Goal: Information Seeking & Learning: Check status

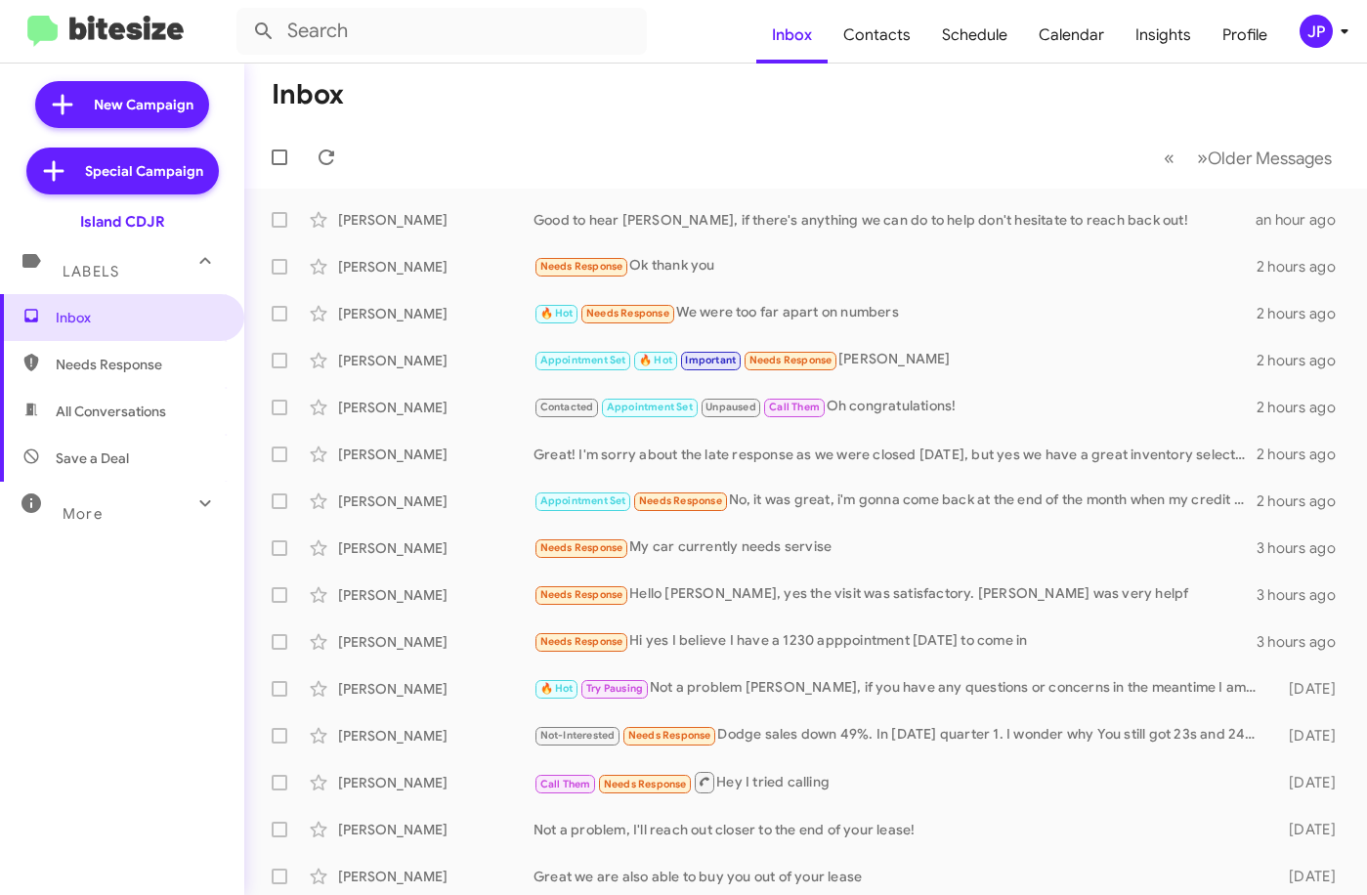
click at [1344, 45] on span "JP" at bounding box center [1328, 31] width 59 height 33
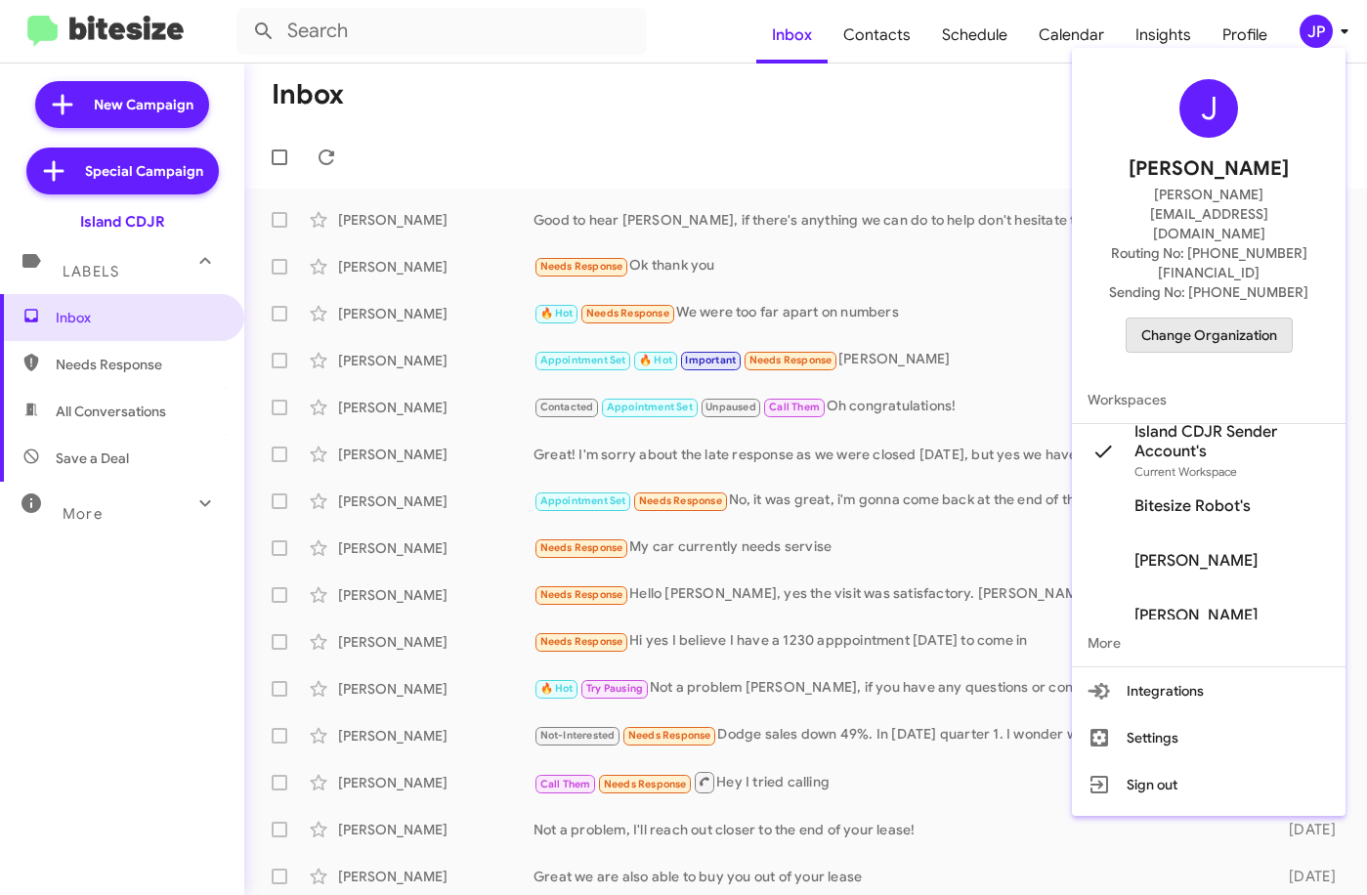
click at [1204, 319] on span "Change Organization" at bounding box center [1209, 335] width 136 height 33
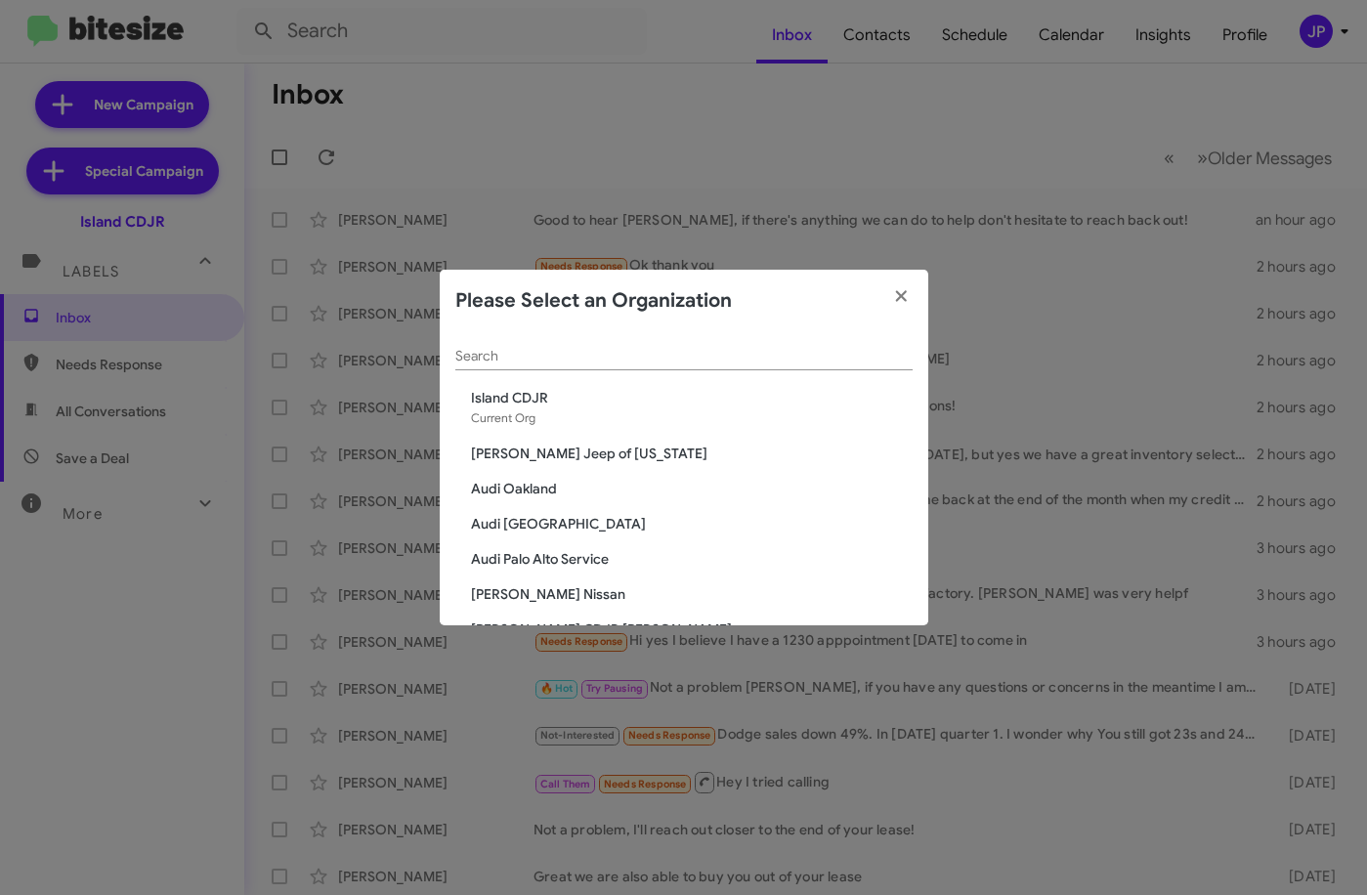
click at [771, 358] on input "Search" at bounding box center [683, 357] width 457 height 16
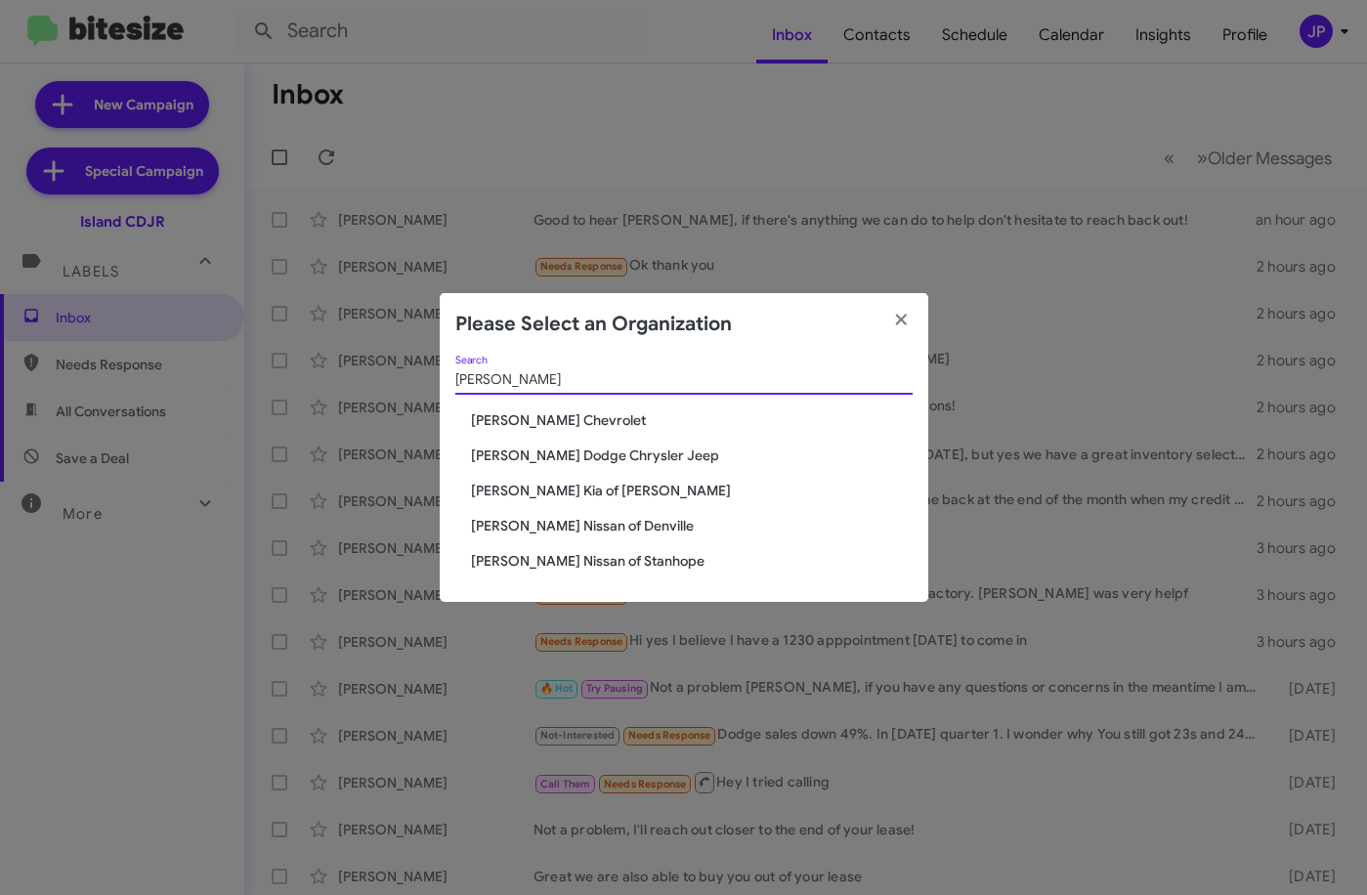
type input "nielsen"
click at [580, 448] on span "[PERSON_NAME] Dodge Chrysler Jeep" at bounding box center [692, 456] width 442 height 20
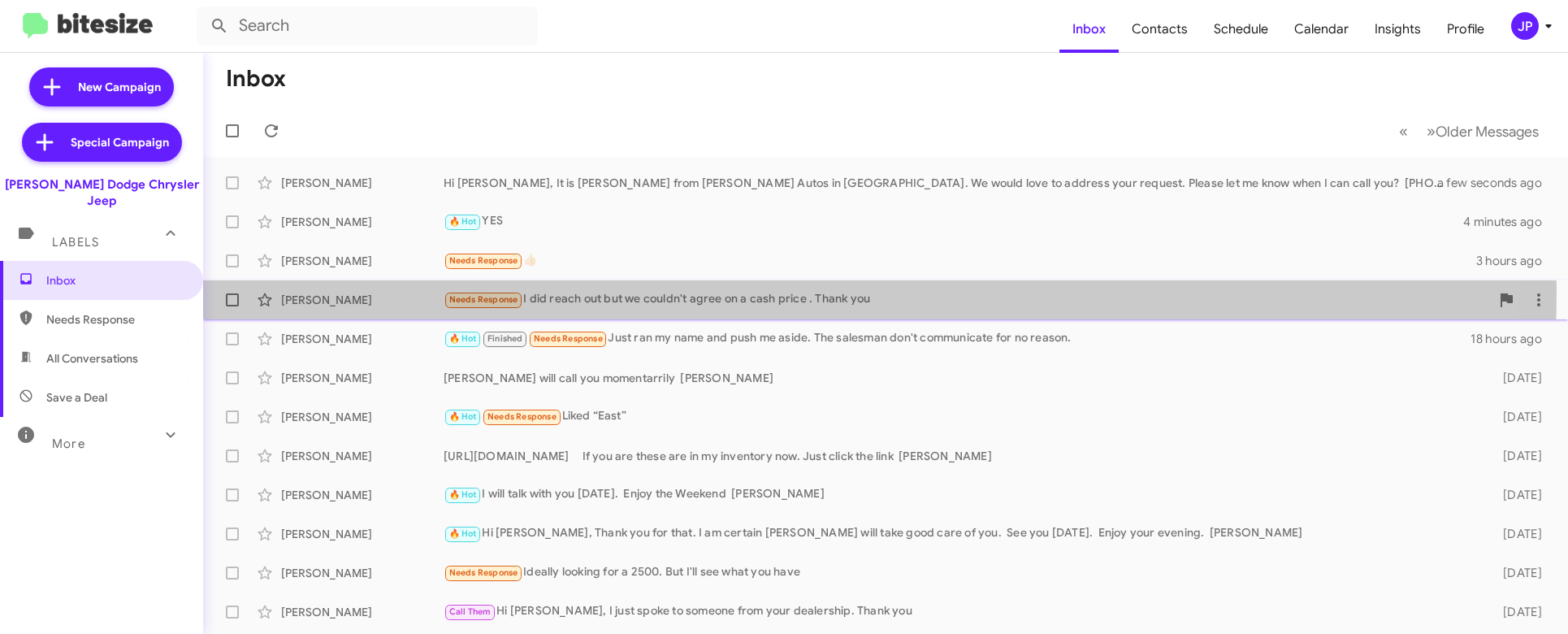
click at [609, 290] on div "Needs Response I did reach out but we couldn't agree on a cash price . Thank you" at bounding box center [967, 300] width 1047 height 18
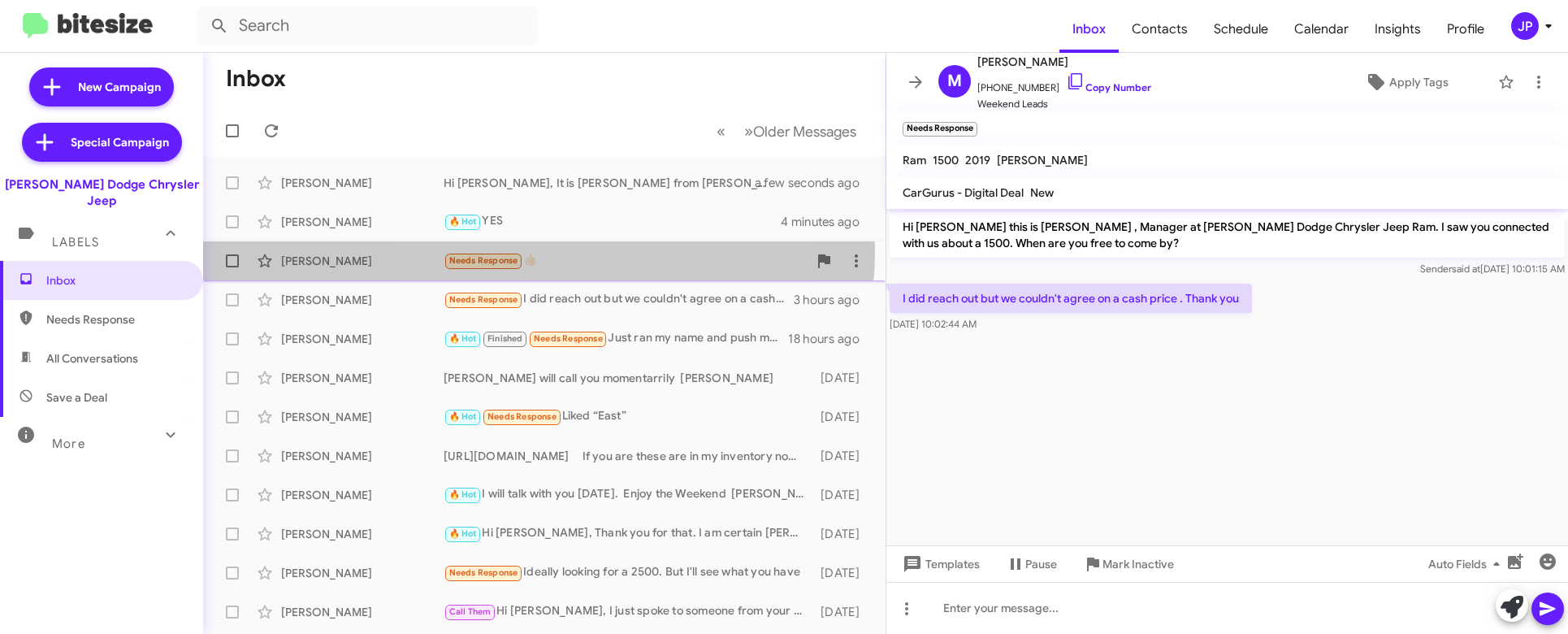
click at [533, 251] on div "Needs Response 👍🏻" at bounding box center [626, 260] width 364 height 18
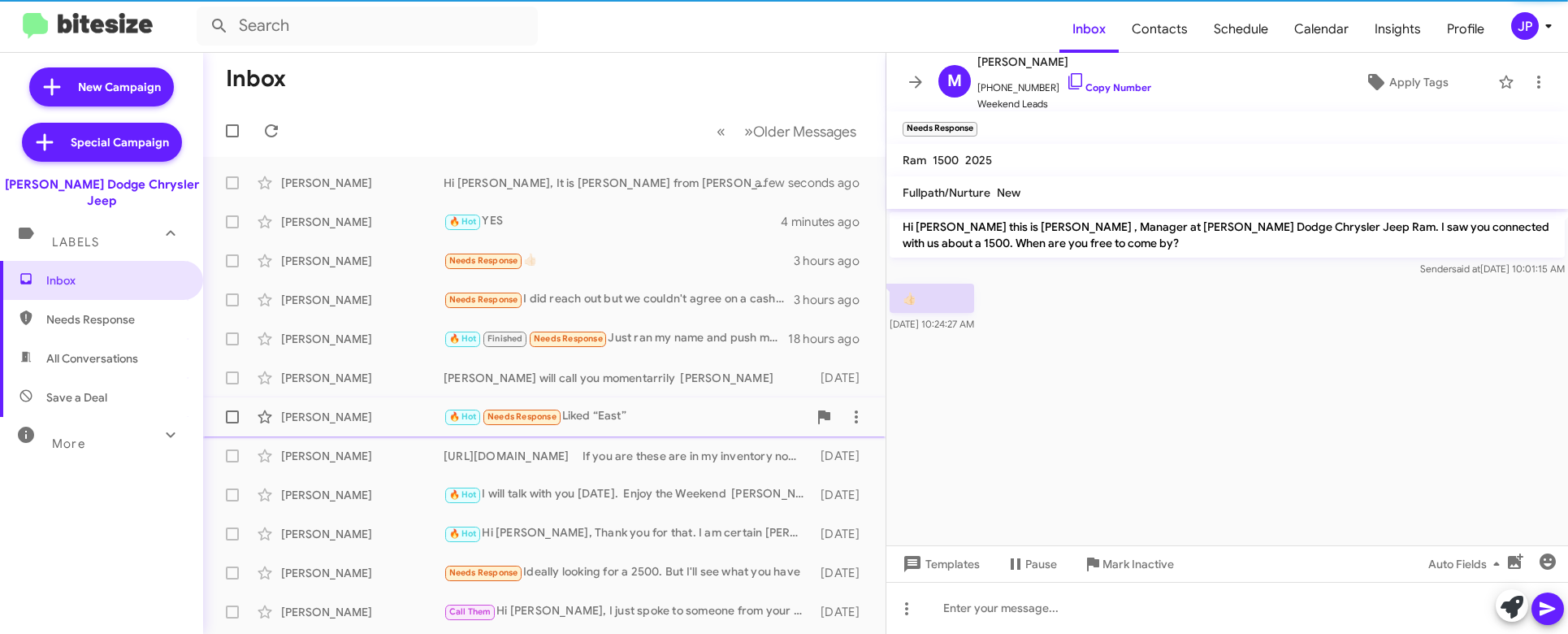
click at [634, 404] on div "Jennifer Deutsch 🔥 Hot Needs Response Liked “East” 2 days ago" at bounding box center [545, 417] width 657 height 32
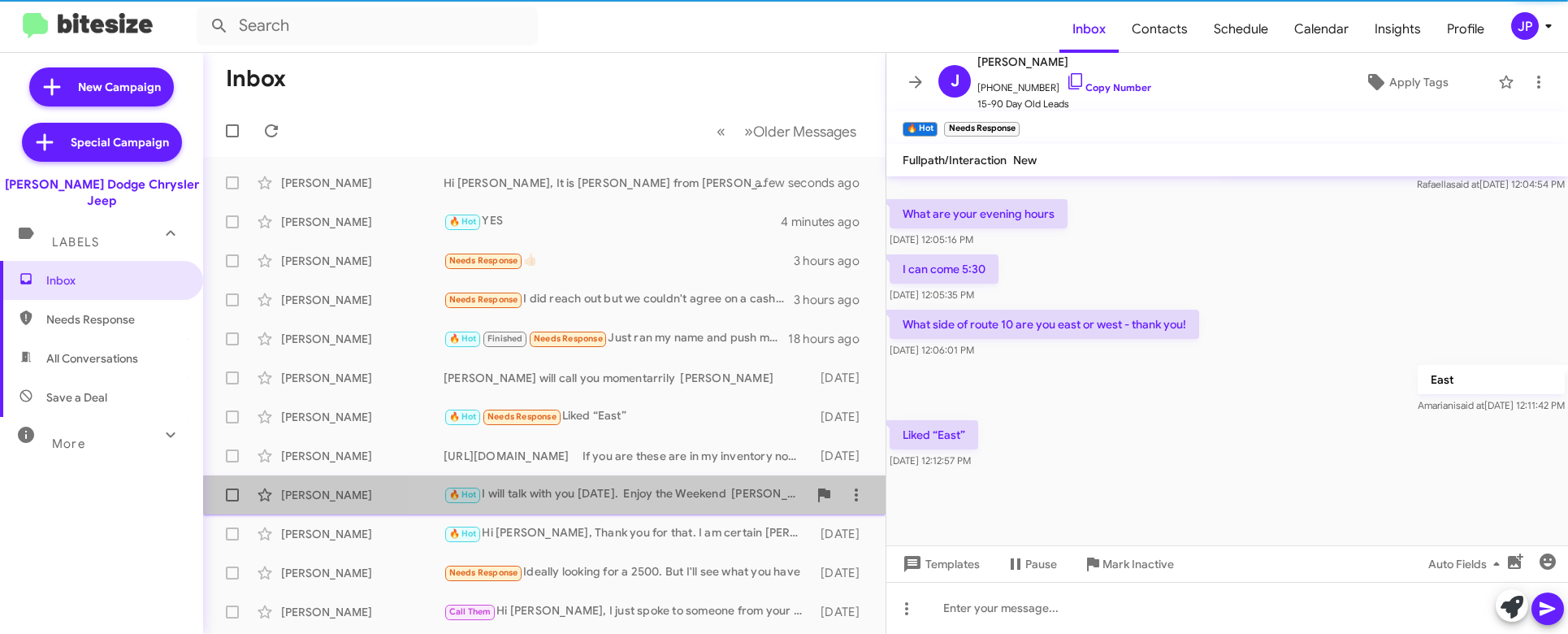
click at [648, 503] on div "🔥 Hot I will talk with you Monday. Enjoy the Weekend Patti" at bounding box center [626, 494] width 364 height 18
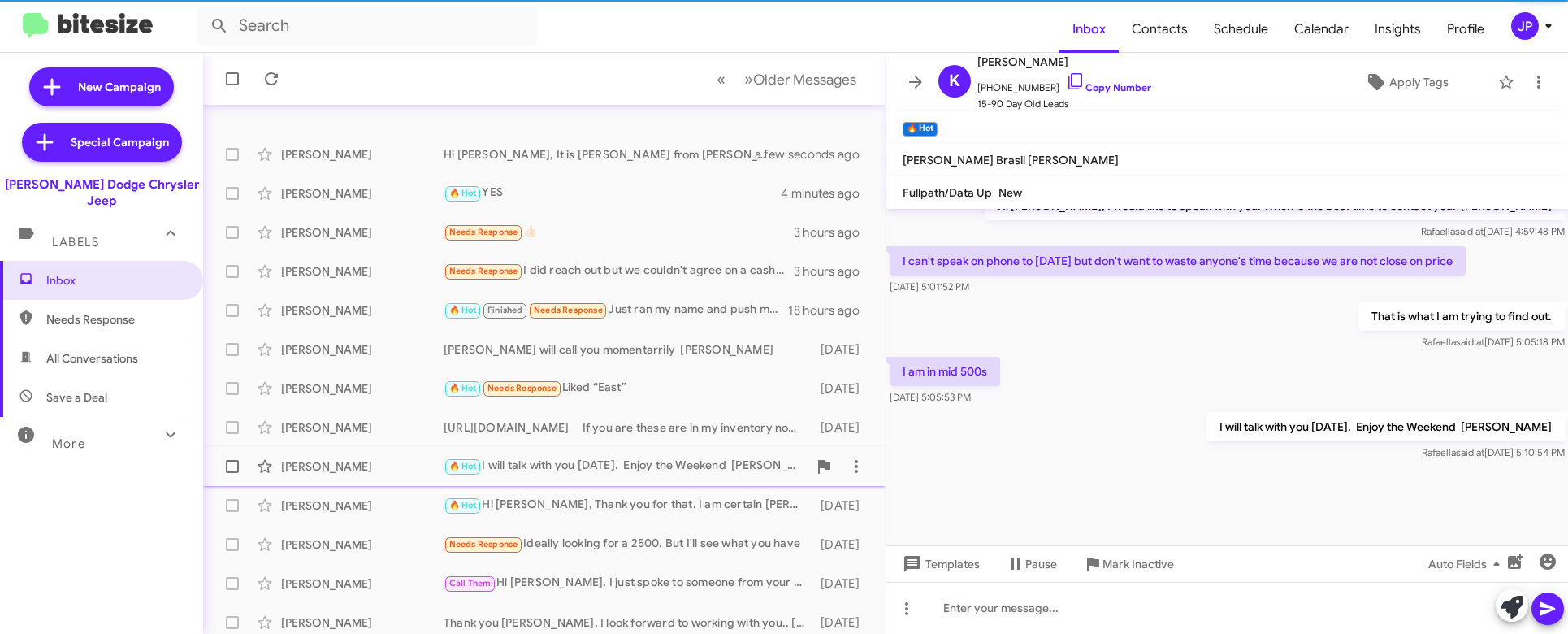
scroll to position [121, 0]
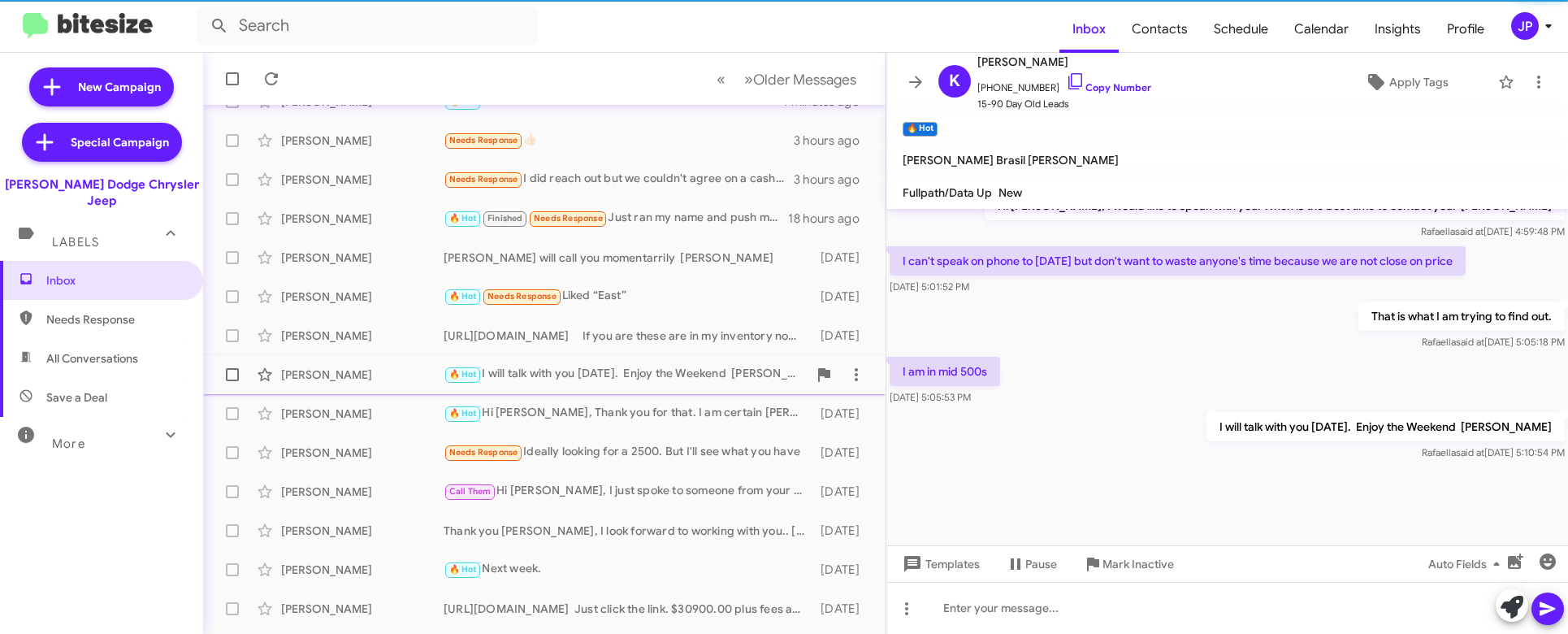
click at [648, 503] on div "Manuel Oliveira Call Them Hi Patti, I just spoke to someone from your dealershi…" at bounding box center [545, 492] width 657 height 32
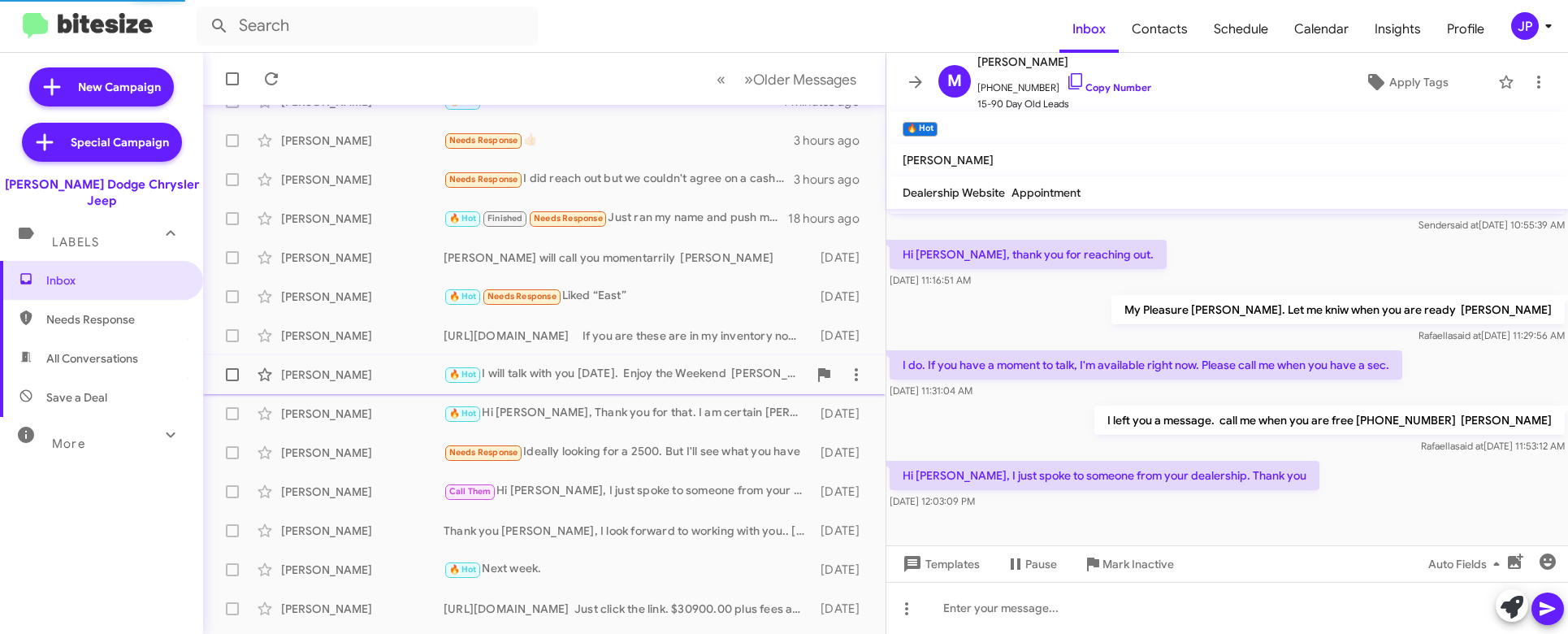
scroll to position [235, 0]
click at [650, 463] on div "Ricky Stallone Needs Response Ideally looking for a 2500. But I'll see what you…" at bounding box center [545, 453] width 657 height 32
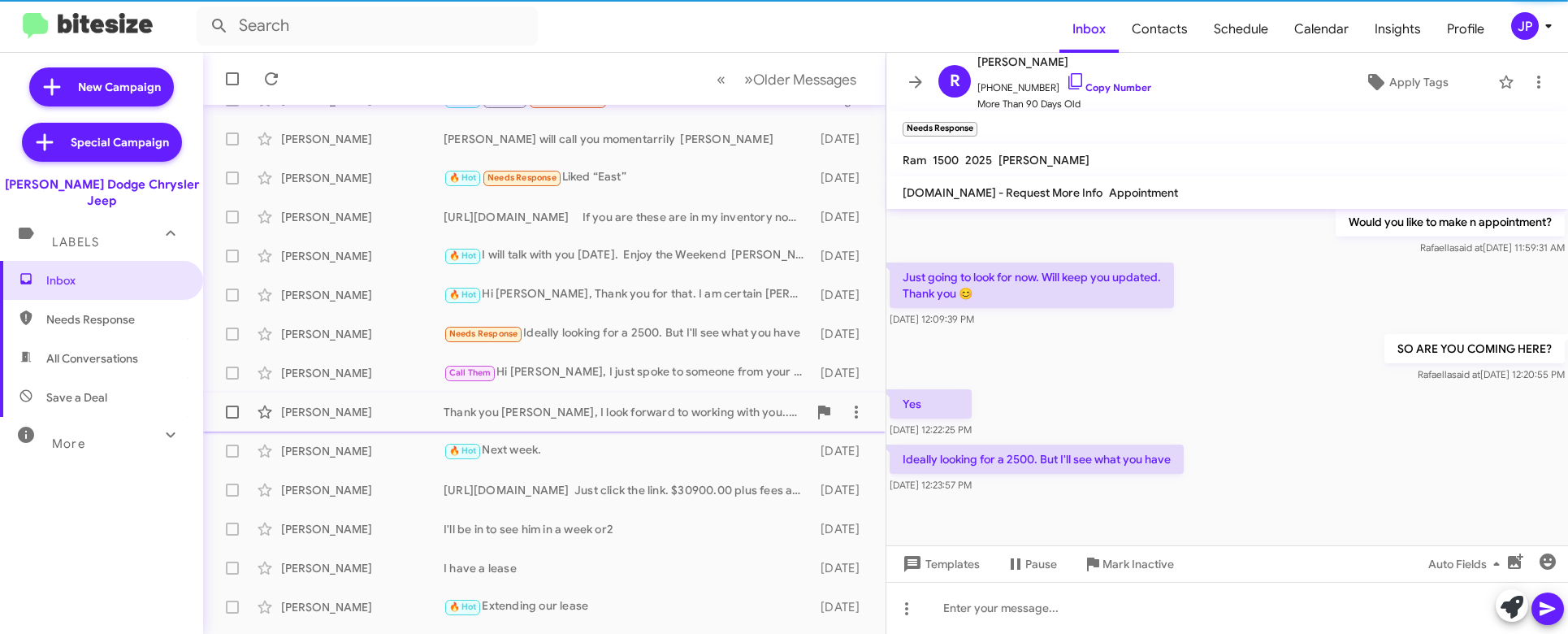
scroll to position [310, 0]
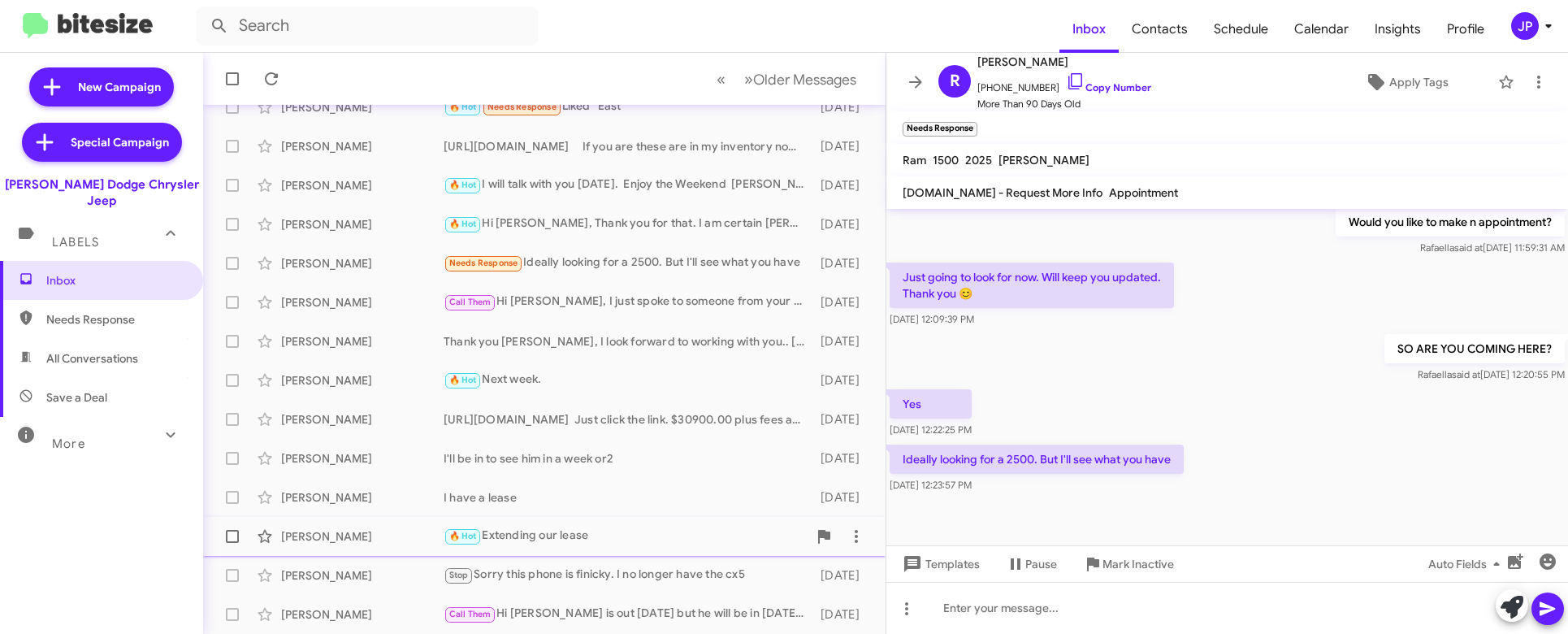
click at [655, 520] on div "Ronald Diskin 🔥 Hot Extending our lease 3 days ago" at bounding box center [545, 536] width 657 height 32
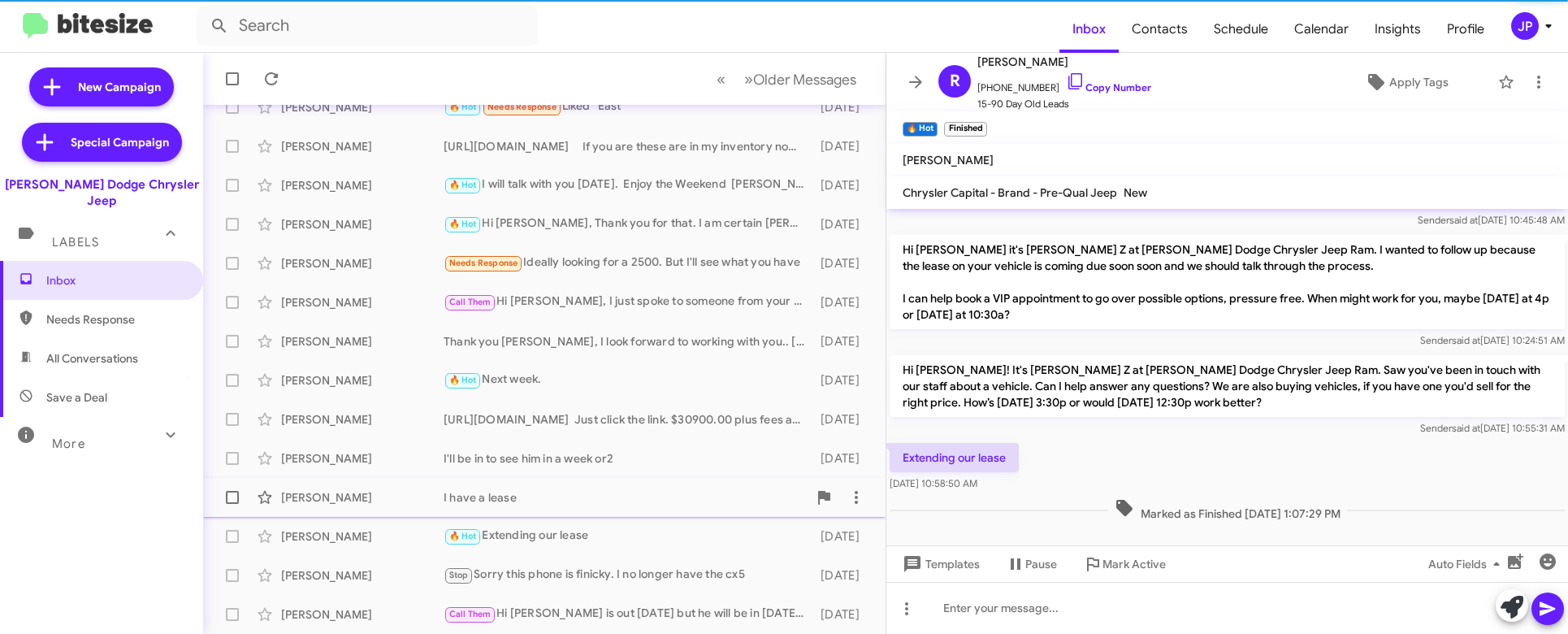
click at [641, 508] on div "Roger Schultz I have a lease 3 days ago" at bounding box center [545, 497] width 657 height 32
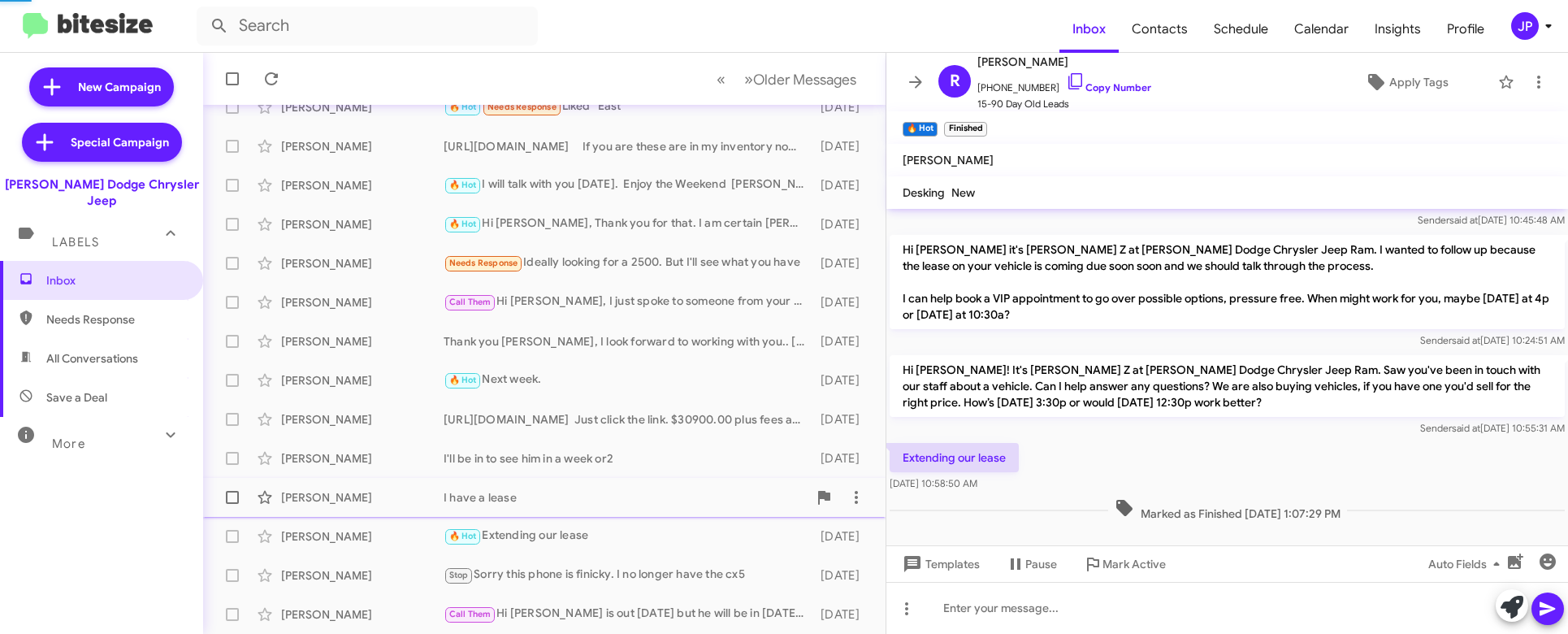
scroll to position [32, 0]
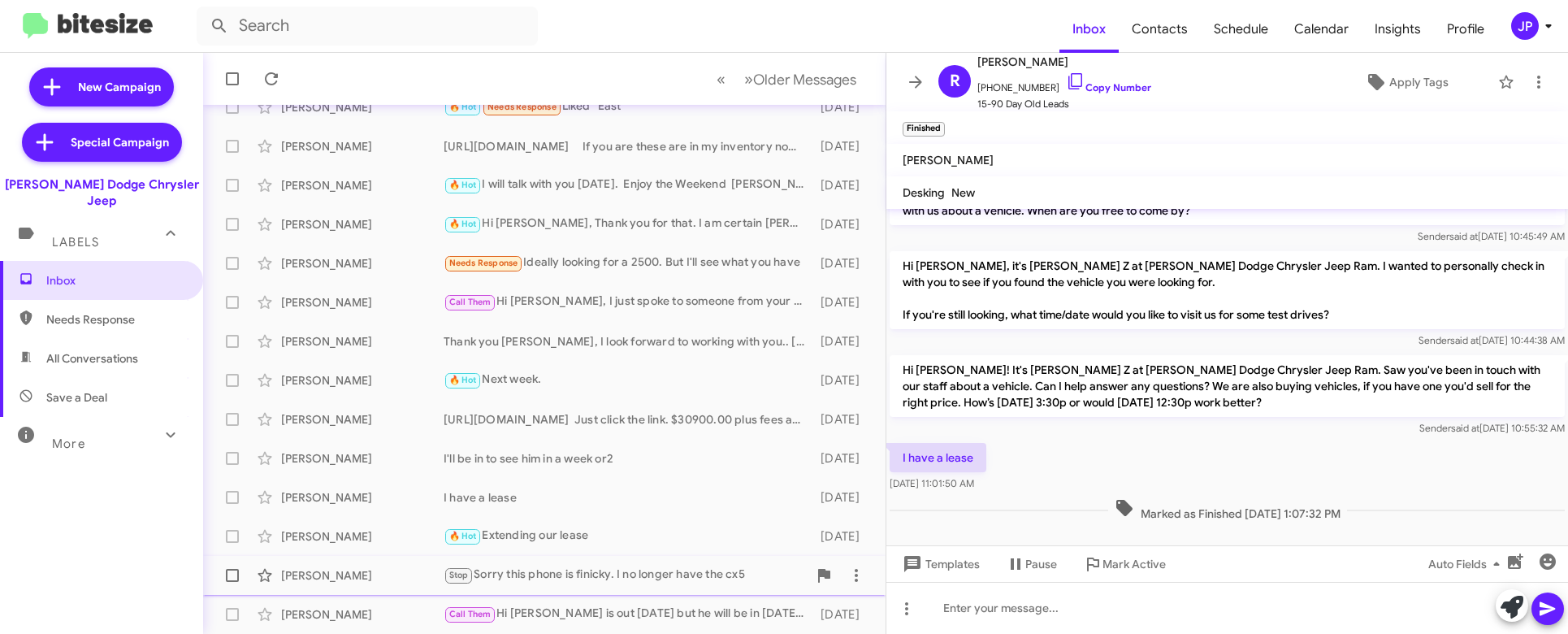
click at [659, 527] on div "Daniel Livesey Stop Sorry this phone is finicky. I no longer have the cx5 3 day…" at bounding box center [545, 575] width 657 height 32
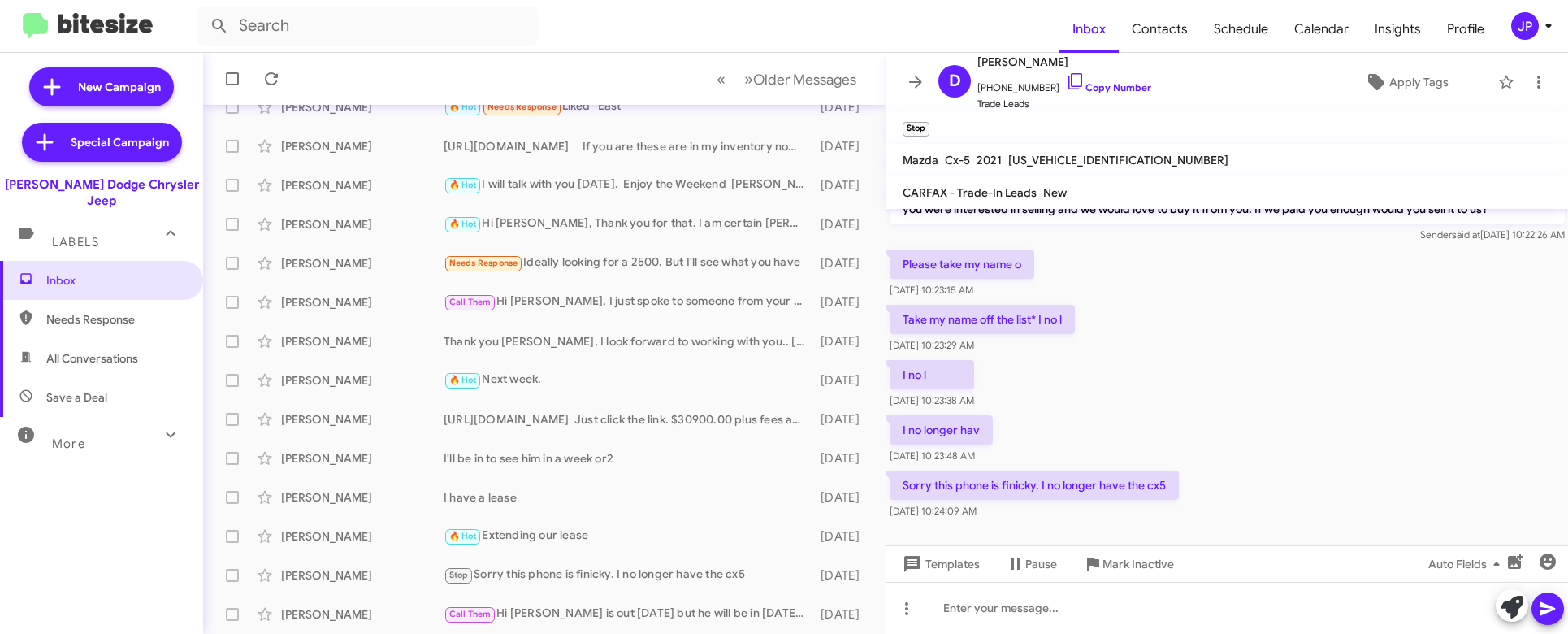
scroll to position [36, 0]
click at [1529, 88] on icon at bounding box center [1538, 82] width 19 height 19
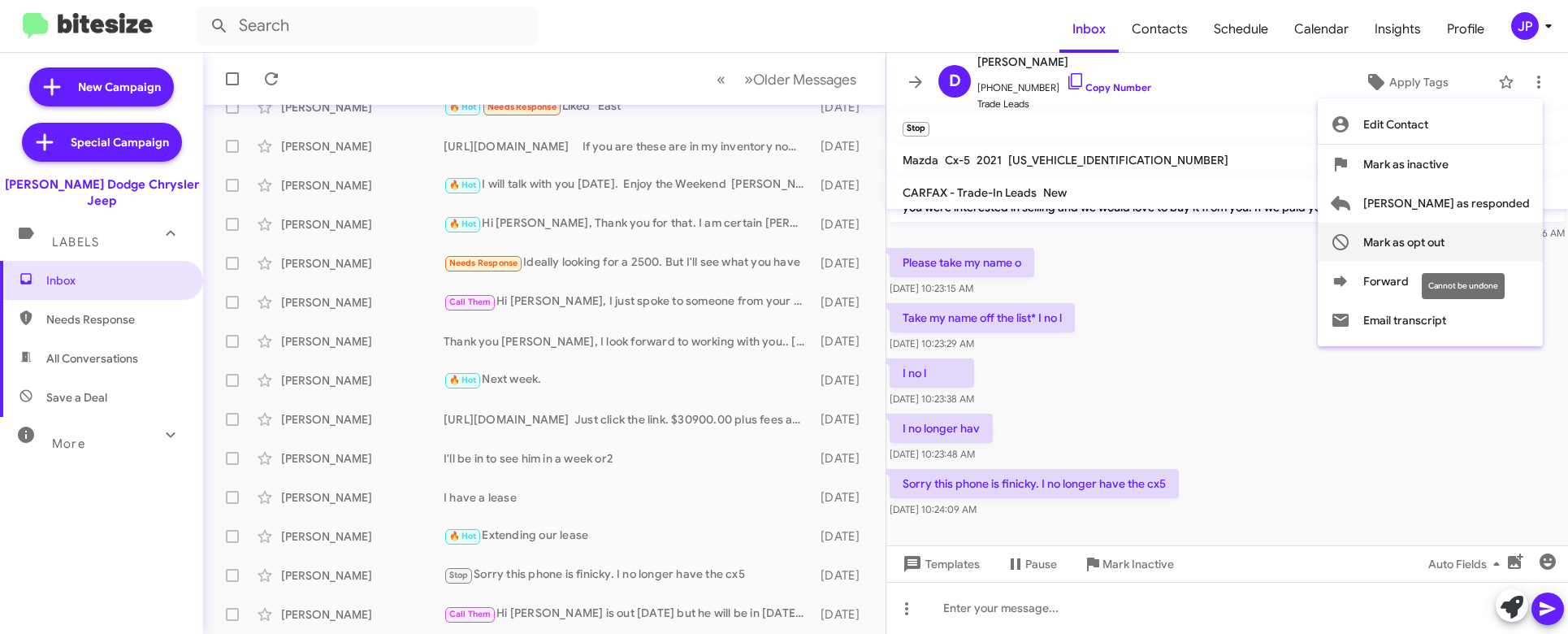
click at [1513, 239] on button "Mark as opt out" at bounding box center [1430, 242] width 225 height 39
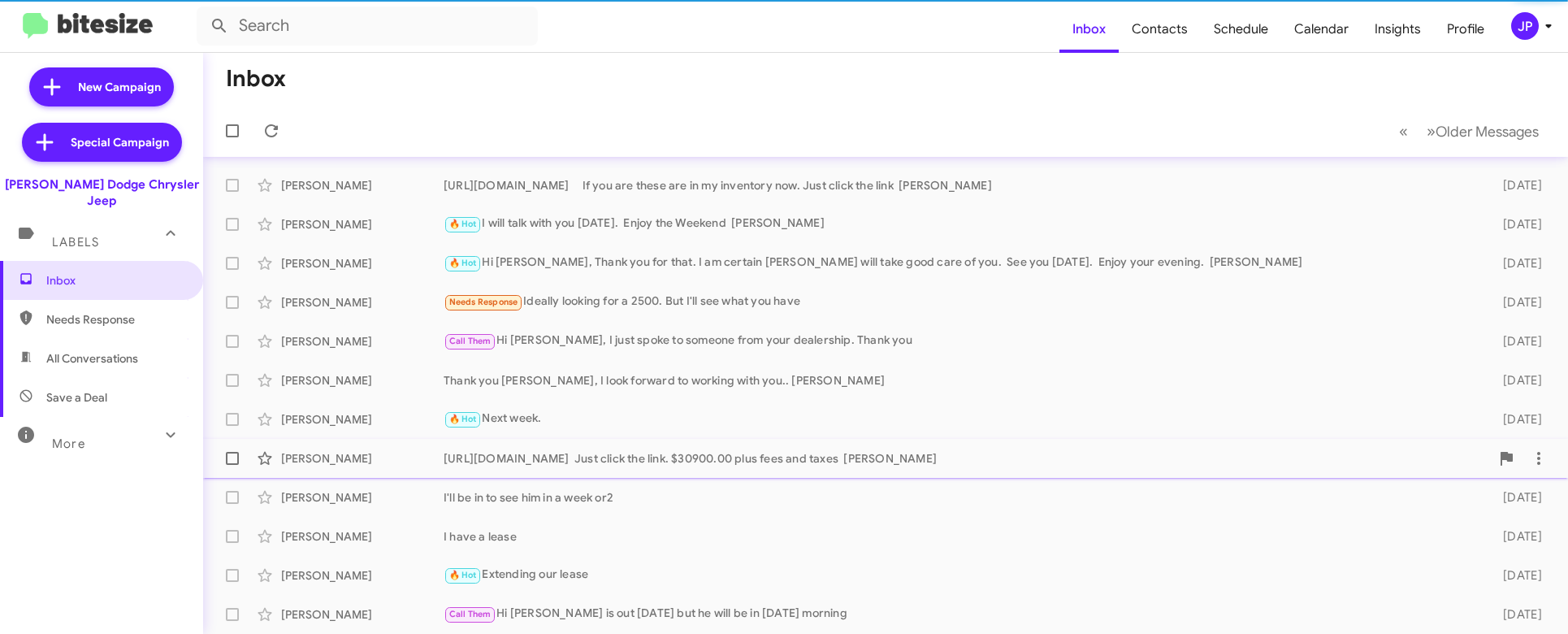
scroll to position [270, 0]
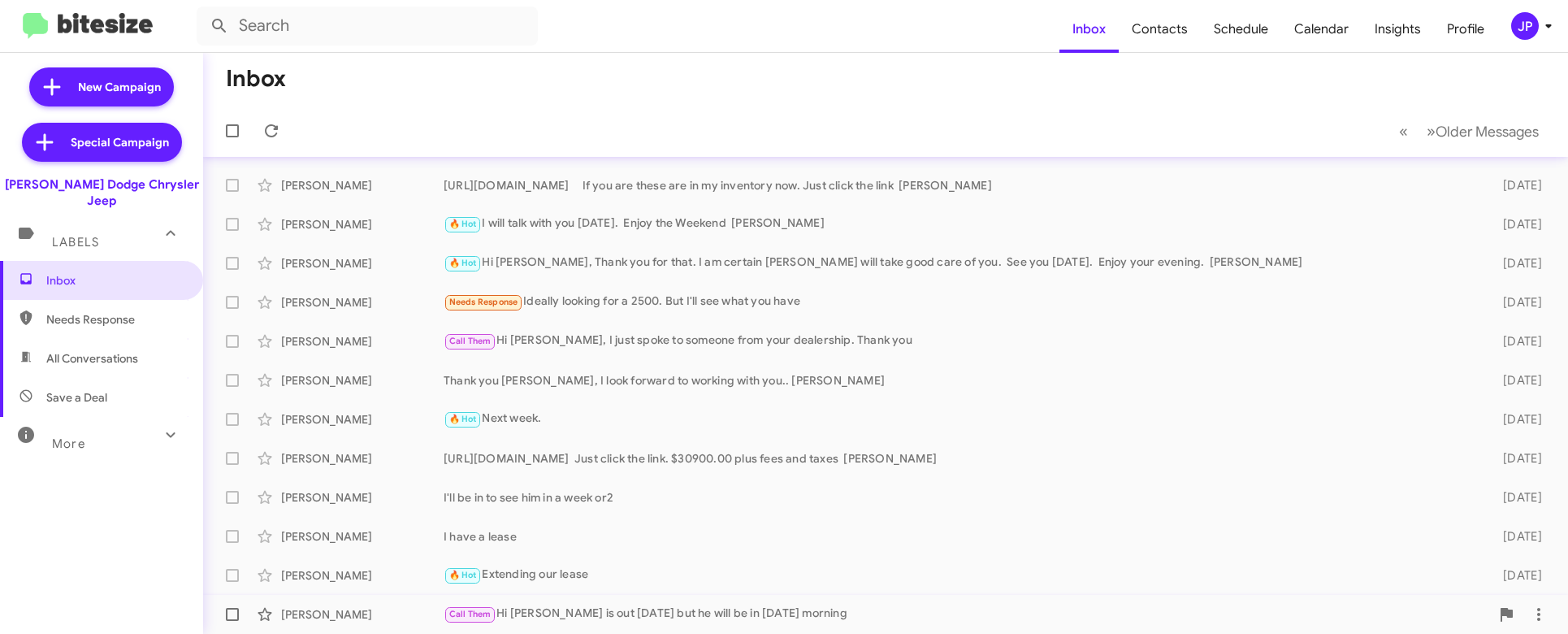
click at [663, 527] on span "Patrick Sansone Call Them Hi Patrick, Fadi is out today but he will be in tomor…" at bounding box center [885, 614] width 1365 height 39
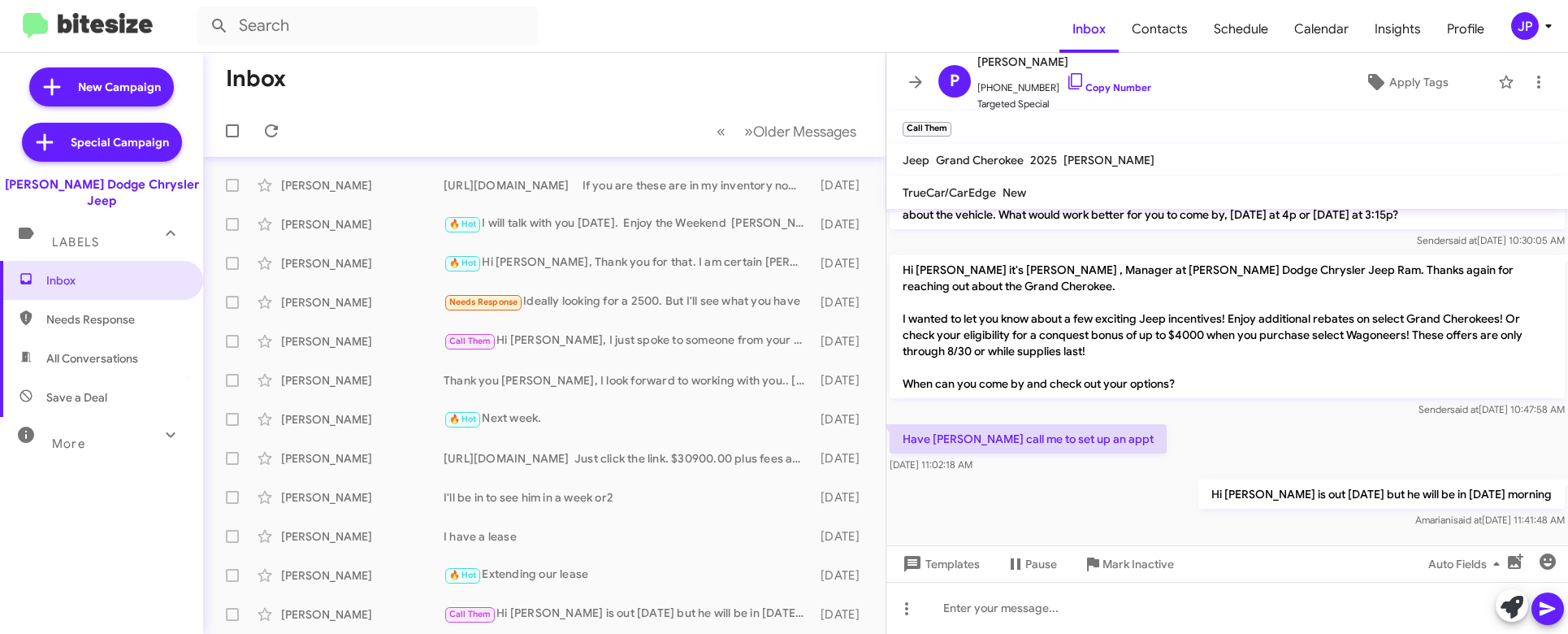
scroll to position [106, 0]
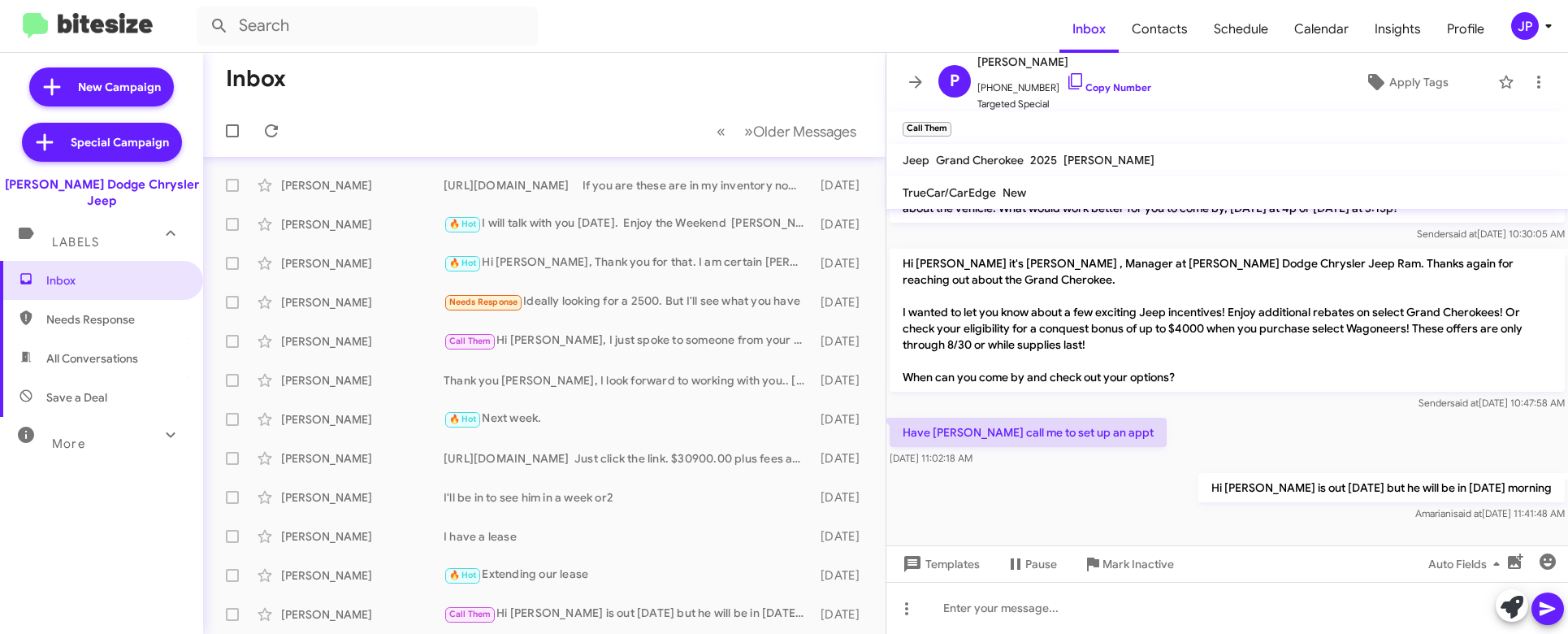
click at [1541, 42] on mat-toolbar "Inbox Contacts Schedule Calendar Insights Profile JP" at bounding box center [784, 26] width 1568 height 52
click at [1539, 33] on icon at bounding box center [1548, 26] width 19 height 19
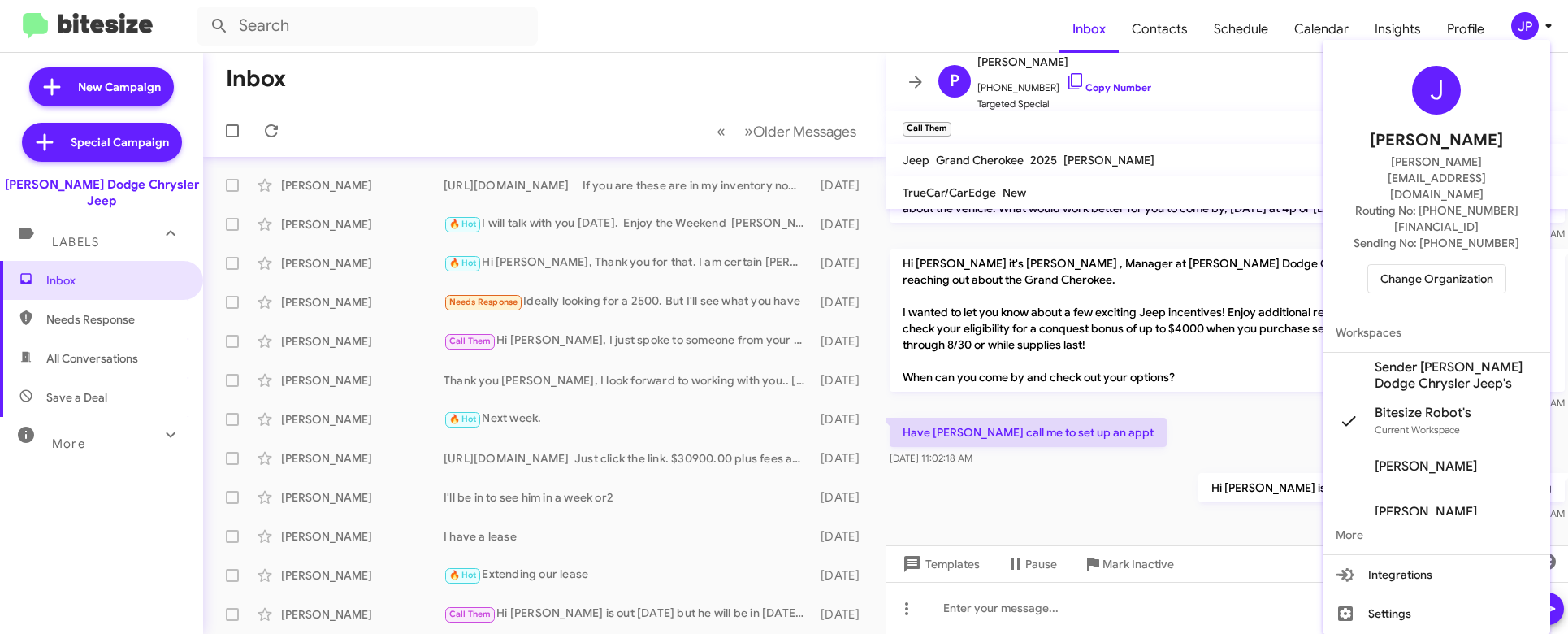
click at [1476, 265] on span "Change Organization" at bounding box center [1437, 279] width 113 height 27
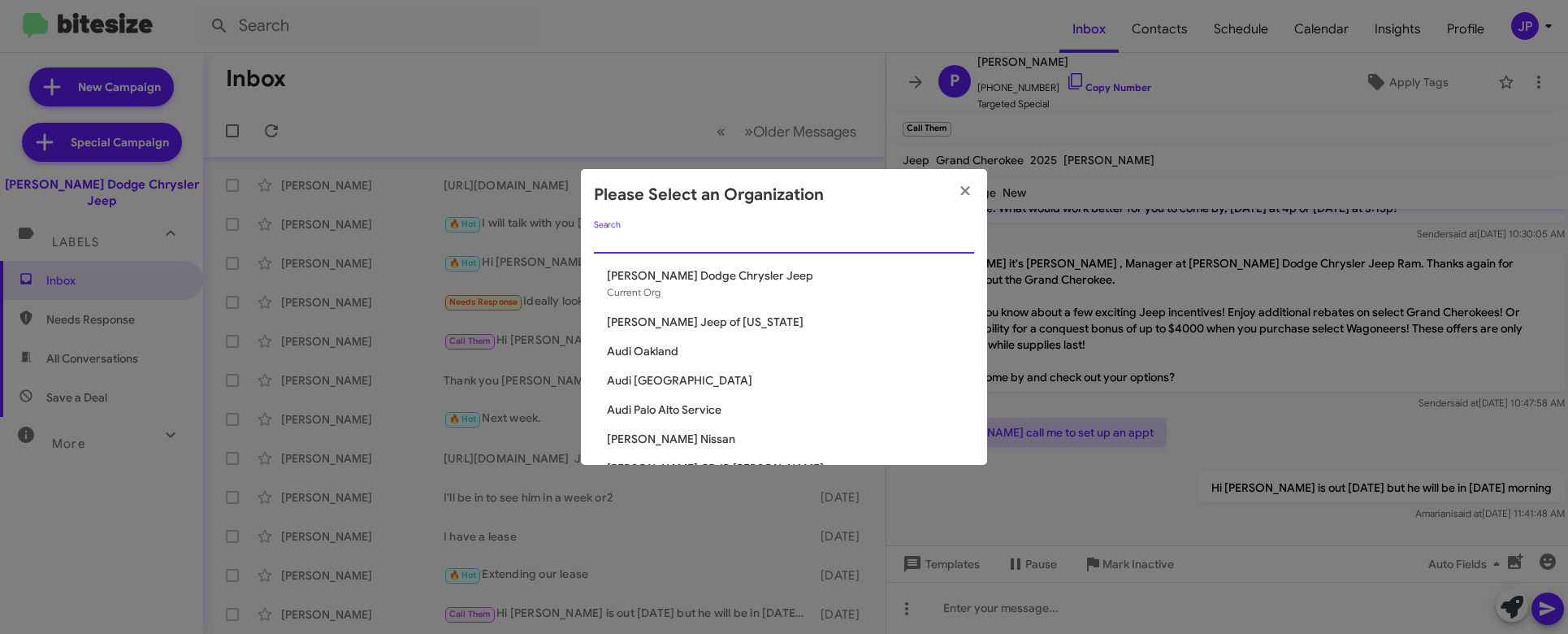
click at [781, 235] on input "Search" at bounding box center [783, 241] width 380 height 13
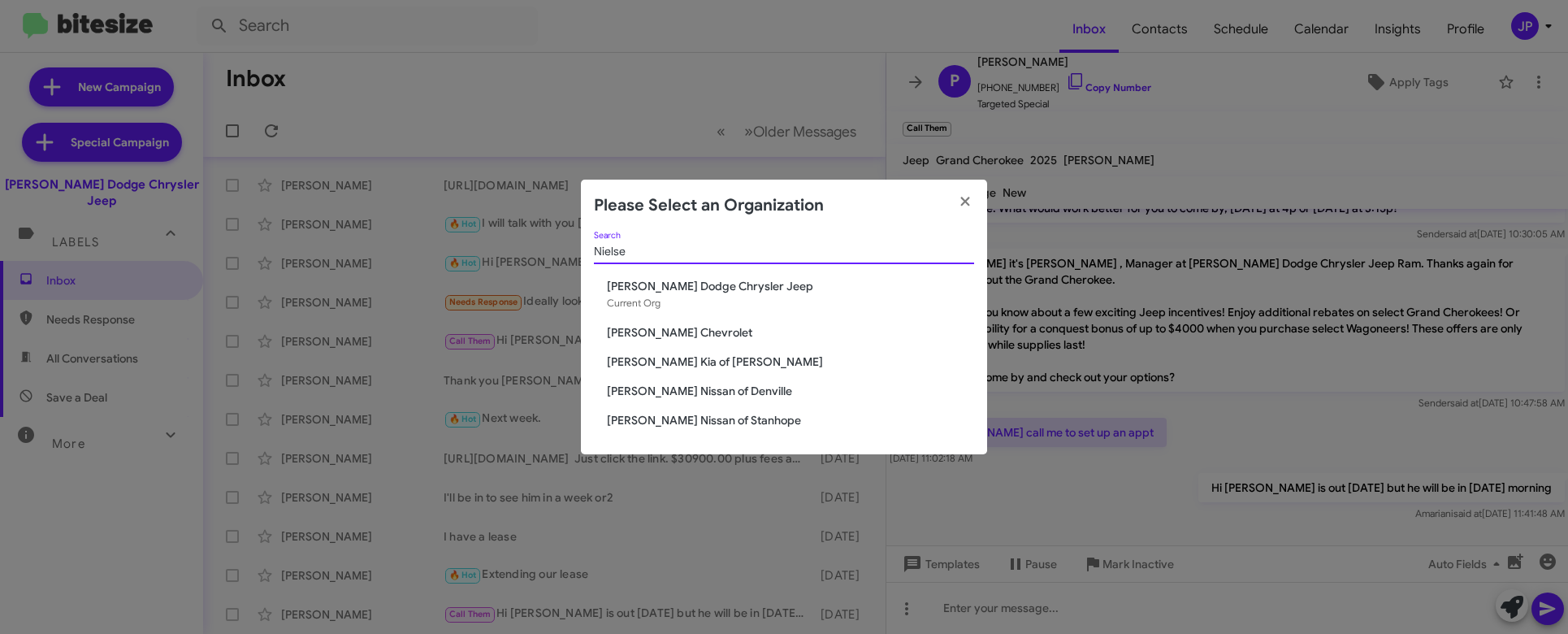
type input "Nielse"
click at [742, 386] on span "[PERSON_NAME] Nissan of Denville" at bounding box center [791, 391] width 367 height 17
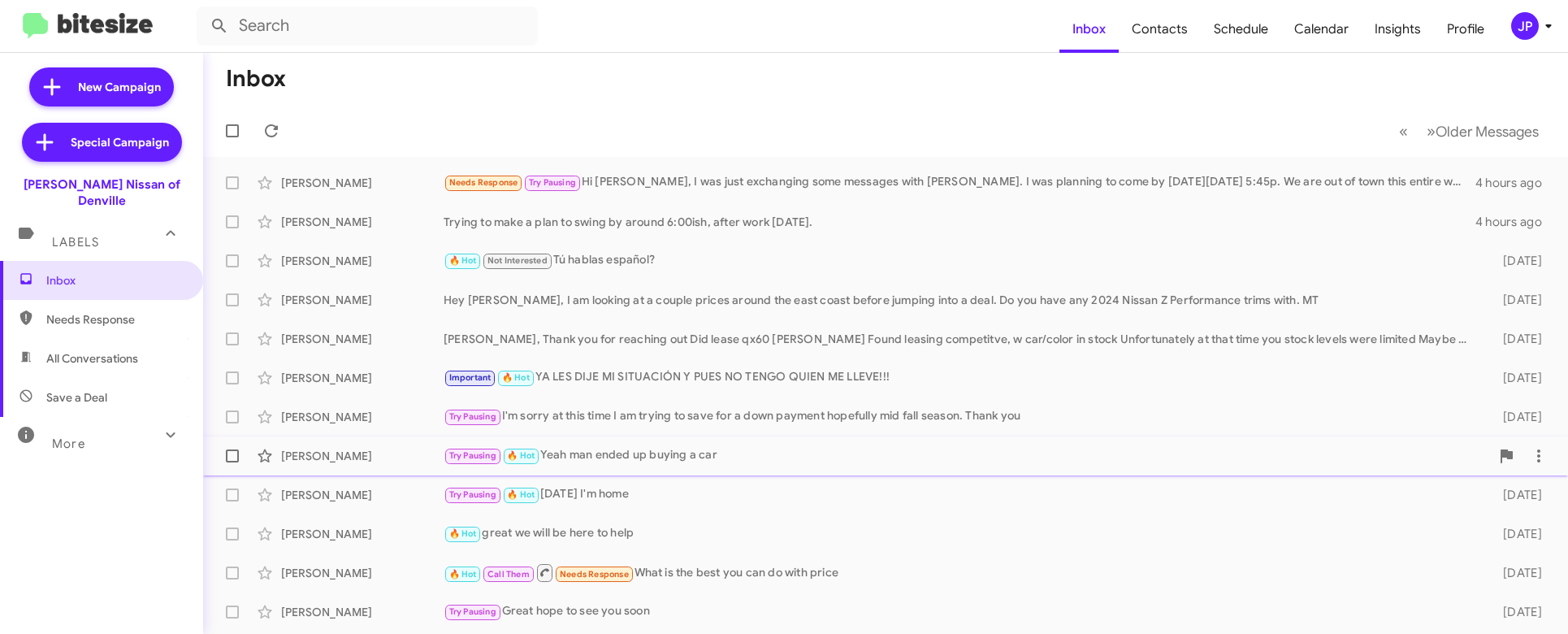
click at [638, 457] on div "Try Pausing 🔥 Hot Yeah man ended up buying a car" at bounding box center [967, 455] width 1047 height 18
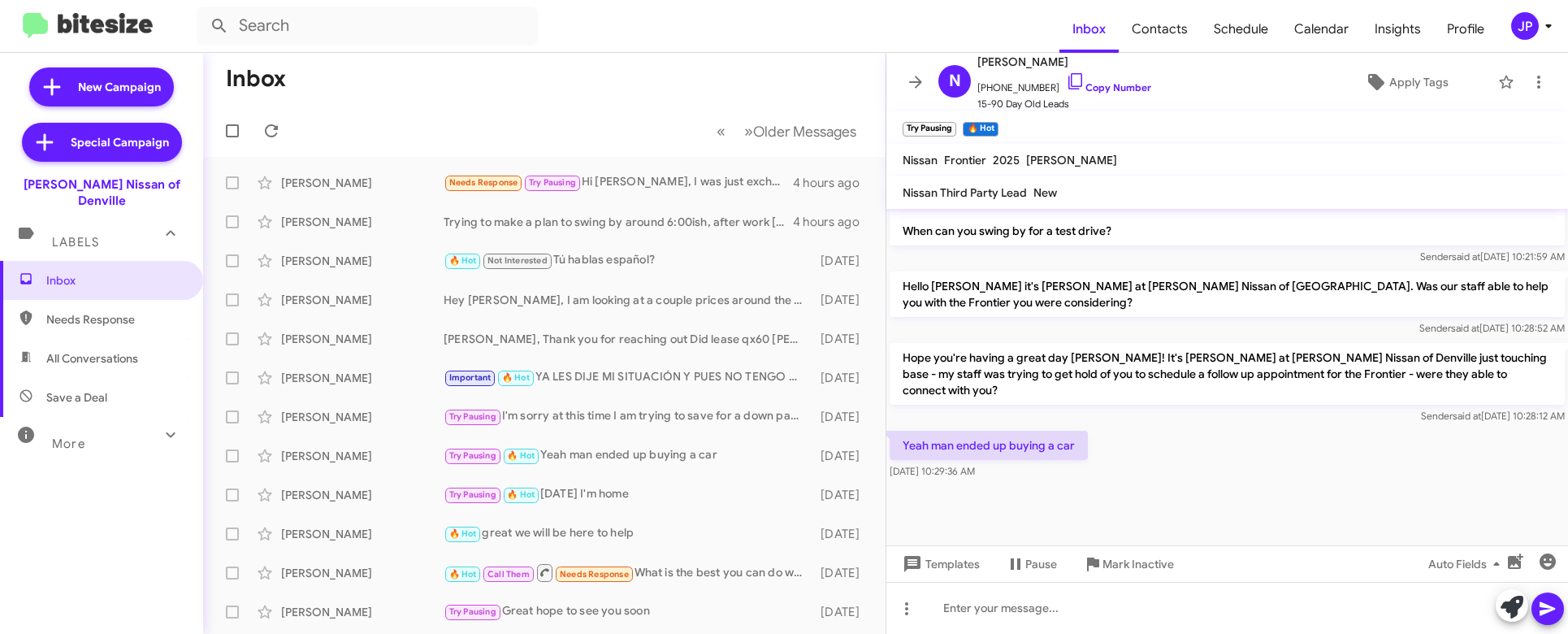
scroll to position [1355, 0]
click at [1545, 35] on icon at bounding box center [1548, 26] width 19 height 19
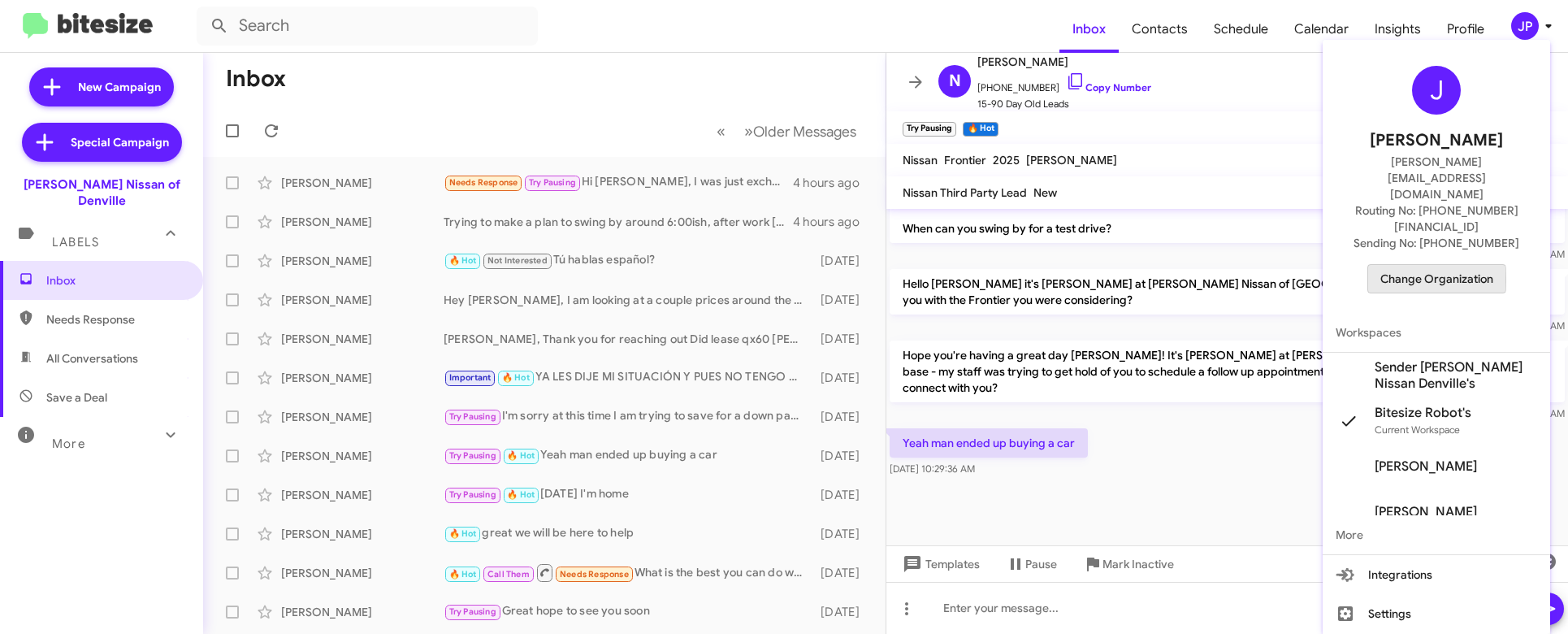
click at [1391, 265] on span "Change Organization" at bounding box center [1437, 279] width 113 height 27
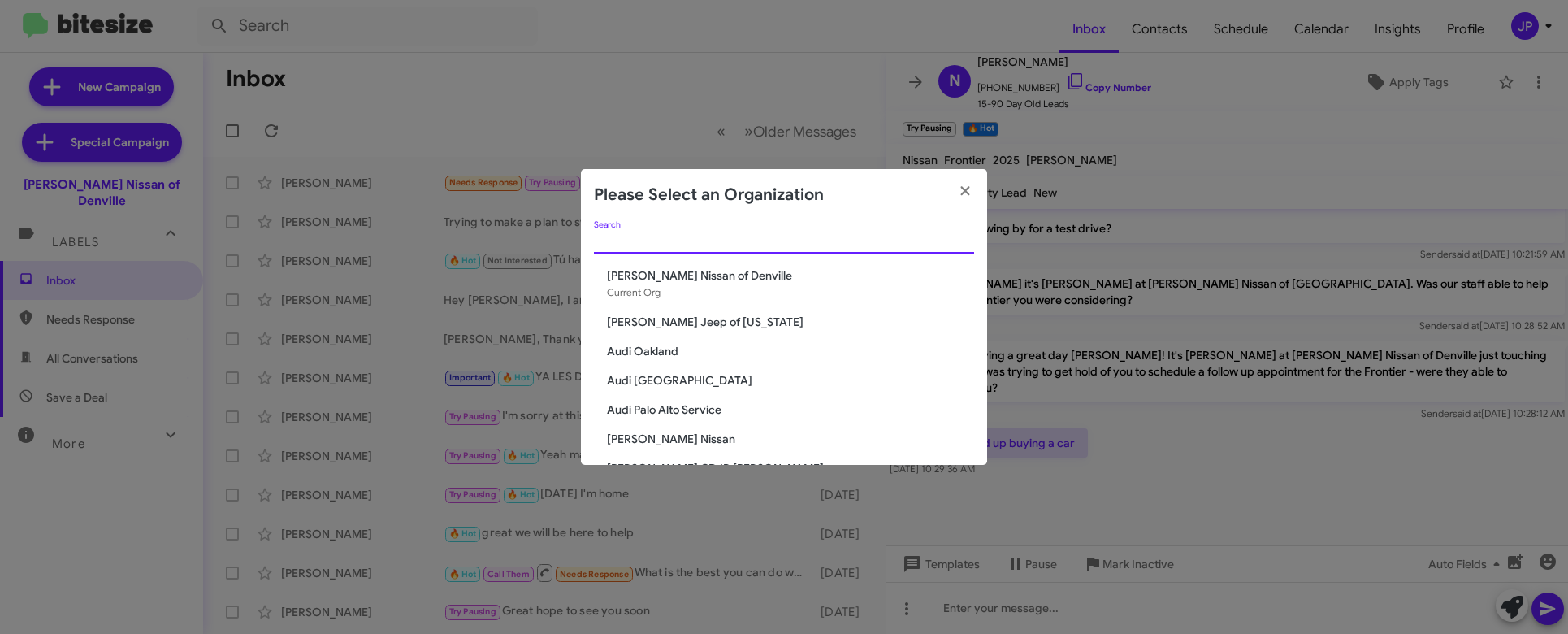
click at [805, 246] on input "Search" at bounding box center [783, 241] width 380 height 13
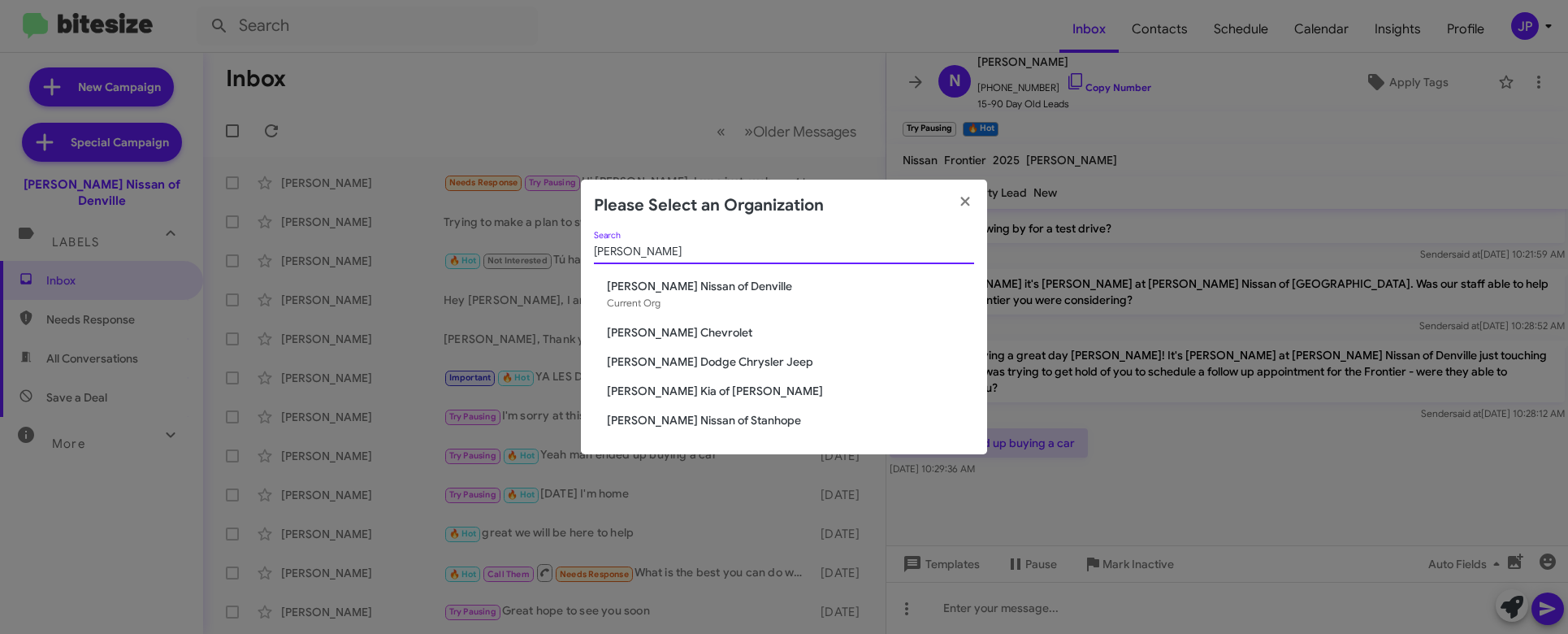
type input "Nielsen"
click at [667, 330] on span "[PERSON_NAME] Chevrolet" at bounding box center [791, 333] width 367 height 17
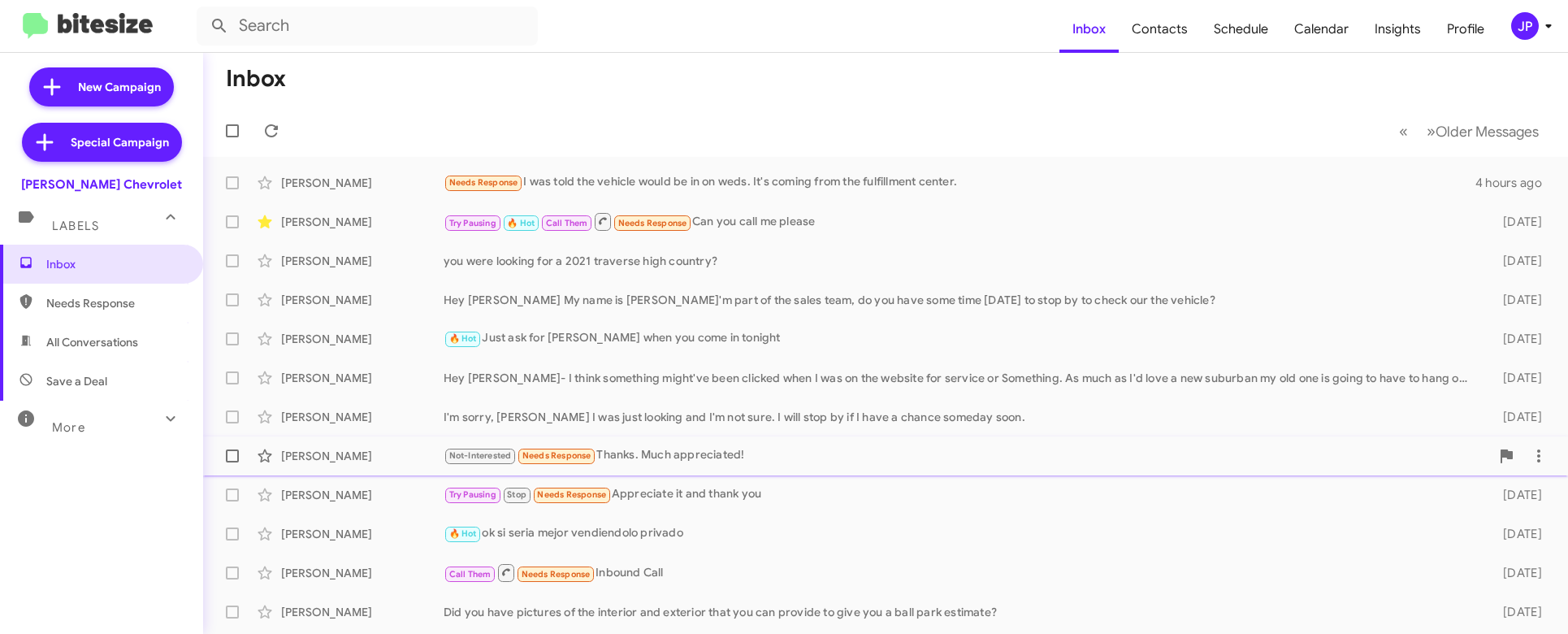
click at [648, 444] on div "Joe Albanese Not-Interested Needs Response Thanks. Much appreciated! 3 days ago" at bounding box center [885, 456] width 1339 height 32
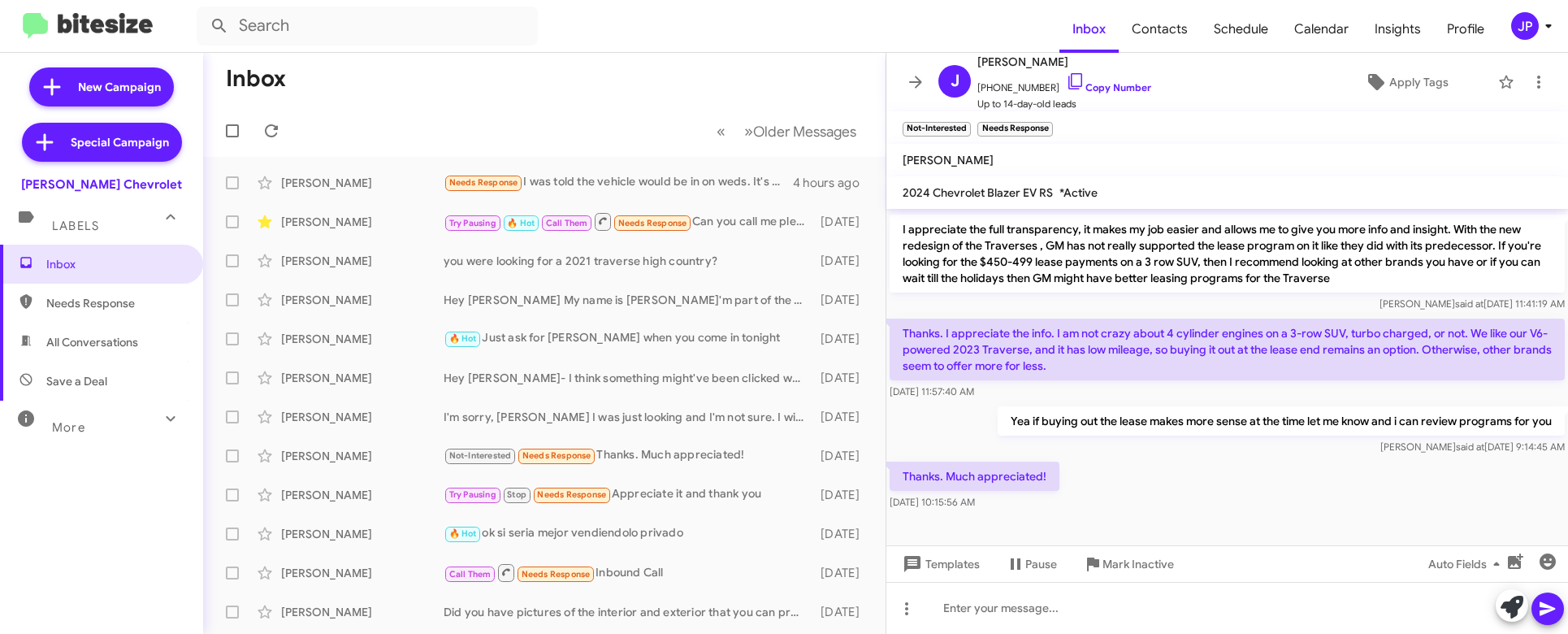
scroll to position [292, 0]
click at [76, 383] on span "Save a Deal" at bounding box center [76, 382] width 61 height 17
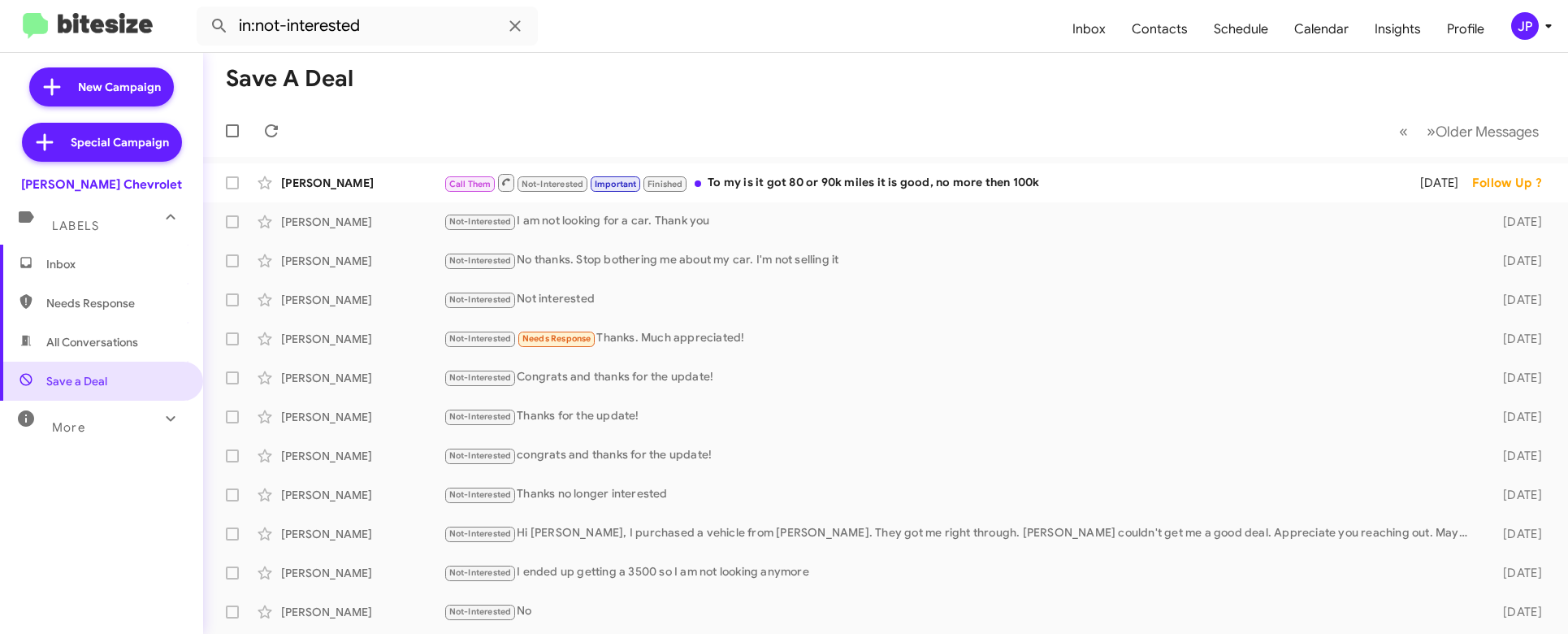
click at [111, 425] on div "More" at bounding box center [86, 421] width 145 height 30
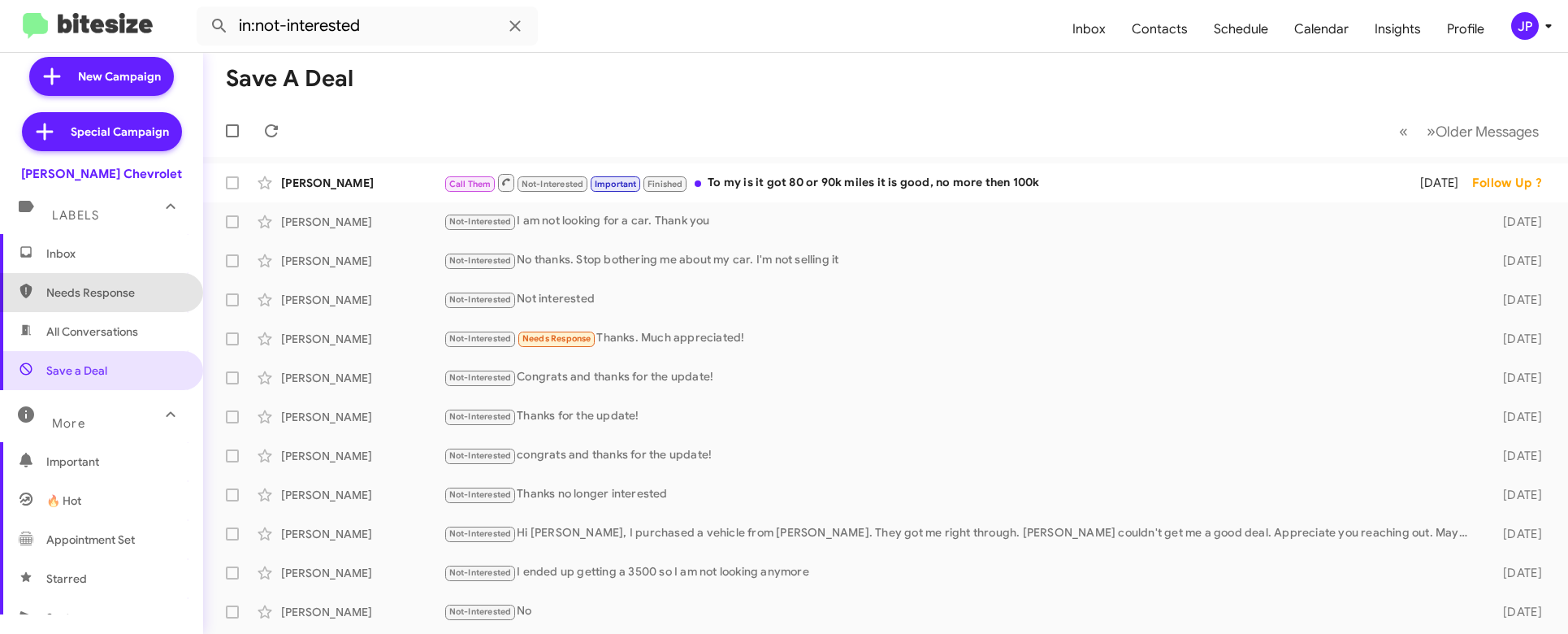
click at [101, 273] on span "Needs Response" at bounding box center [101, 292] width 203 height 39
type input "in:needs-response"
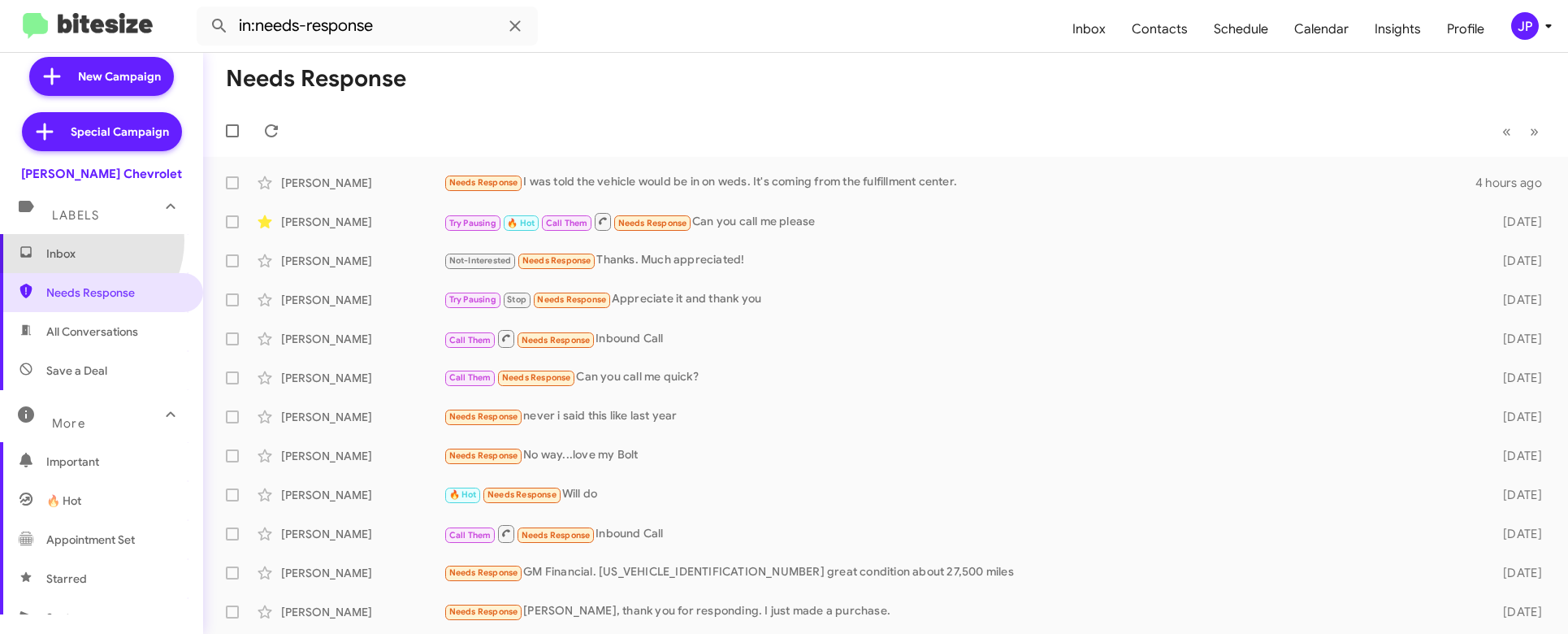
click at [85, 240] on span "Inbox" at bounding box center [101, 253] width 203 height 39
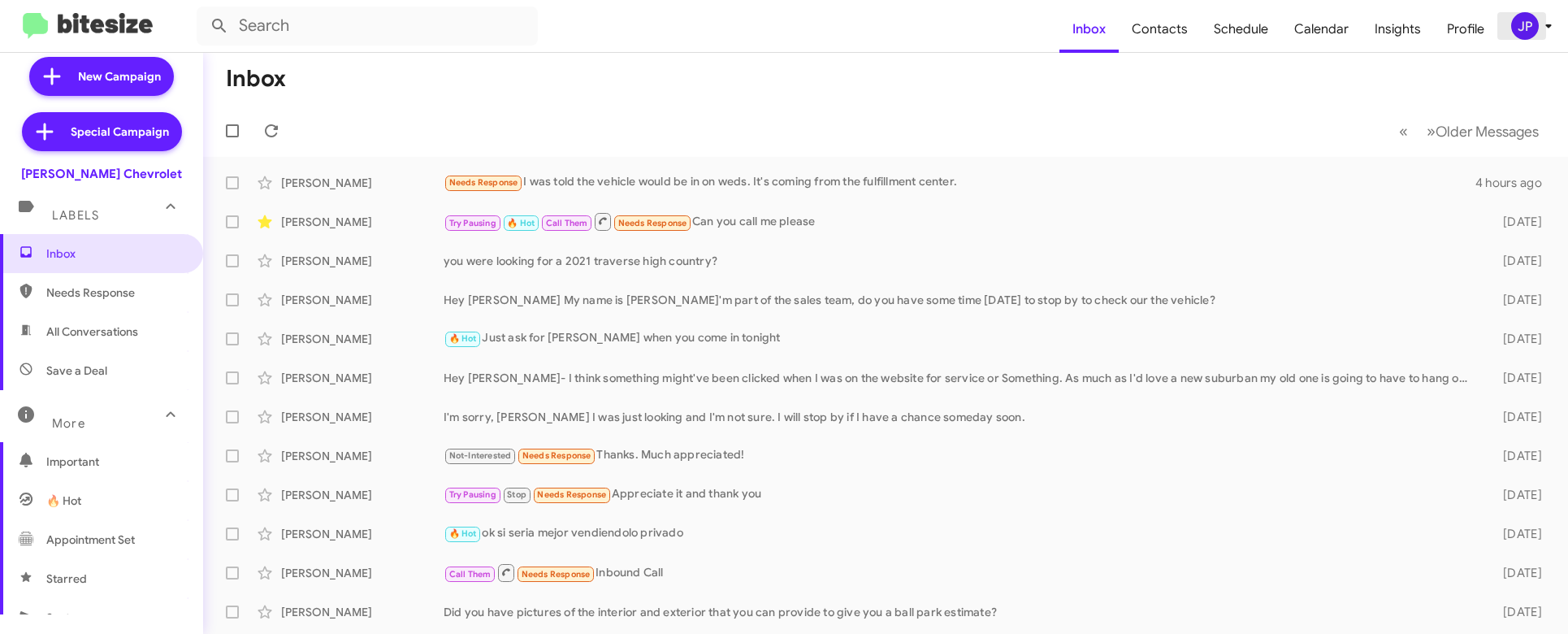
click at [1521, 22] on div "JP" at bounding box center [1525, 26] width 27 height 27
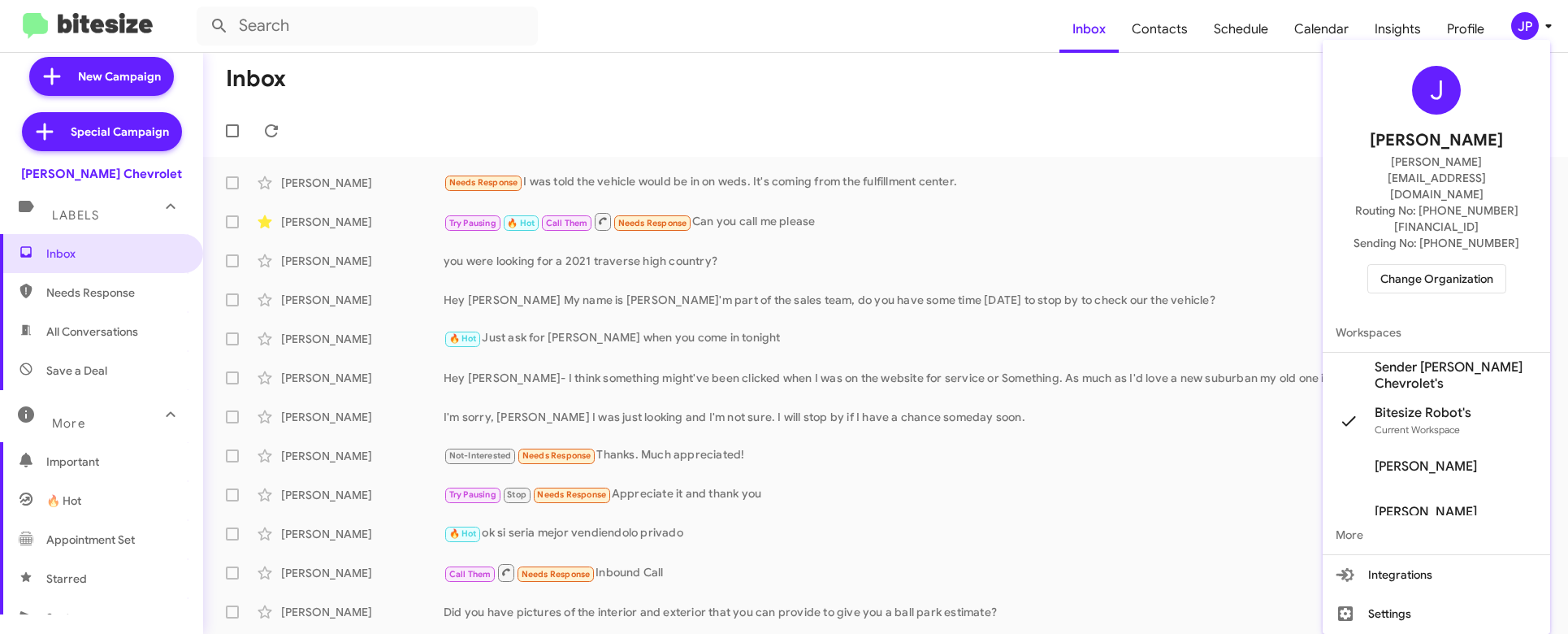
click at [1412, 247] on div "J Jamie Payton jamie@bitesize.co Routing No: +1 (973) 306-4852 Sending No: +1 (…" at bounding box center [1437, 180] width 228 height 267
click at [1419, 265] on span "Change Organization" at bounding box center [1437, 279] width 113 height 27
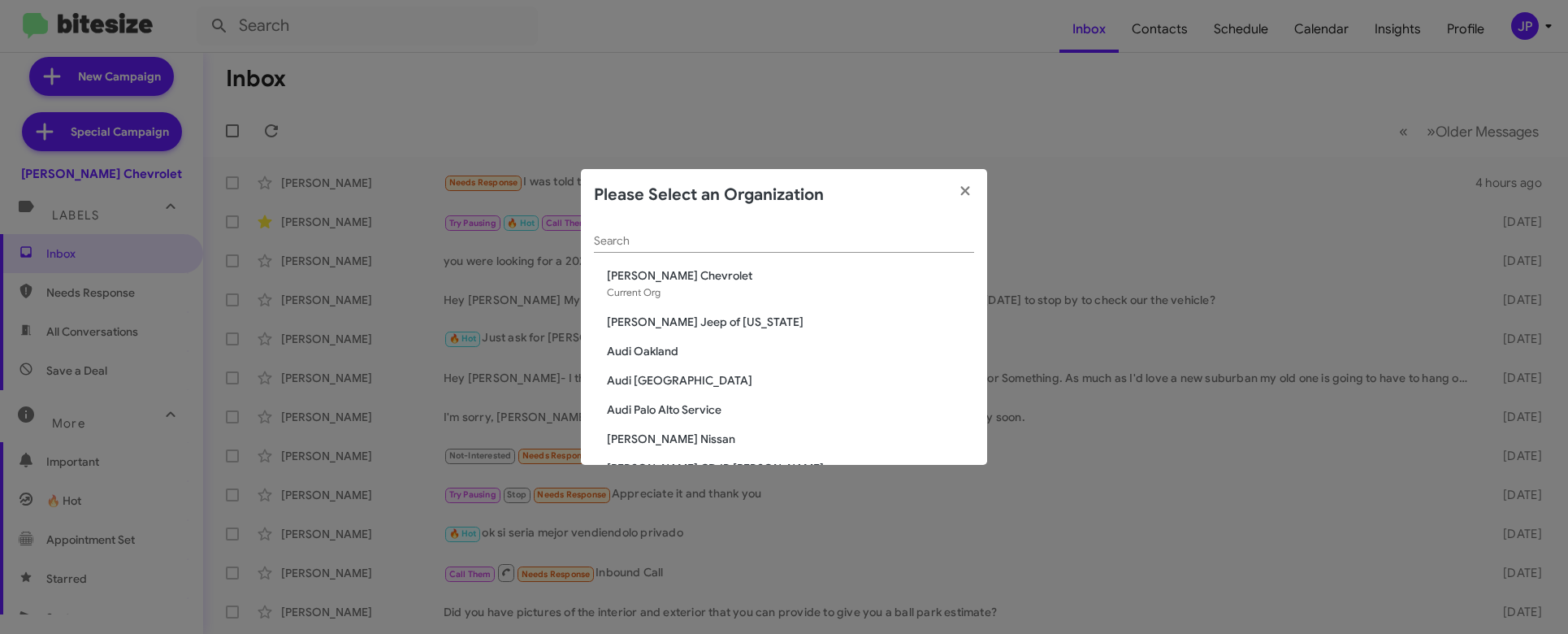
click at [808, 233] on div "Search" at bounding box center [783, 237] width 380 height 32
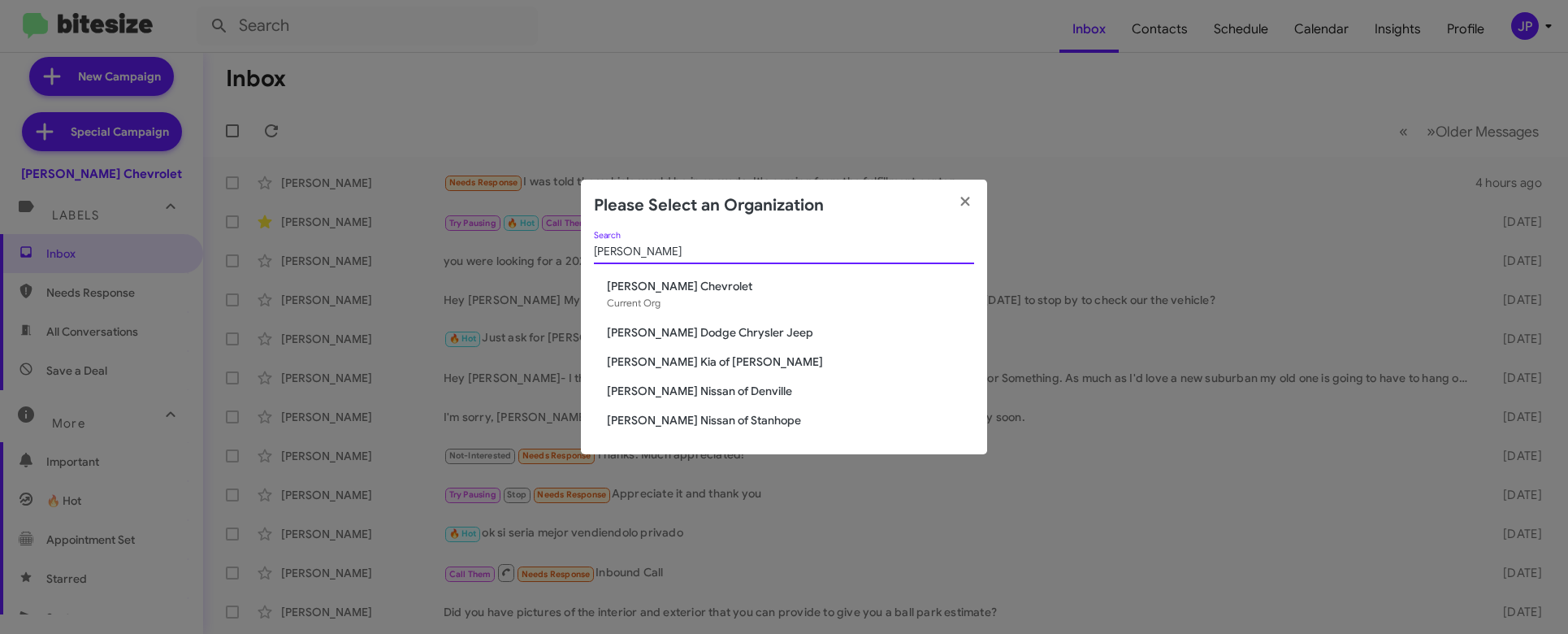
type input "Nielsen"
click at [728, 337] on span "[PERSON_NAME] Dodge Chrysler Jeep" at bounding box center [791, 333] width 367 height 17
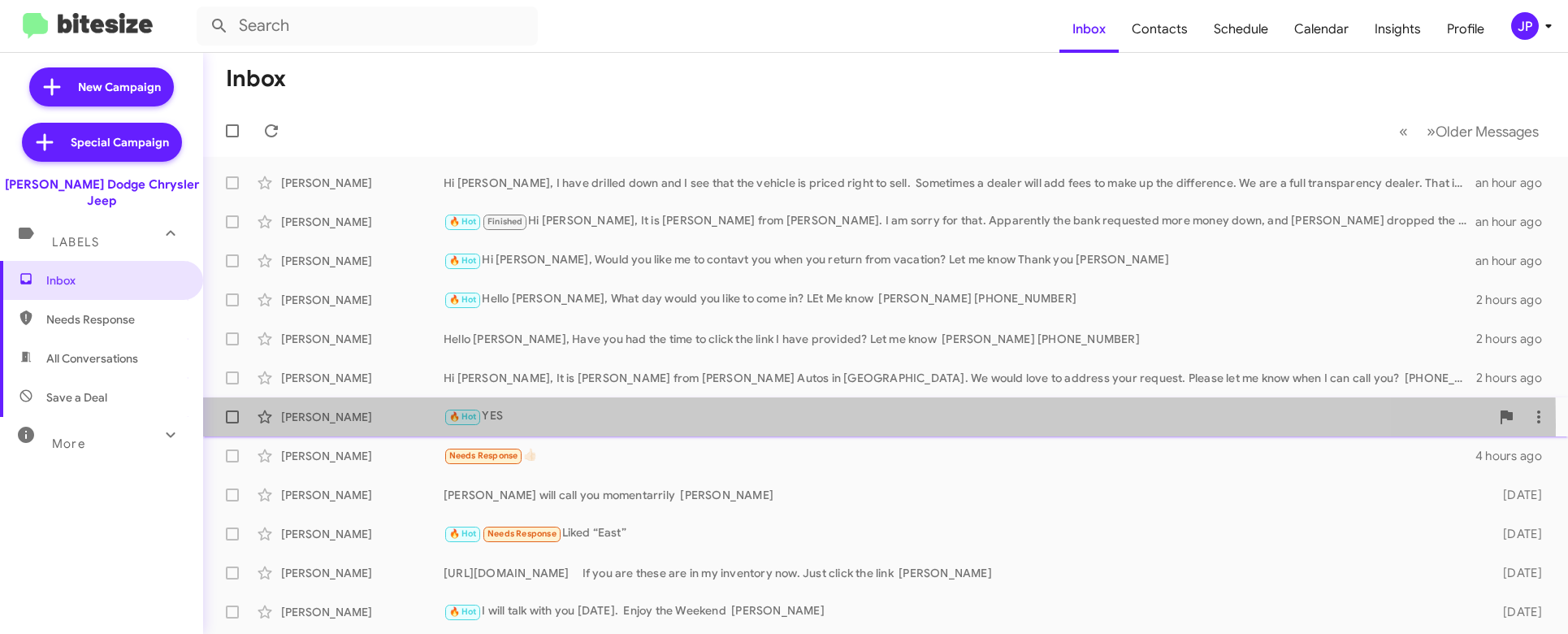
click at [545, 424] on div "🔥 Hot YES" at bounding box center [967, 417] width 1047 height 18
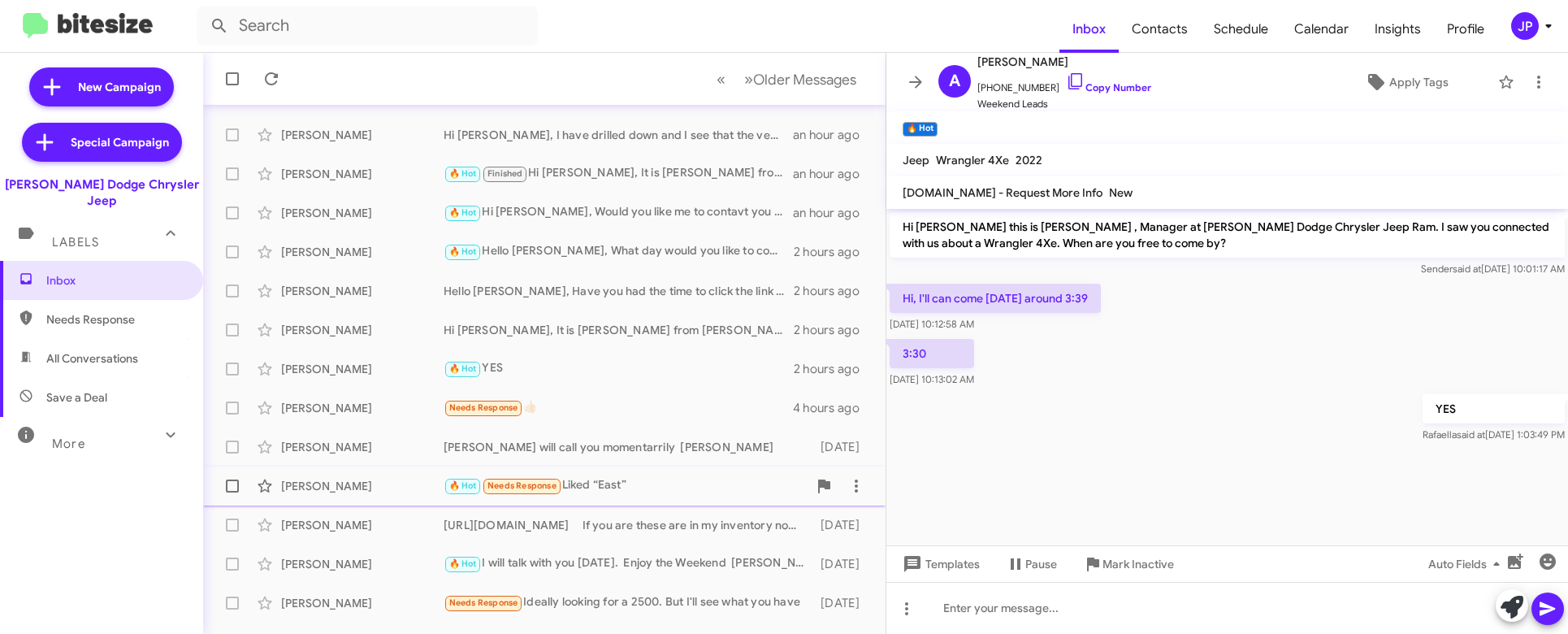
scroll to position [310, 0]
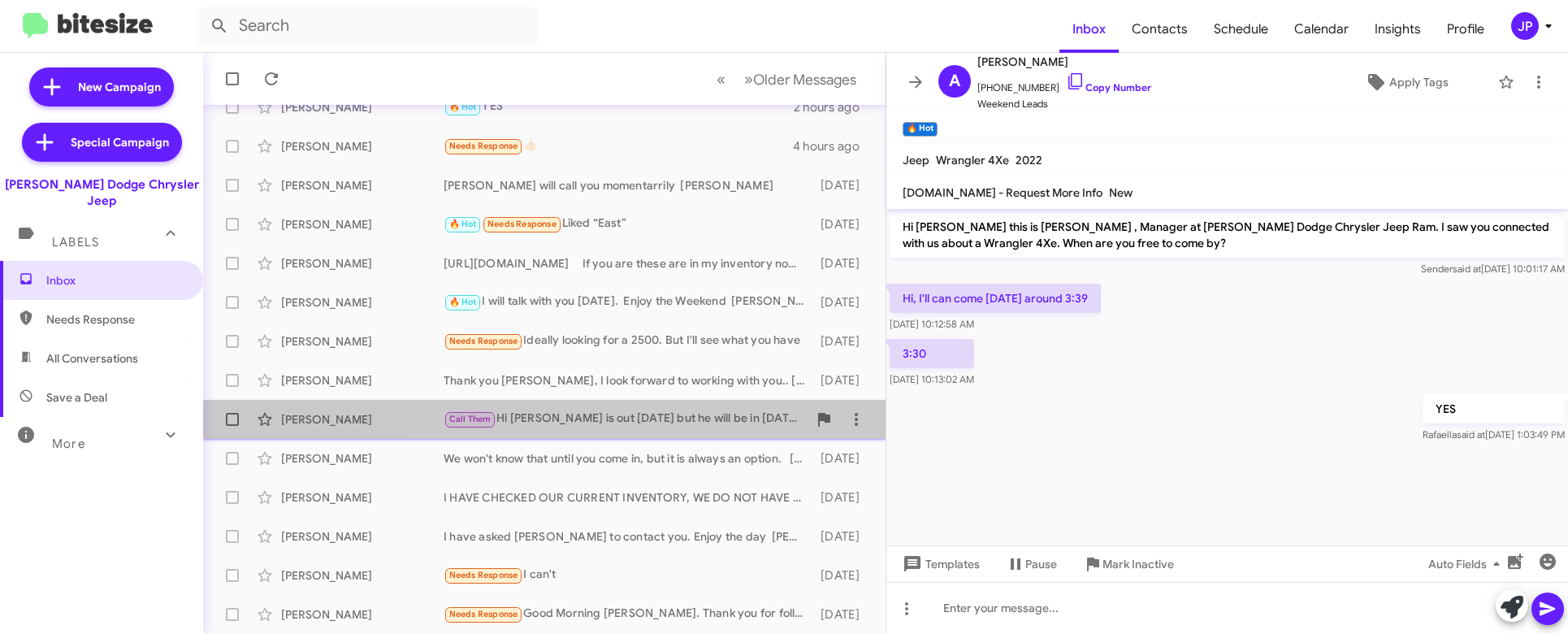
click at [641, 433] on div "[PERSON_NAME] Call Them Hi [PERSON_NAME] is out [DATE] but he will be in [DATE]…" at bounding box center [545, 419] width 657 height 32
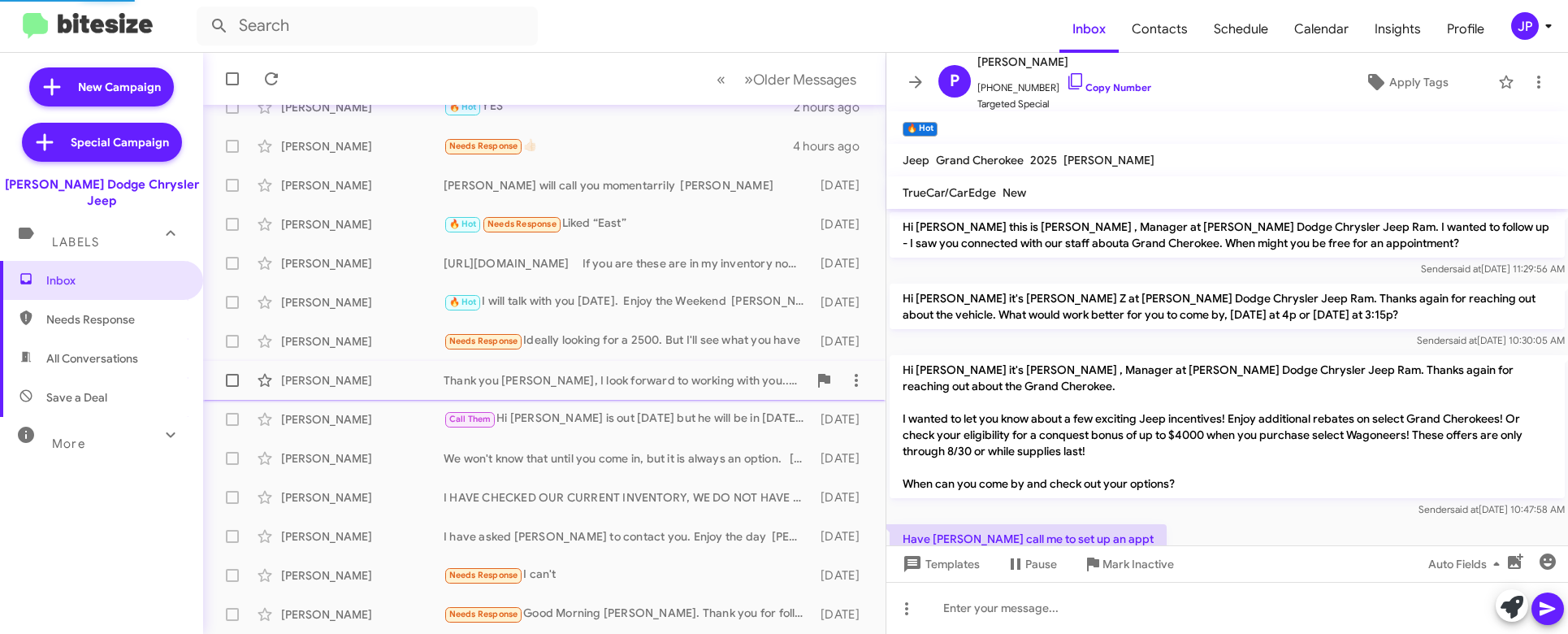
scroll to position [106, 0]
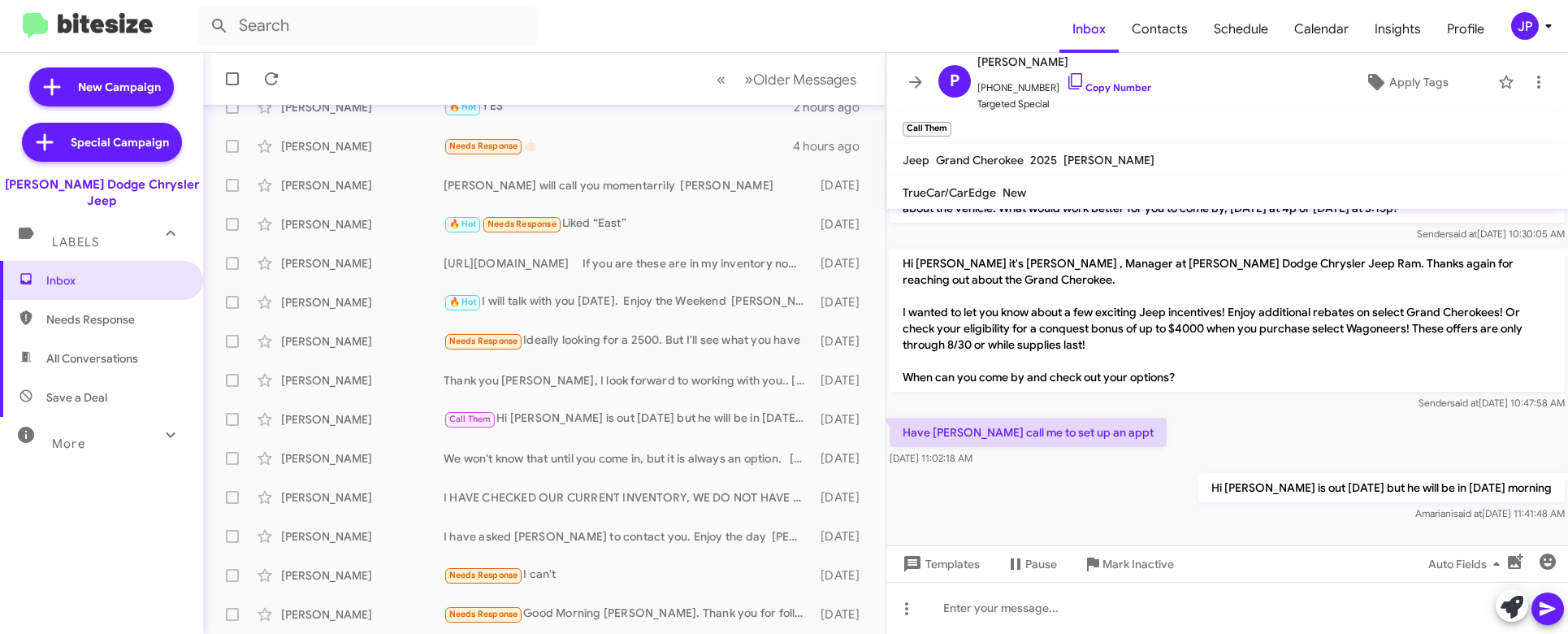
click at [1087, 515] on div "Hi [PERSON_NAME] is out [DATE] but he will be in [DATE] morning [PERSON_NAME] s…" at bounding box center [1227, 498] width 682 height 55
click at [530, 422] on div "Call Them Hi [PERSON_NAME] is out [DATE] but he will be in [DATE] morning" at bounding box center [626, 419] width 364 height 18
click at [1551, 25] on icon at bounding box center [1548, 26] width 19 height 19
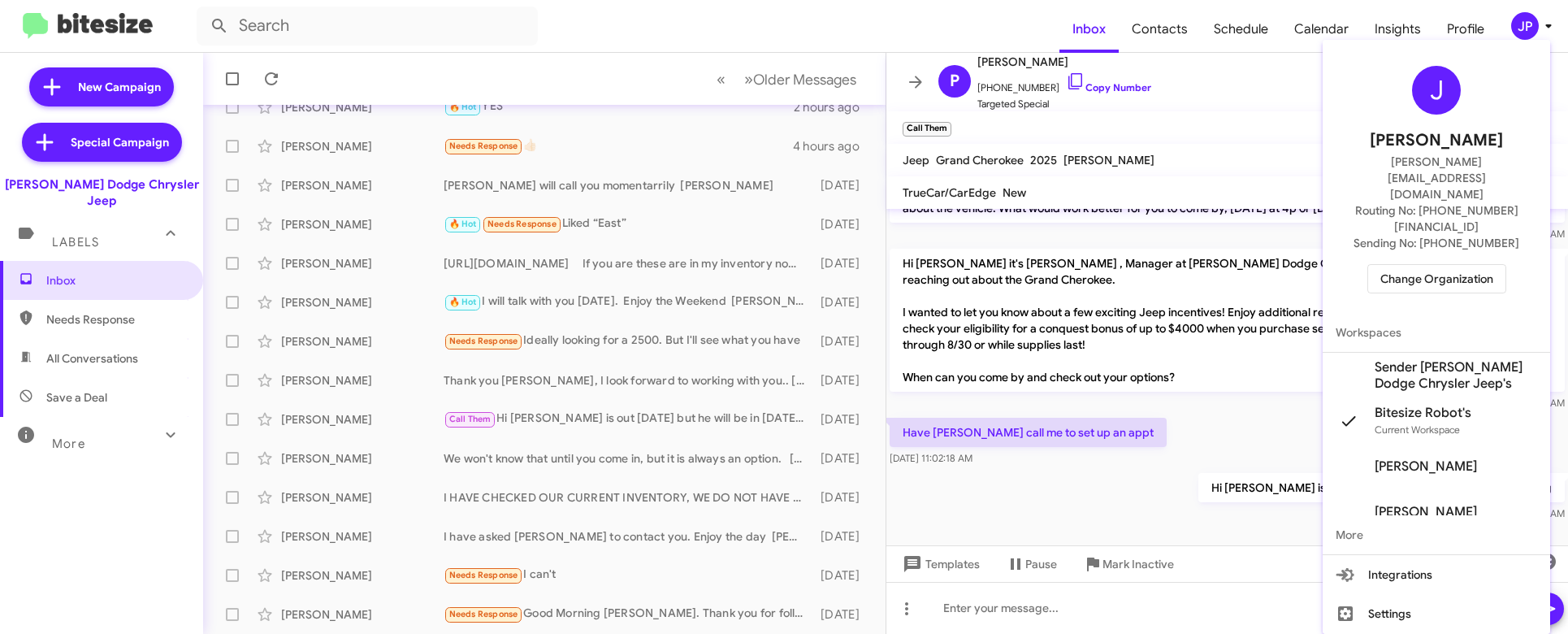
click at [1452, 265] on span "Change Organization" at bounding box center [1437, 279] width 113 height 27
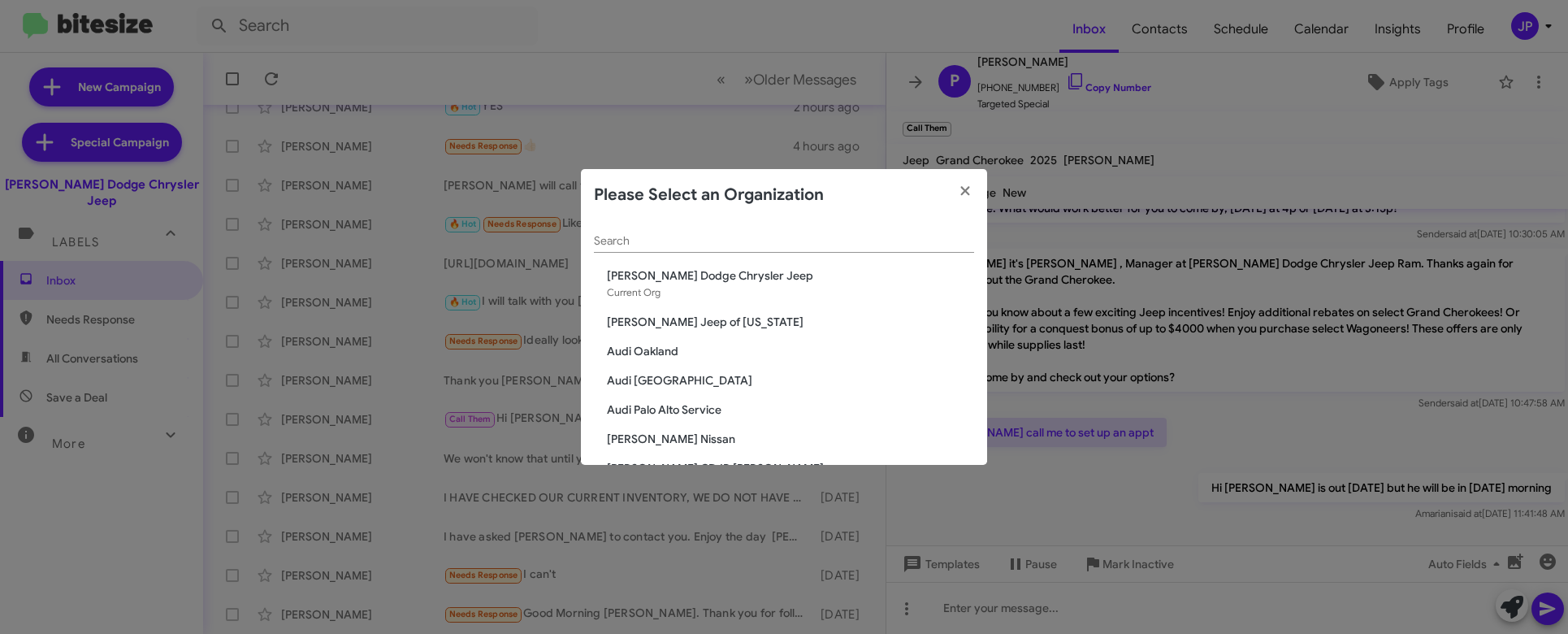
click at [896, 235] on input "Search" at bounding box center [783, 241] width 380 height 13
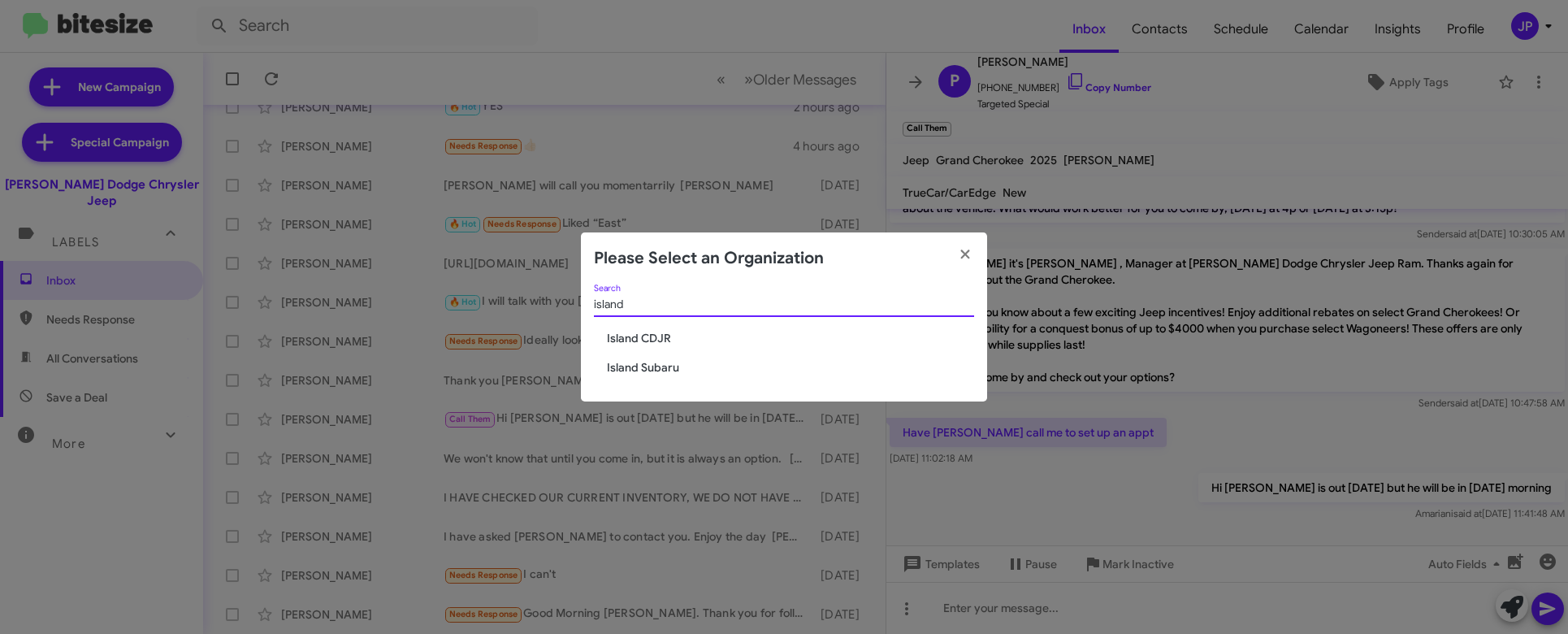
type input "island"
click at [643, 339] on span "Island CDJR" at bounding box center [791, 339] width 367 height 17
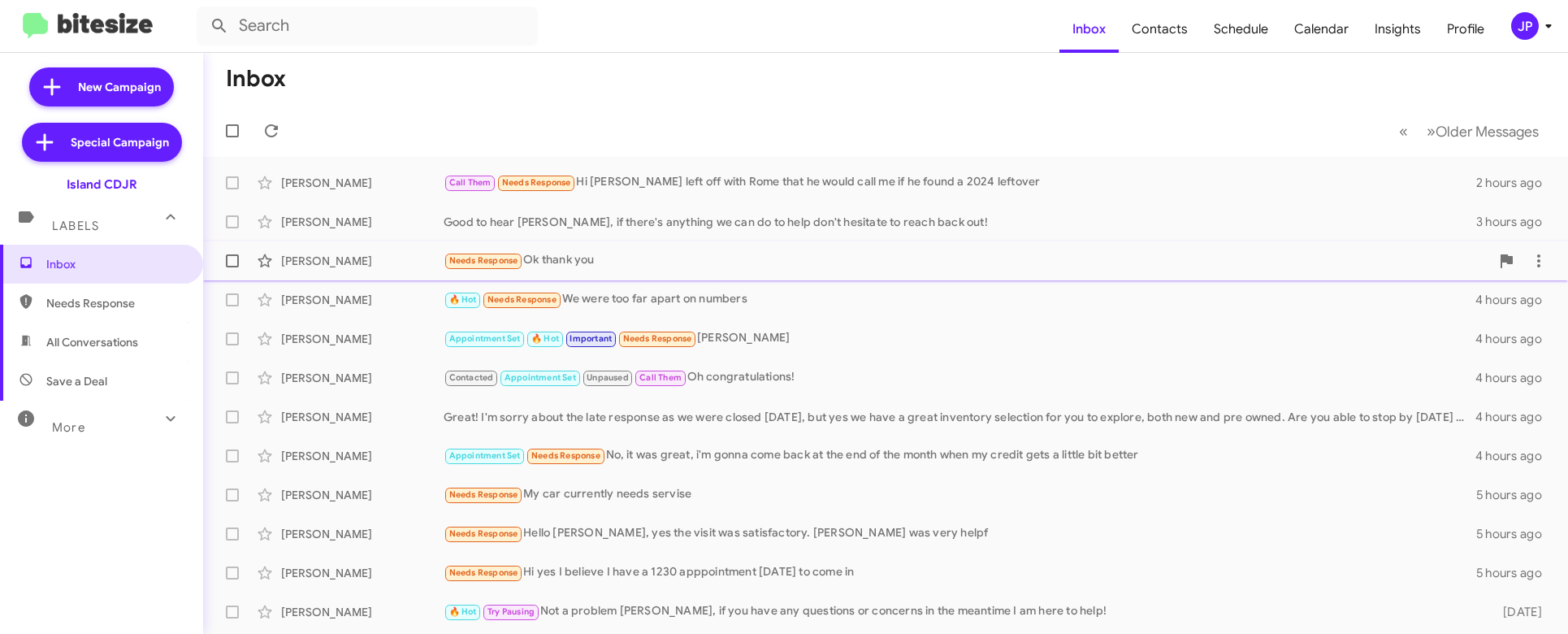
click at [546, 270] on div "[PERSON_NAME] Needs Response Ok thank you 4 hours ago" at bounding box center [885, 260] width 1339 height 32
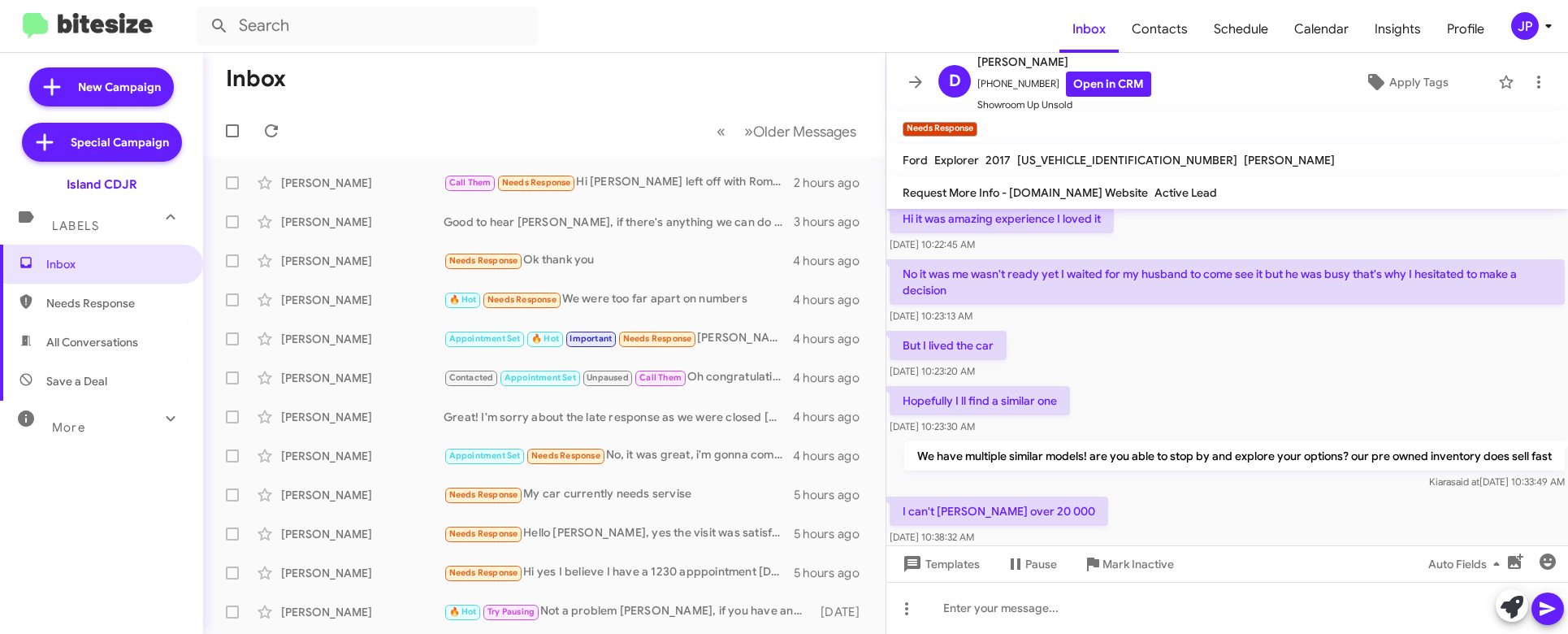
scroll to position [750, 0]
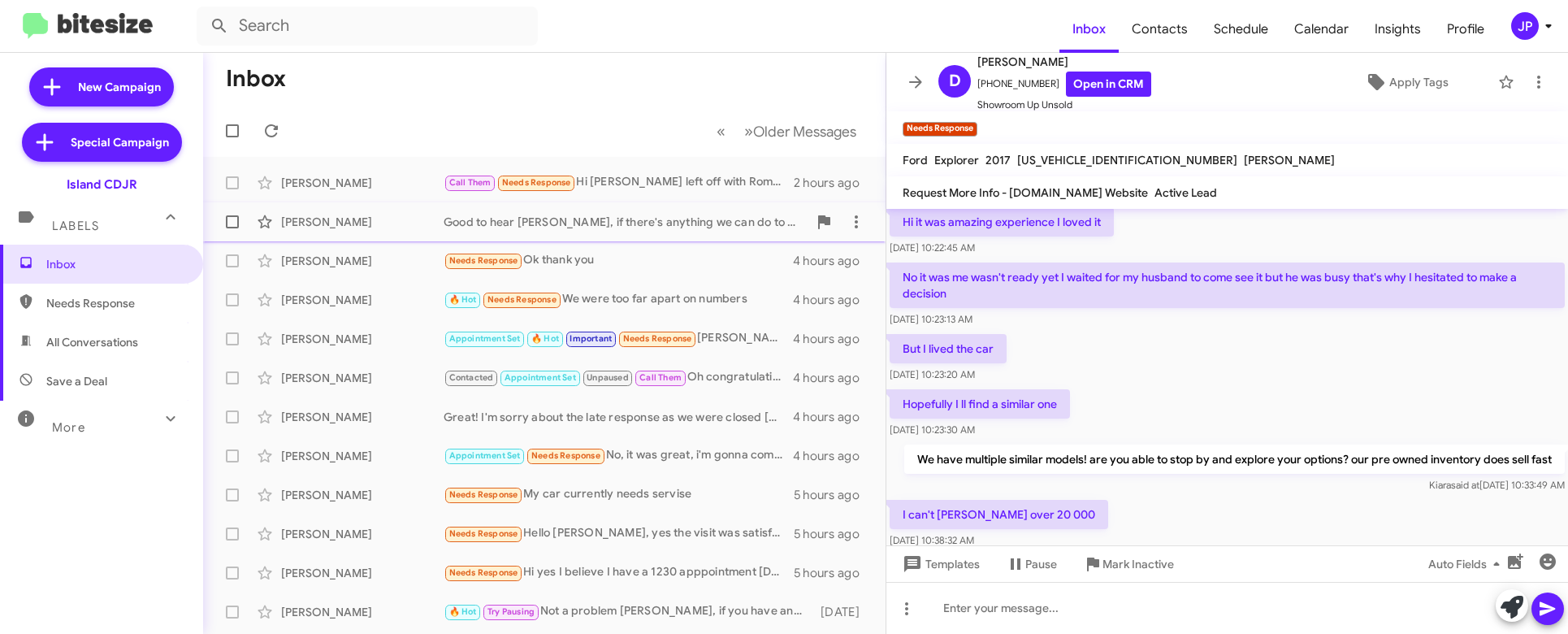
click at [661, 228] on div "Good to hear [PERSON_NAME], if there's anything we can do to help don't hesitat…" at bounding box center [626, 222] width 364 height 17
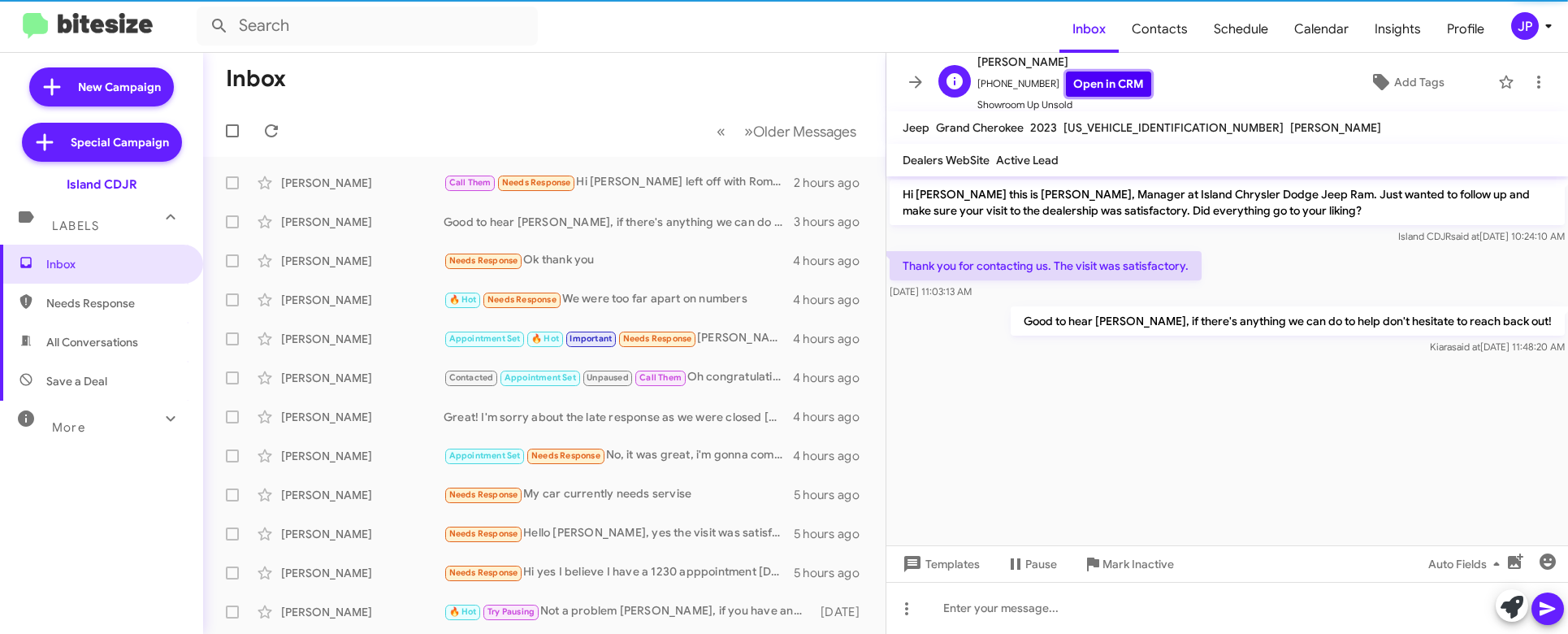
click at [1104, 89] on link "Open in CRM" at bounding box center [1108, 84] width 86 height 25
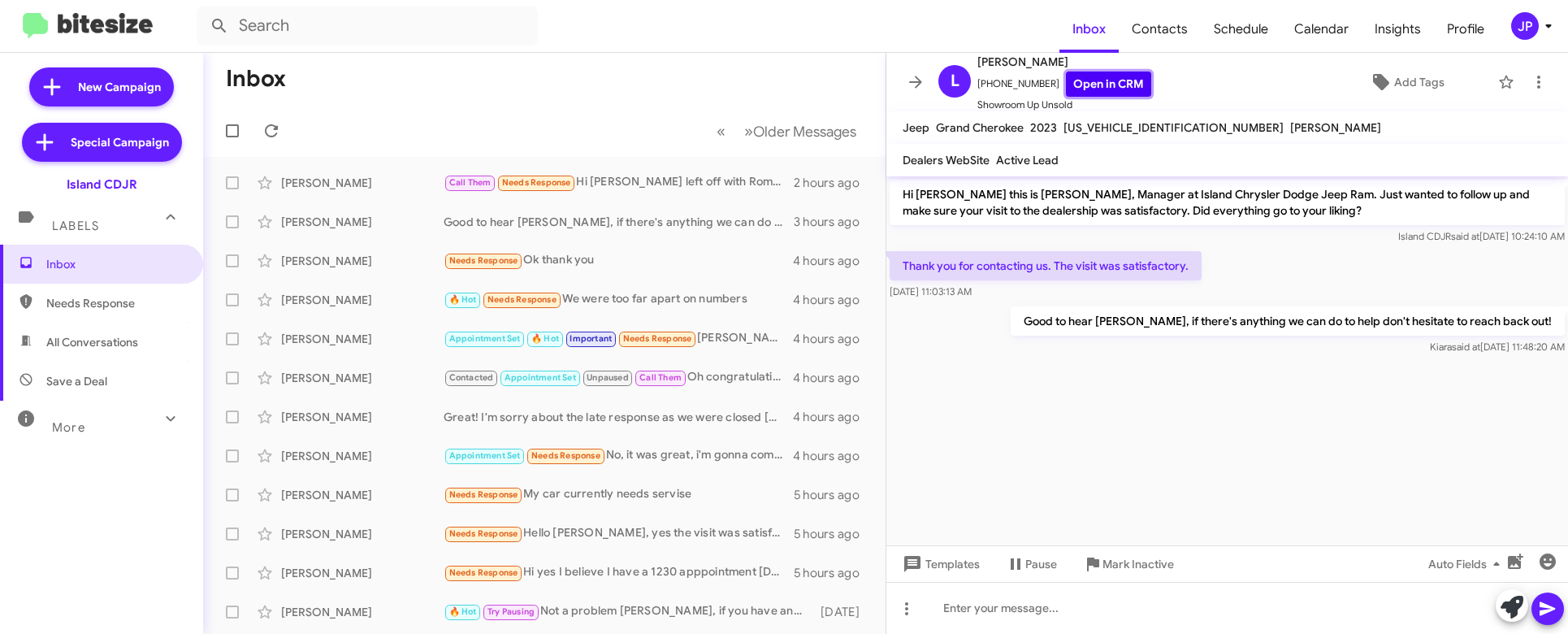
scroll to position [310, 0]
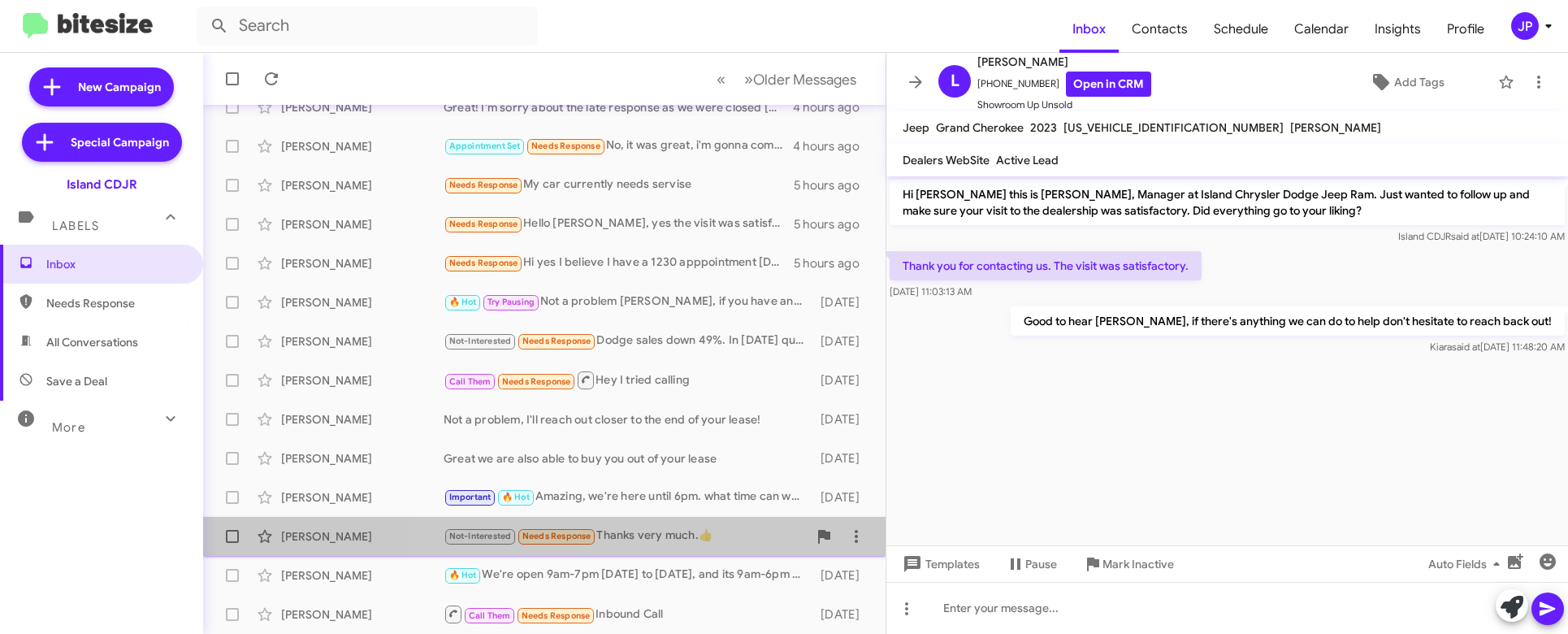
click at [642, 533] on div "Not-Interested Needs Response Thanks very much.👍" at bounding box center [626, 536] width 364 height 18
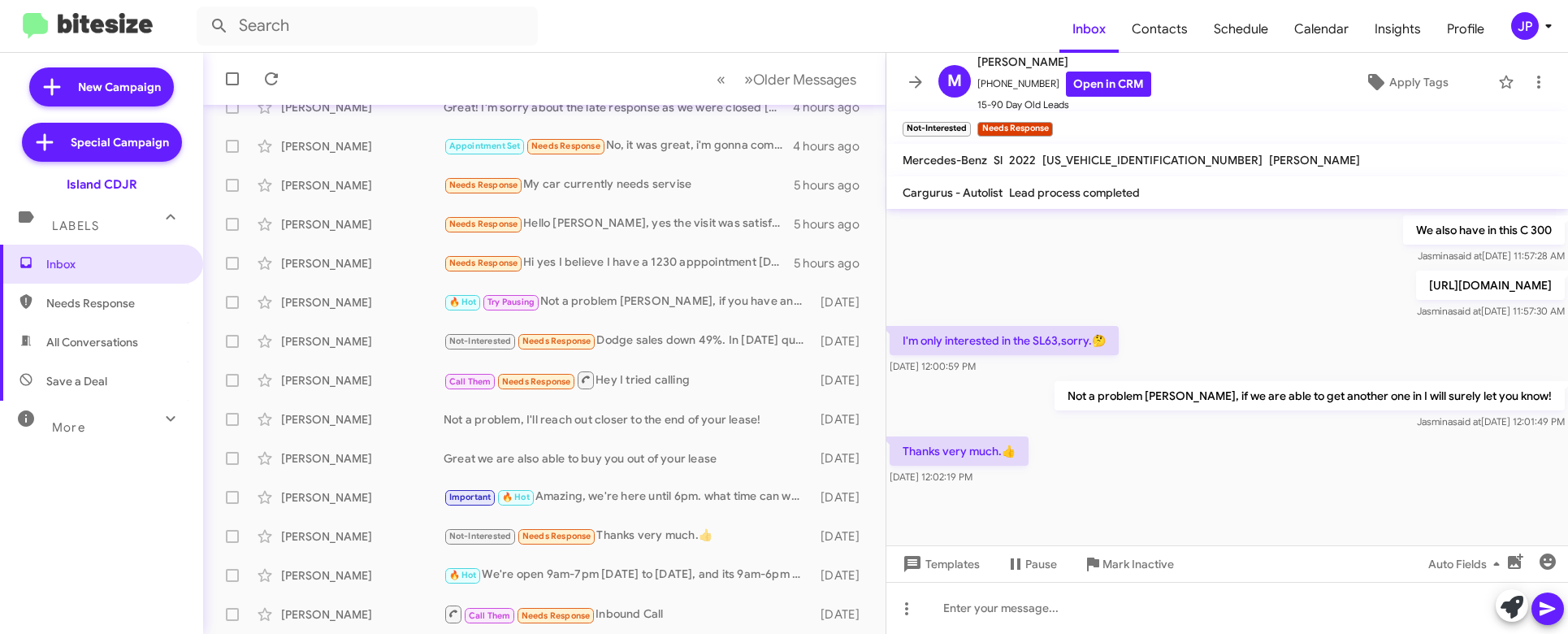
scroll to position [596, 0]
click at [697, 386] on div "Call Them Needs Response Hey I tried calling" at bounding box center [626, 380] width 364 height 20
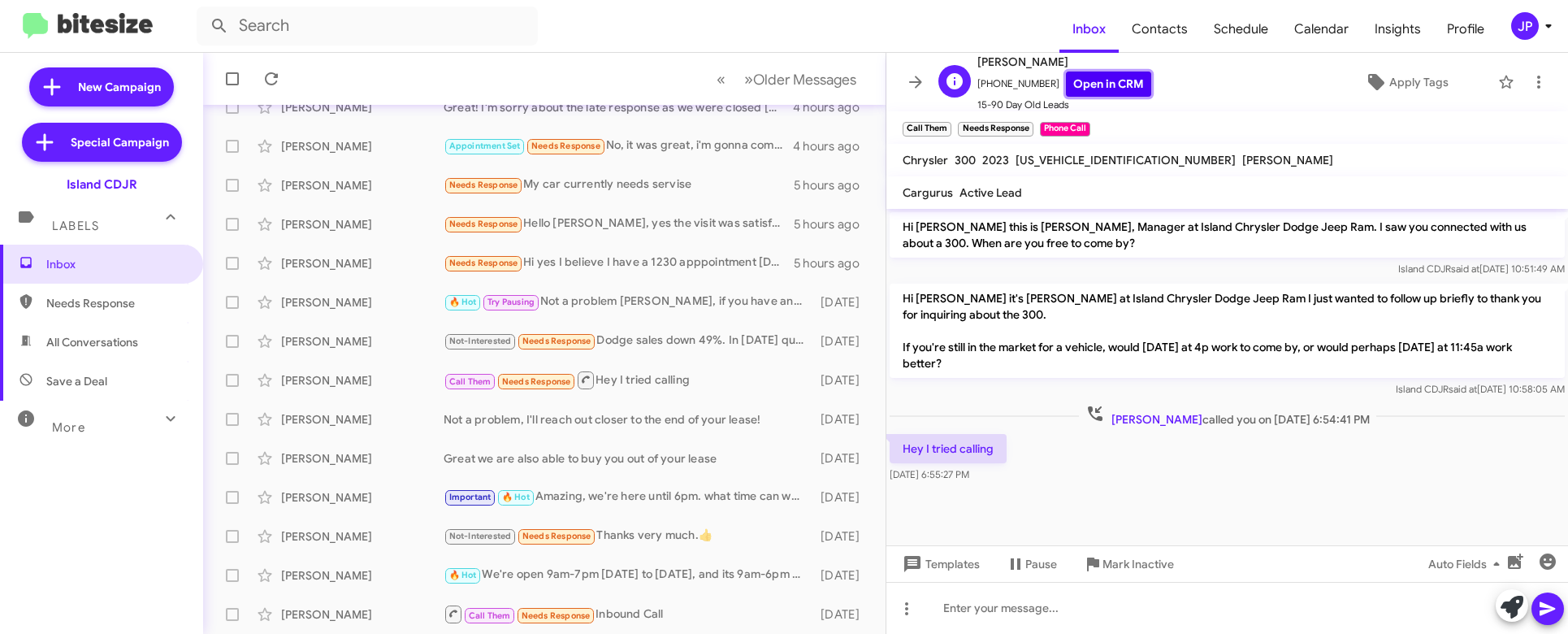
click at [1104, 89] on link "Open in CRM" at bounding box center [1108, 84] width 86 height 25
click at [1373, 87] on icon at bounding box center [1376, 82] width 19 height 19
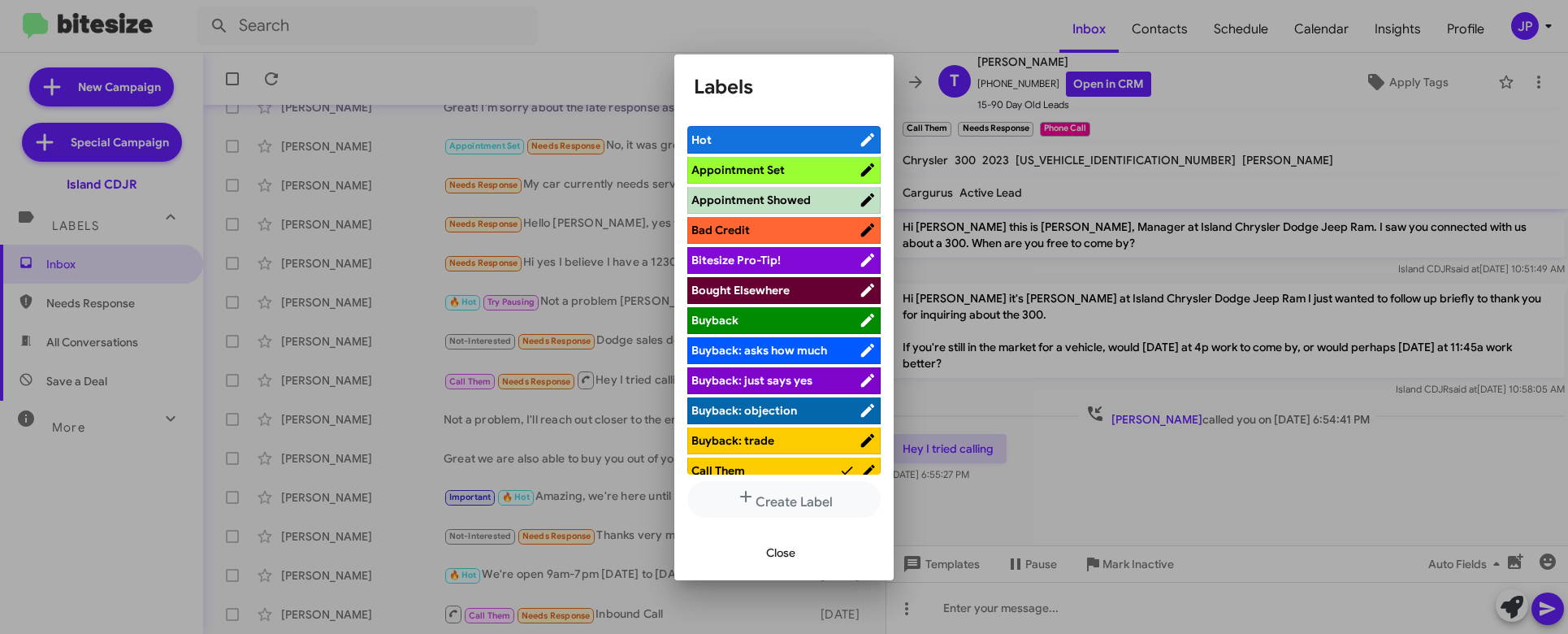
click at [759, 260] on span "Bitesize Pro-Tip!" at bounding box center [736, 260] width 89 height 15
click at [1108, 483] on div at bounding box center [784, 317] width 1568 height 634
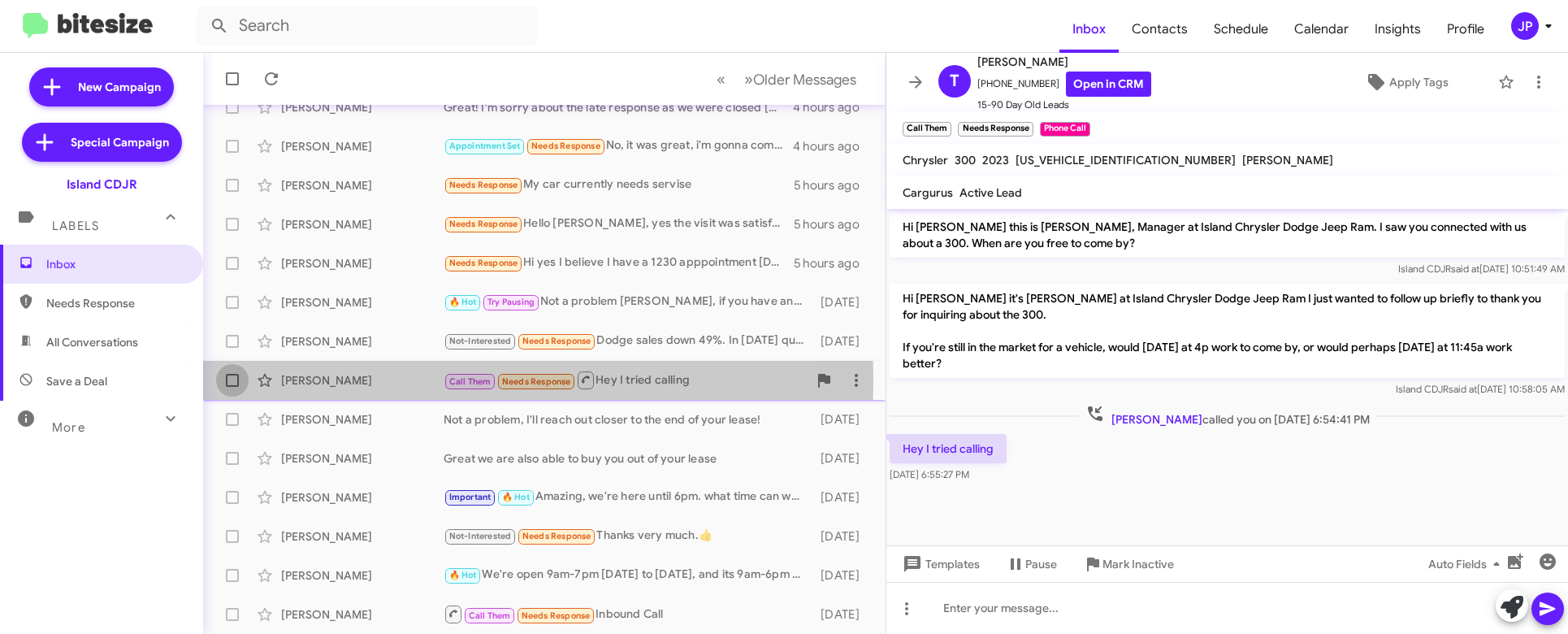
click at [226, 380] on span at bounding box center [233, 380] width 13 height 13
click at [231, 387] on input "checkbox" at bounding box center [231, 387] width 1 height 1
checkbox input "true"
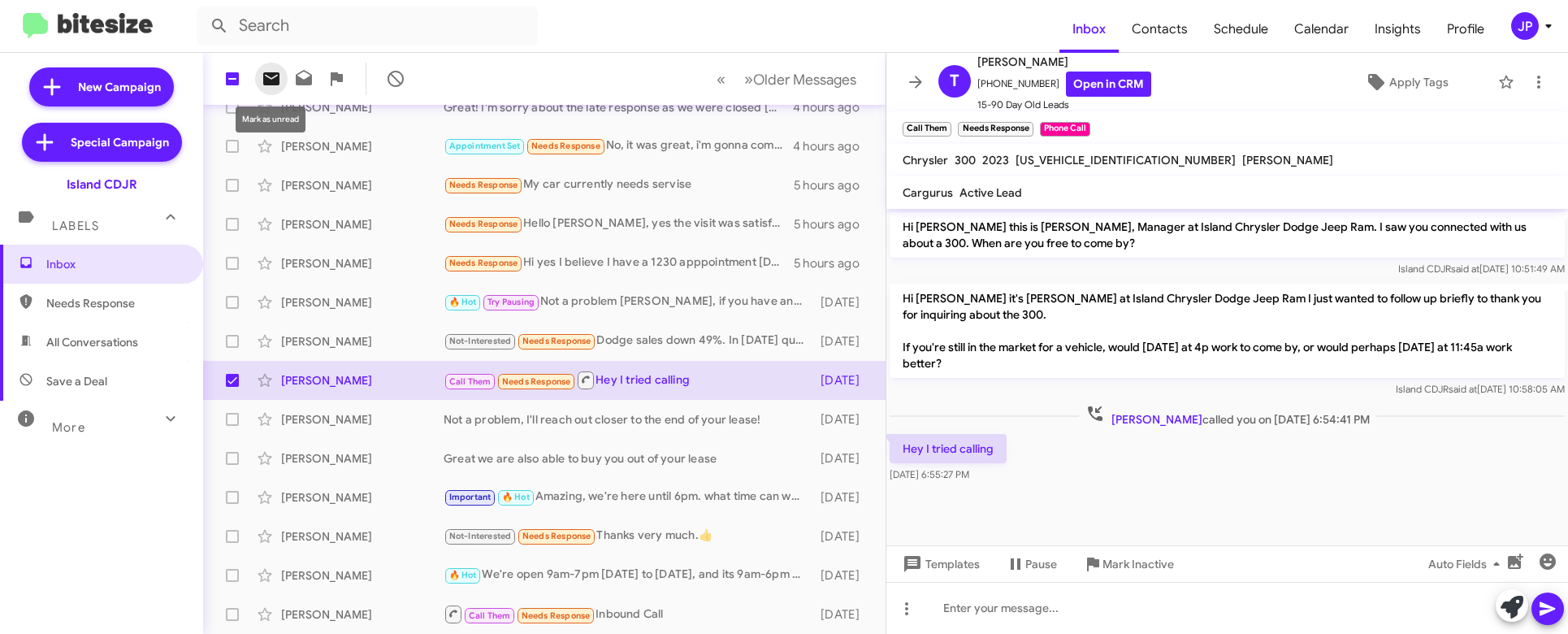
click at [280, 75] on icon at bounding box center [271, 78] width 19 height 19
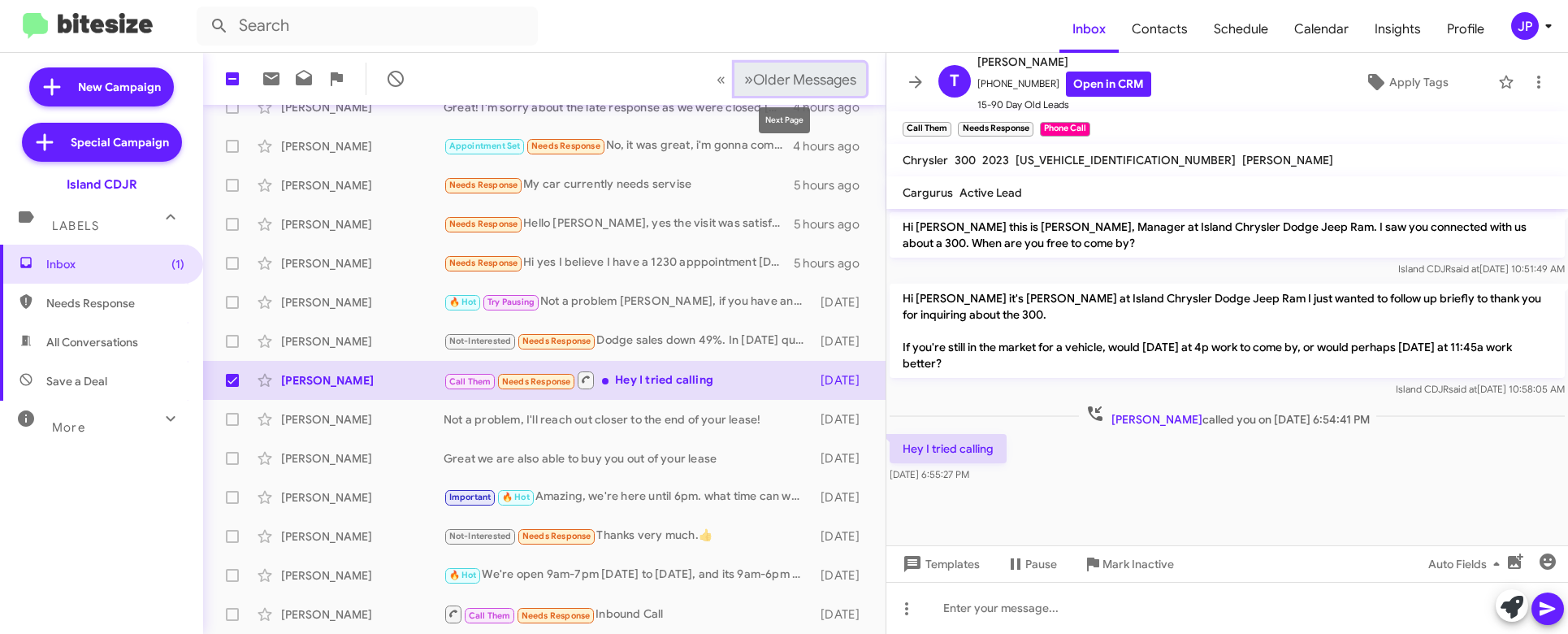
click at [791, 89] on button "» Next Older Messages" at bounding box center [800, 79] width 131 height 33
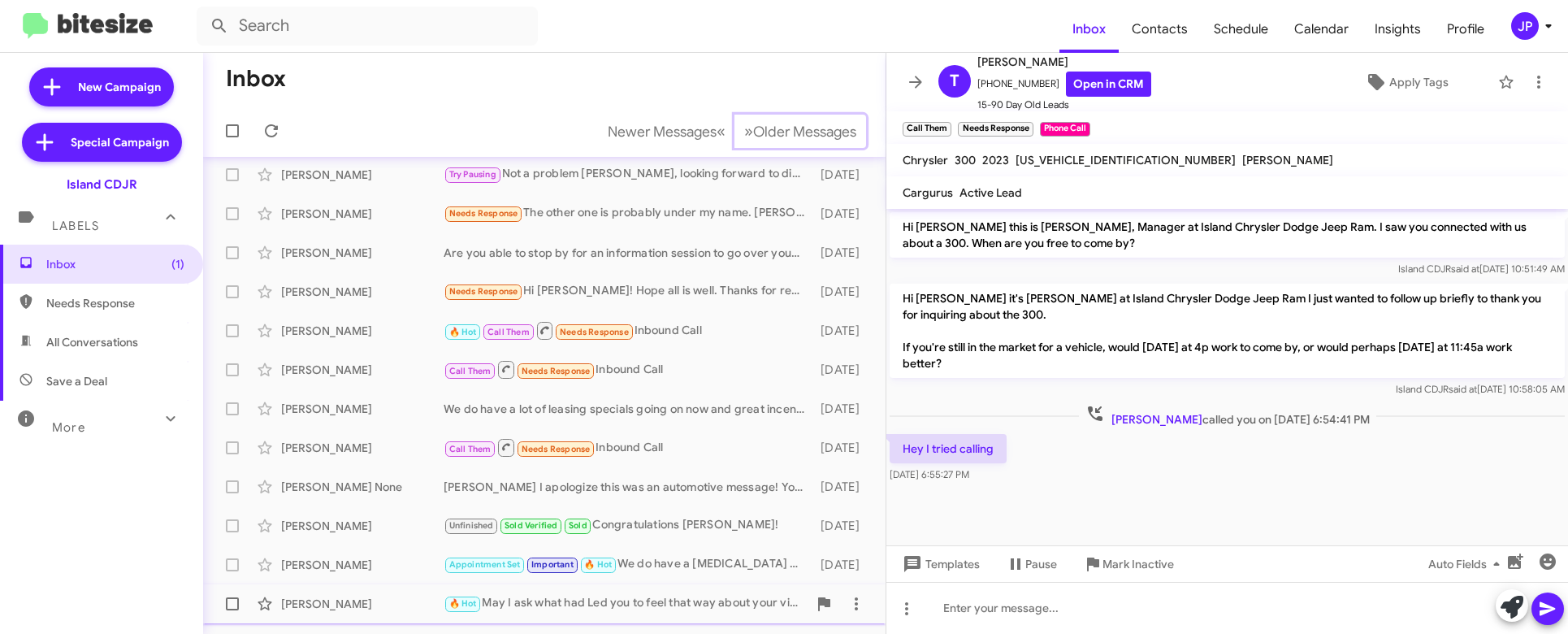
scroll to position [1, 0]
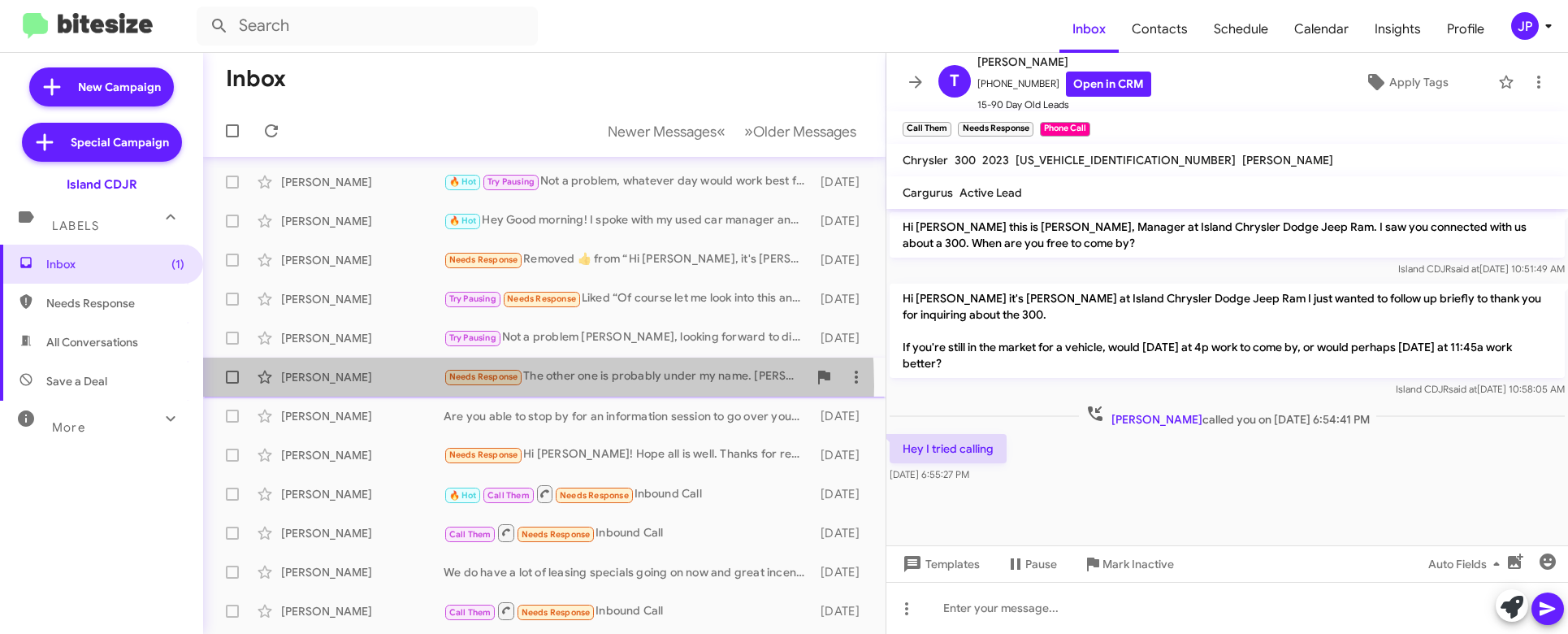
click at [399, 387] on div "Claudia Brobeck Needs Response The other one is probably under my name. Corneli…" at bounding box center [545, 377] width 657 height 32
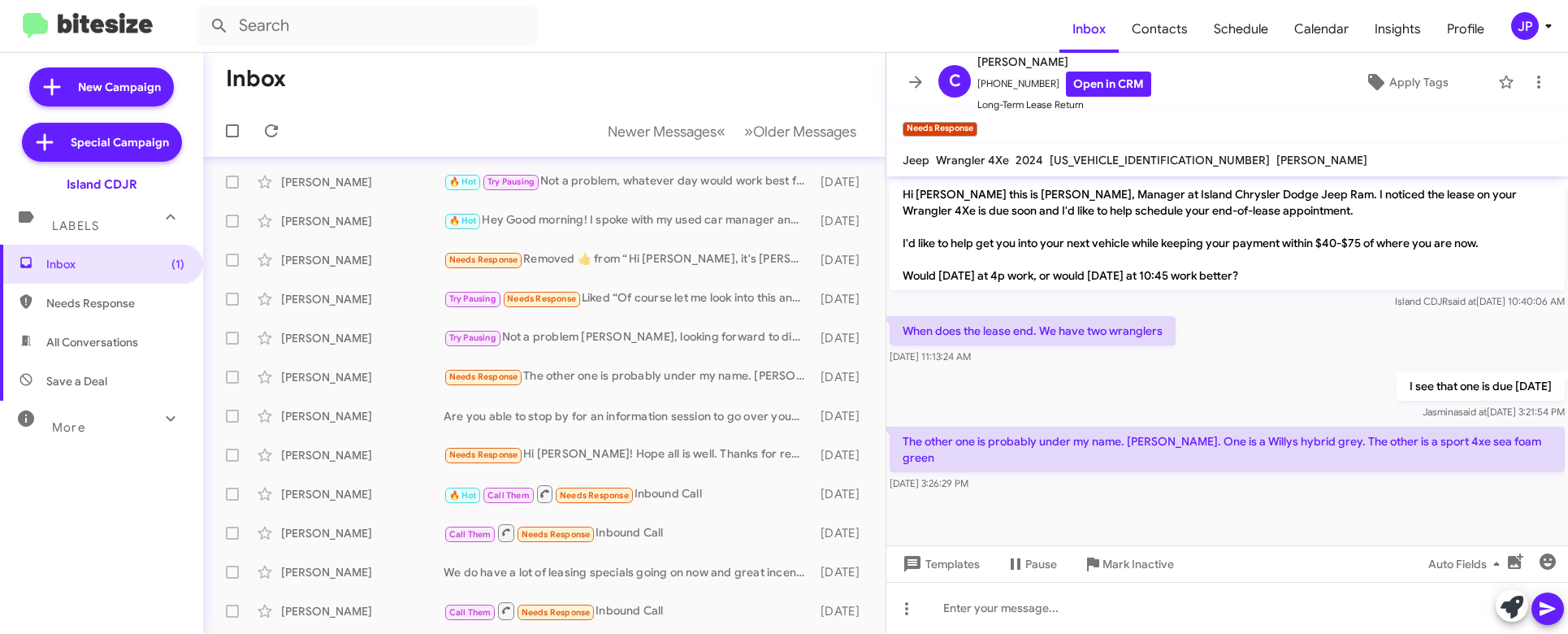
drag, startPoint x: 1284, startPoint y: 379, endPoint x: 1280, endPoint y: 353, distance: 26.3
click at [1284, 382] on div "I see that one is due July of 2026 Jasmina said at Aug 7, 2025, 3:21:54 PM" at bounding box center [1227, 396] width 682 height 55
click at [1112, 92] on link "Open in CRM" at bounding box center [1108, 84] width 86 height 25
click at [1437, 89] on span "Apply Tags" at bounding box center [1406, 82] width 141 height 29
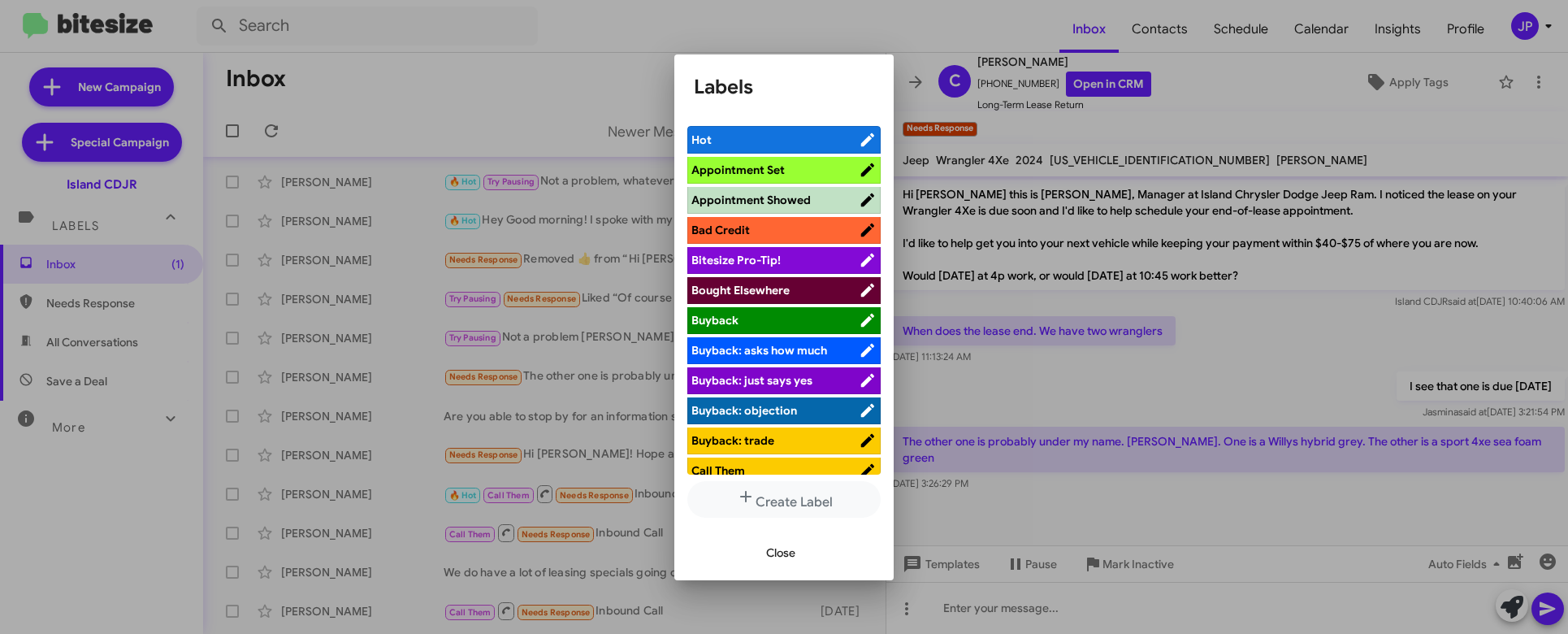
click at [750, 270] on li "Bitesize Pro-Tip!" at bounding box center [784, 260] width 194 height 27
click at [820, 267] on span "Bitesize Pro-Tip!" at bounding box center [775, 260] width 167 height 17
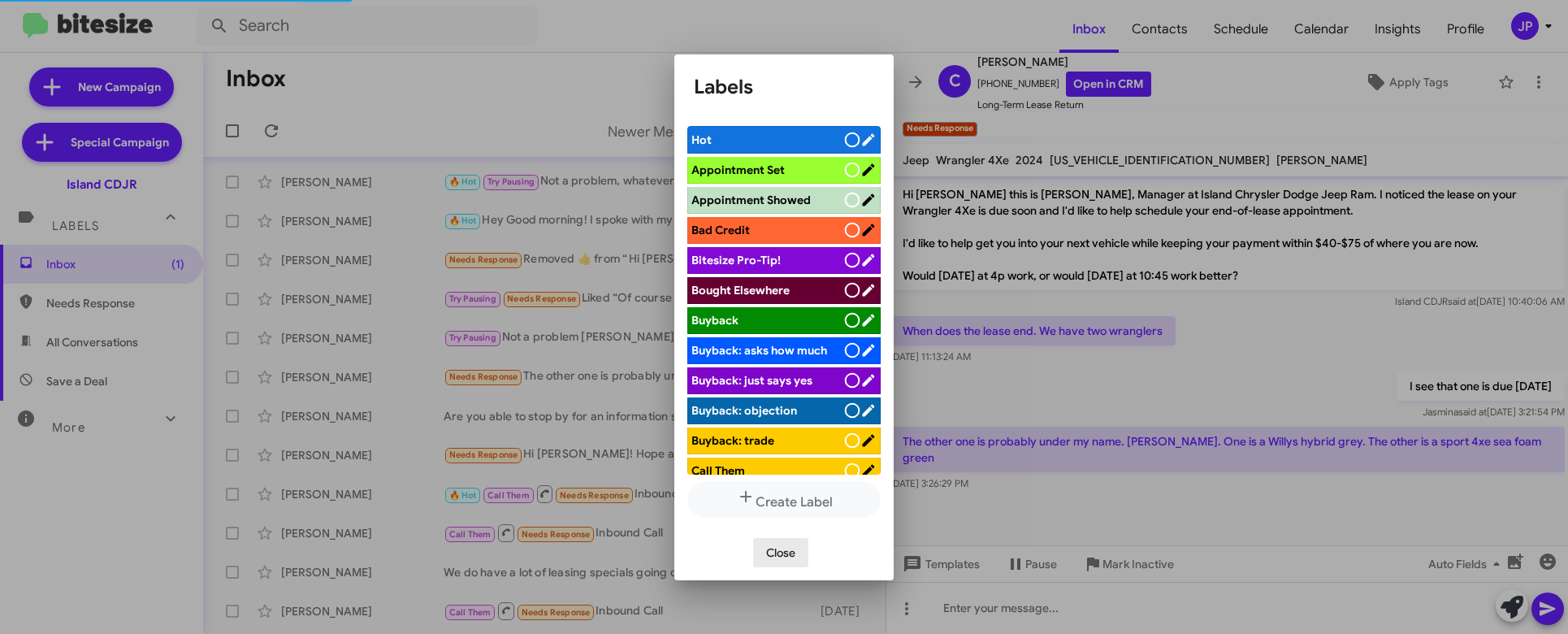
click at [761, 550] on button "Close" at bounding box center [781, 552] width 55 height 29
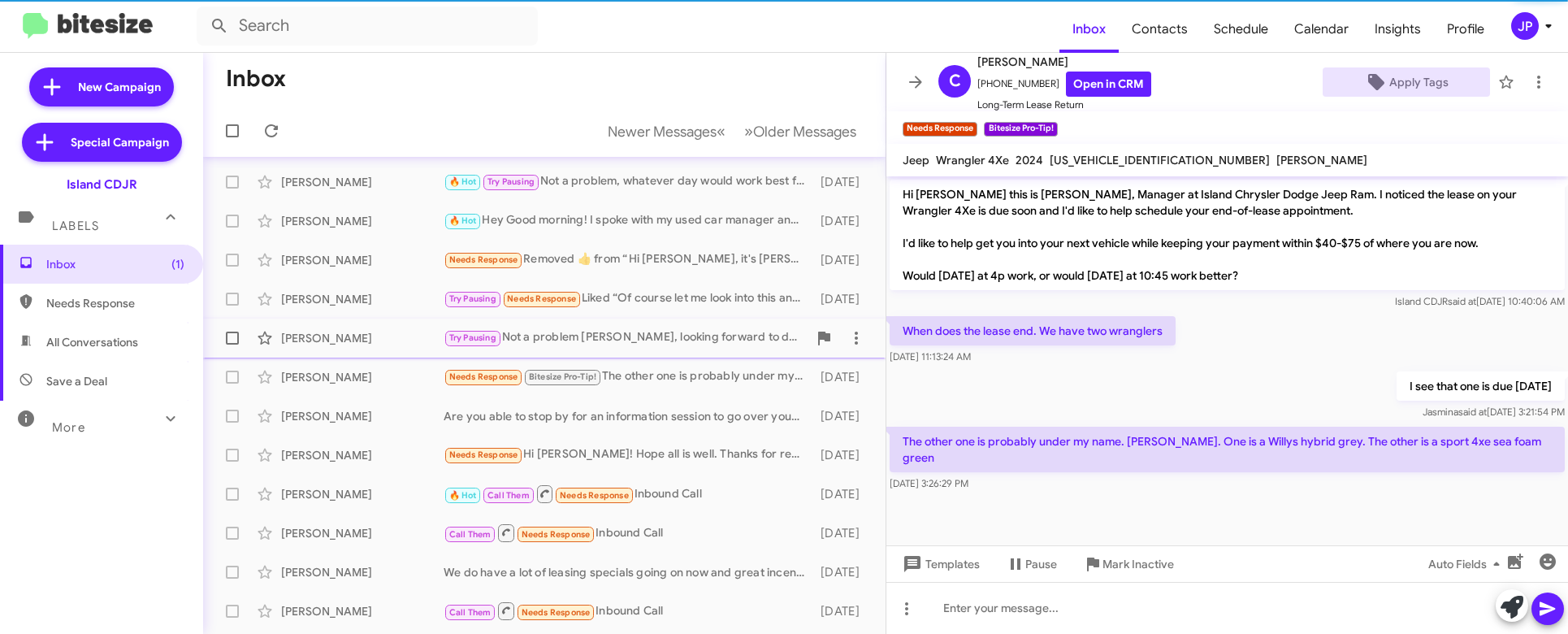
drag, startPoint x: 230, startPoint y: 379, endPoint x: 245, endPoint y: 344, distance: 38.1
click at [229, 379] on span at bounding box center [233, 378] width 13 height 13
click at [231, 384] on input "checkbox" at bounding box center [231, 384] width 1 height 1
checkbox input "true"
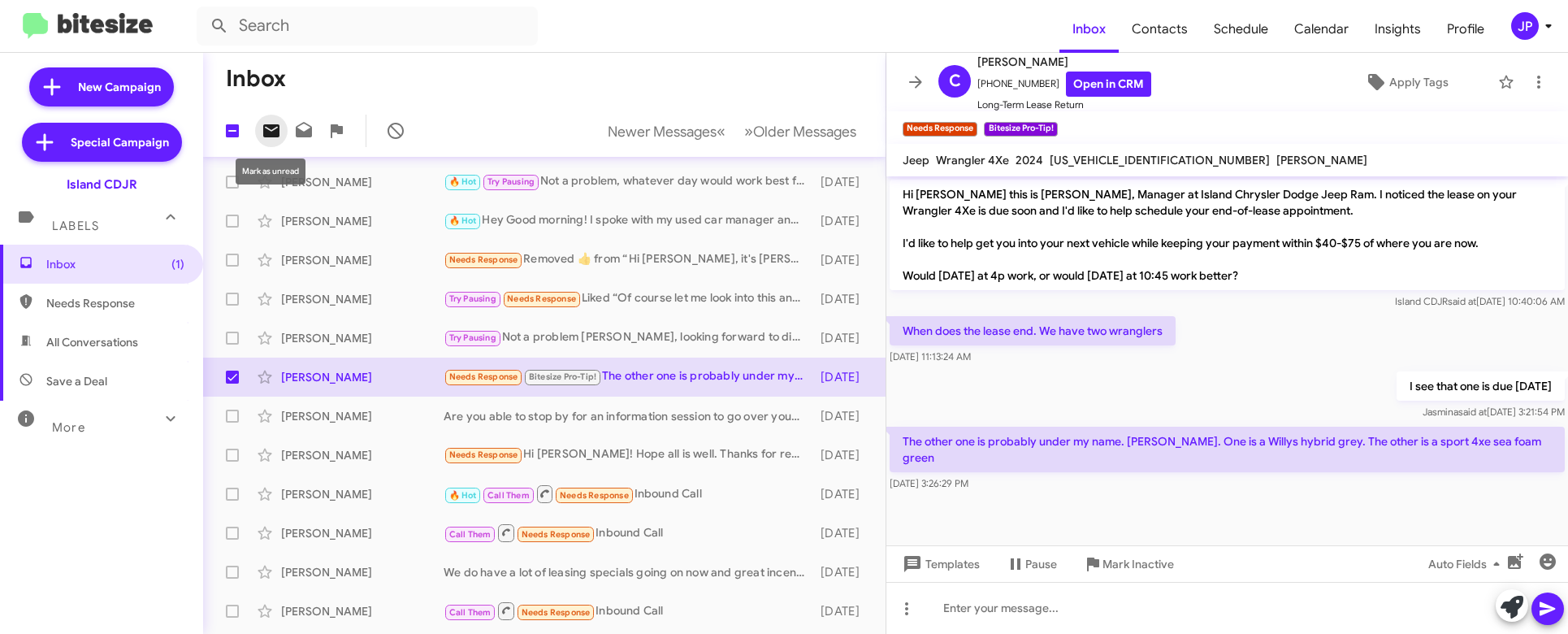
click at [277, 125] on icon at bounding box center [272, 131] width 17 height 13
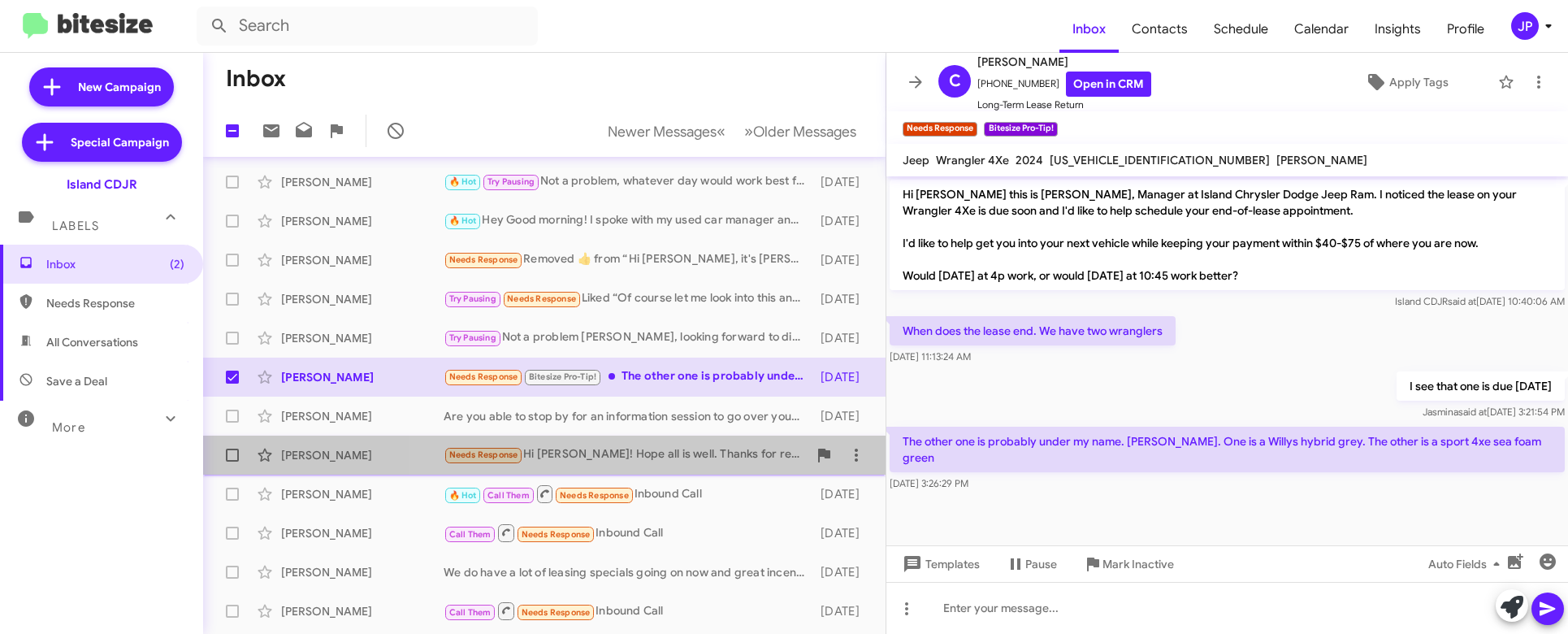
click at [667, 460] on div "Needs Response Hi Nicole! Hope all is well. Thanks for reaching out to me. Plea…" at bounding box center [626, 454] width 364 height 18
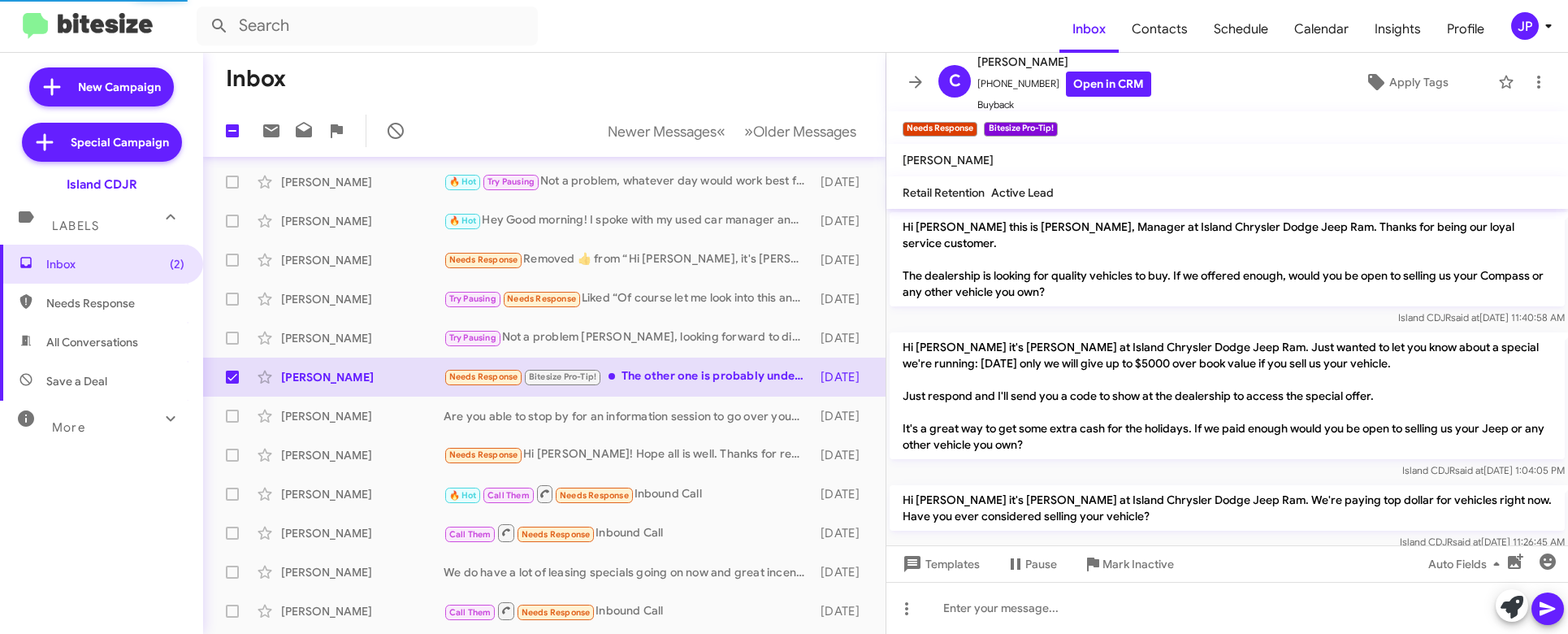
scroll to position [539, 0]
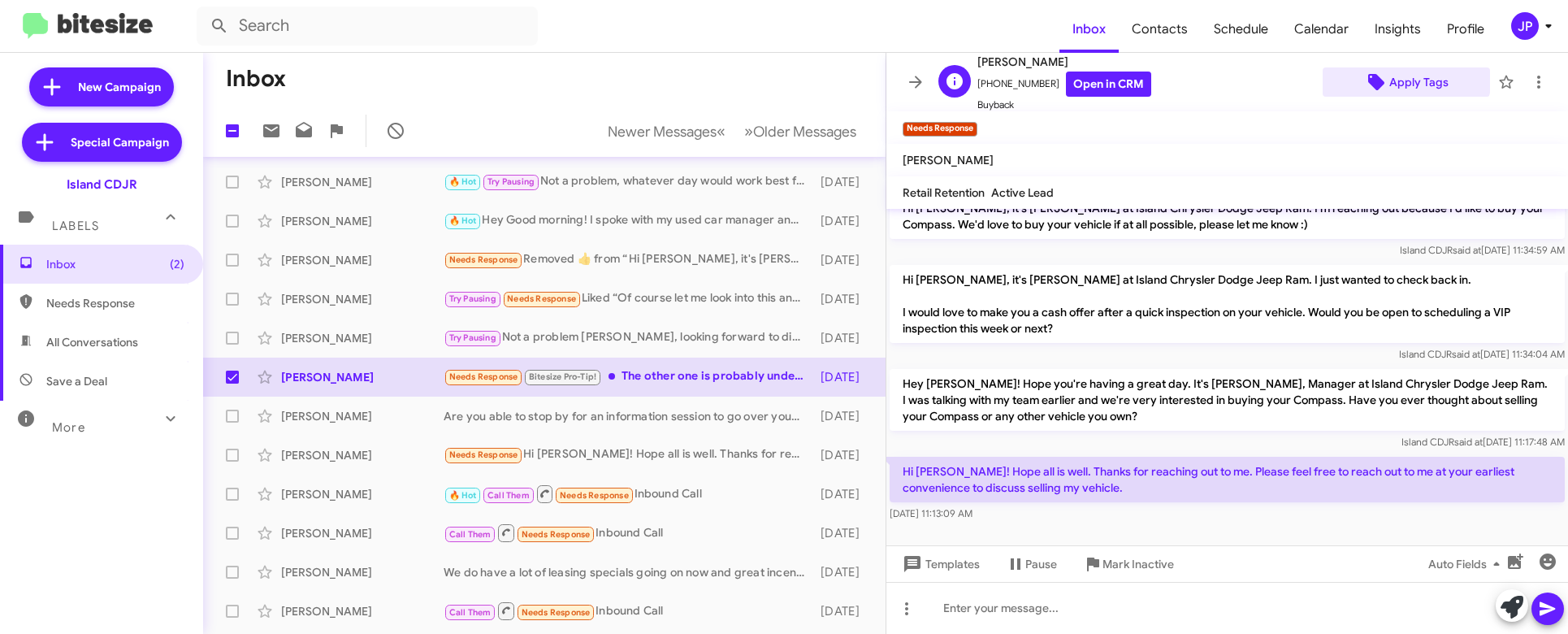
click at [1394, 80] on span "Apply Tags" at bounding box center [1418, 82] width 59 height 29
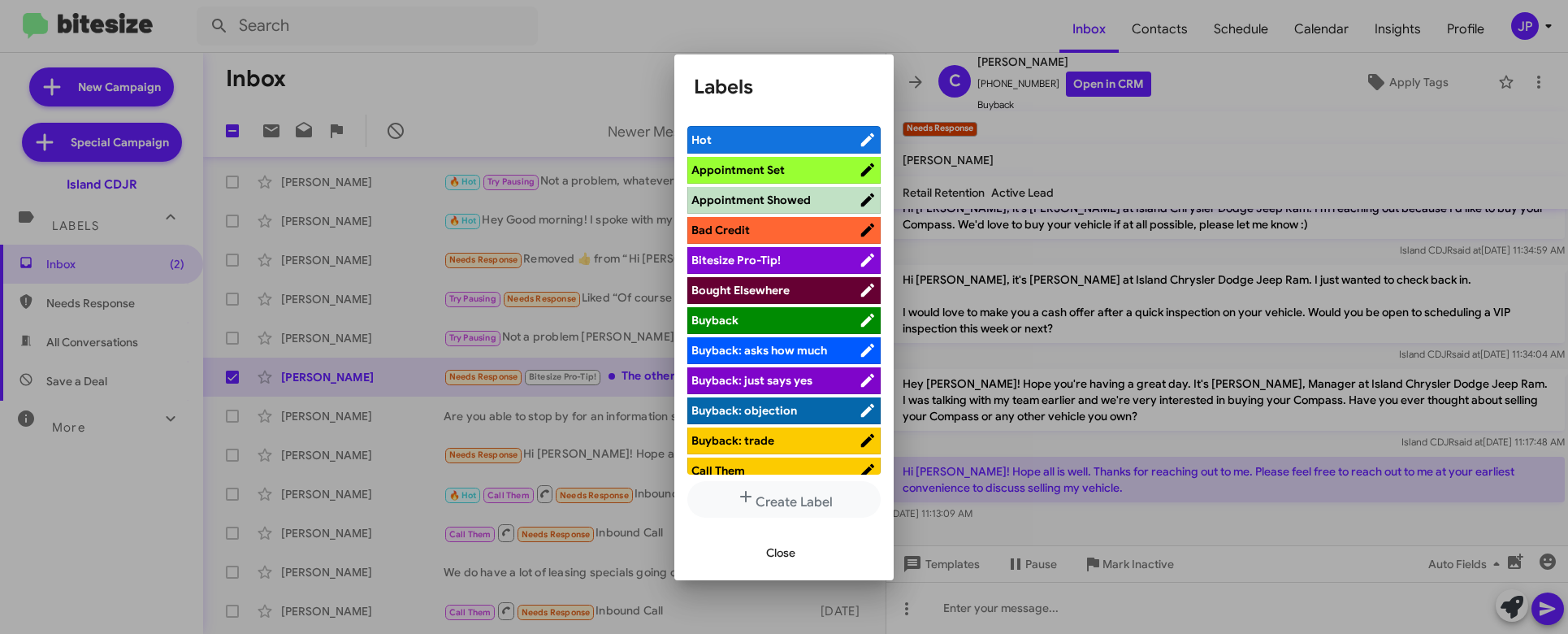
click at [774, 260] on span "Bitesize Pro-Tip!" at bounding box center [736, 260] width 89 height 15
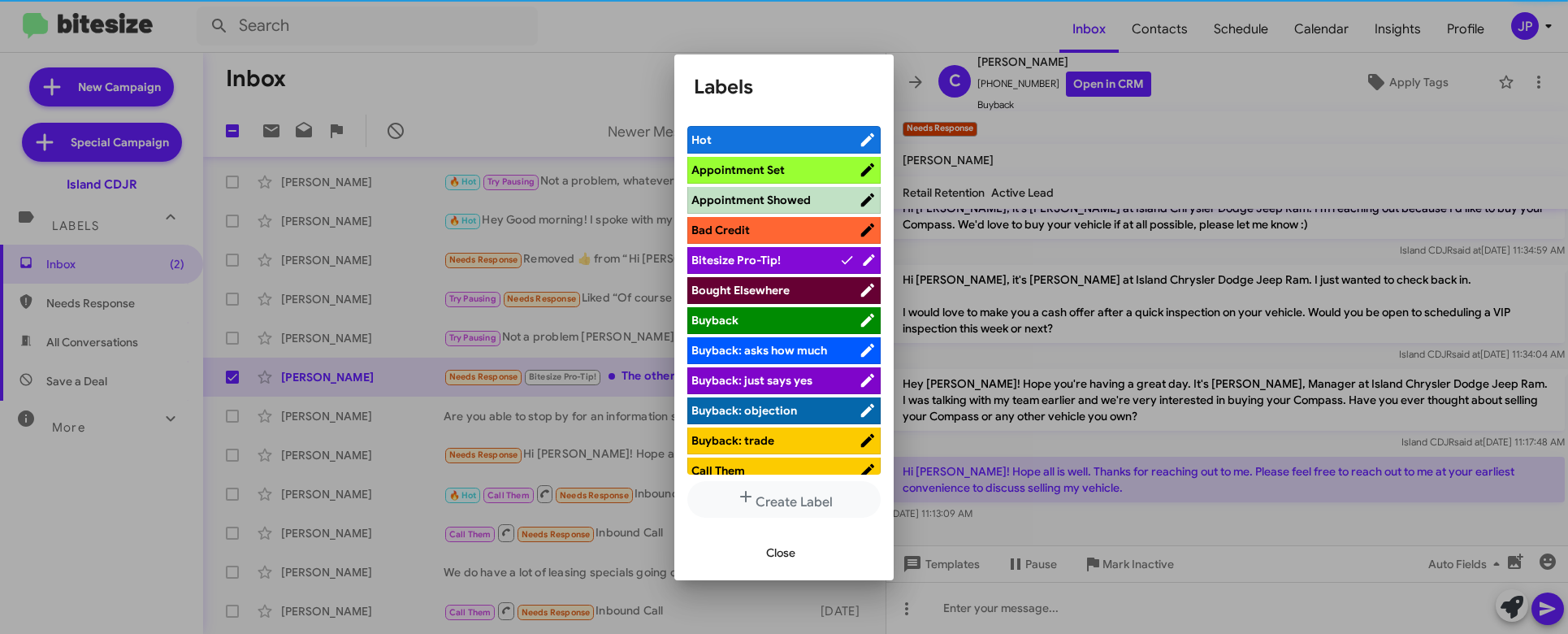
click at [1301, 406] on div at bounding box center [784, 317] width 1568 height 634
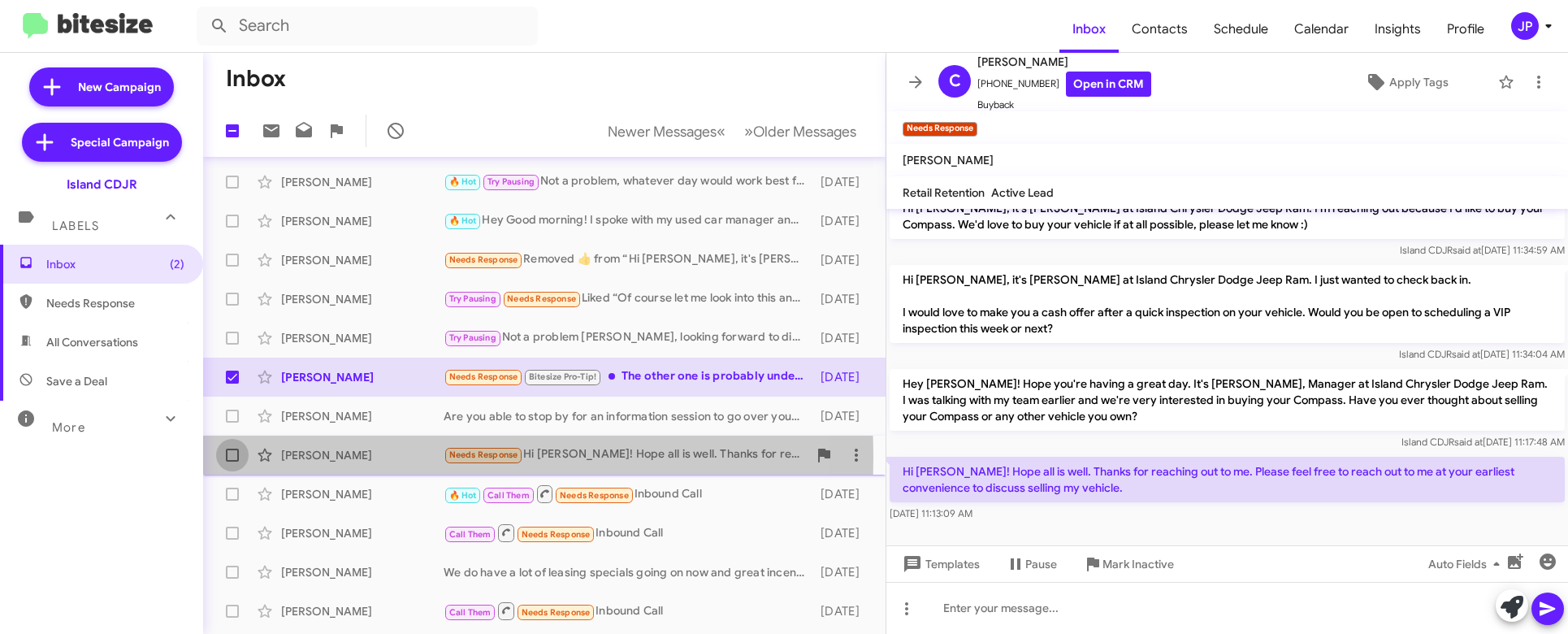
click at [231, 458] on span at bounding box center [233, 455] width 13 height 13
click at [231, 462] on input "checkbox" at bounding box center [231, 462] width 1 height 1
checkbox input "true"
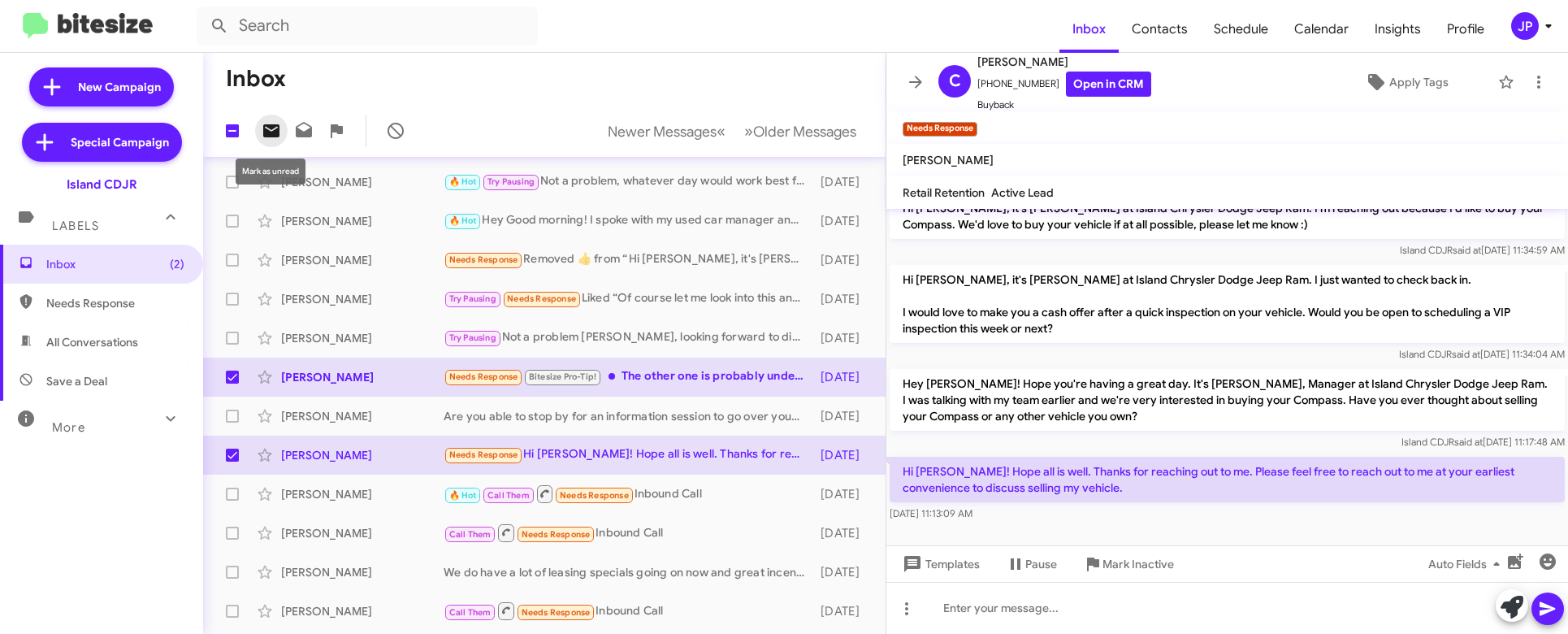
click at [264, 140] on icon at bounding box center [271, 131] width 19 height 19
click at [900, 82] on span at bounding box center [915, 82] width 32 height 19
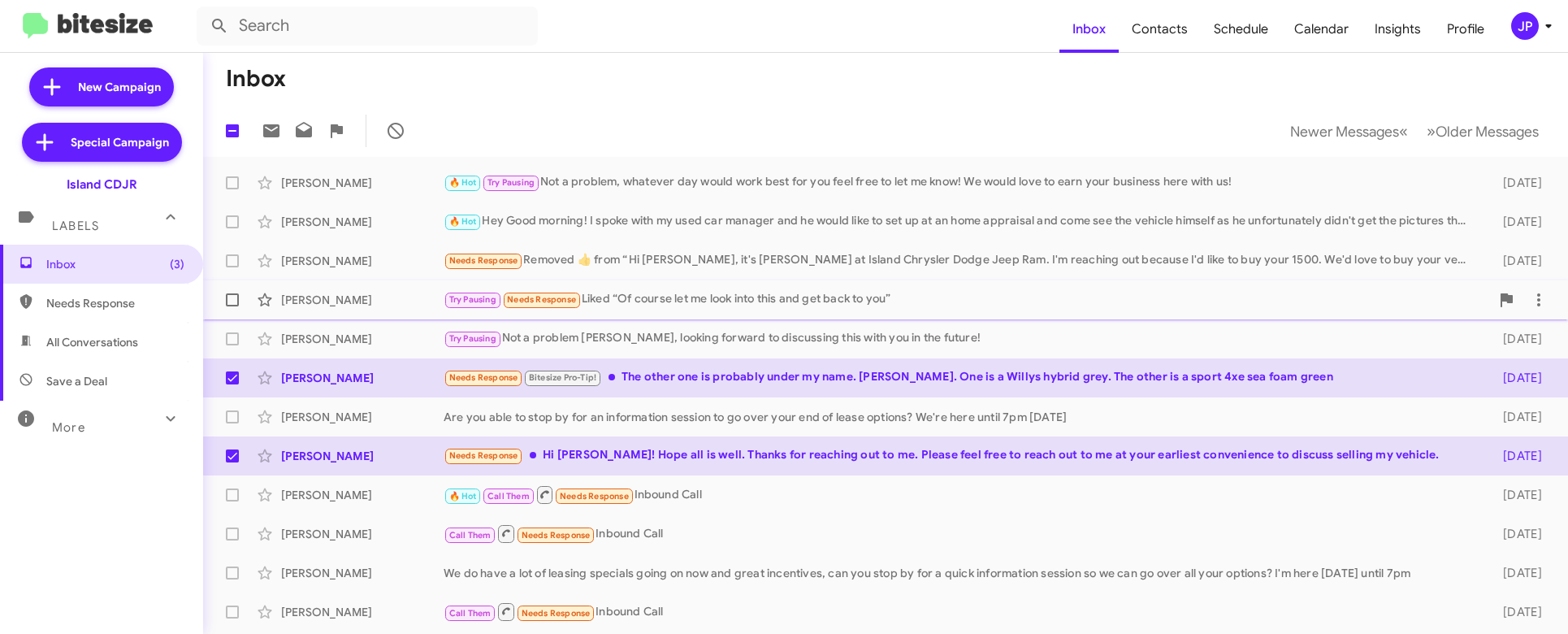
click at [663, 311] on div "Andrew Giammarino Try Pausing Needs Response Liked “Of course let me look into …" at bounding box center [885, 300] width 1339 height 32
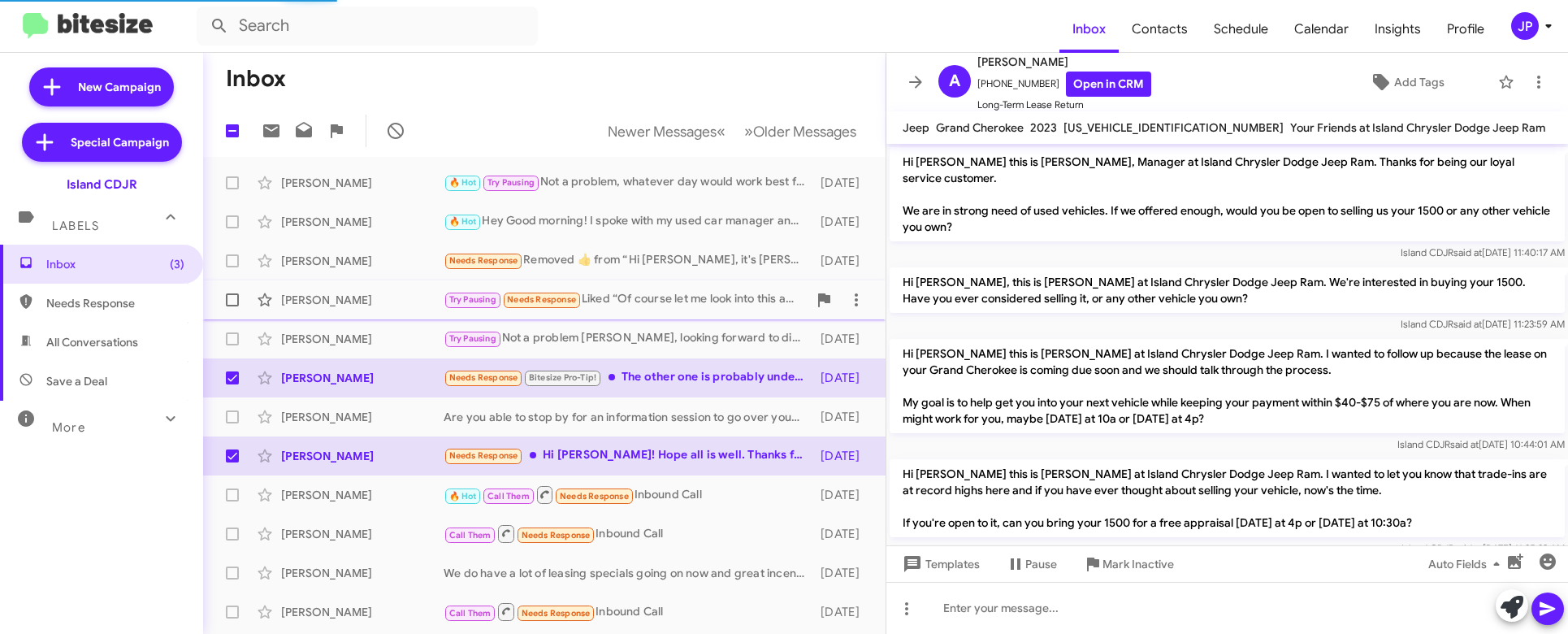
scroll to position [1393, 0]
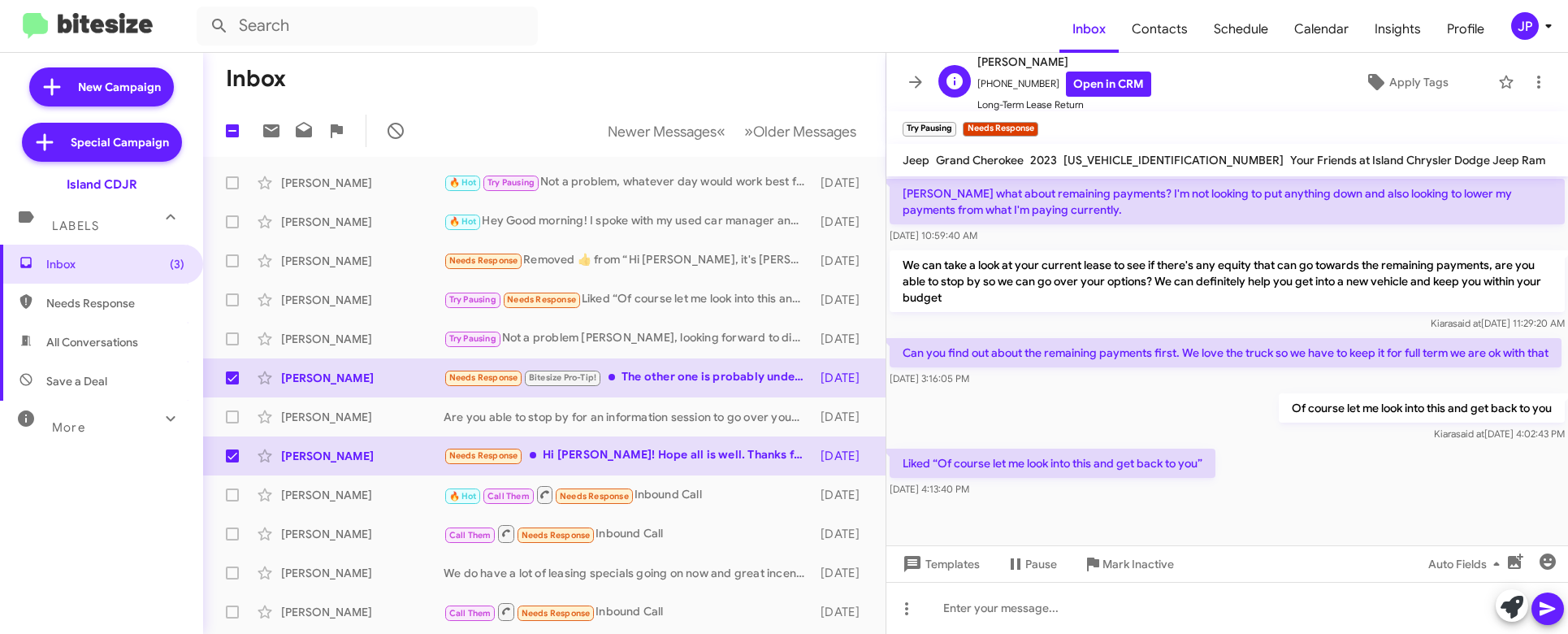
click at [1095, 99] on span "Long-Term Lease Return" at bounding box center [1064, 105] width 174 height 17
click at [1097, 87] on link "Open in CRM" at bounding box center [1108, 84] width 86 height 25
click at [1367, 73] on icon at bounding box center [1376, 82] width 19 height 19
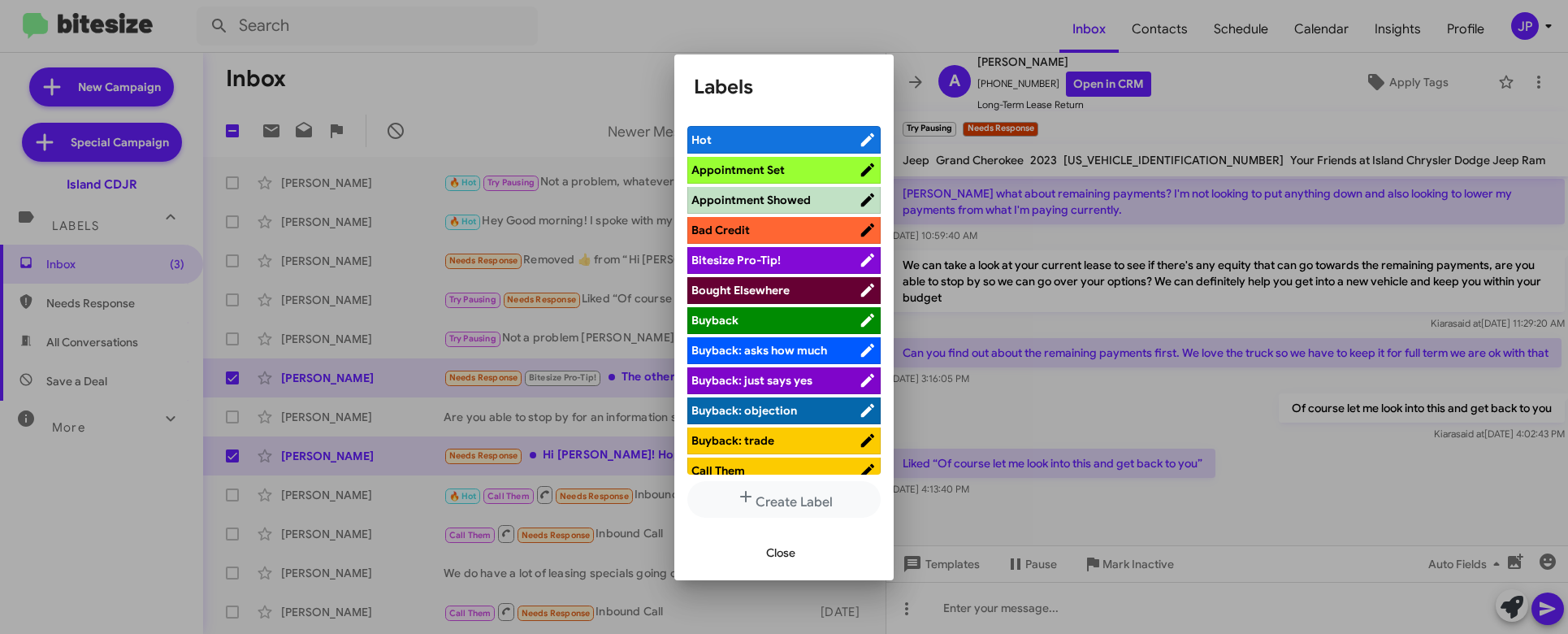
click at [759, 255] on span "Bitesize Pro-Tip!" at bounding box center [736, 260] width 89 height 15
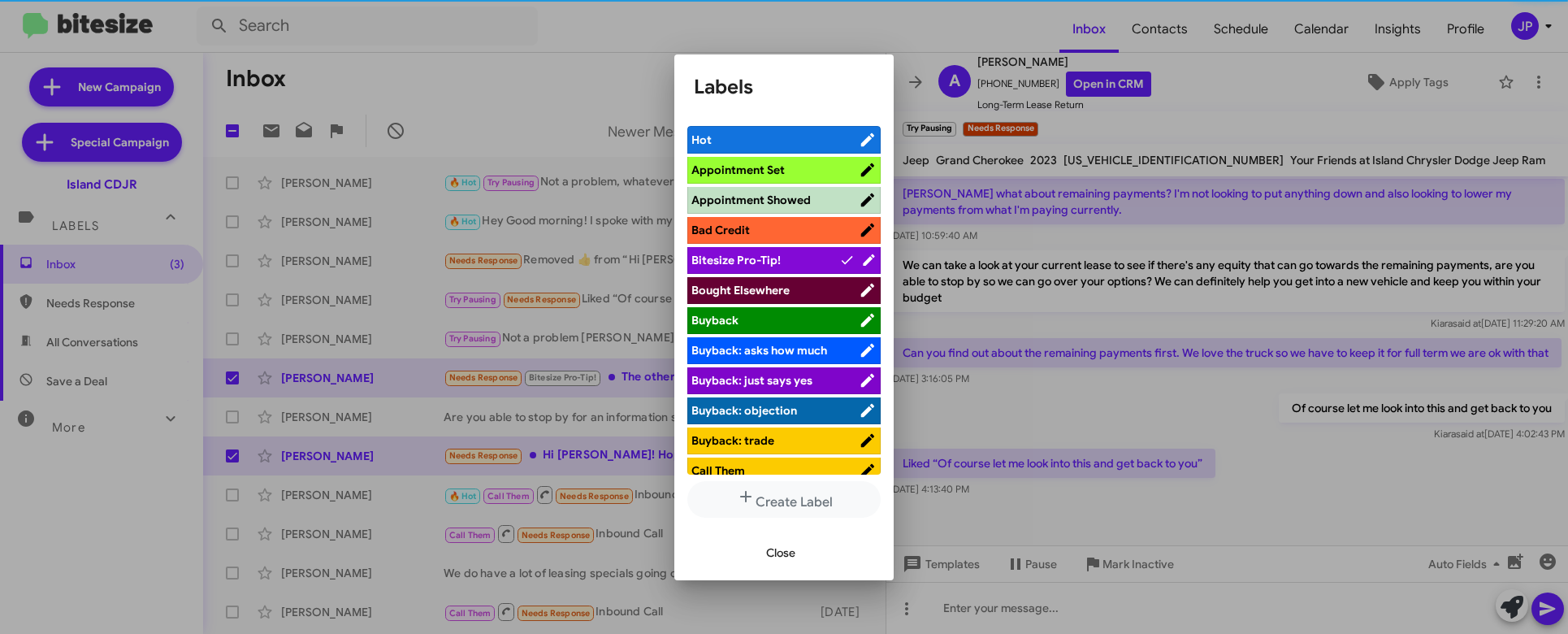
click at [1190, 402] on div at bounding box center [784, 317] width 1568 height 634
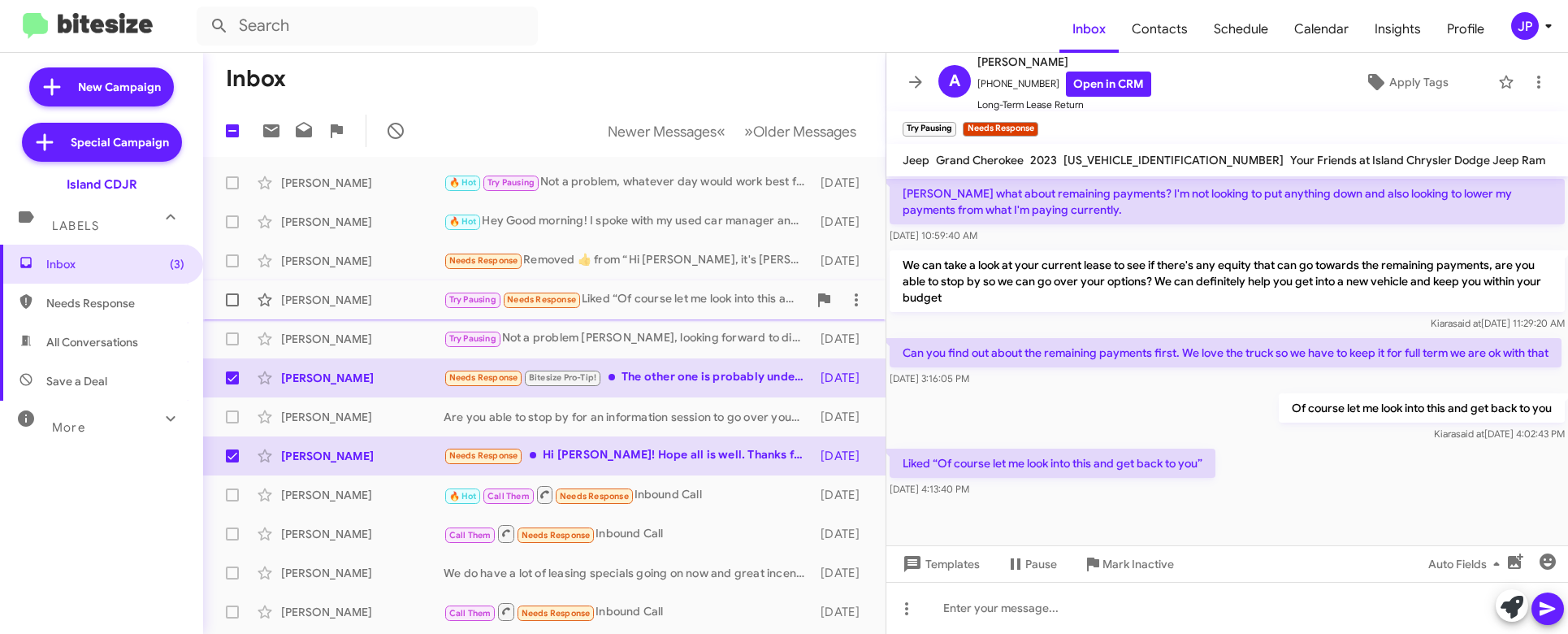
click at [224, 303] on label at bounding box center [232, 300] width 32 height 32
click at [231, 306] on input "checkbox" at bounding box center [231, 306] width 1 height 1
checkbox input "true"
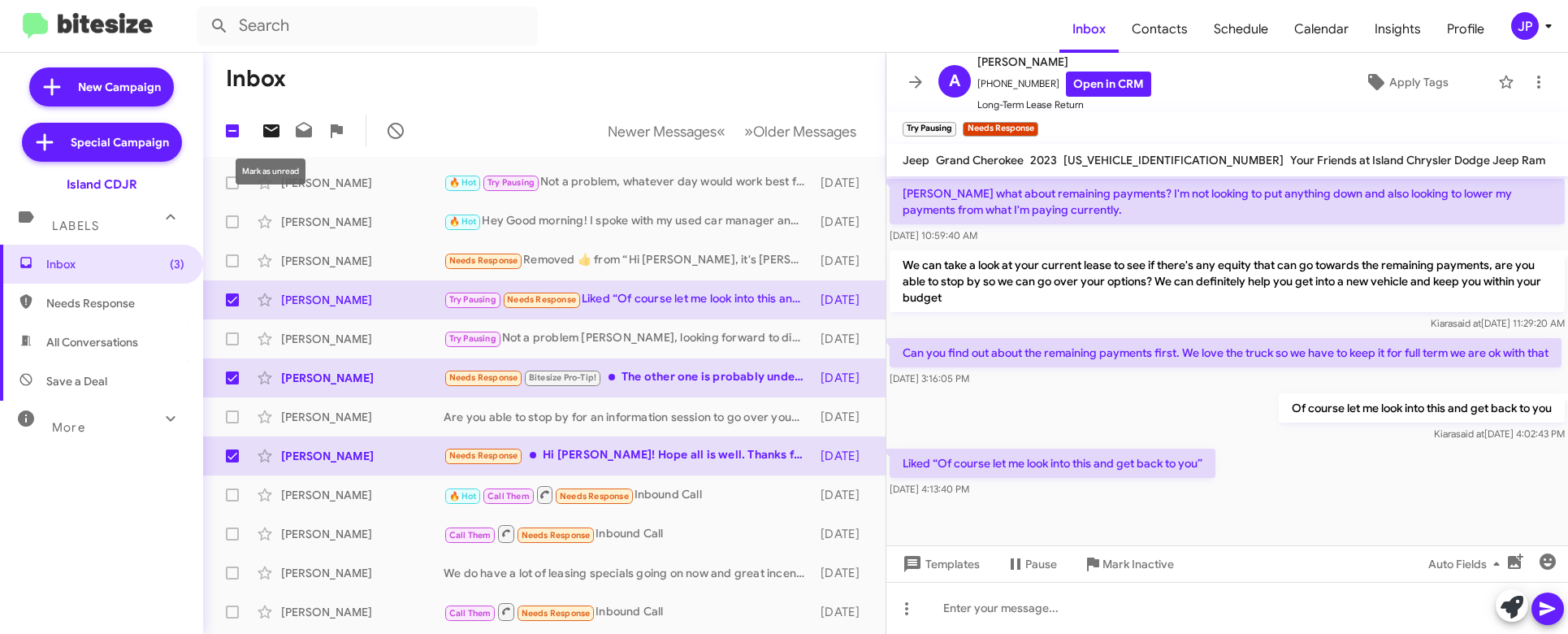
click at [274, 140] on icon at bounding box center [271, 131] width 19 height 19
click at [102, 394] on span "Save a Deal" at bounding box center [101, 381] width 203 height 39
type input "in:not-interested"
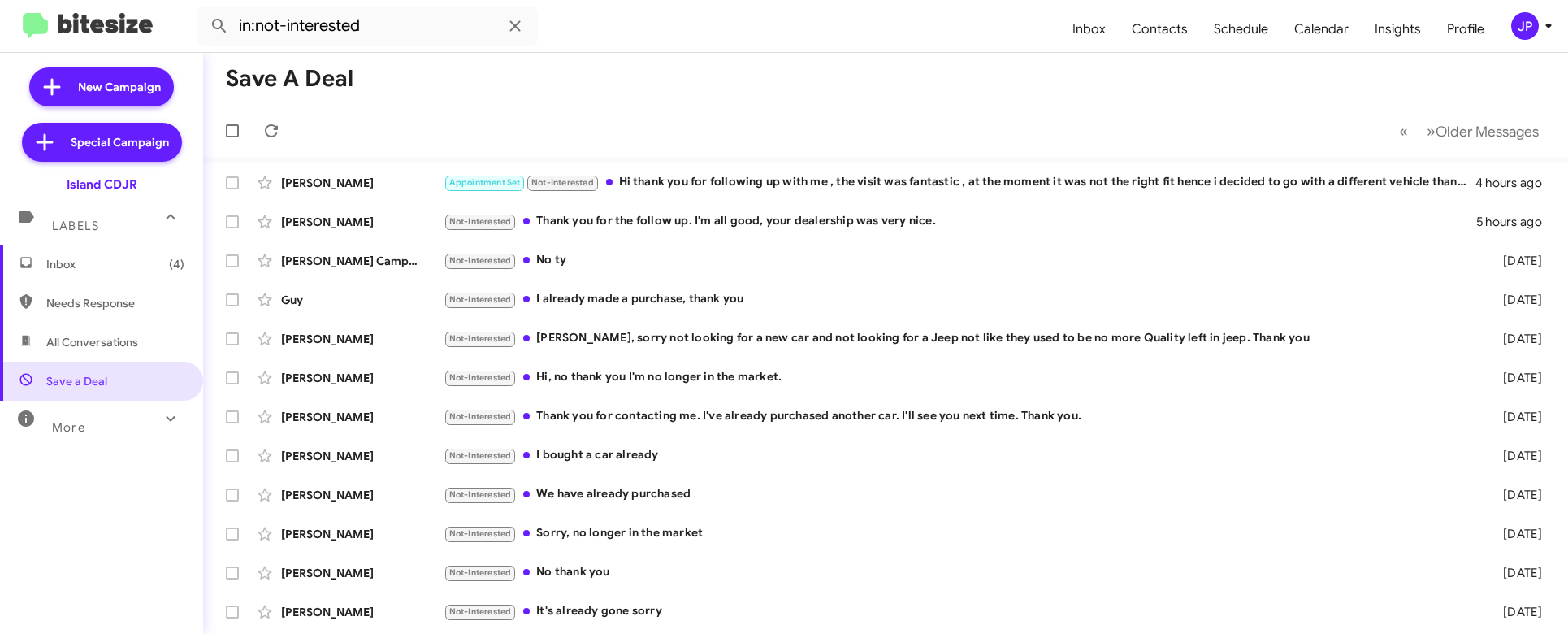
click at [1521, 32] on div "JP" at bounding box center [1525, 26] width 27 height 27
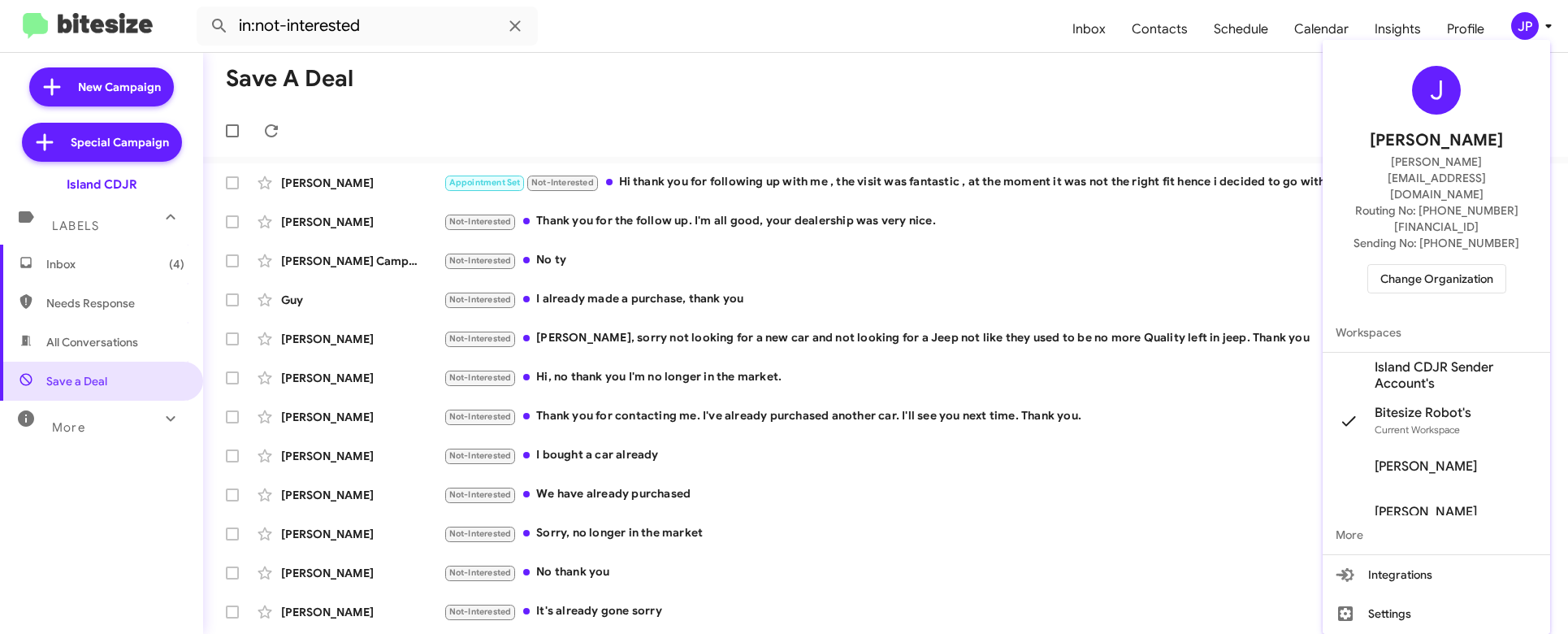
click at [1483, 265] on span "Change Organization" at bounding box center [1437, 279] width 113 height 27
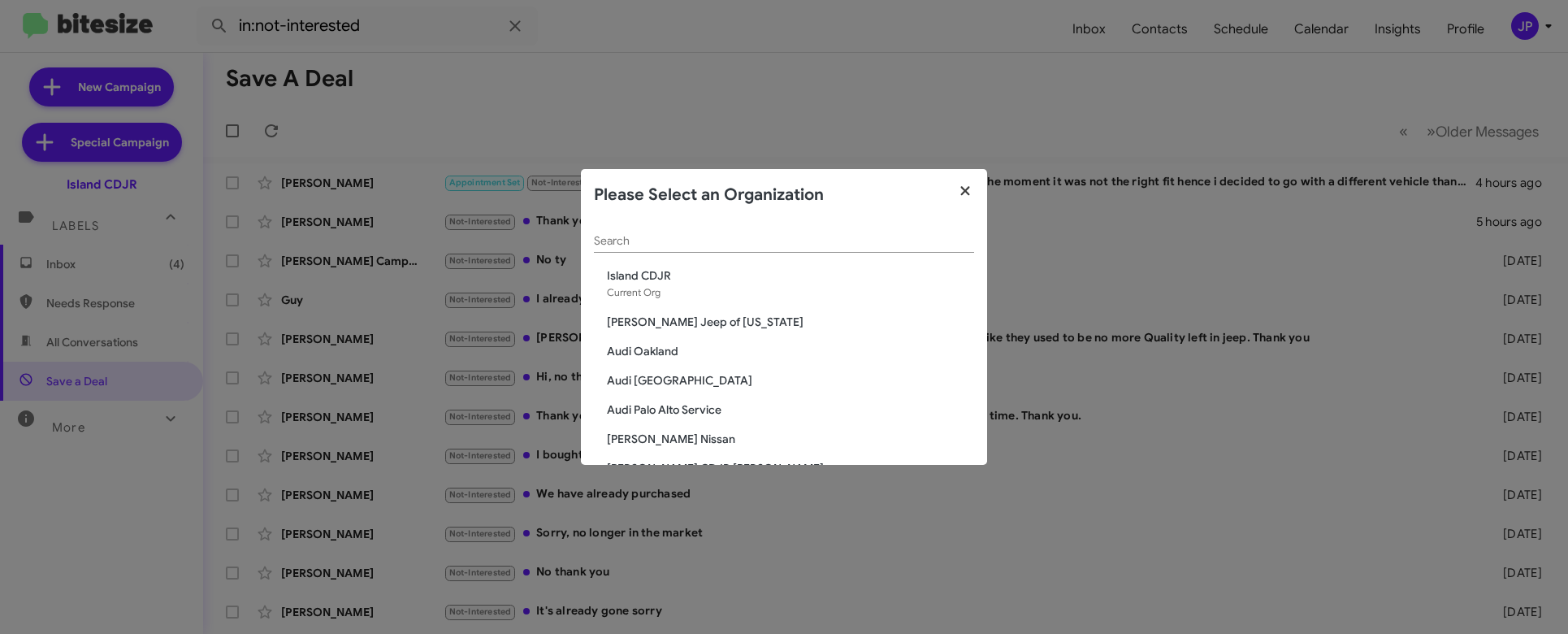
click at [959, 191] on icon "button" at bounding box center [965, 191] width 18 height 15
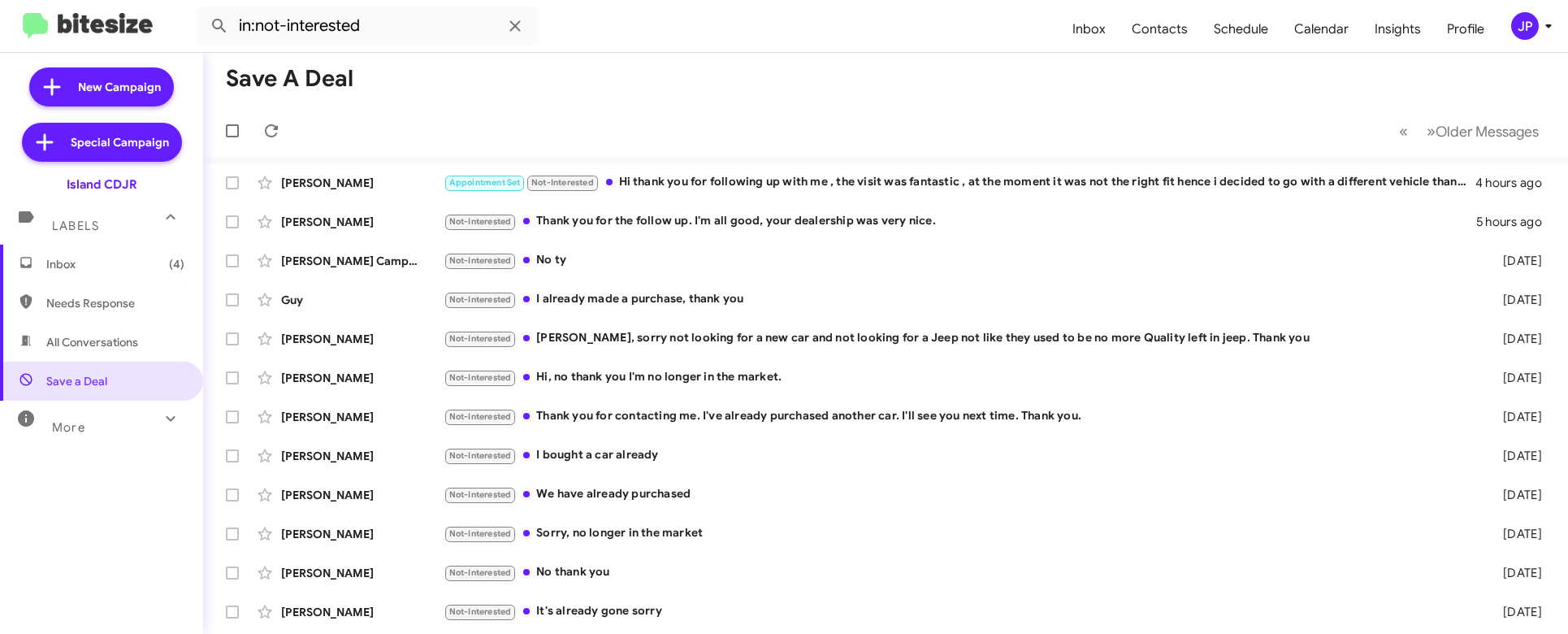
click at [1136, 136] on mat-toolbar-row "« Previous » Next Older Messages" at bounding box center [885, 131] width 1365 height 52
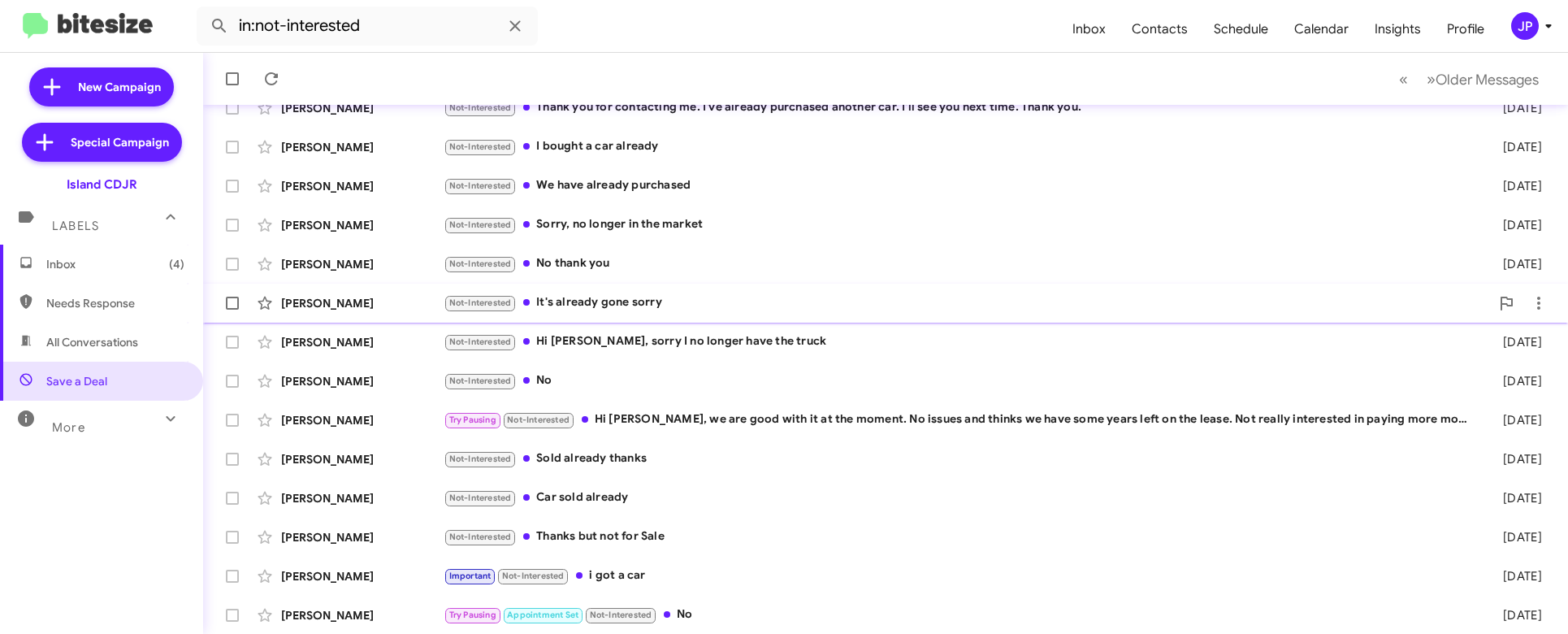
scroll to position [310, 0]
click at [91, 265] on span "Inbox (4)" at bounding box center [116, 265] width 138 height 17
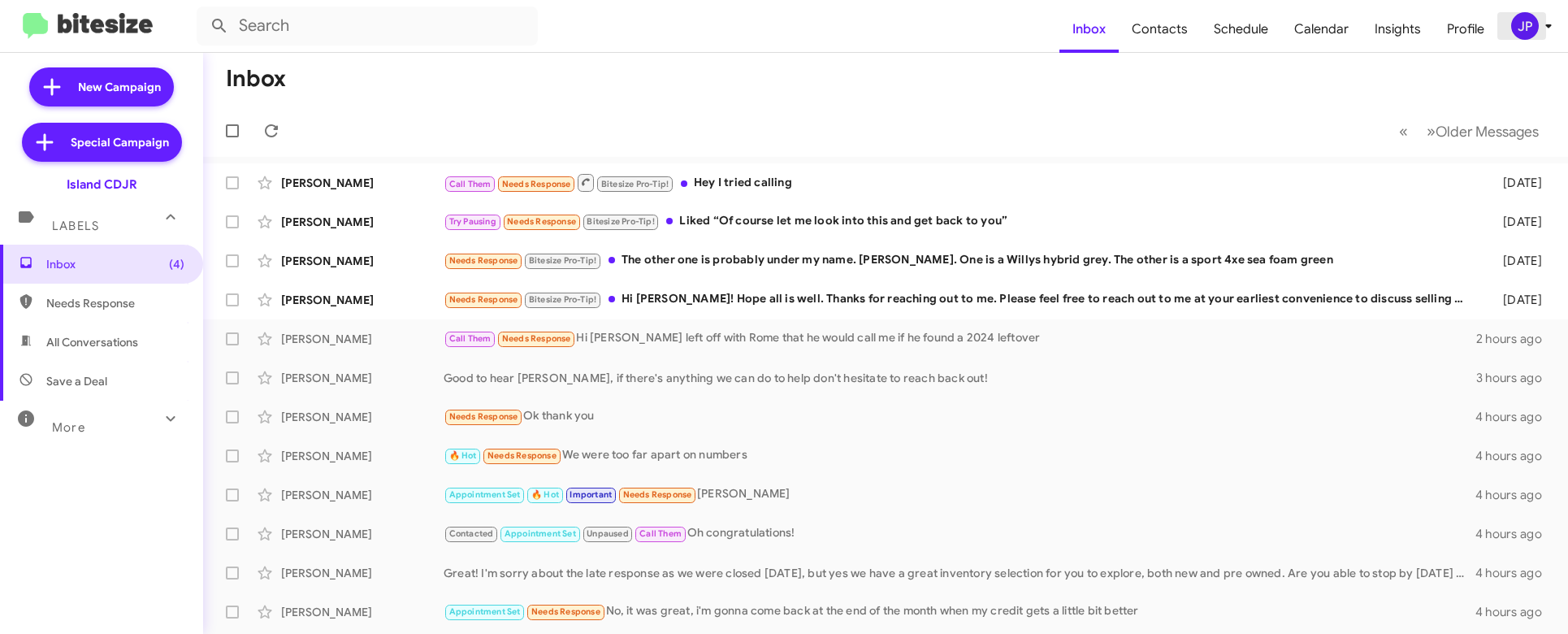
click at [1541, 25] on icon at bounding box center [1548, 26] width 19 height 19
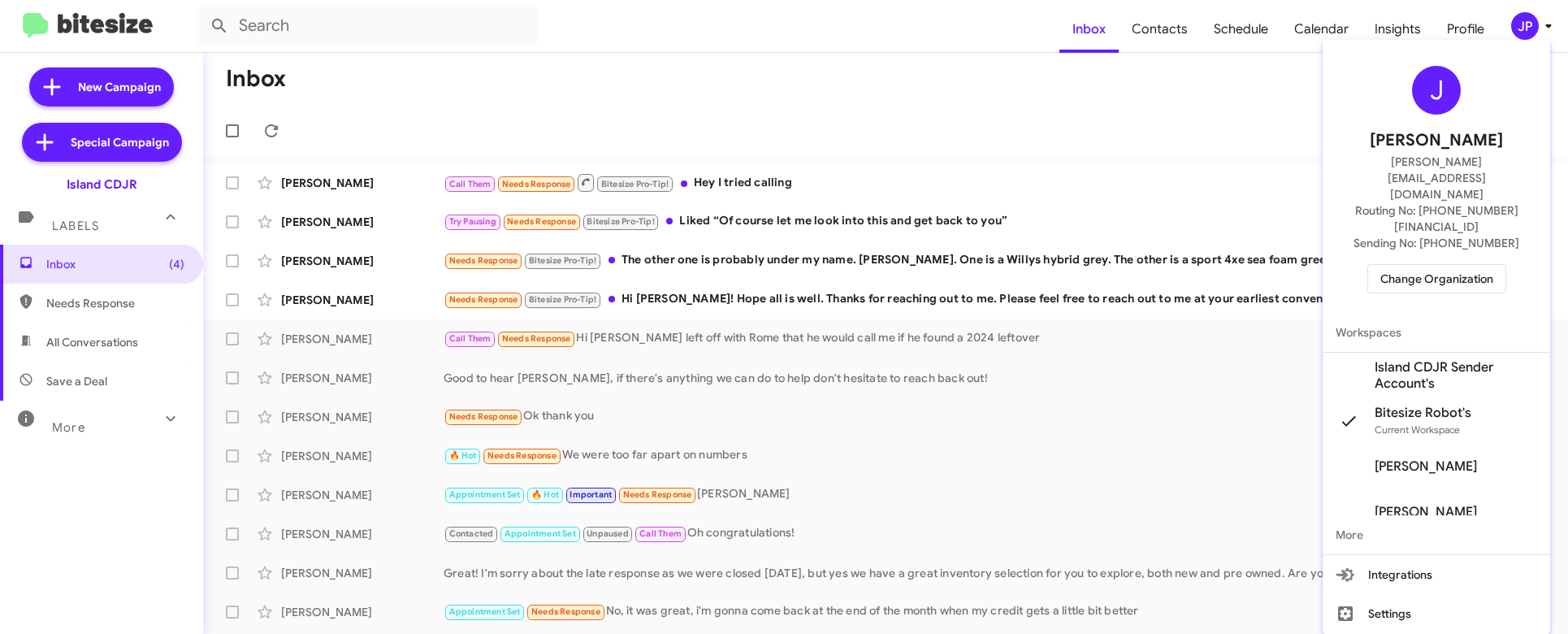
click at [1476, 265] on button "Change Organization" at bounding box center [1437, 279] width 139 height 29
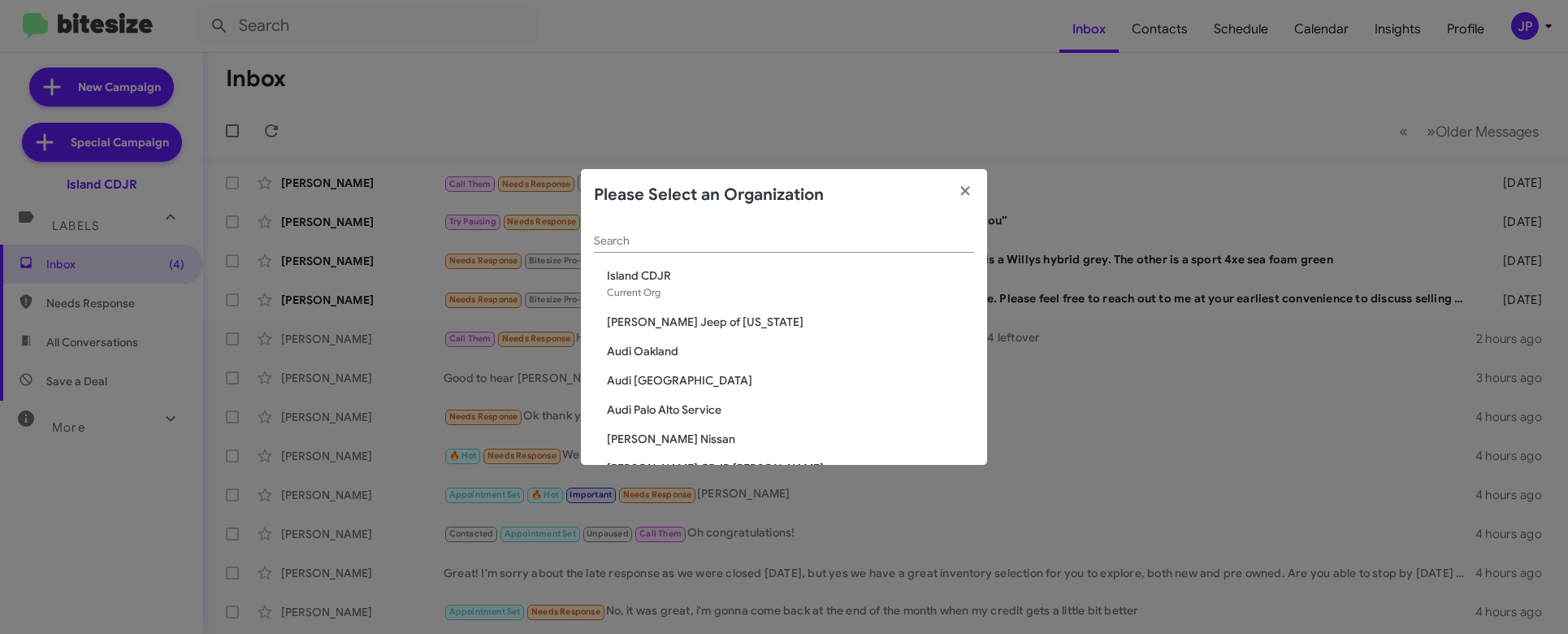
click at [732, 244] on input "Search" at bounding box center [783, 241] width 380 height 13
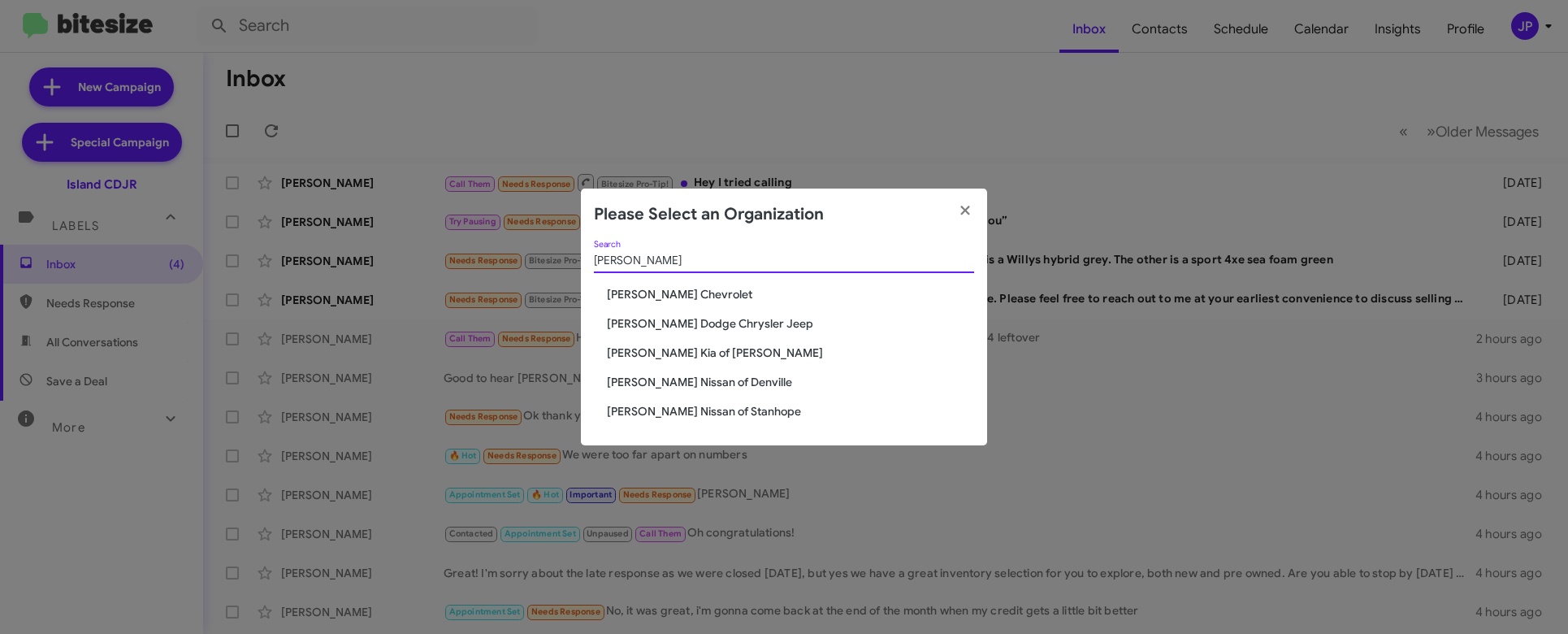
type input "nielsen"
click at [714, 351] on span "[PERSON_NAME] Kia of [PERSON_NAME]" at bounding box center [791, 353] width 367 height 17
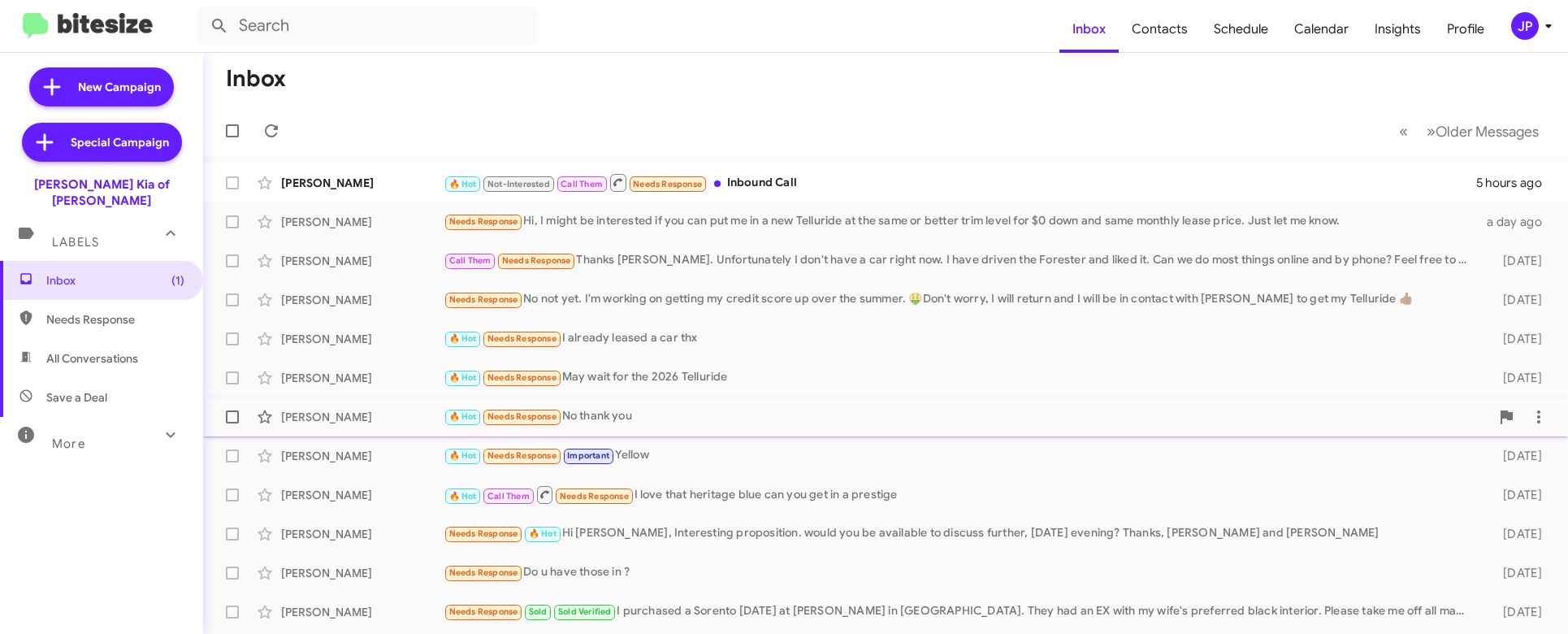
click at [646, 416] on div "🔥 Hot Needs Response No thank you" at bounding box center [967, 417] width 1047 height 18
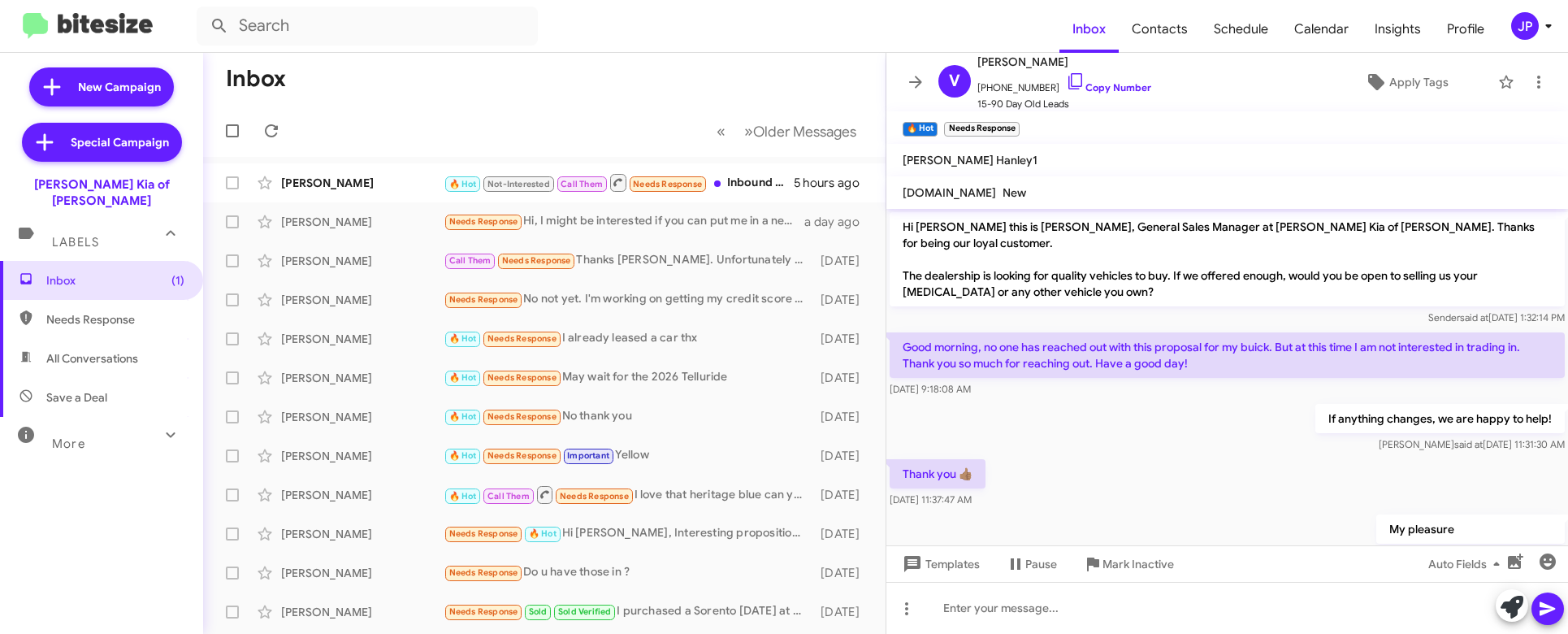
scroll to position [473, 0]
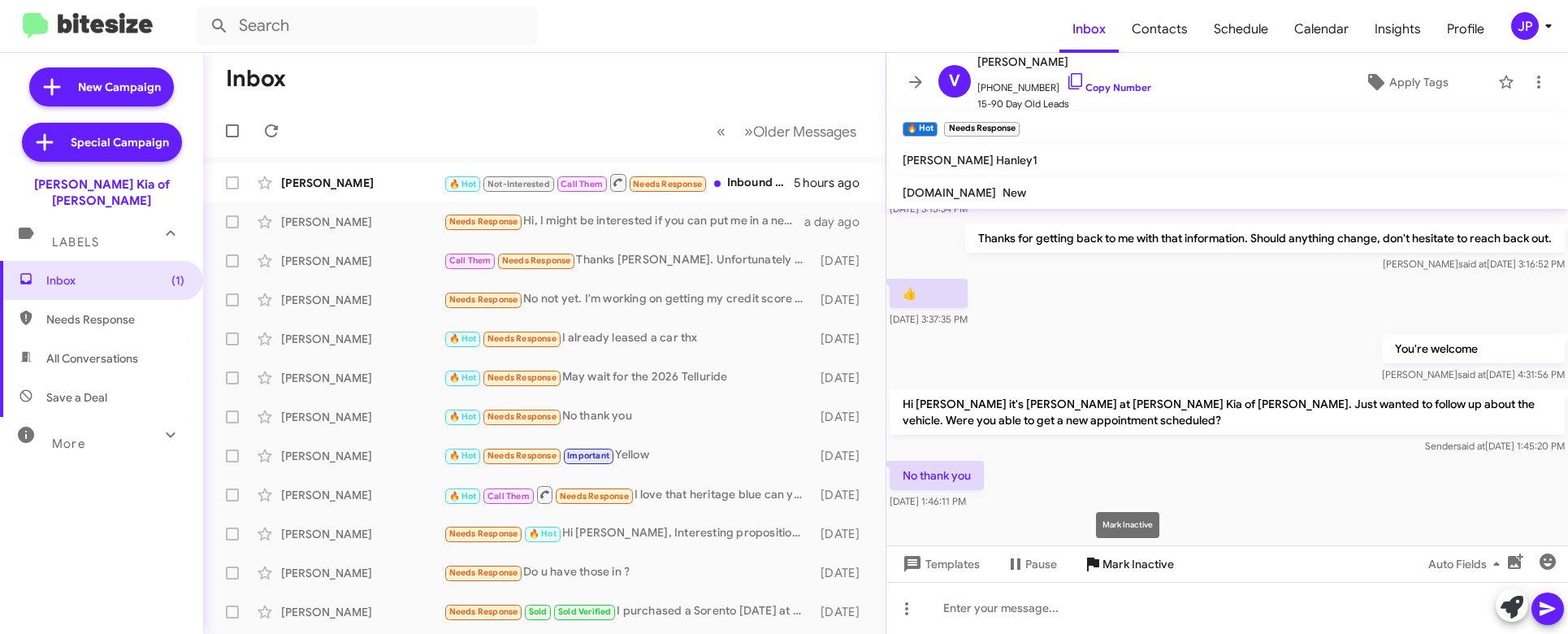
click at [1114, 556] on span "Mark Inactive" at bounding box center [1138, 564] width 71 height 29
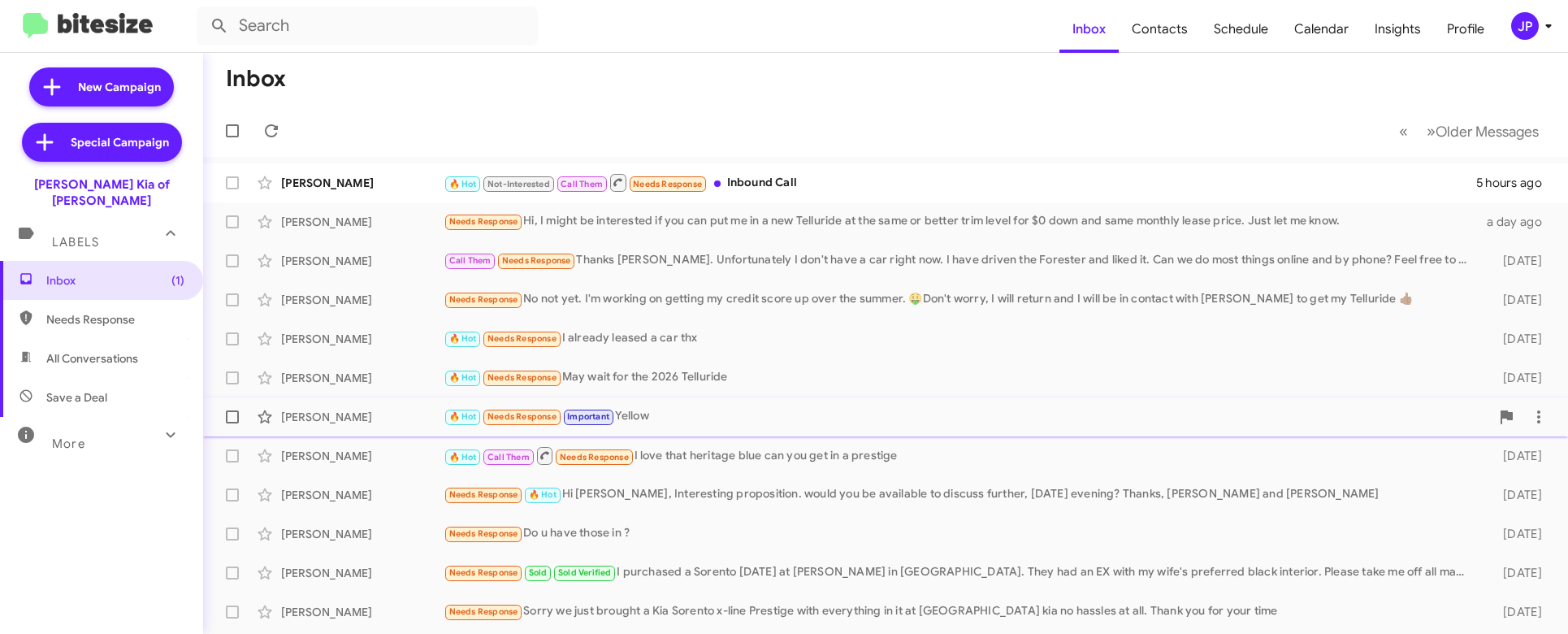
click at [726, 432] on div "Cheryl Lautz 🔥 Hot Needs Response Important Yellow 3 days ago" at bounding box center [885, 417] width 1339 height 32
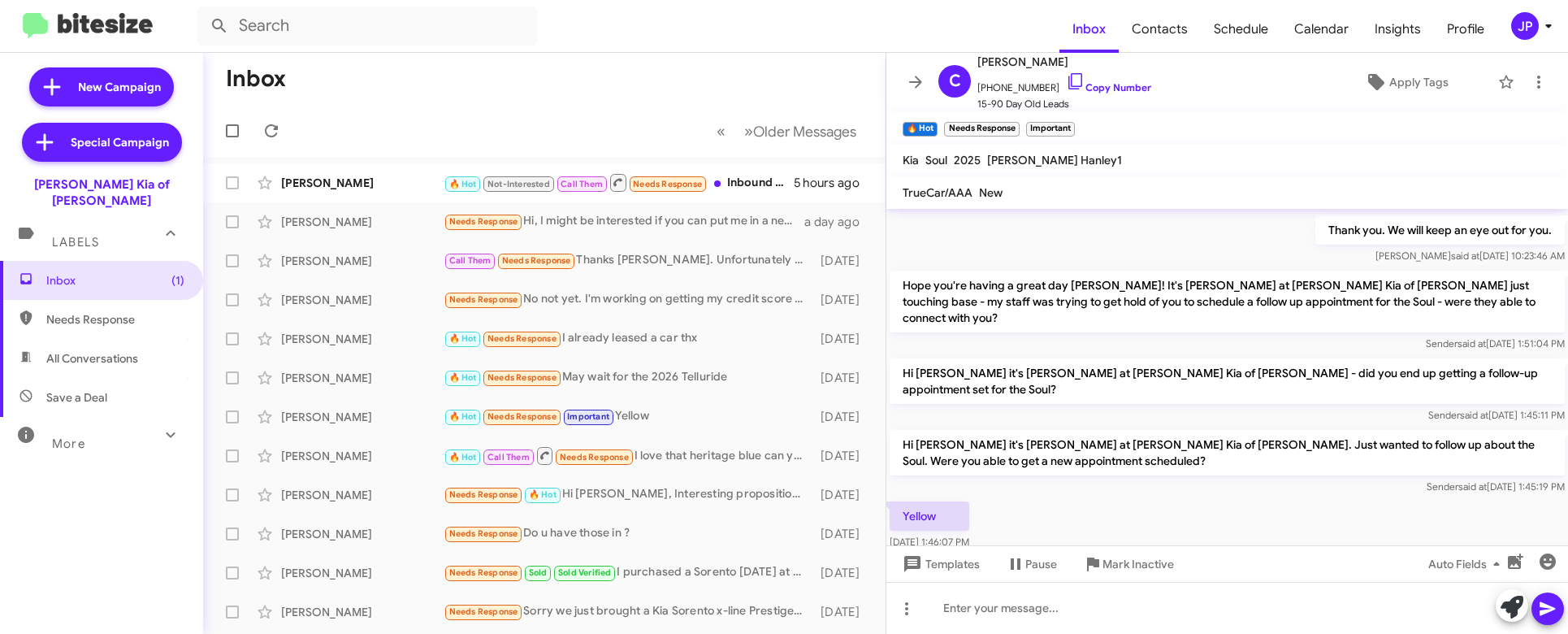
scroll to position [436, 0]
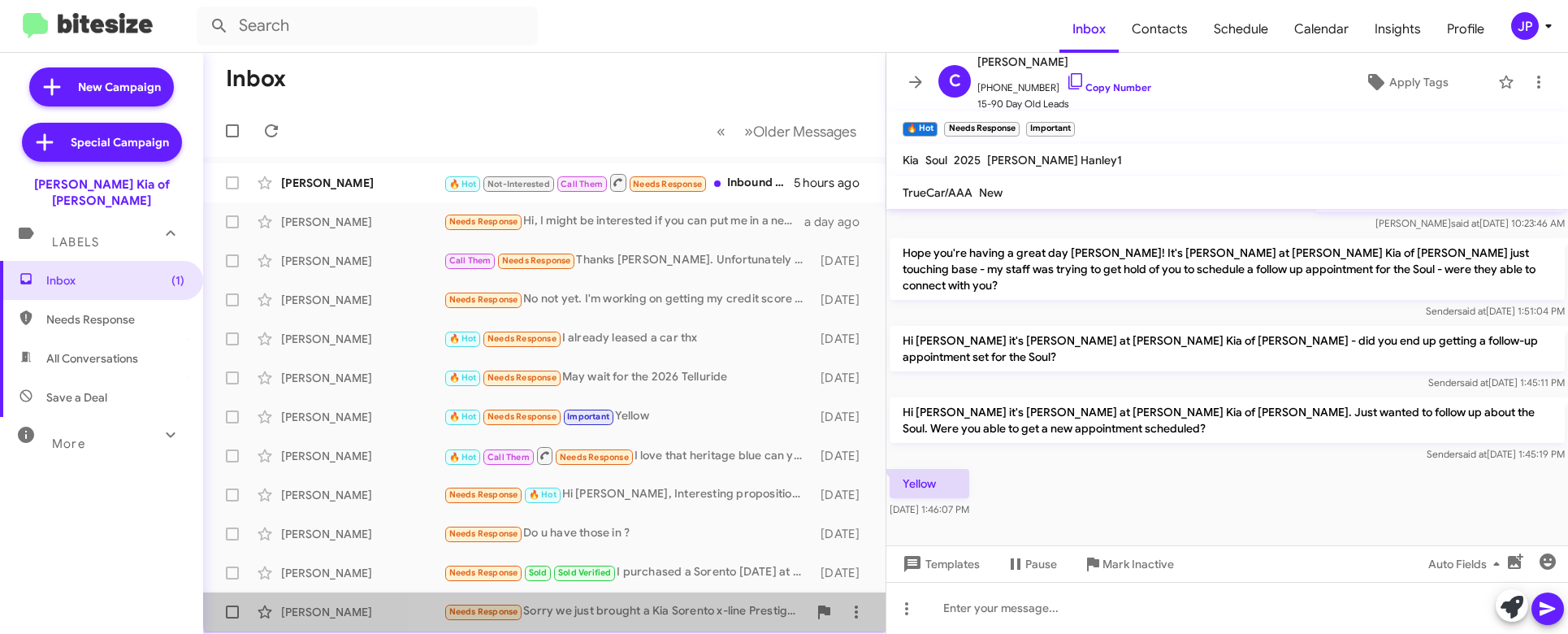
click at [661, 600] on div "Robert Leonard Needs Response Sorry we just brought a Kia Sorento x-line Presti…" at bounding box center [545, 612] width 657 height 32
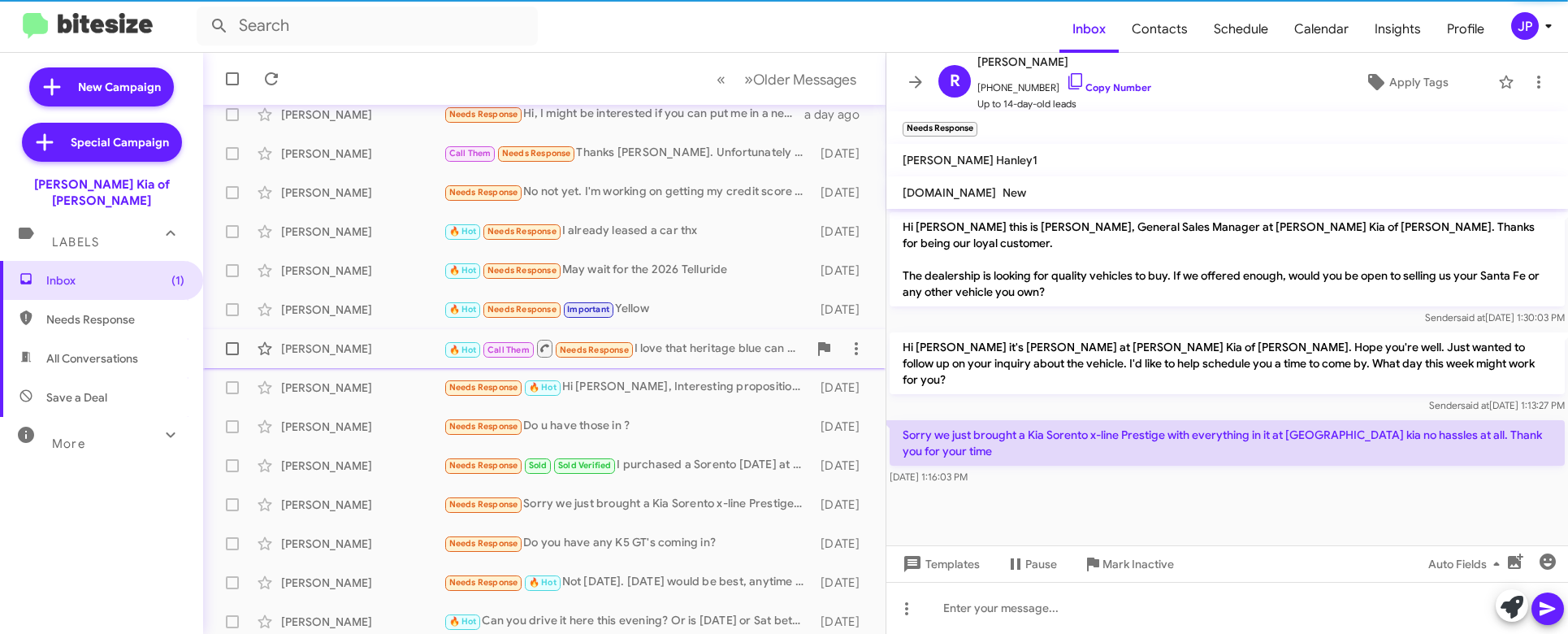
scroll to position [270, 0]
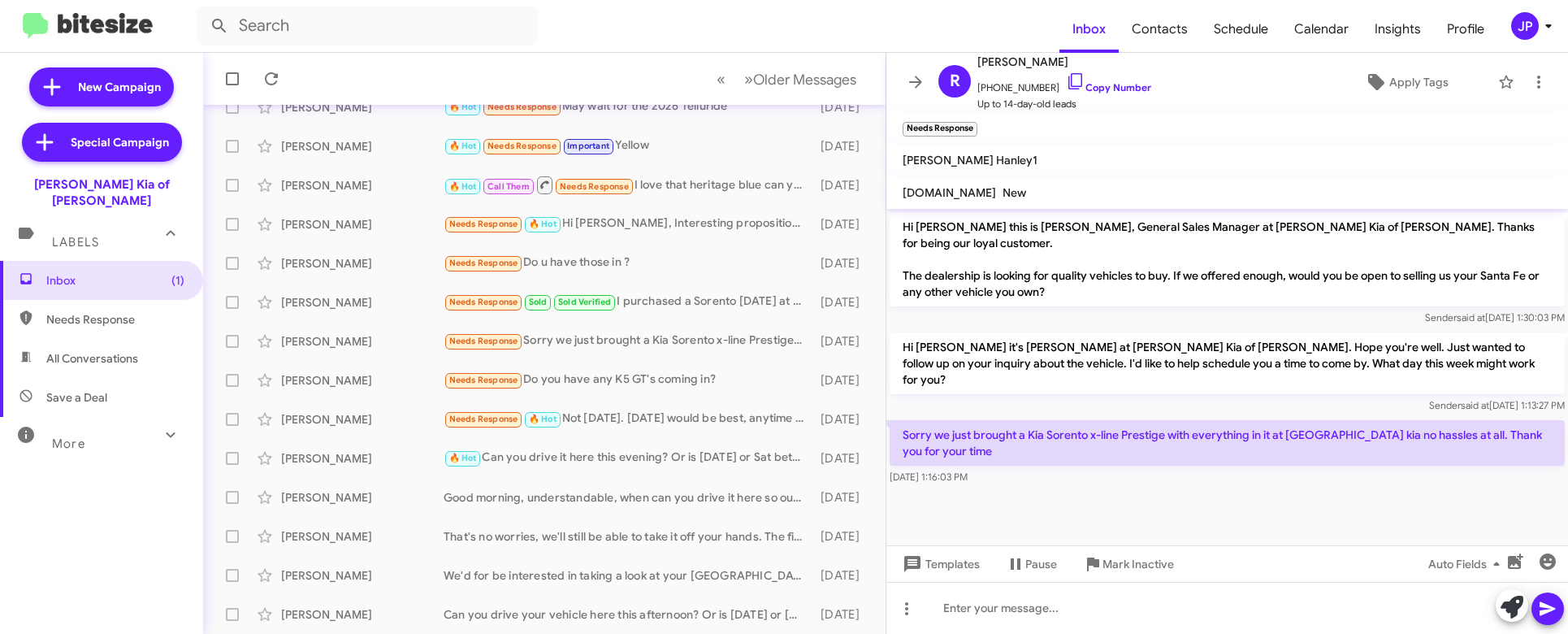
click at [1310, 493] on cdk-virtual-scroll-viewport "Hi Robert this is Stephen Graziano, General Sales Manager at Nielsen Kia of New…" at bounding box center [1227, 377] width 682 height 337
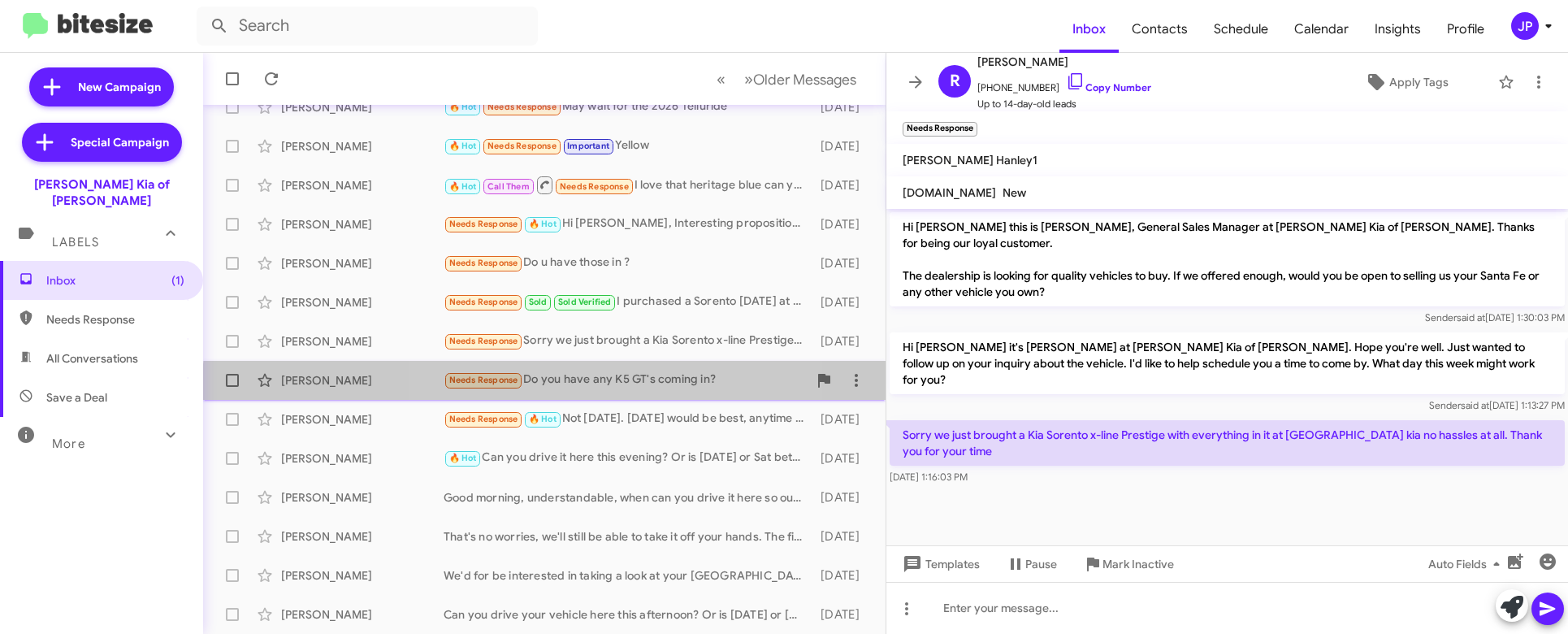
click at [599, 389] on div "Needs Response Do you have any K5 GT's coming in?" at bounding box center [626, 380] width 364 height 18
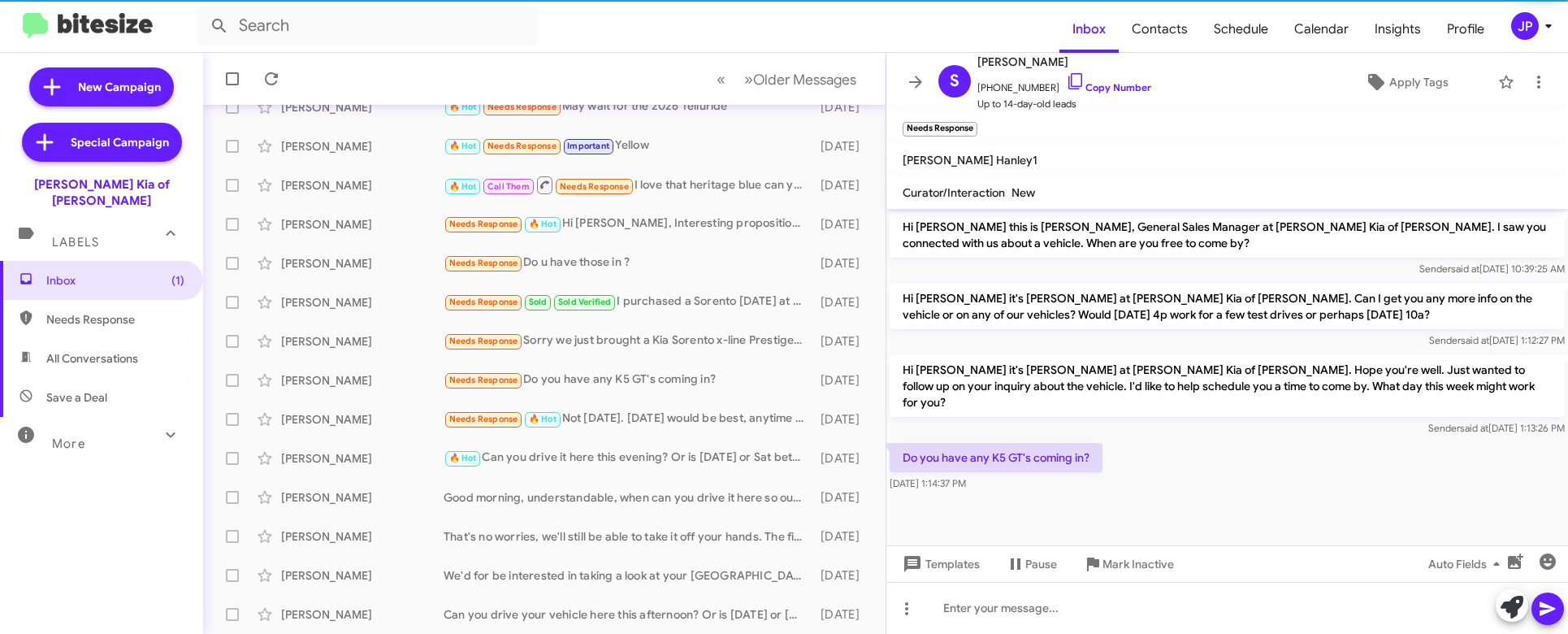
click at [1275, 471] on div "Do you have any K5 GT's coming in? Aug 7, 2025, 1:14:37 PM" at bounding box center [1227, 468] width 682 height 55
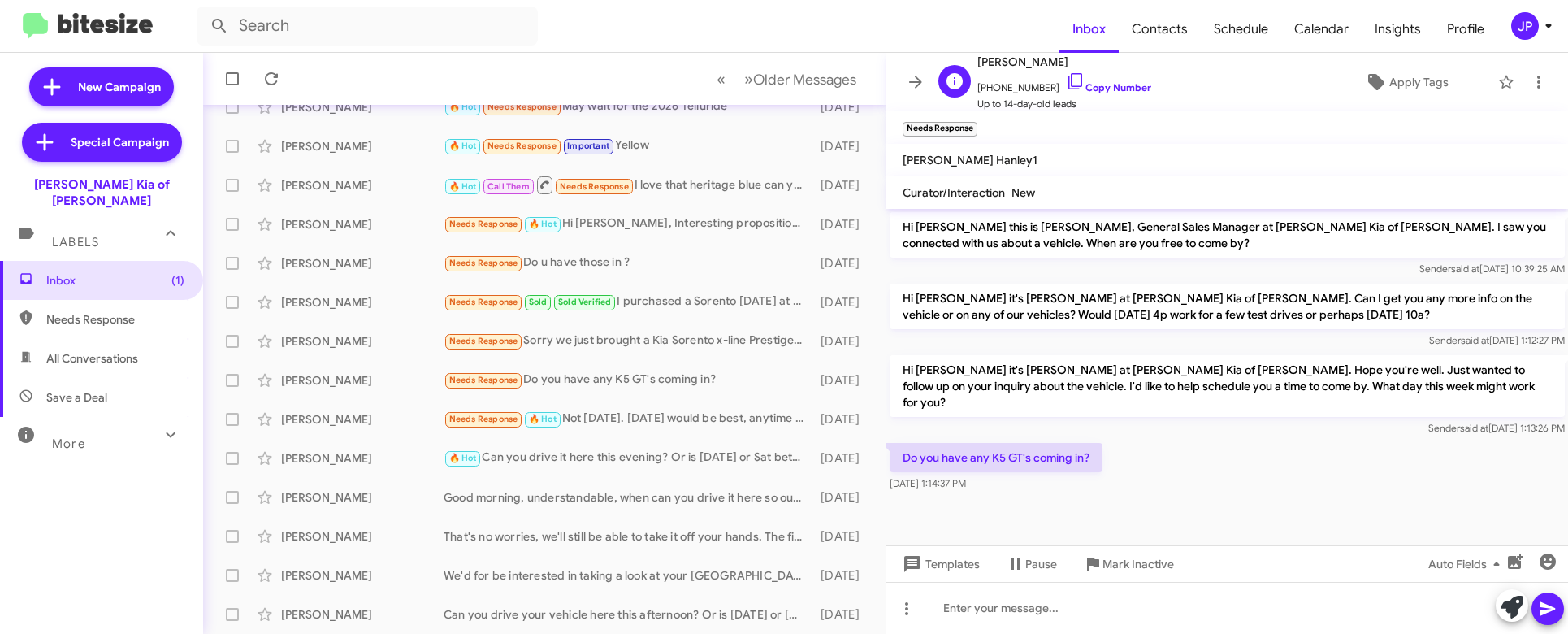
click at [1112, 80] on span "+19735135825 Copy Number" at bounding box center [1064, 83] width 174 height 24
click at [1087, 82] on link "Copy Number" at bounding box center [1108, 87] width 86 height 12
click at [1392, 68] on span "Apply Tags" at bounding box center [1418, 82] width 59 height 29
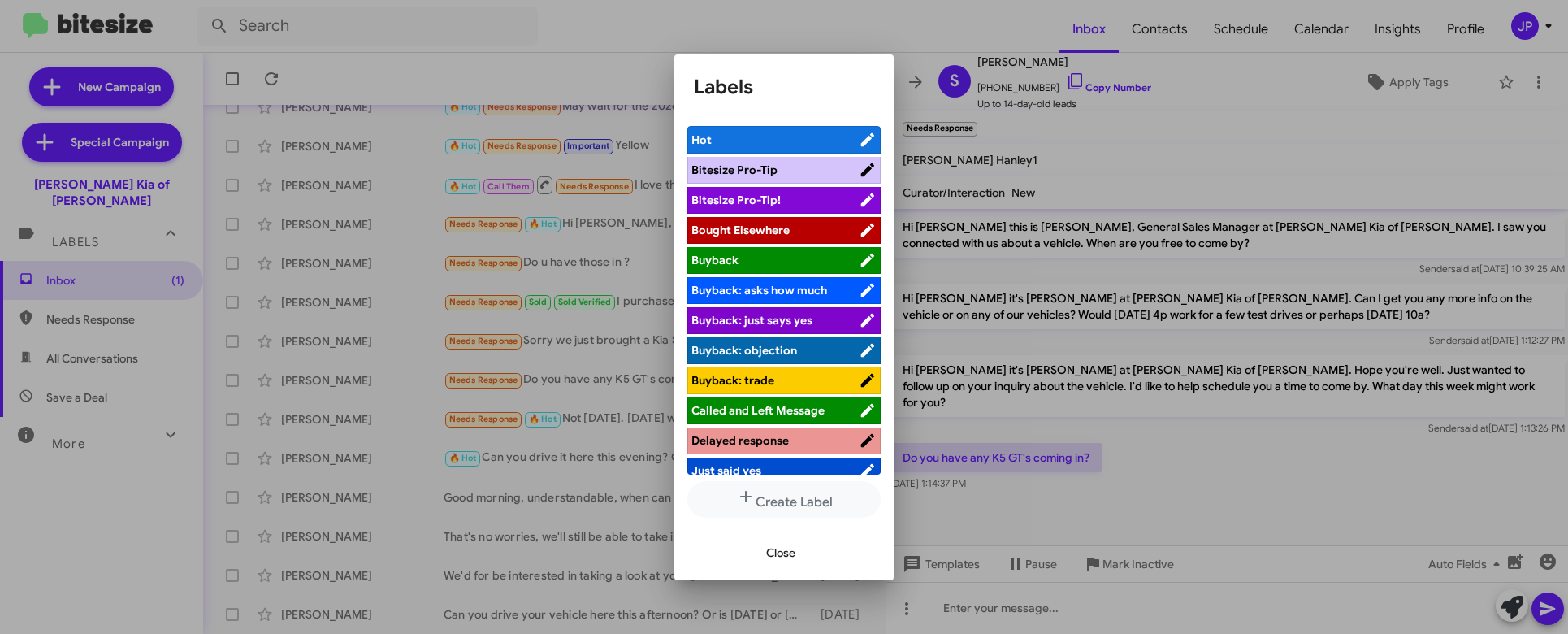
click at [807, 203] on span "Bitesize Pro-Tip!" at bounding box center [775, 201] width 167 height 17
click at [1263, 437] on div at bounding box center [784, 317] width 1568 height 634
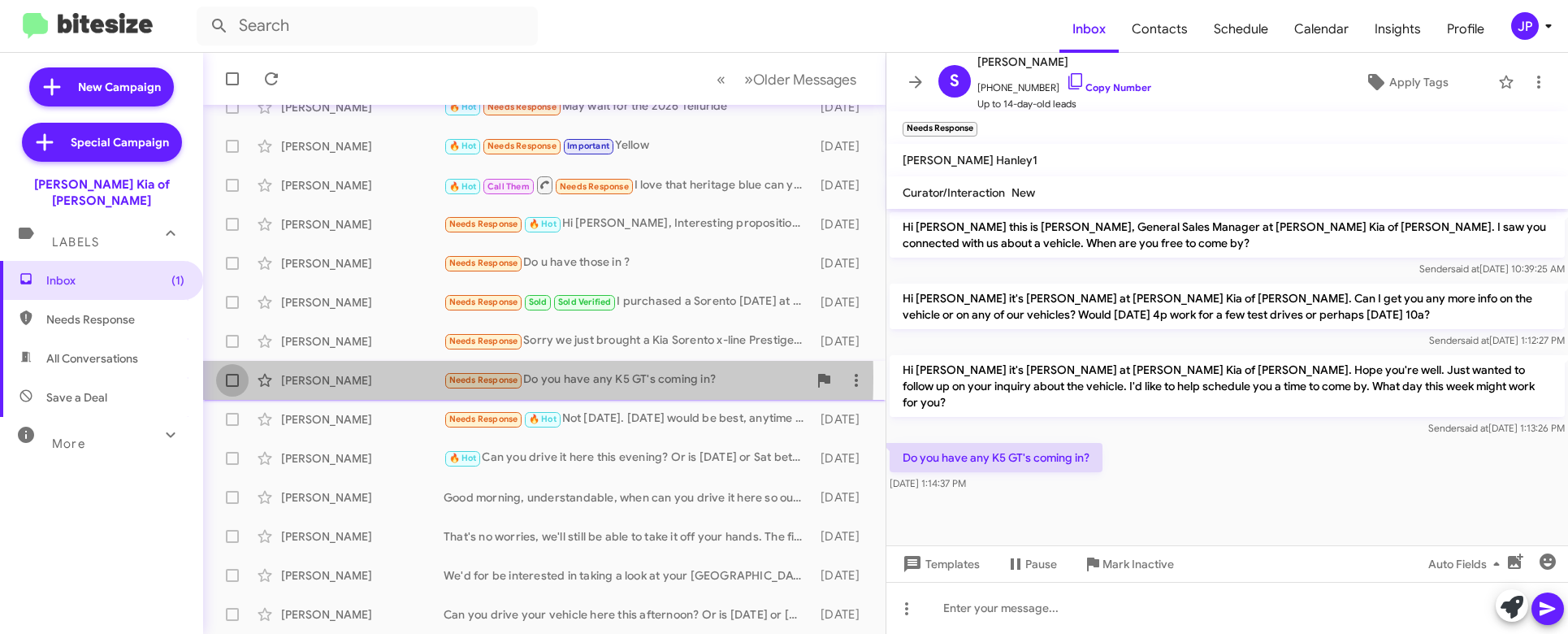
drag, startPoint x: 232, startPoint y: 378, endPoint x: 244, endPoint y: 365, distance: 17.7
click at [232, 379] on span at bounding box center [233, 380] width 13 height 13
click at [232, 387] on input "checkbox" at bounding box center [231, 387] width 1 height 1
checkbox input "true"
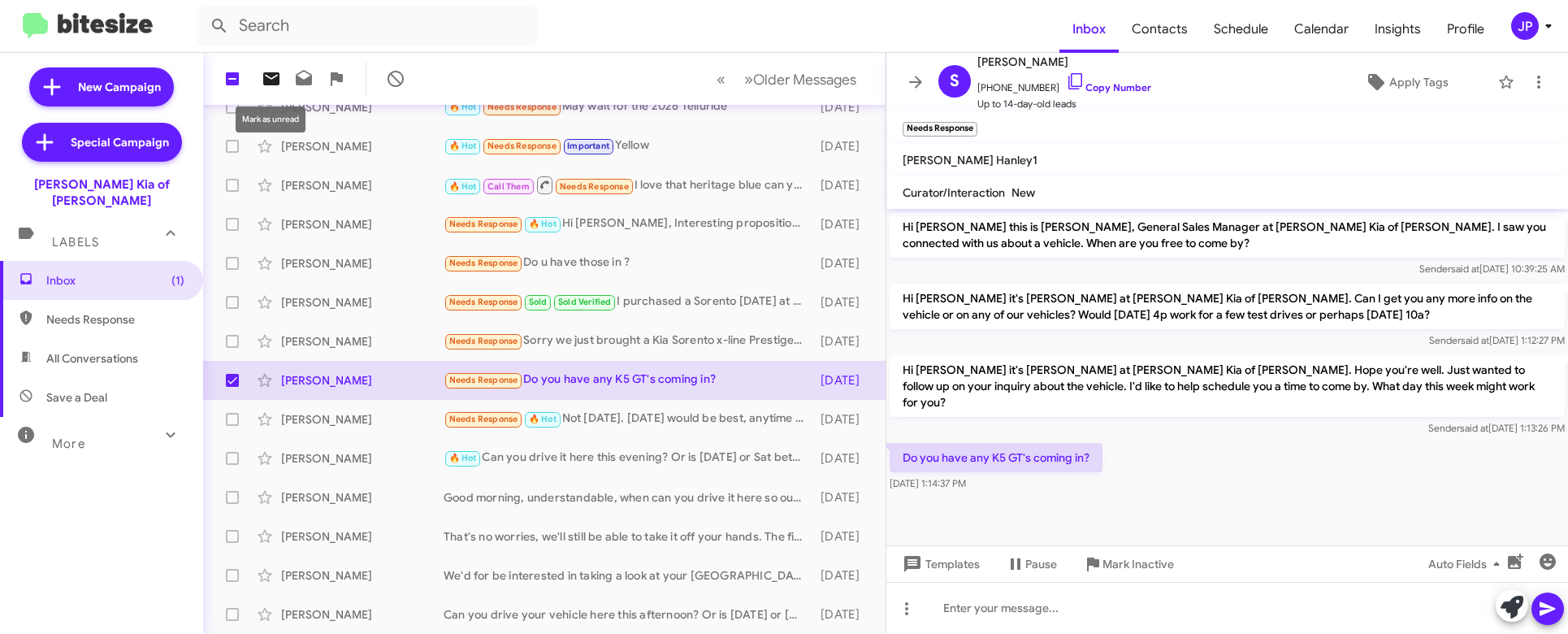
click at [271, 83] on icon at bounding box center [272, 79] width 17 height 13
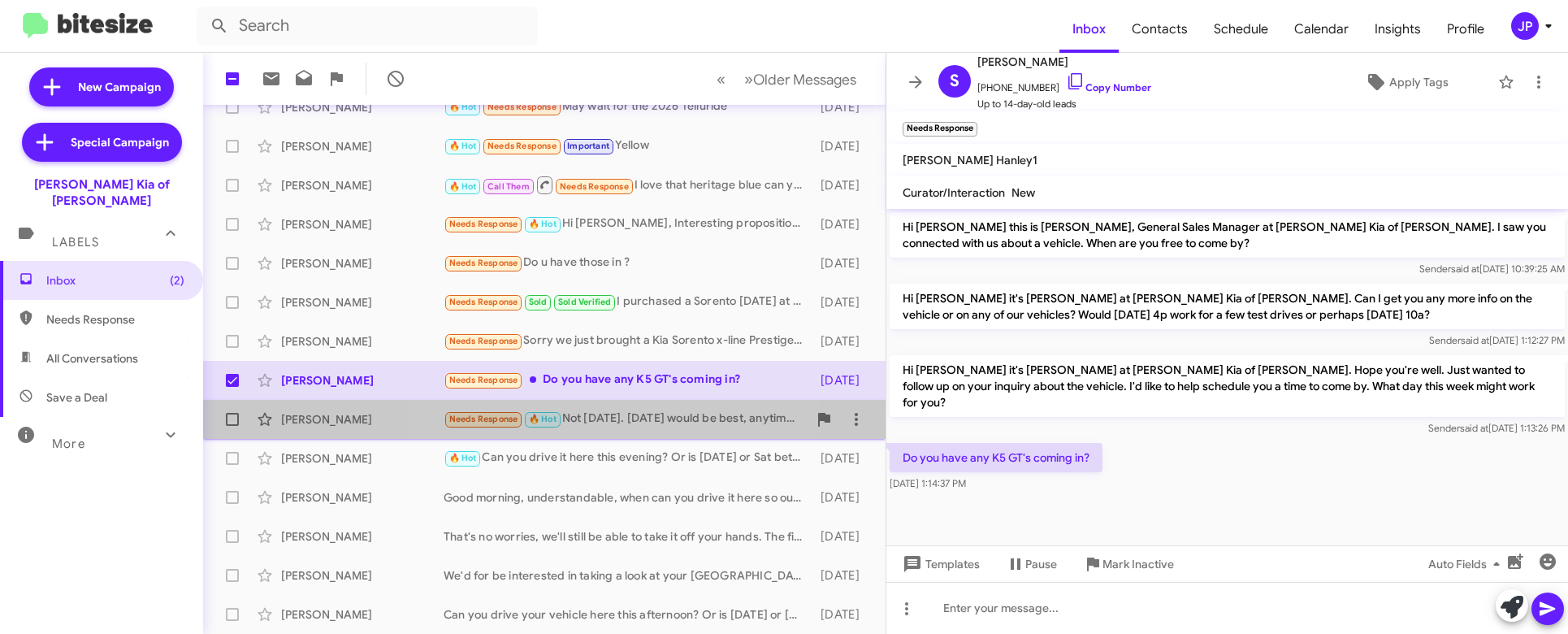
click at [597, 433] on div "Kayne Malinowski Needs Response 🔥 Hot Not today. Tomorrow would be best, anytim…" at bounding box center [545, 419] width 657 height 32
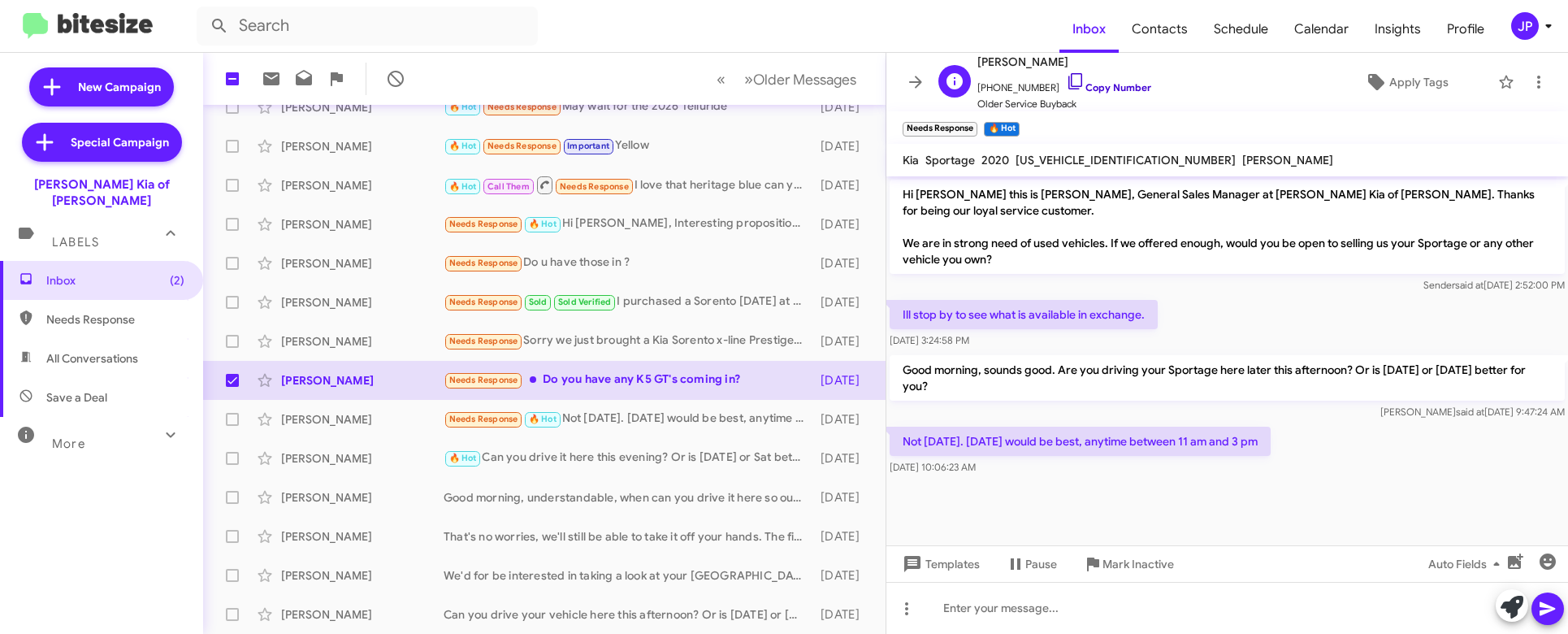
click at [1068, 87] on icon at bounding box center [1075, 82] width 14 height 17
click at [1367, 73] on icon at bounding box center [1376, 82] width 19 height 19
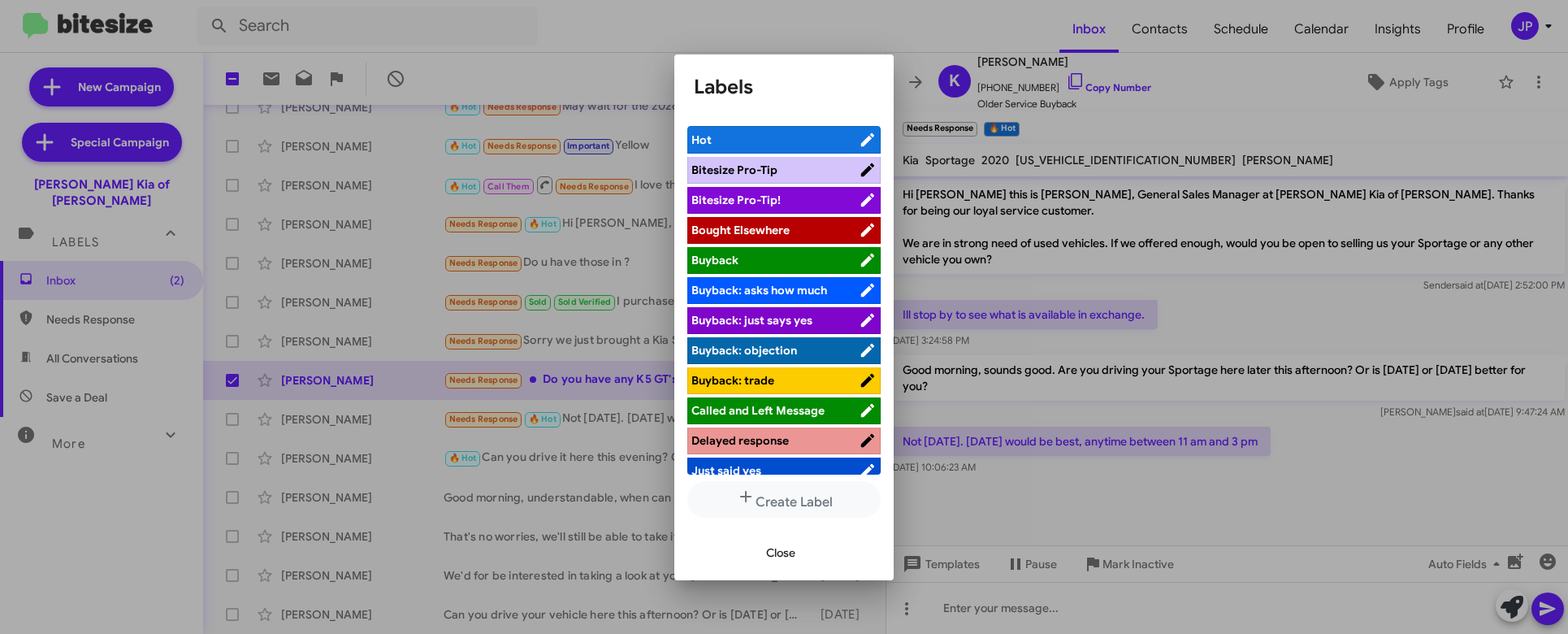
click at [762, 203] on span "Bitesize Pro-Tip!" at bounding box center [736, 201] width 89 height 15
click at [1108, 512] on div at bounding box center [784, 317] width 1568 height 634
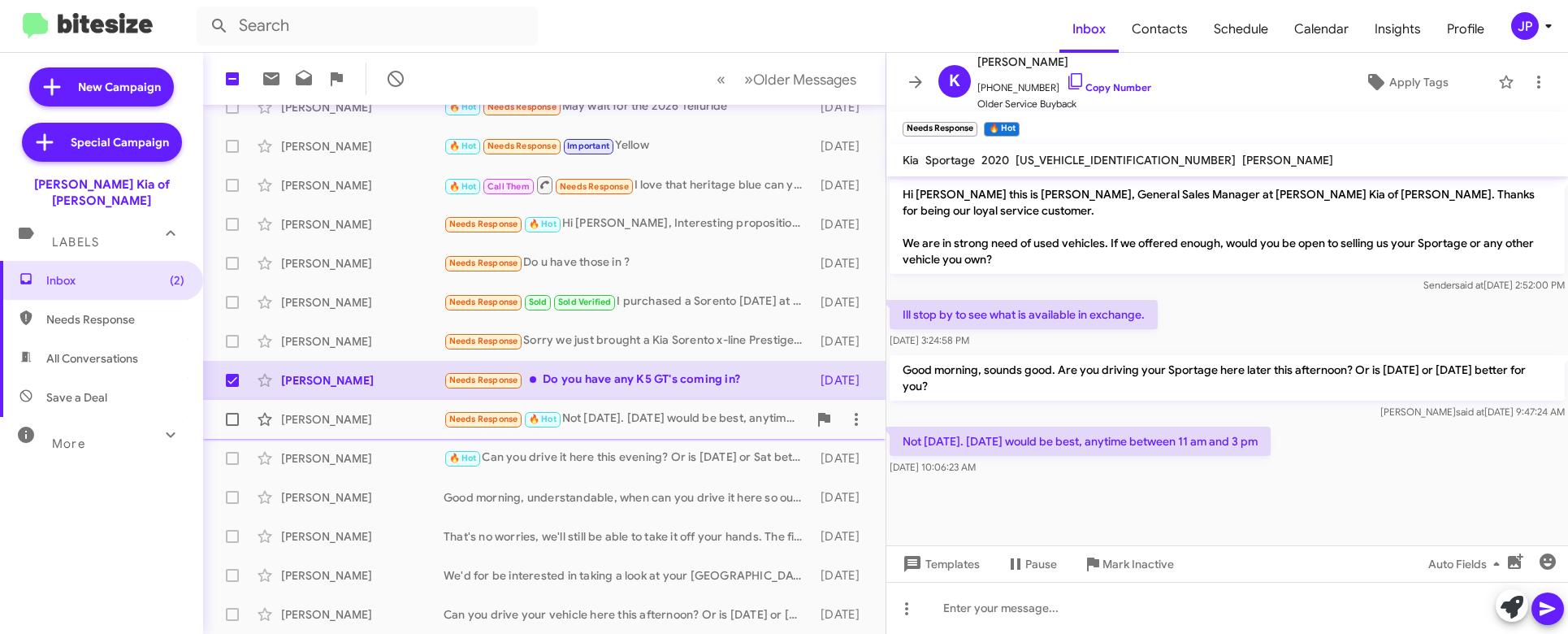
click at [234, 420] on span at bounding box center [233, 419] width 13 height 13
click at [232, 426] on input "checkbox" at bounding box center [231, 426] width 1 height 1
checkbox input "true"
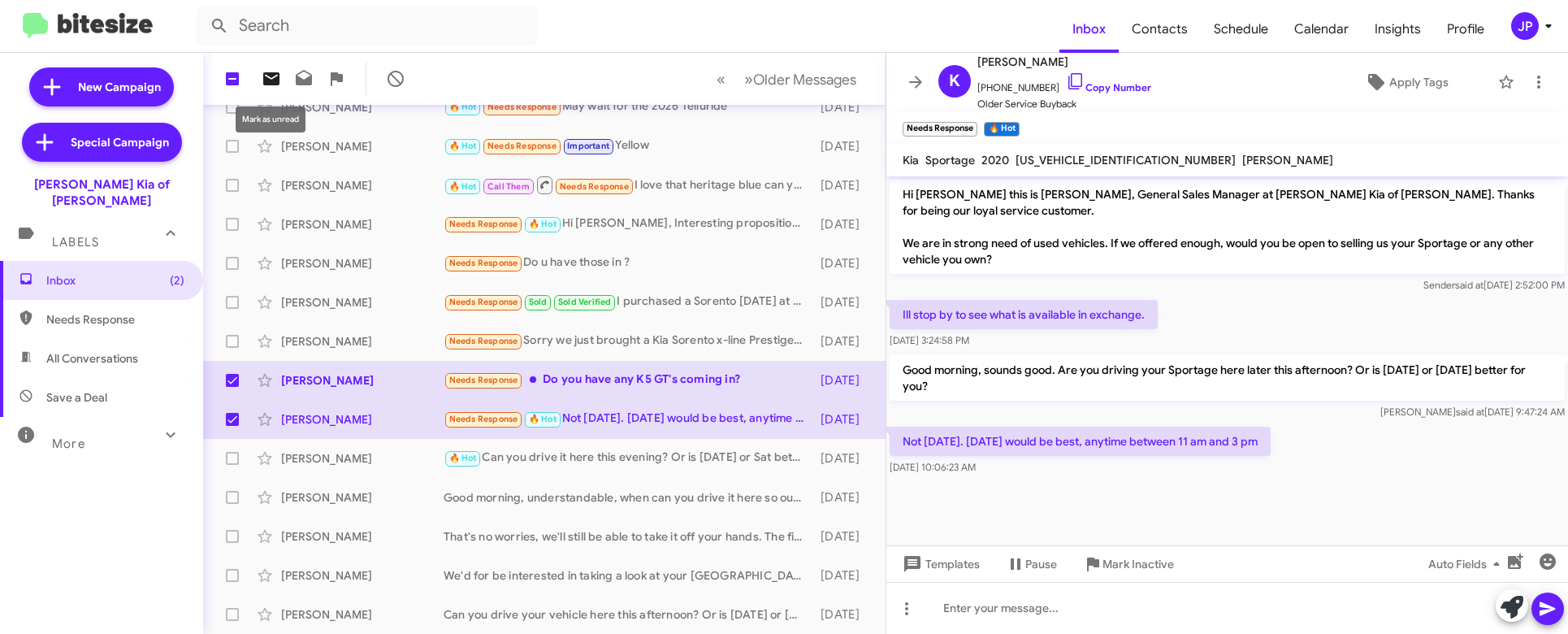
click at [262, 80] on icon at bounding box center [271, 78] width 19 height 19
click at [82, 378] on span "Save a Deal" at bounding box center [101, 397] width 203 height 39
type input "in:not-interested"
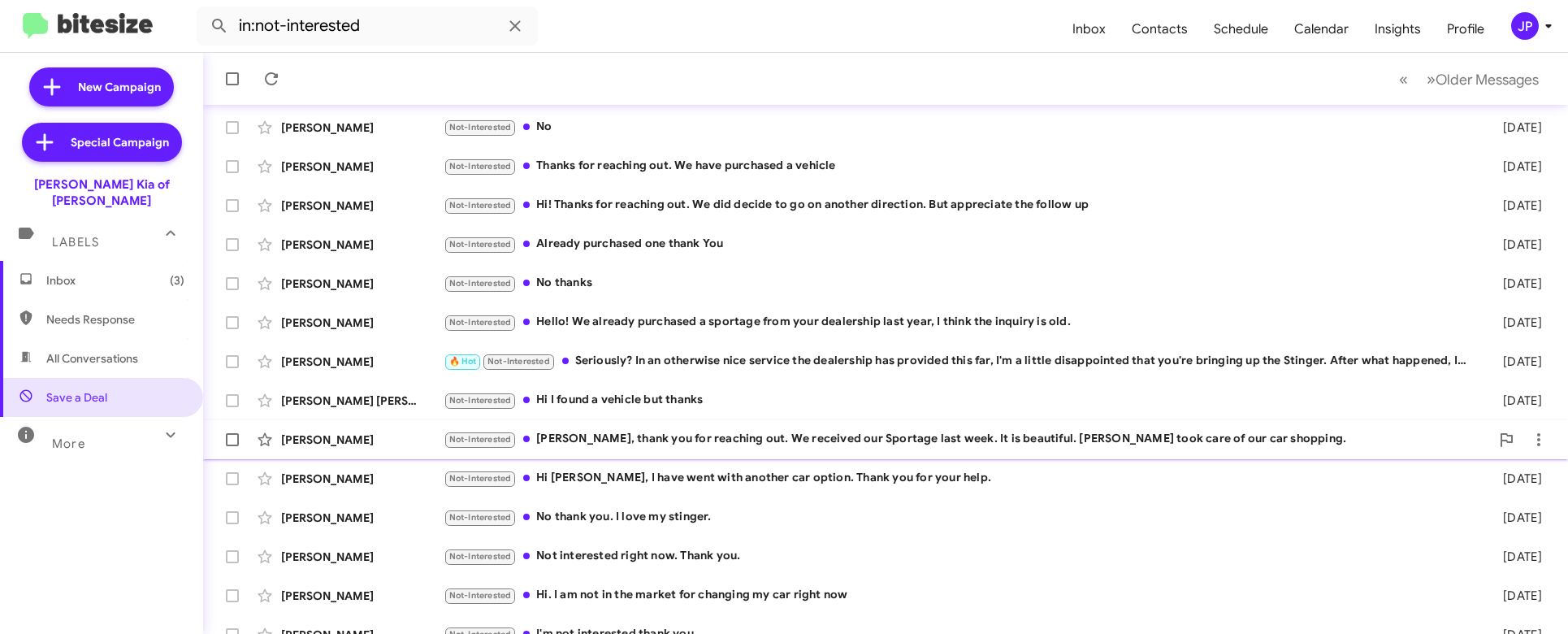
scroll to position [310, 0]
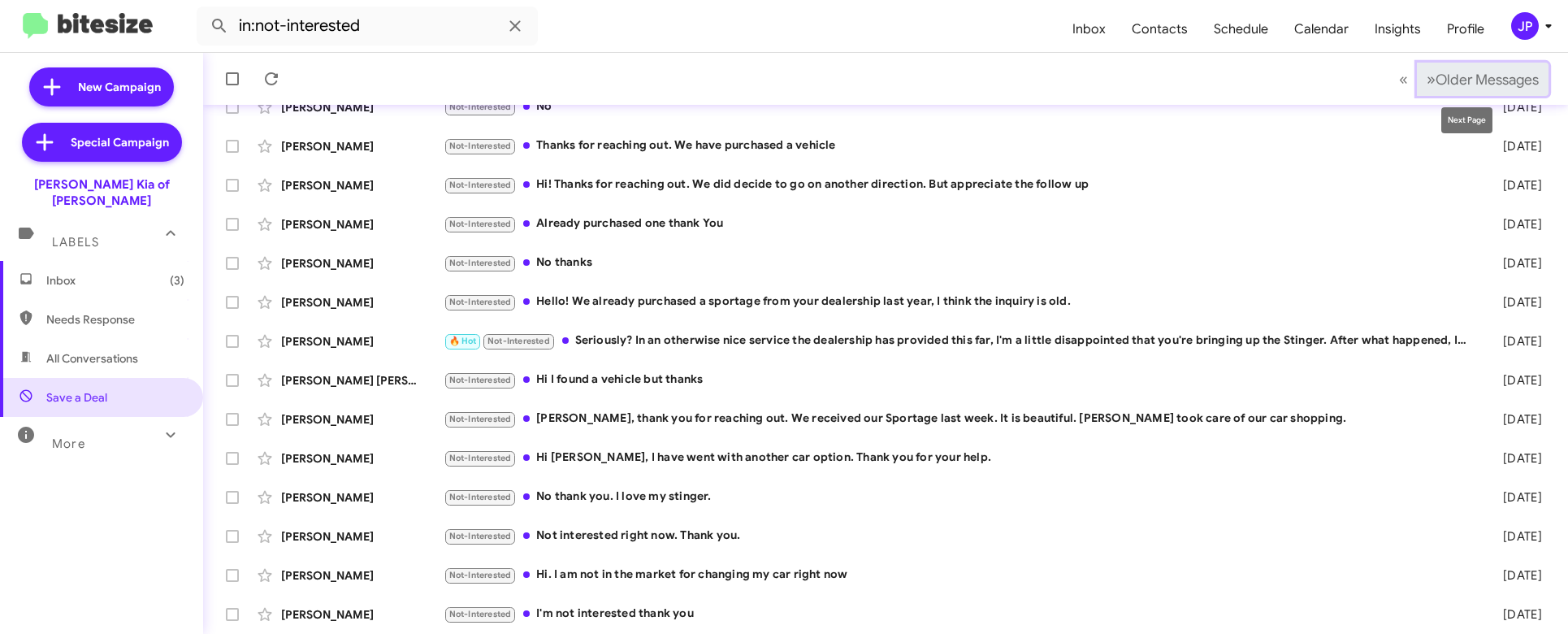
click at [1467, 72] on span "Older Messages" at bounding box center [1487, 79] width 103 height 17
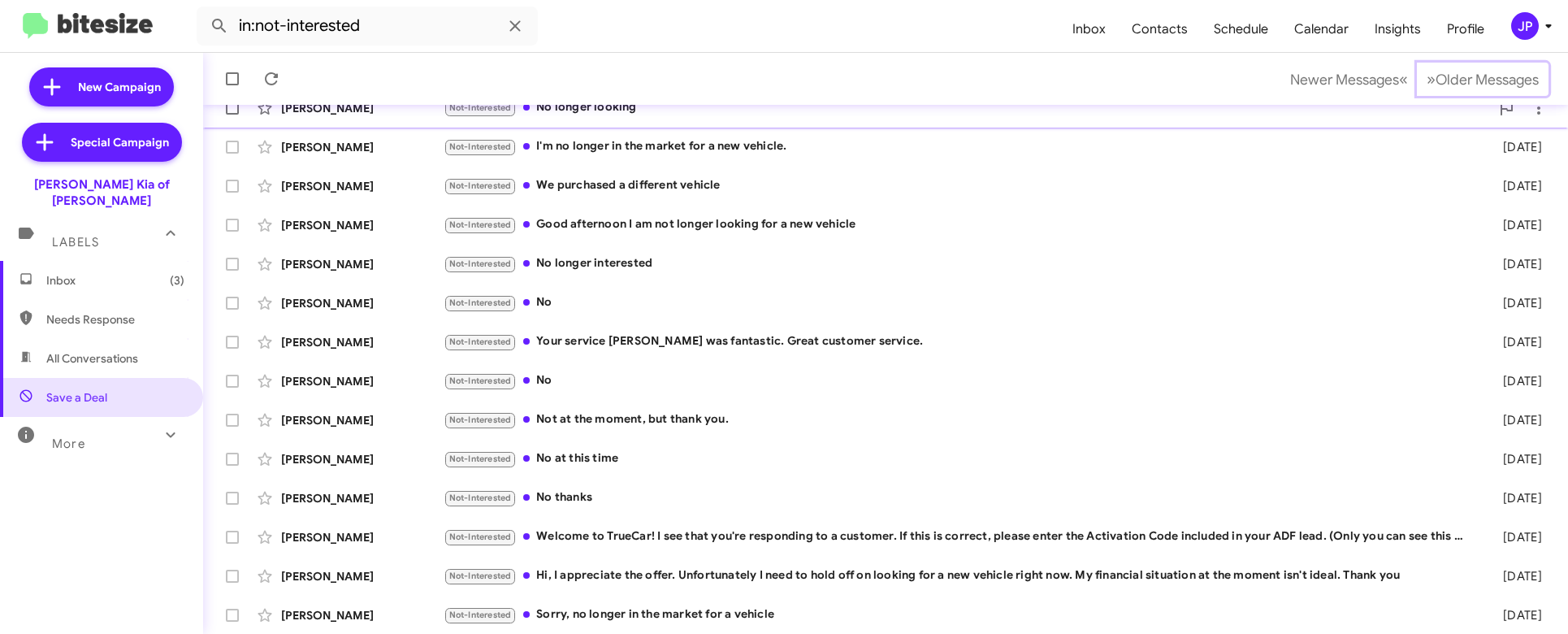
scroll to position [310, 0]
click at [77, 272] on span "Inbox (3)" at bounding box center [116, 280] width 138 height 17
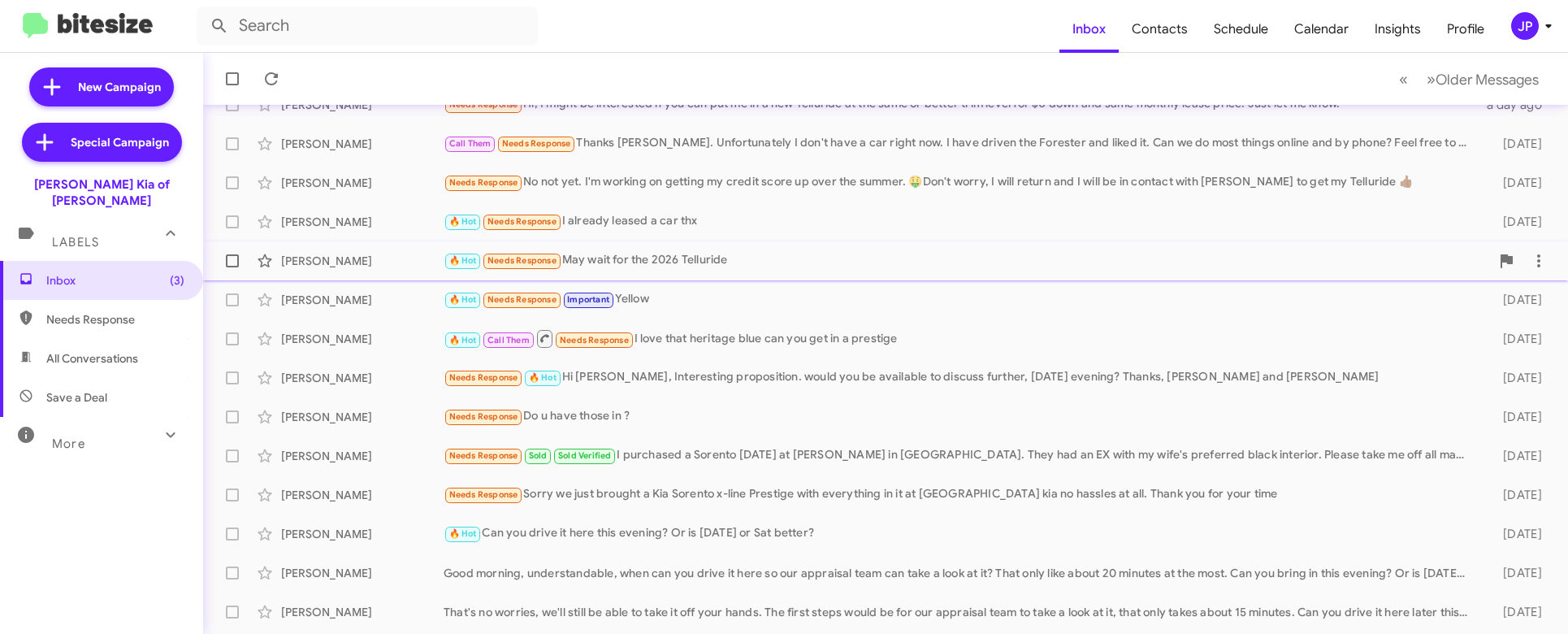
scroll to position [310, 0]
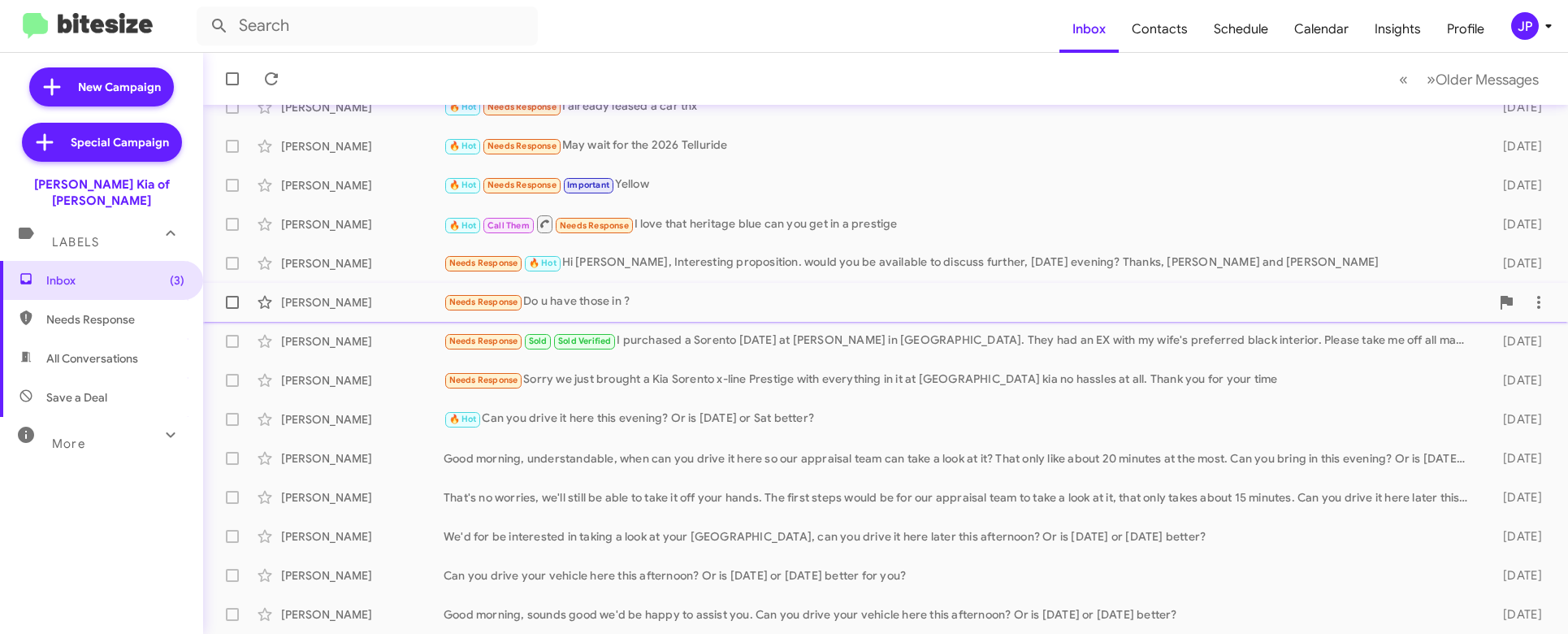
click at [758, 303] on div "Needs Response Do u have those in ?" at bounding box center [967, 302] width 1047 height 18
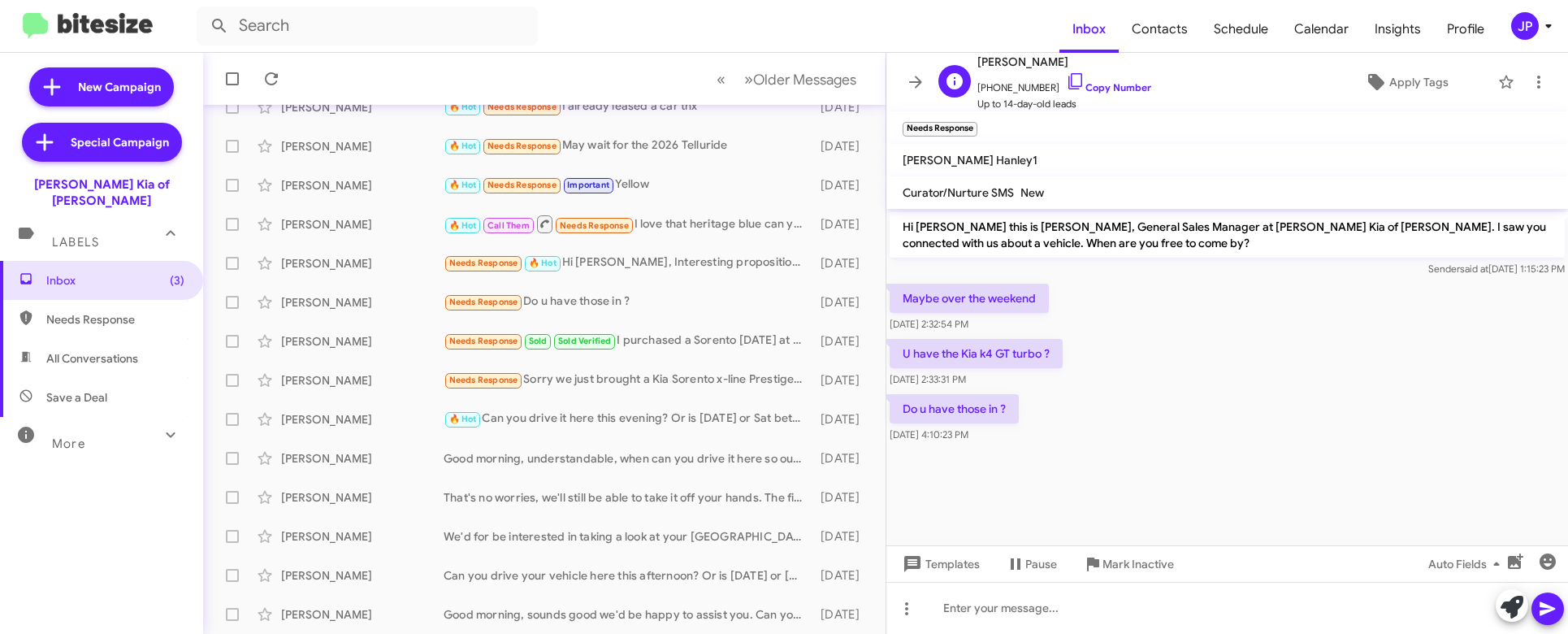
click at [1108, 94] on span "+18457417985 Copy Number" at bounding box center [1064, 83] width 174 height 24
click at [1091, 82] on link "Copy Number" at bounding box center [1108, 87] width 86 height 12
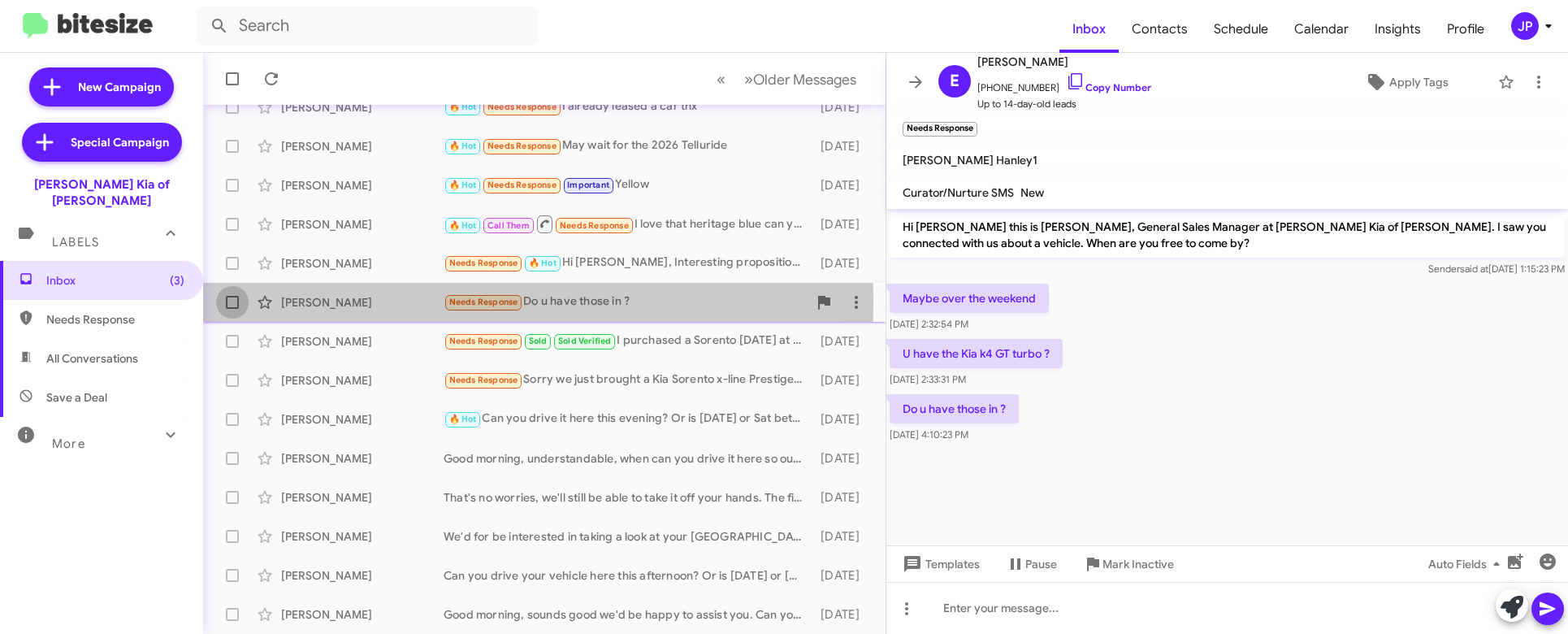
click at [237, 303] on span at bounding box center [233, 303] width 13 height 13
click at [232, 309] on input "checkbox" at bounding box center [231, 309] width 1 height 1
checkbox input "true"
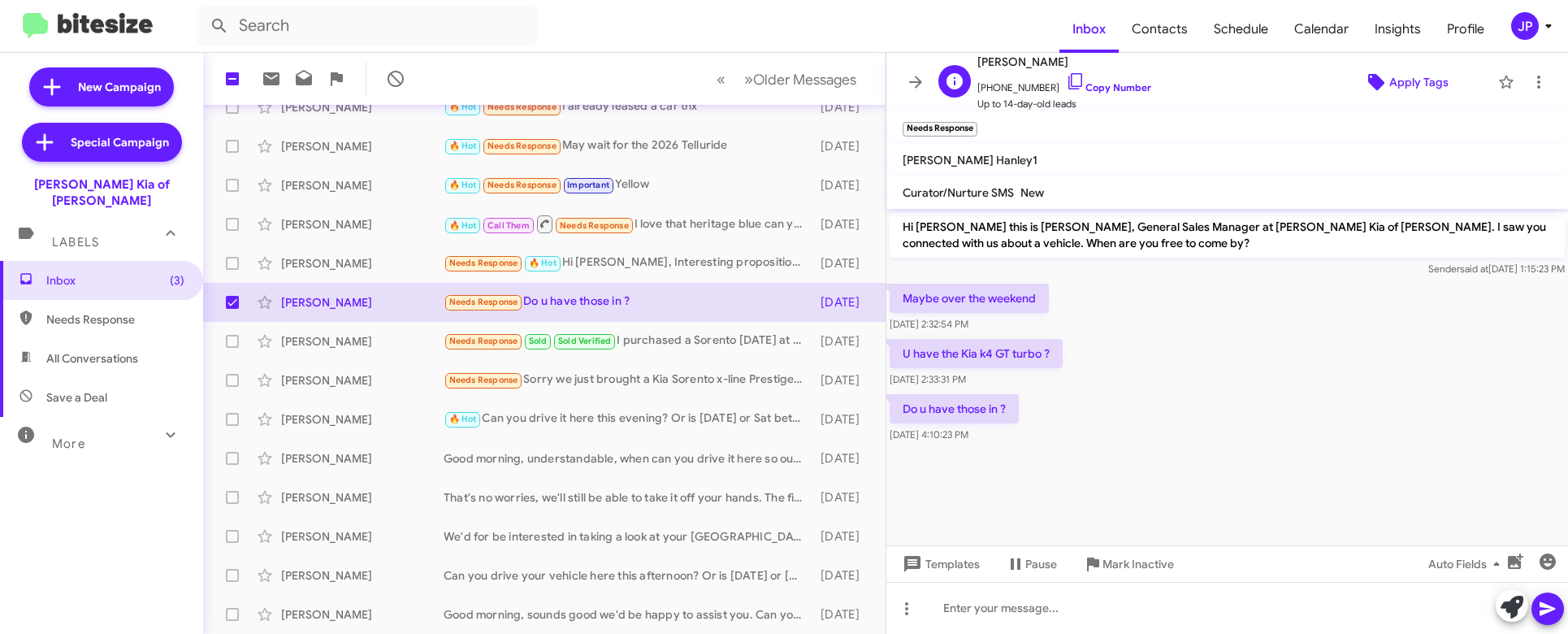
click at [1389, 82] on span "Apply Tags" at bounding box center [1418, 82] width 59 height 29
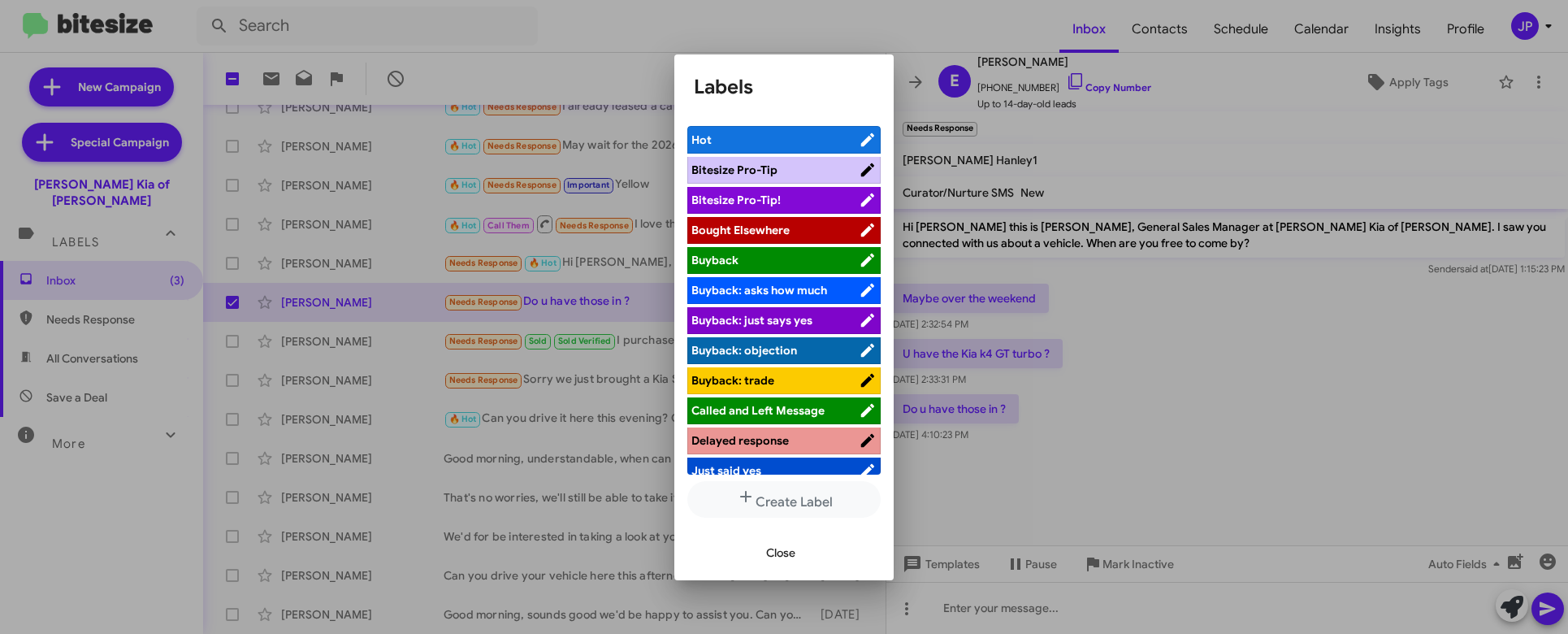
click at [800, 196] on span "Bitesize Pro-Tip!" at bounding box center [775, 201] width 167 height 17
click at [1241, 385] on div at bounding box center [784, 317] width 1568 height 634
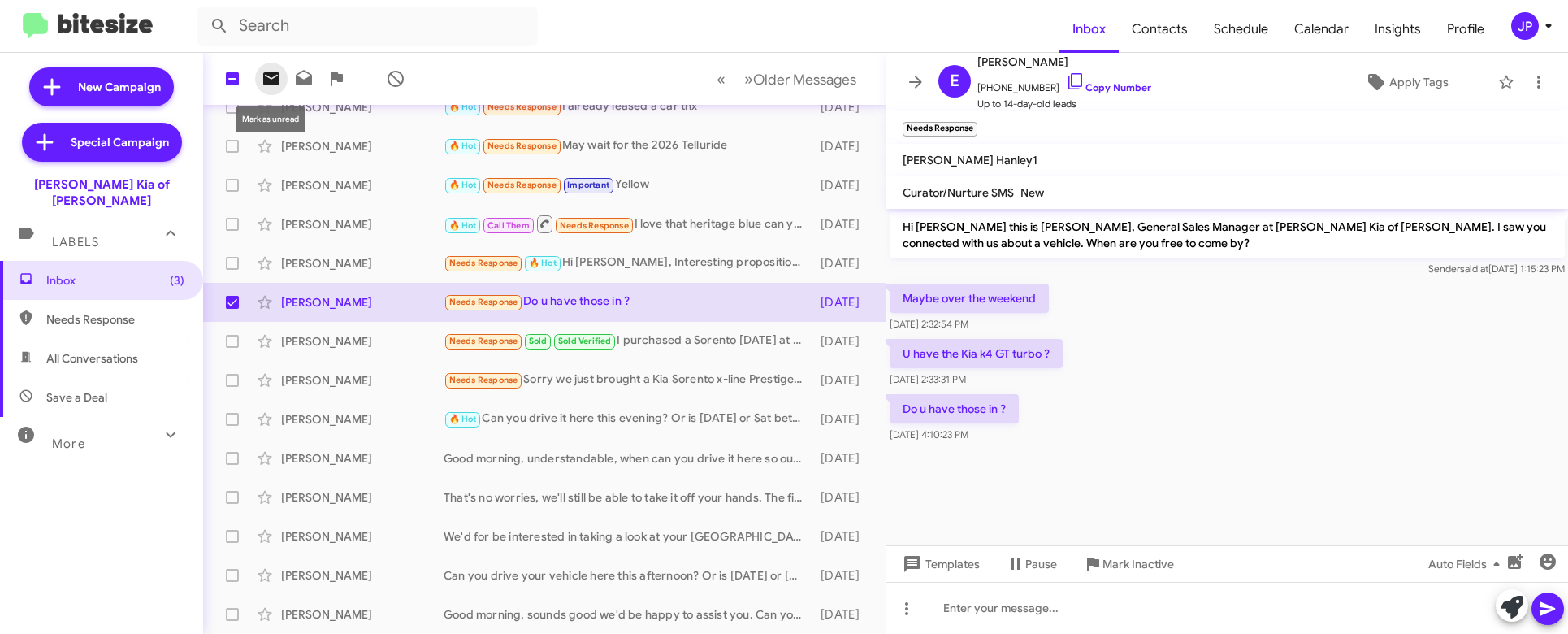
click at [265, 82] on icon at bounding box center [272, 79] width 17 height 13
click at [1197, 468] on cdk-virtual-scroll-viewport "Hi Erik this is Stephen Graziano, General Sales Manager at Nielsen Kia of Newto…" at bounding box center [1227, 377] width 682 height 337
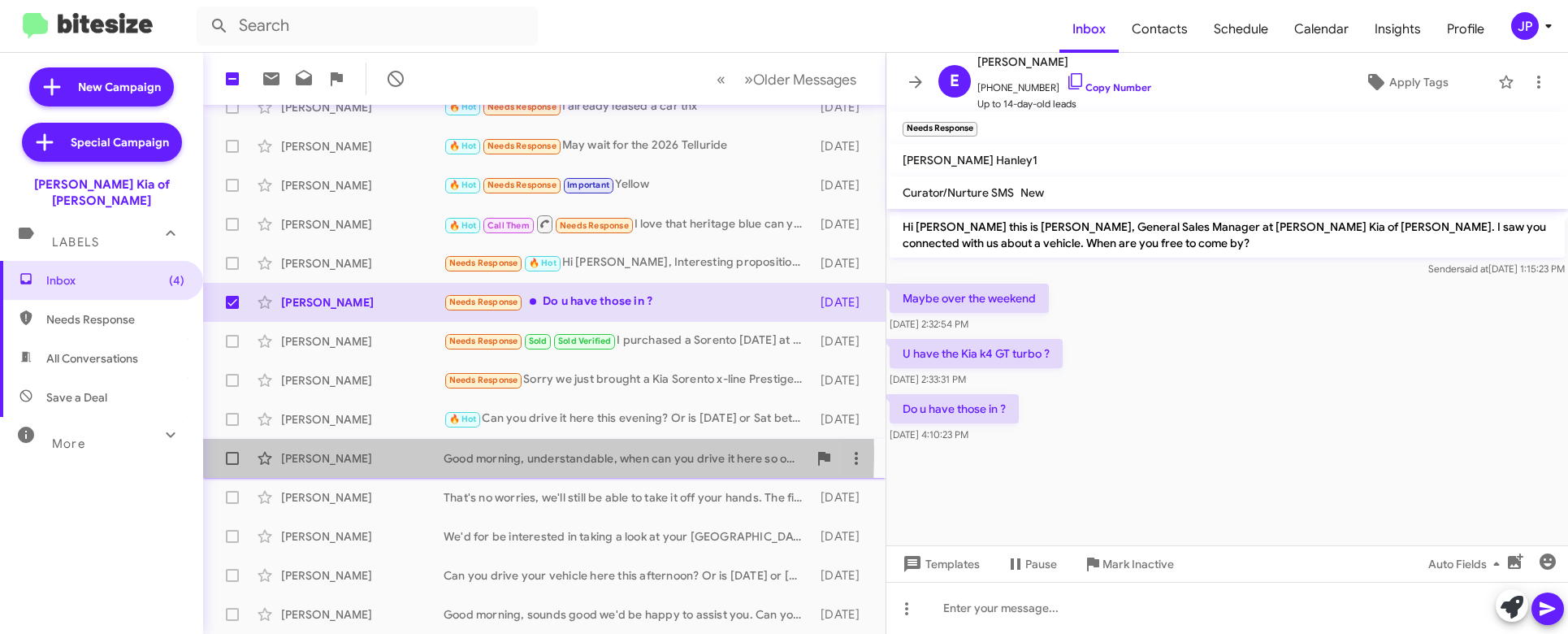
click at [342, 455] on div "Lidia Mohnansky" at bounding box center [362, 458] width 162 height 17
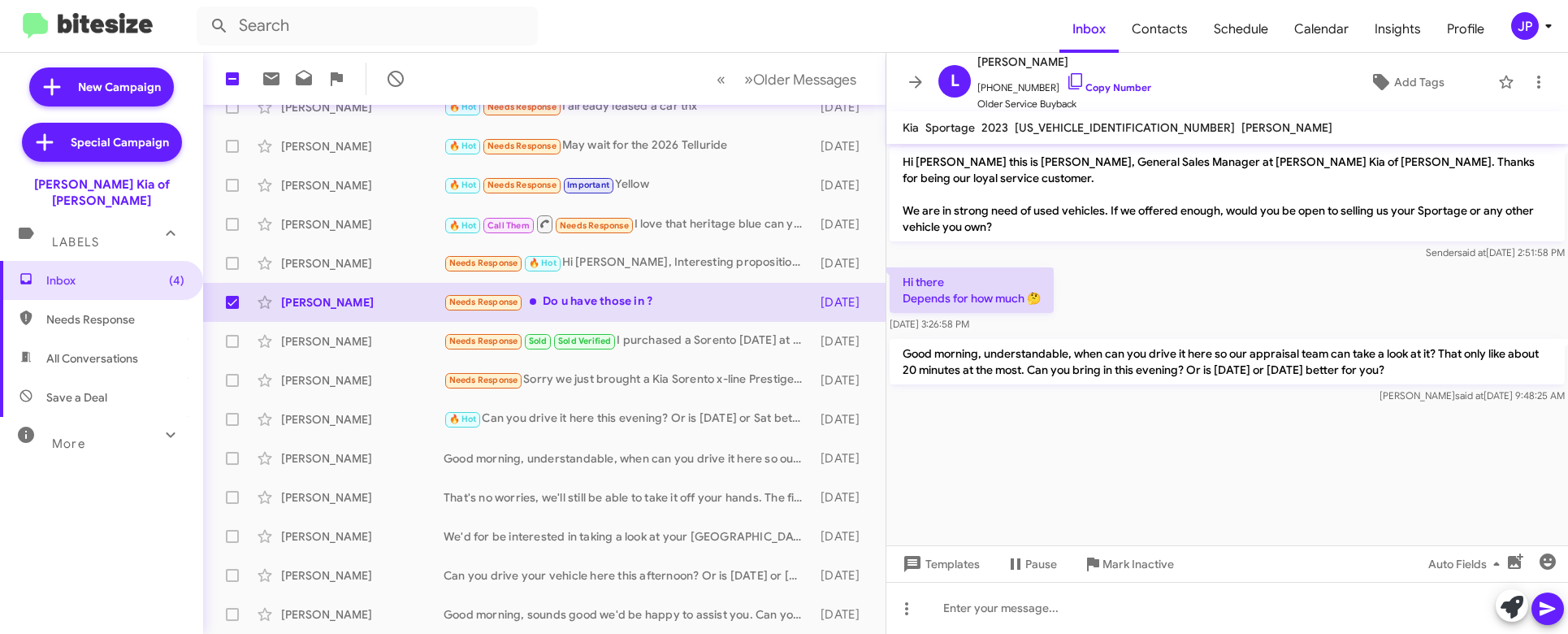
click at [1043, 461] on cdk-virtual-scroll-viewport "Hi Lidia this is Stephen Graziano, General Sales Manager at Nielsen Kia of Newt…" at bounding box center [1227, 344] width 682 height 402
click at [106, 389] on span "Save a Deal" at bounding box center [76, 398] width 61 height 17
type input "in:not-interested"
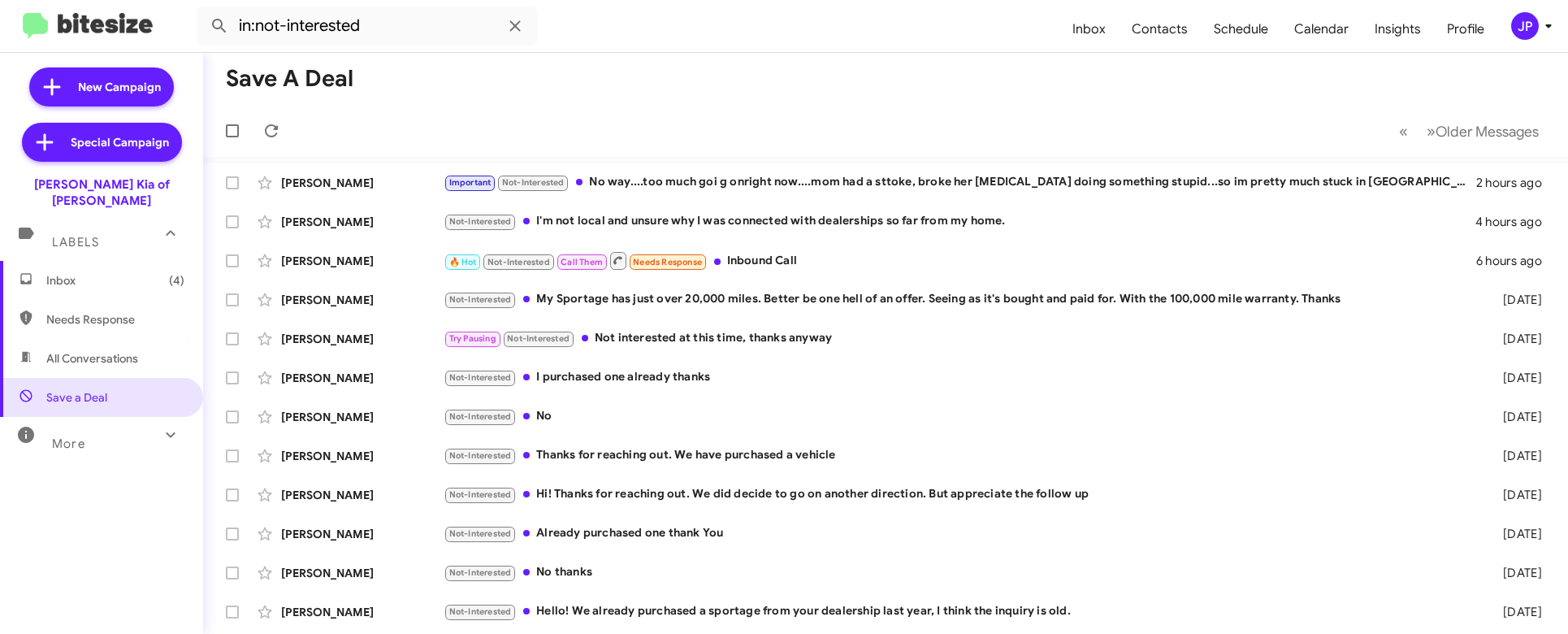
click at [107, 273] on span "Inbox (4)" at bounding box center [101, 280] width 203 height 39
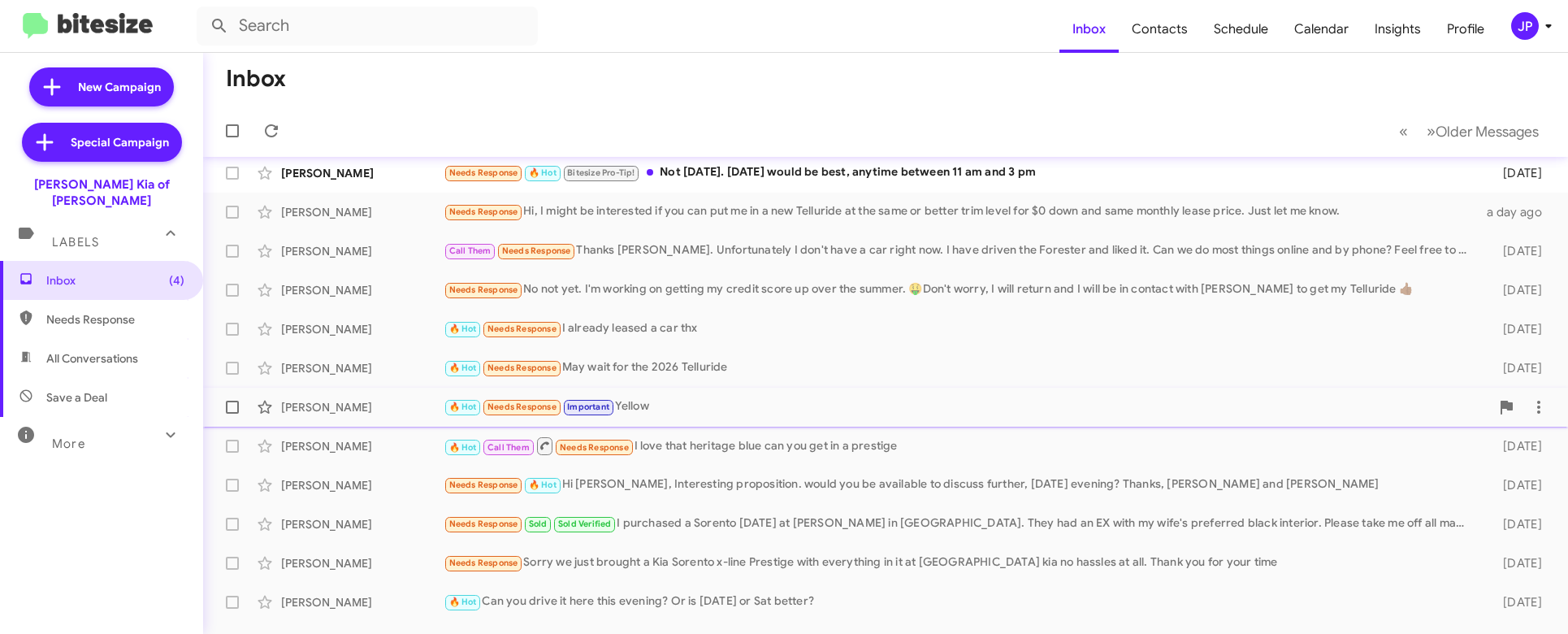
scroll to position [201, 0]
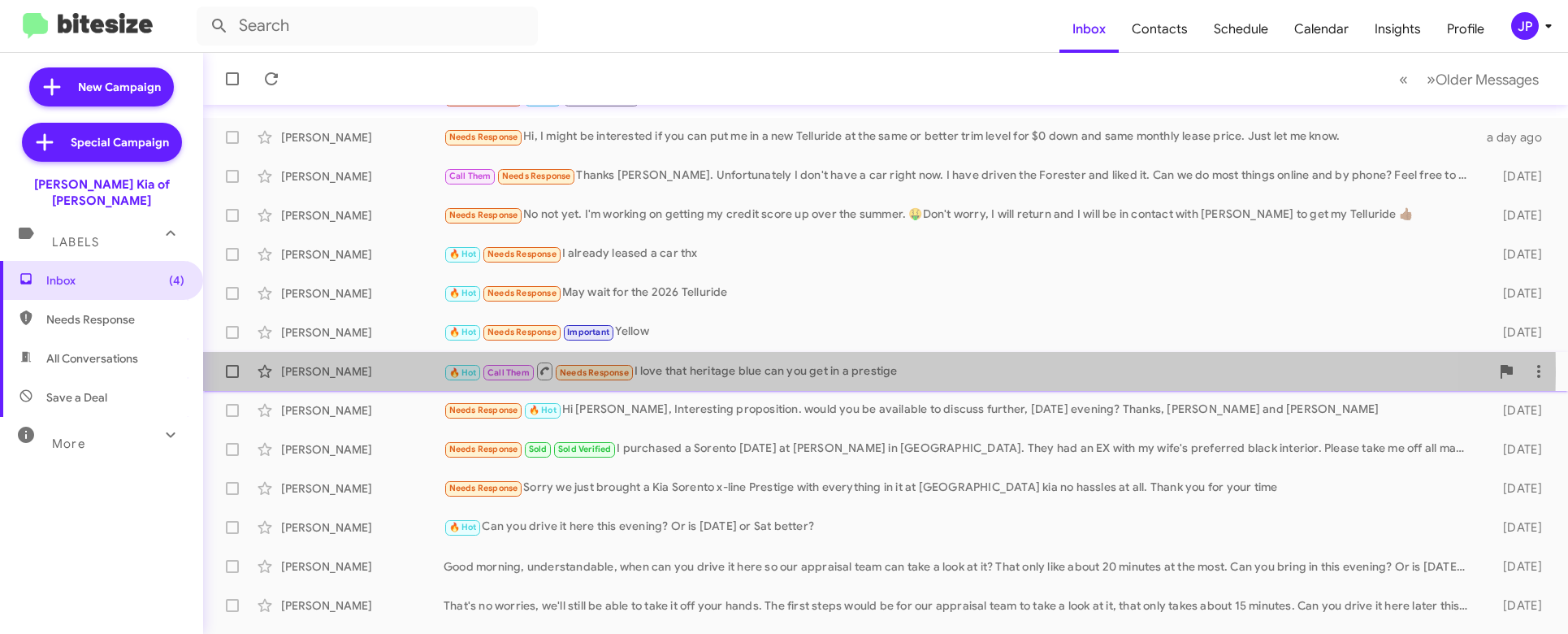
click at [784, 373] on div "🔥 Hot Call Them Needs Response I love that heritage blue can you get in a prest…" at bounding box center [967, 371] width 1047 height 20
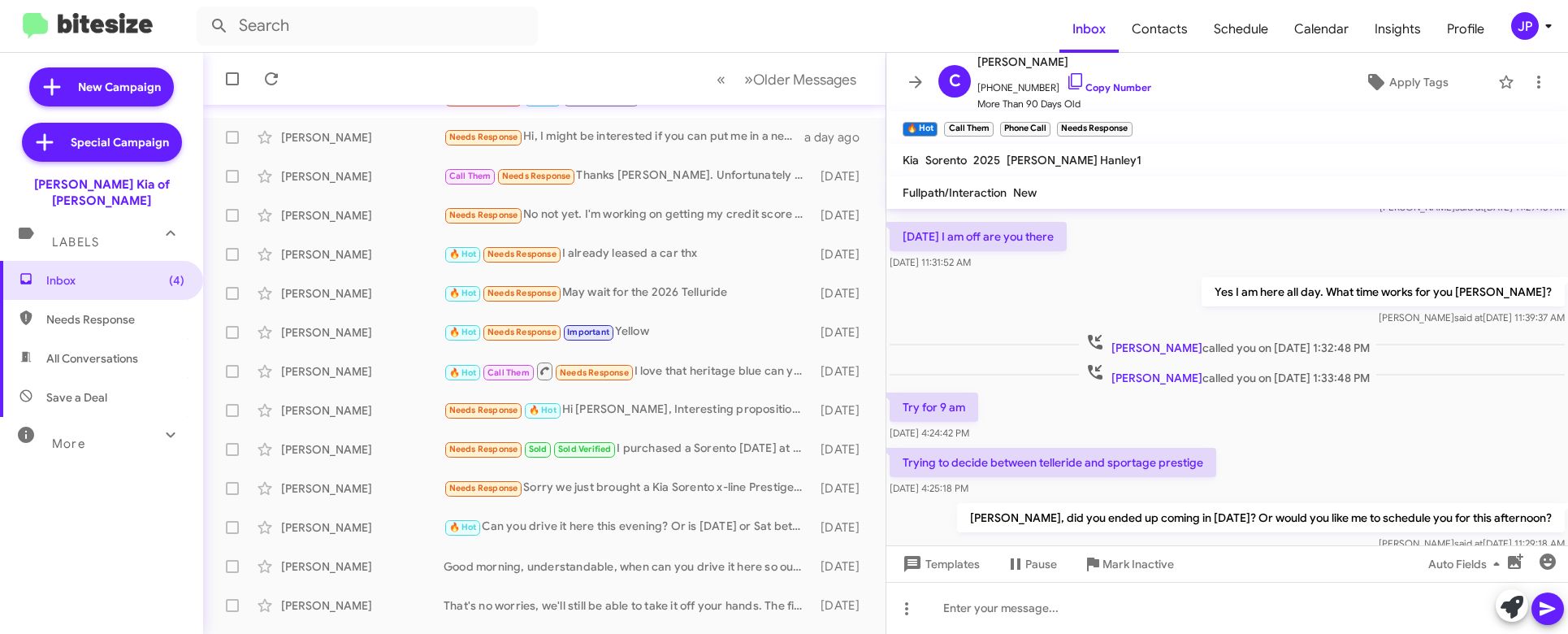
scroll to position [849, 0]
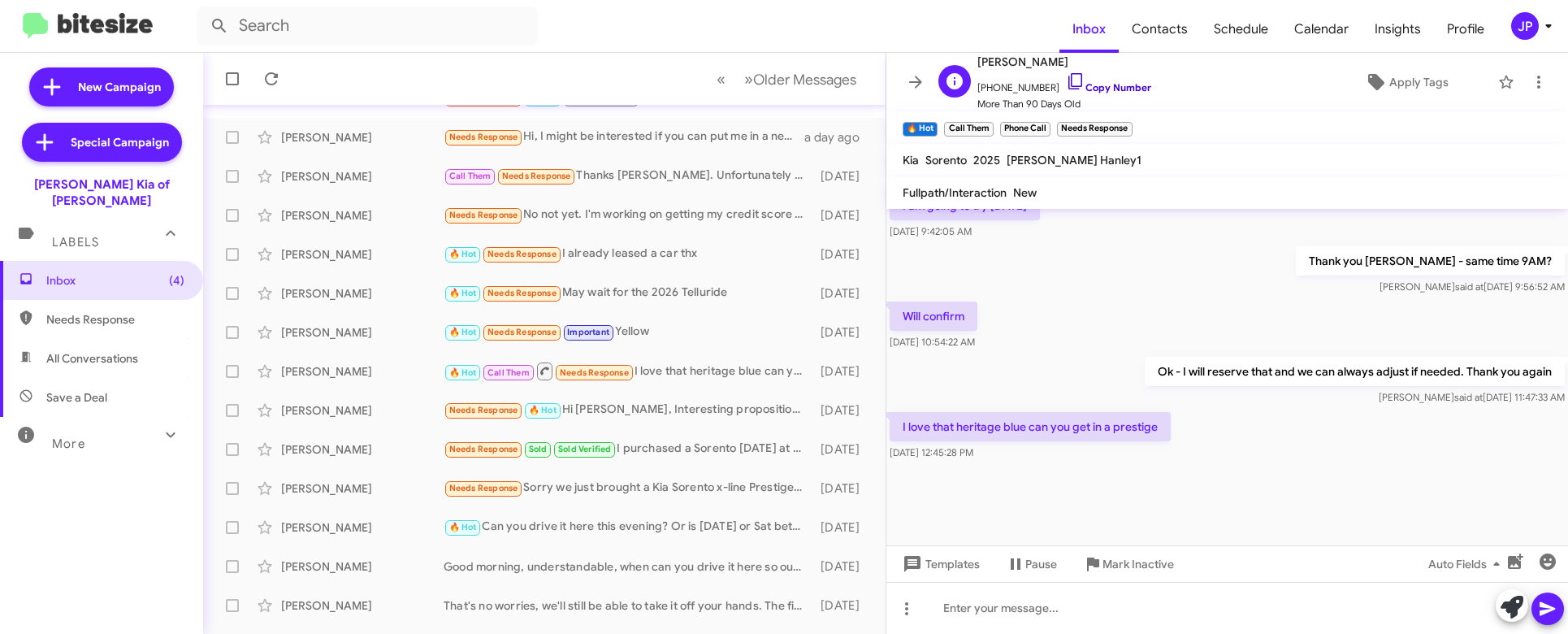
click at [1066, 83] on icon at bounding box center [1075, 81] width 19 height 19
click at [1395, 84] on span "Apply Tags" at bounding box center [1418, 82] width 59 height 29
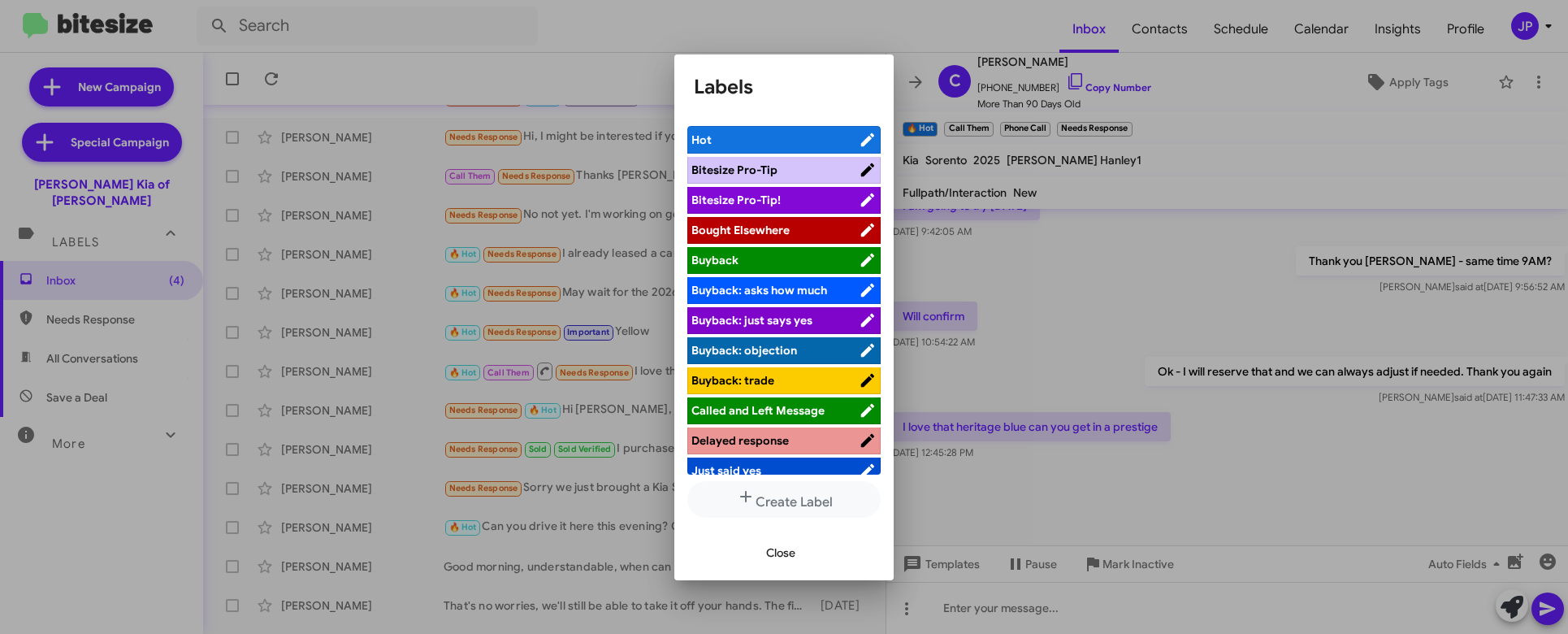
click at [823, 200] on span "Bitesize Pro-Tip!" at bounding box center [775, 201] width 167 height 17
click at [1063, 366] on div at bounding box center [784, 317] width 1568 height 634
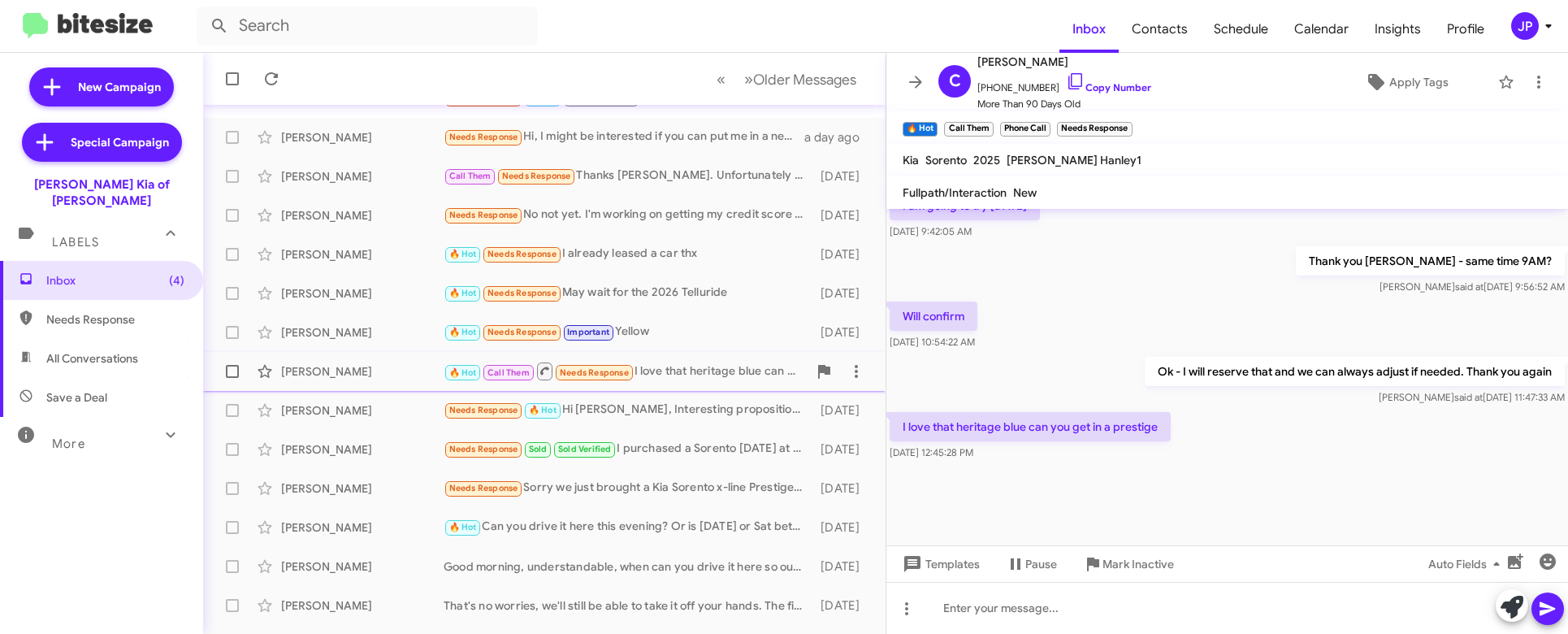
click at [235, 376] on span at bounding box center [233, 372] width 13 height 13
click at [232, 378] on input "checkbox" at bounding box center [231, 378] width 1 height 1
checkbox input "true"
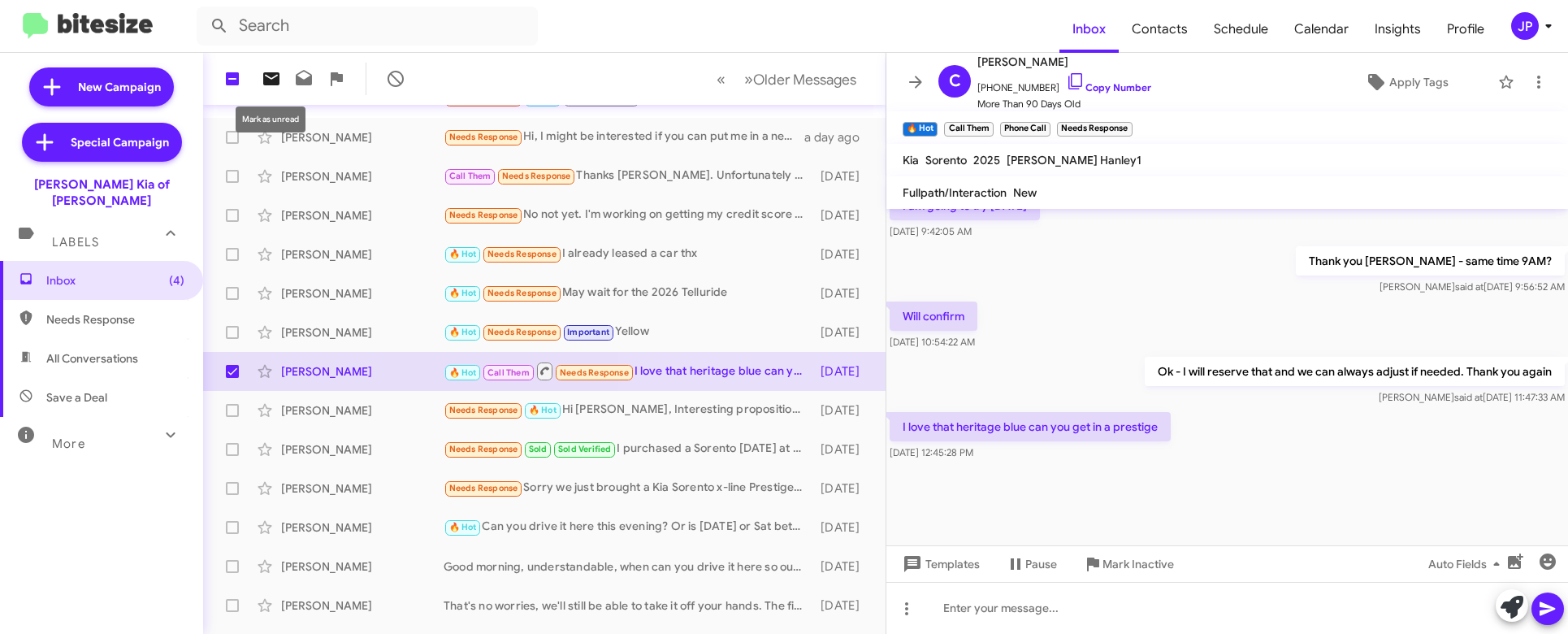
click at [268, 80] on icon at bounding box center [272, 79] width 17 height 13
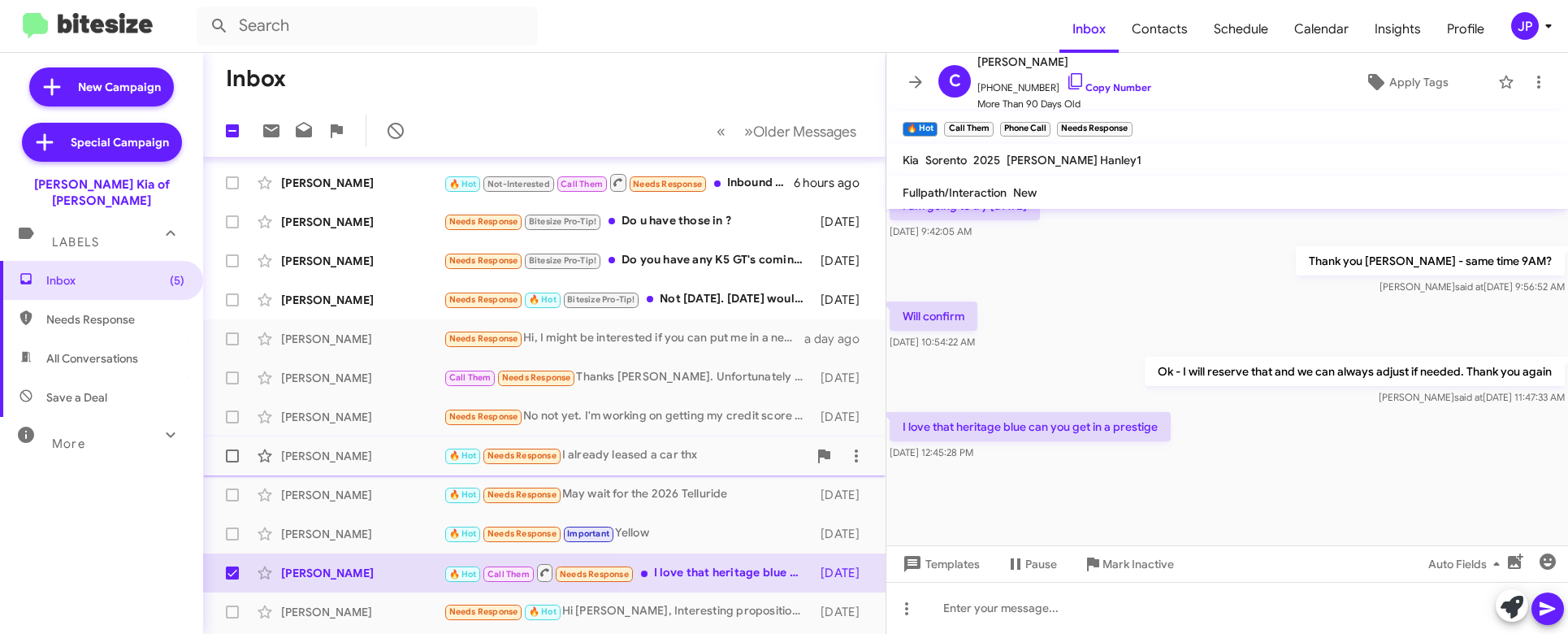
scroll to position [310, 0]
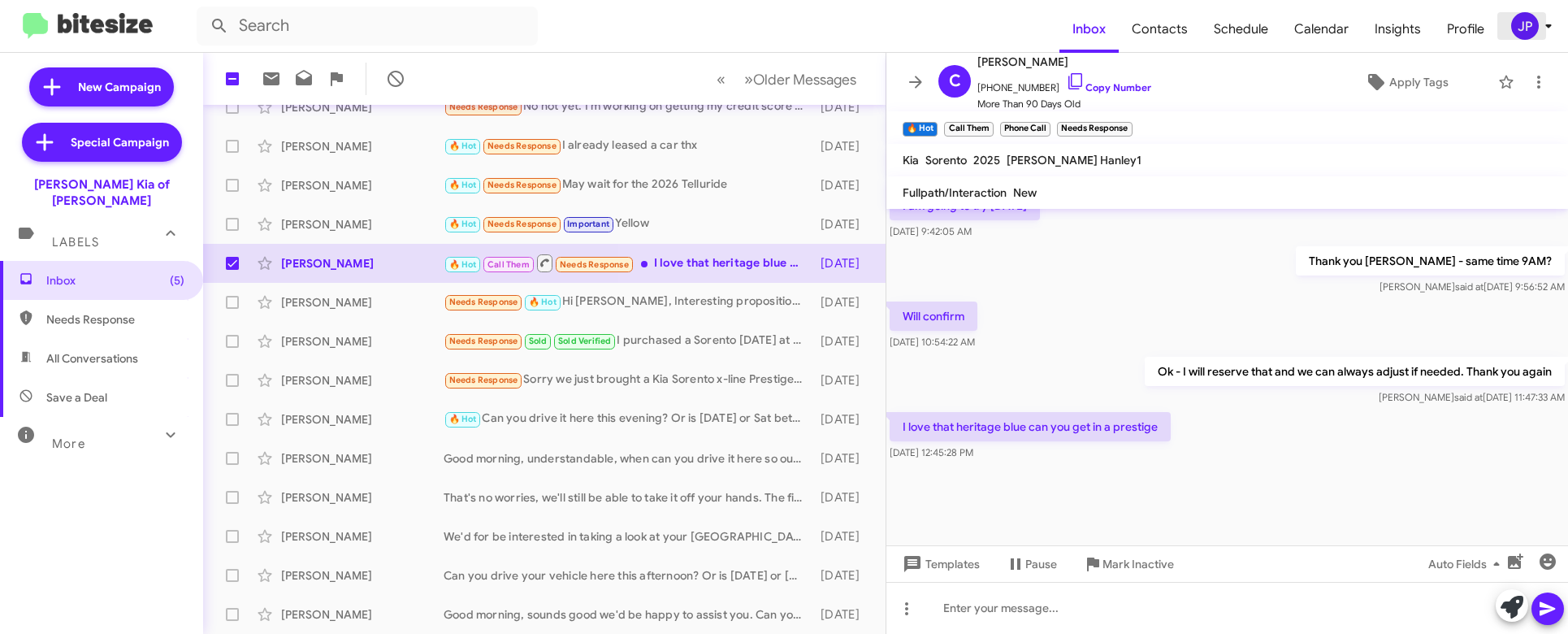
click at [1536, 19] on div "JP" at bounding box center [1525, 26] width 27 height 27
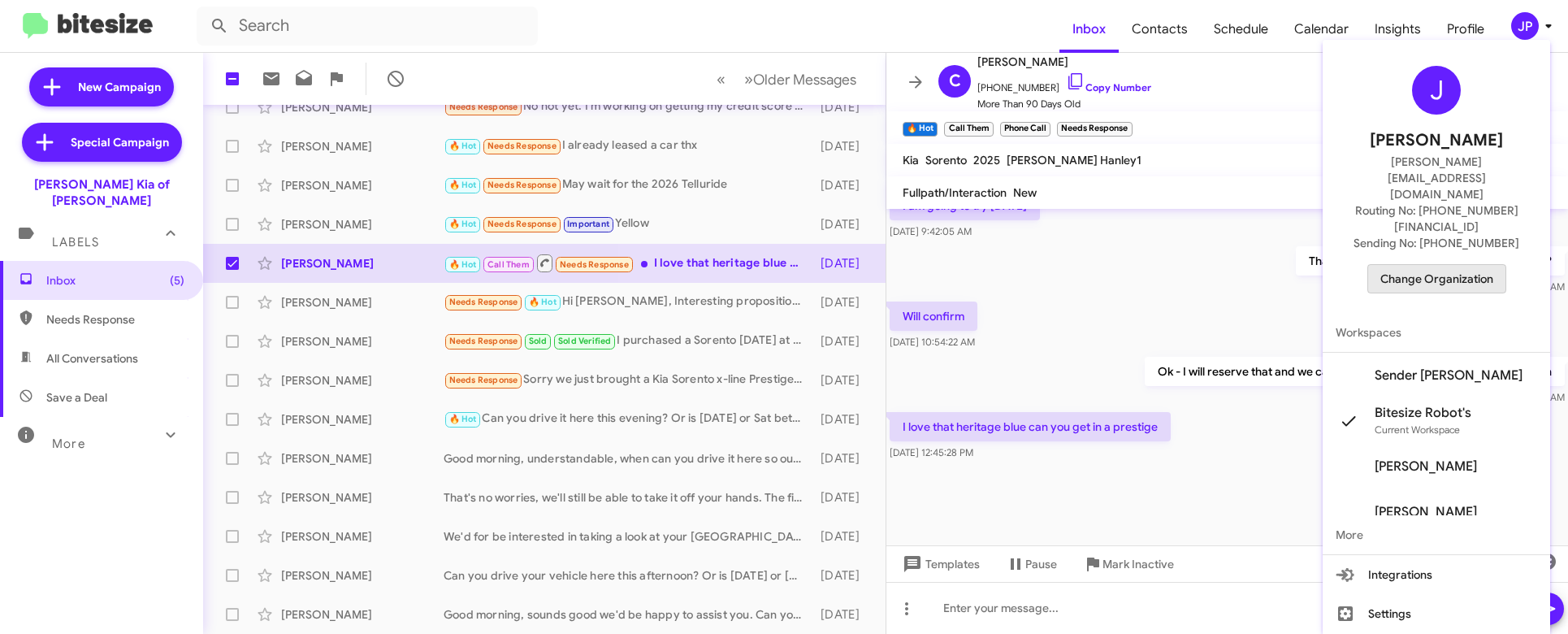
click at [1477, 265] on span "Change Organization" at bounding box center [1437, 279] width 113 height 27
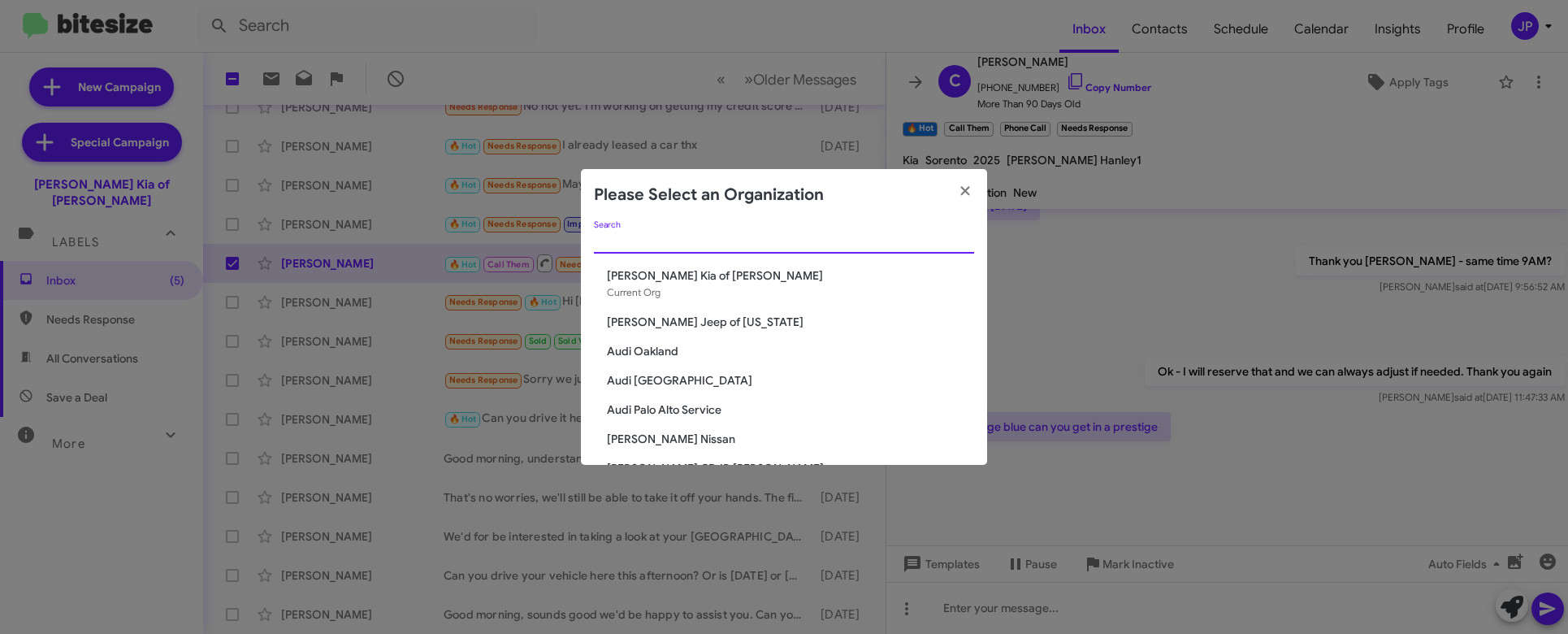
click at [669, 240] on input "Search" at bounding box center [783, 241] width 380 height 13
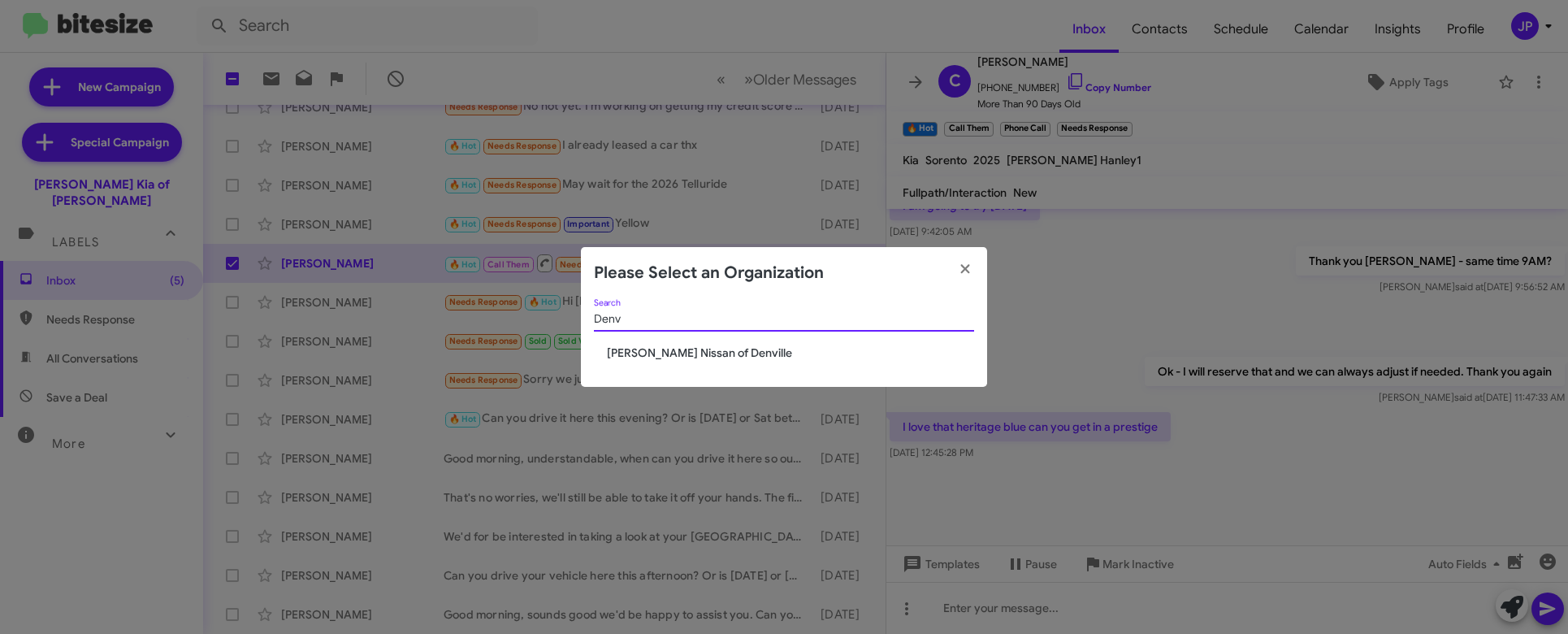
type input "Denv"
drag, startPoint x: 657, startPoint y: 352, endPoint x: 138, endPoint y: 247, distance: 529.5
click at [656, 352] on span "Nielsen Nissan of Denville" at bounding box center [791, 353] width 367 height 17
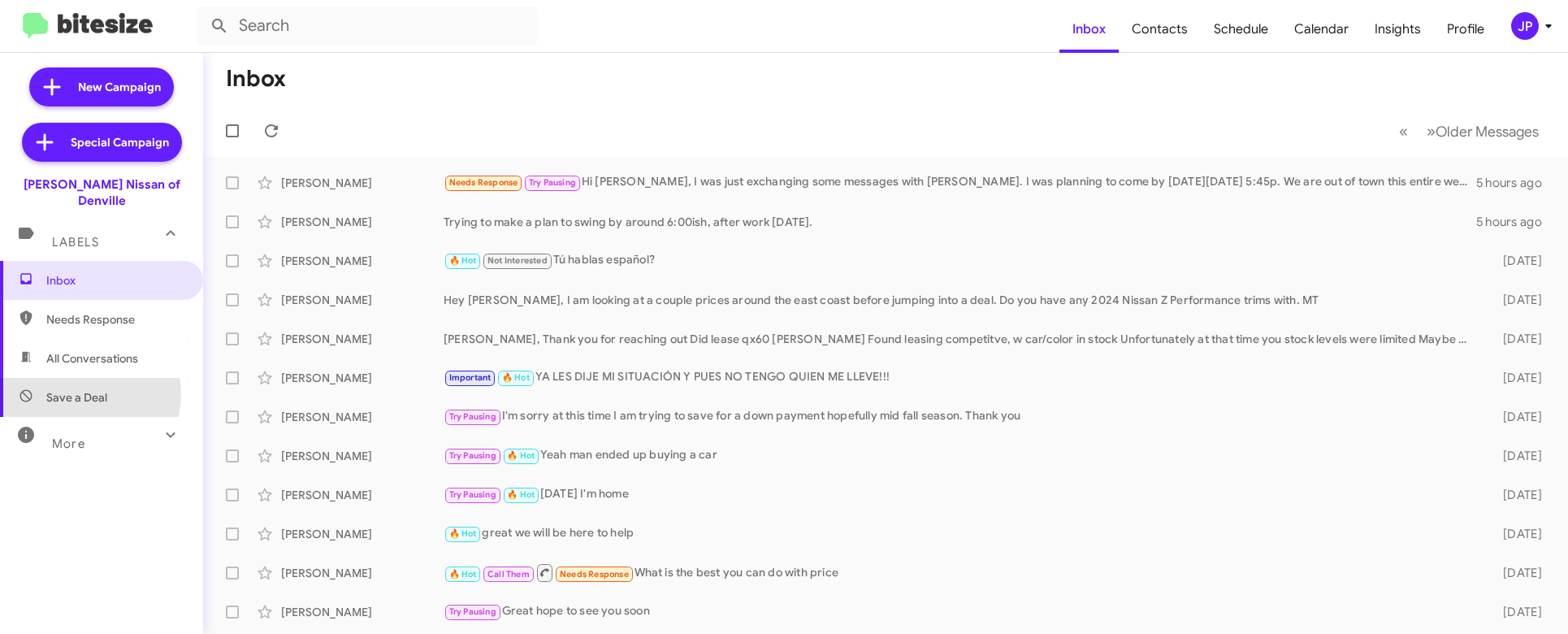
click at [81, 389] on span "Save a Deal" at bounding box center [76, 398] width 61 height 17
type input "in:not-interested"
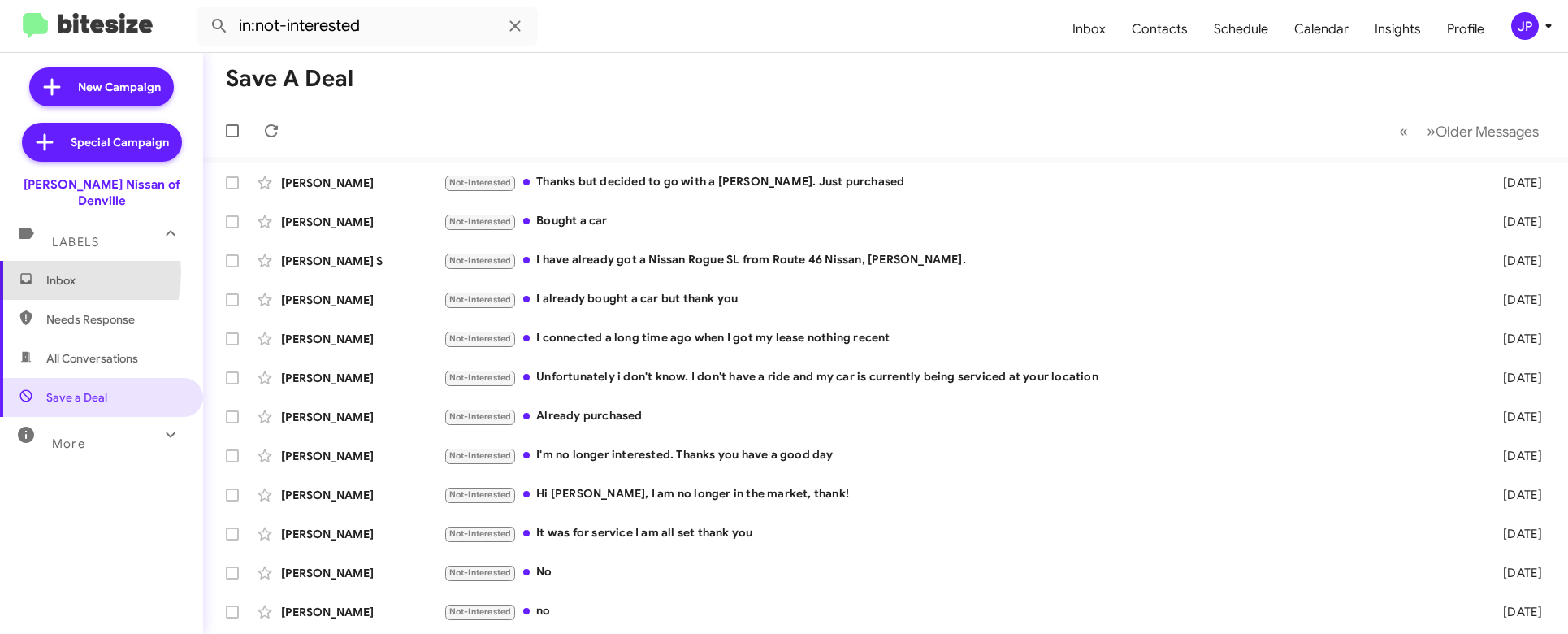
click at [43, 261] on span "Inbox" at bounding box center [101, 280] width 203 height 39
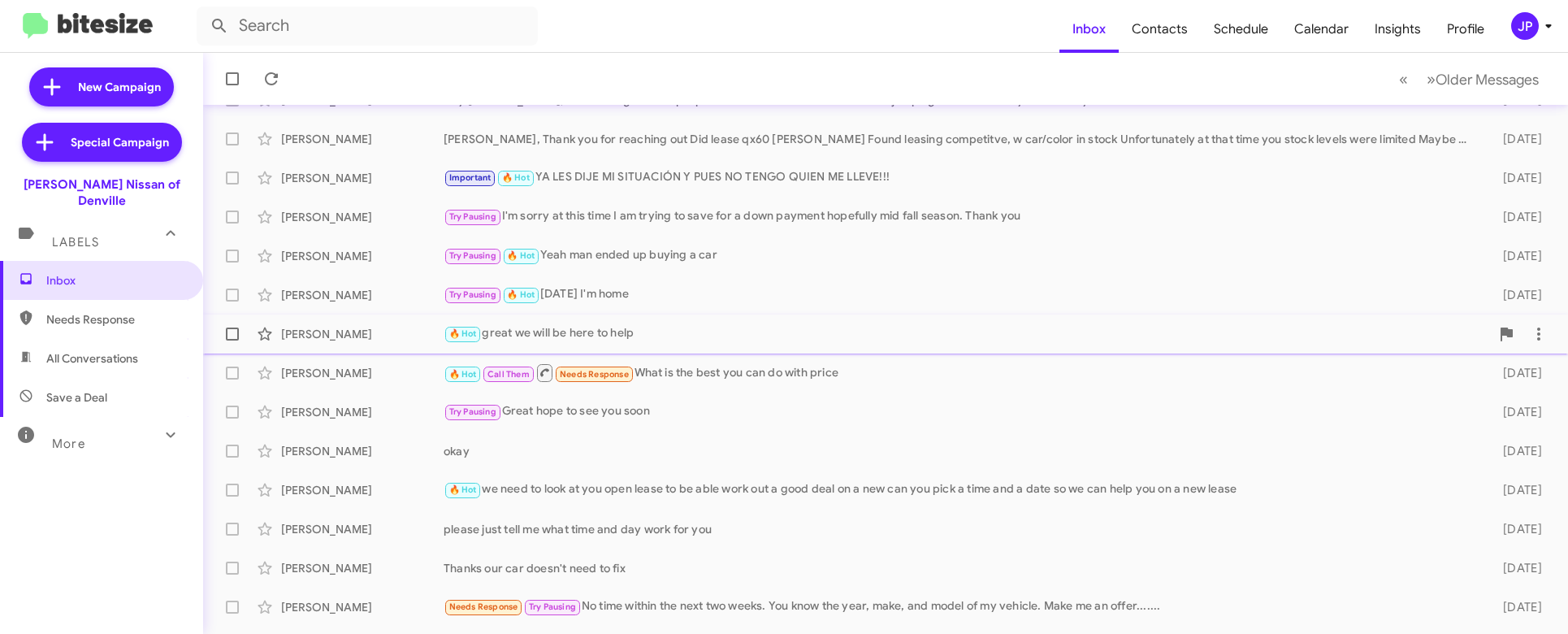
scroll to position [310, 0]
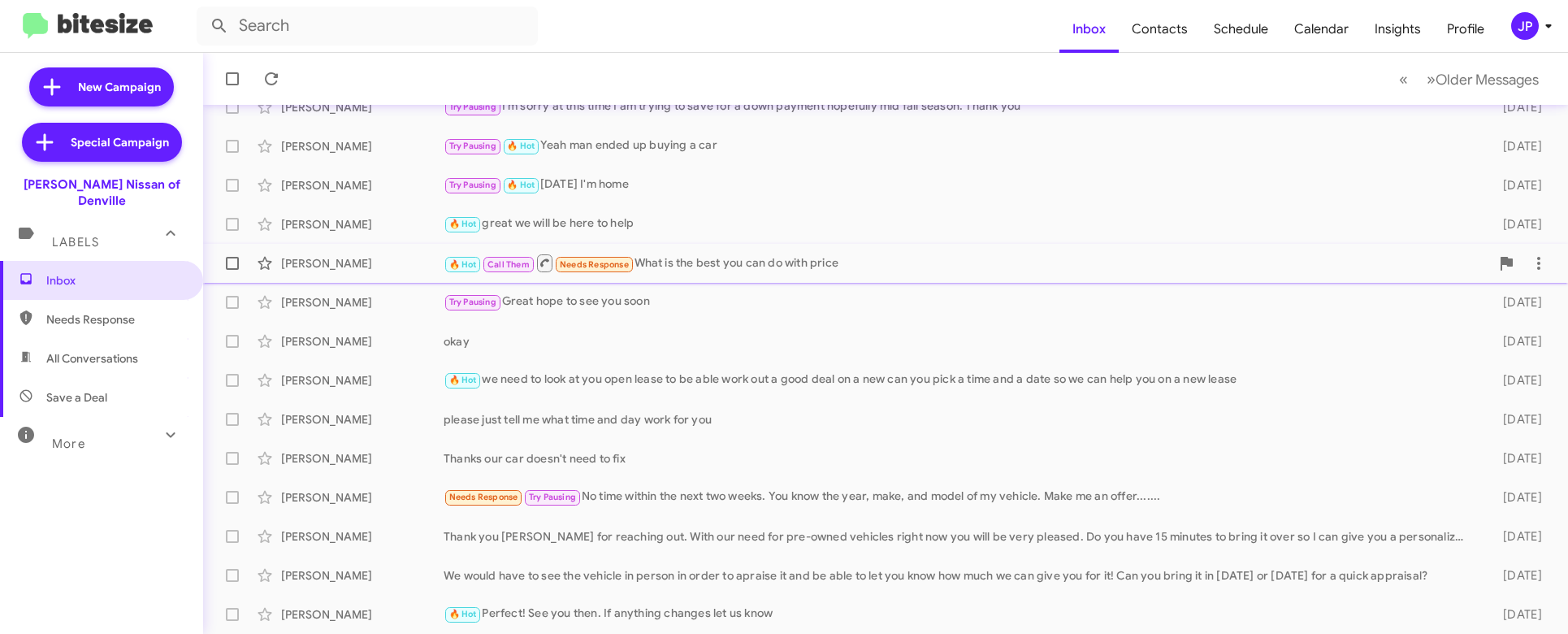
click at [767, 273] on div "🔥 Hot Call Them Needs Response What is the best you can do with price" at bounding box center [967, 263] width 1047 height 20
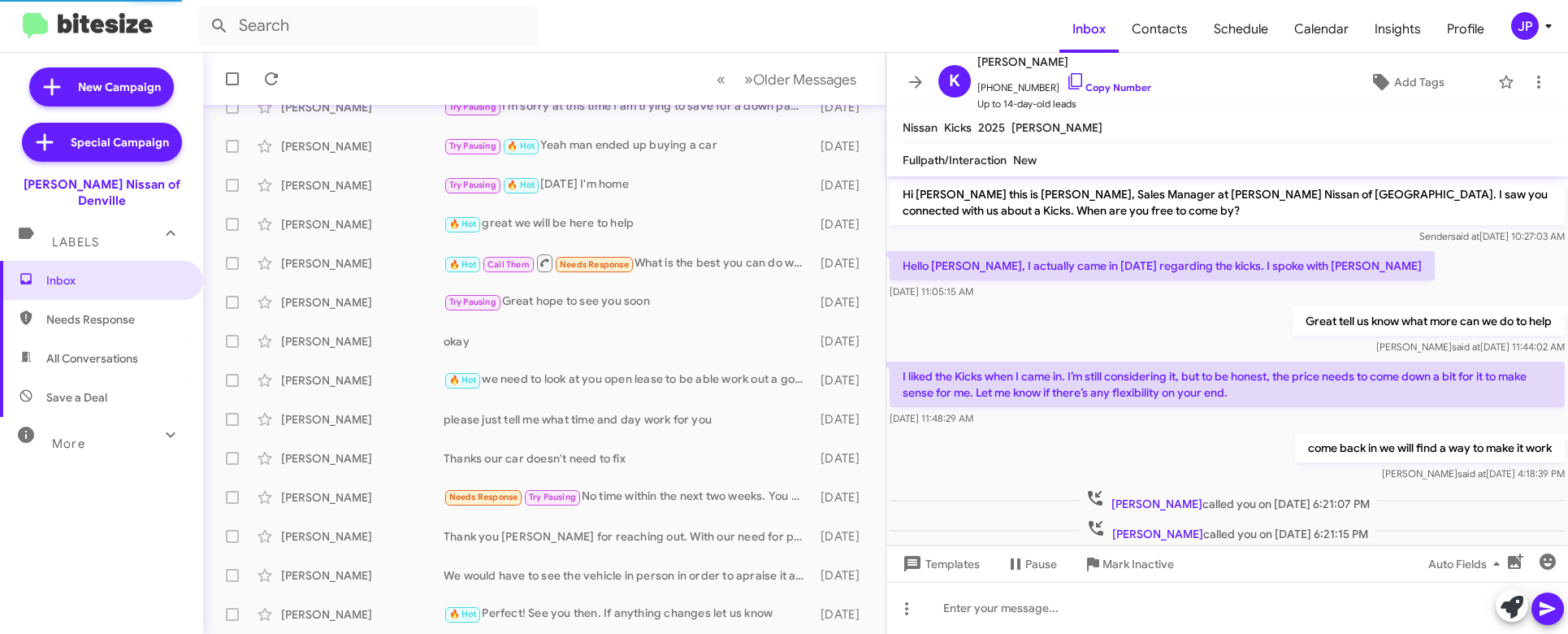
scroll to position [223, 0]
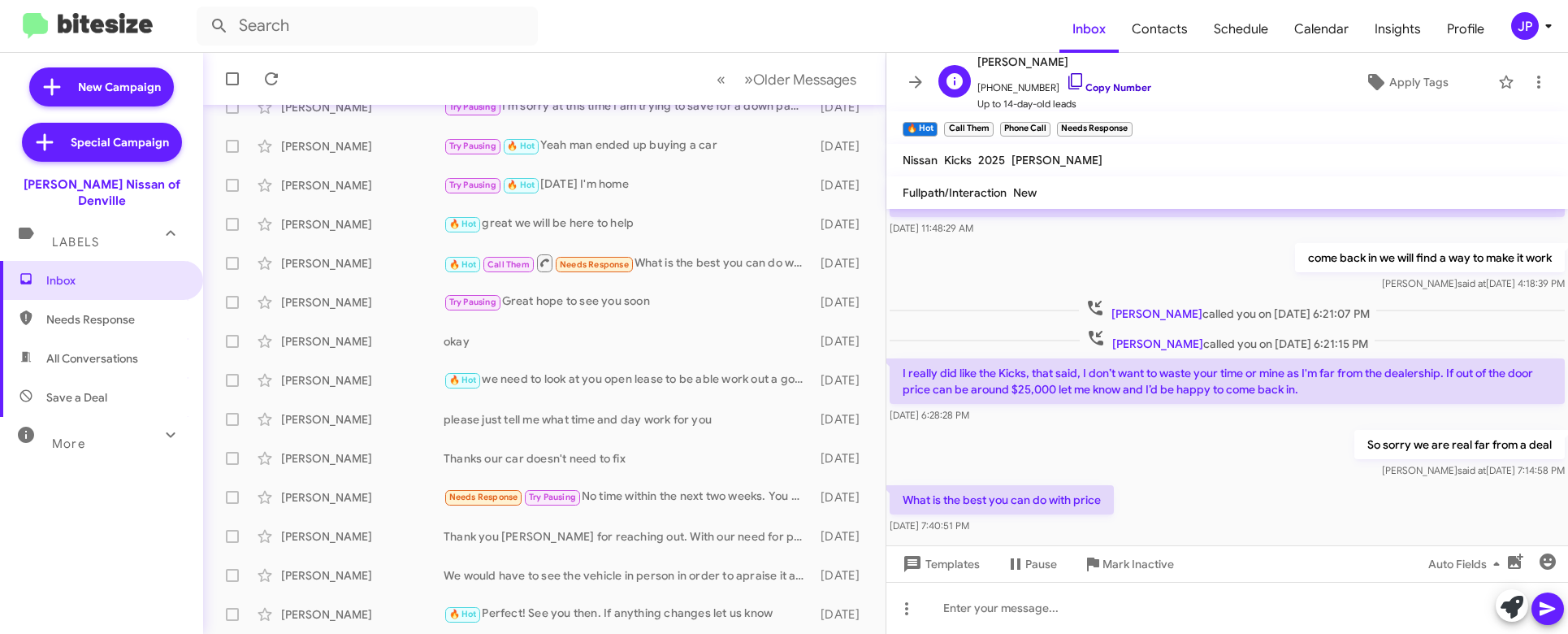
click at [1122, 90] on link "Copy Number" at bounding box center [1108, 87] width 86 height 12
click at [1368, 82] on icon at bounding box center [1377, 82] width 17 height 17
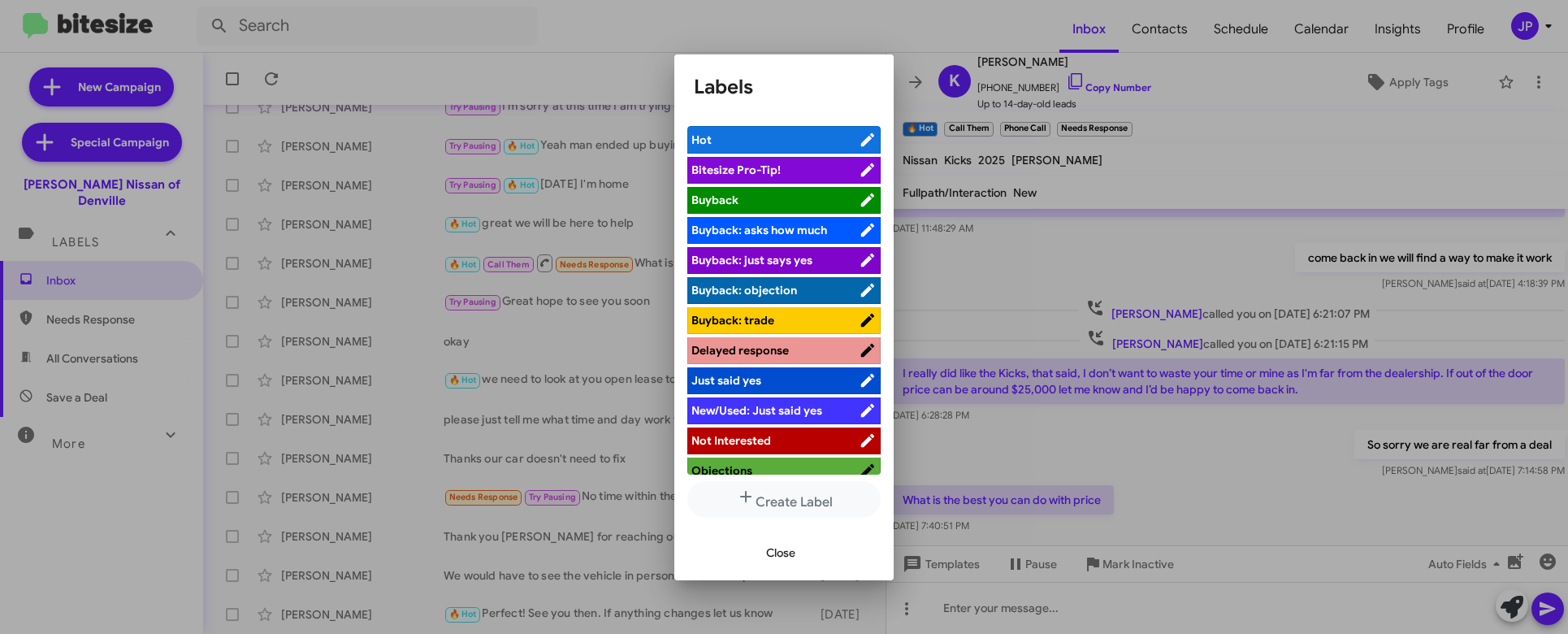
click at [786, 165] on span "Bitesize Pro-Tip!" at bounding box center [775, 170] width 167 height 17
click at [1023, 312] on div at bounding box center [784, 317] width 1568 height 634
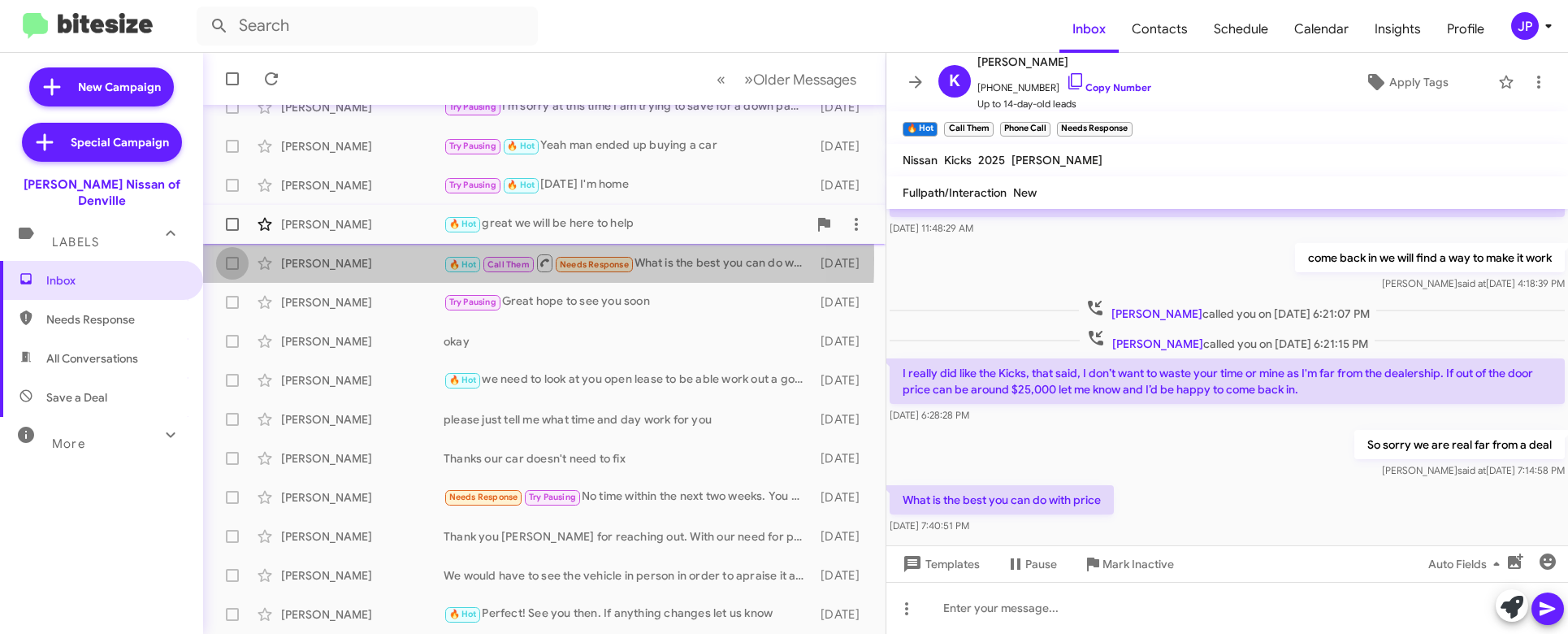
drag, startPoint x: 231, startPoint y: 260, endPoint x: 255, endPoint y: 227, distance: 40.8
click at [231, 261] on span at bounding box center [233, 264] width 13 height 13
click at [231, 270] on input "checkbox" at bounding box center [231, 270] width 1 height 1
checkbox input "true"
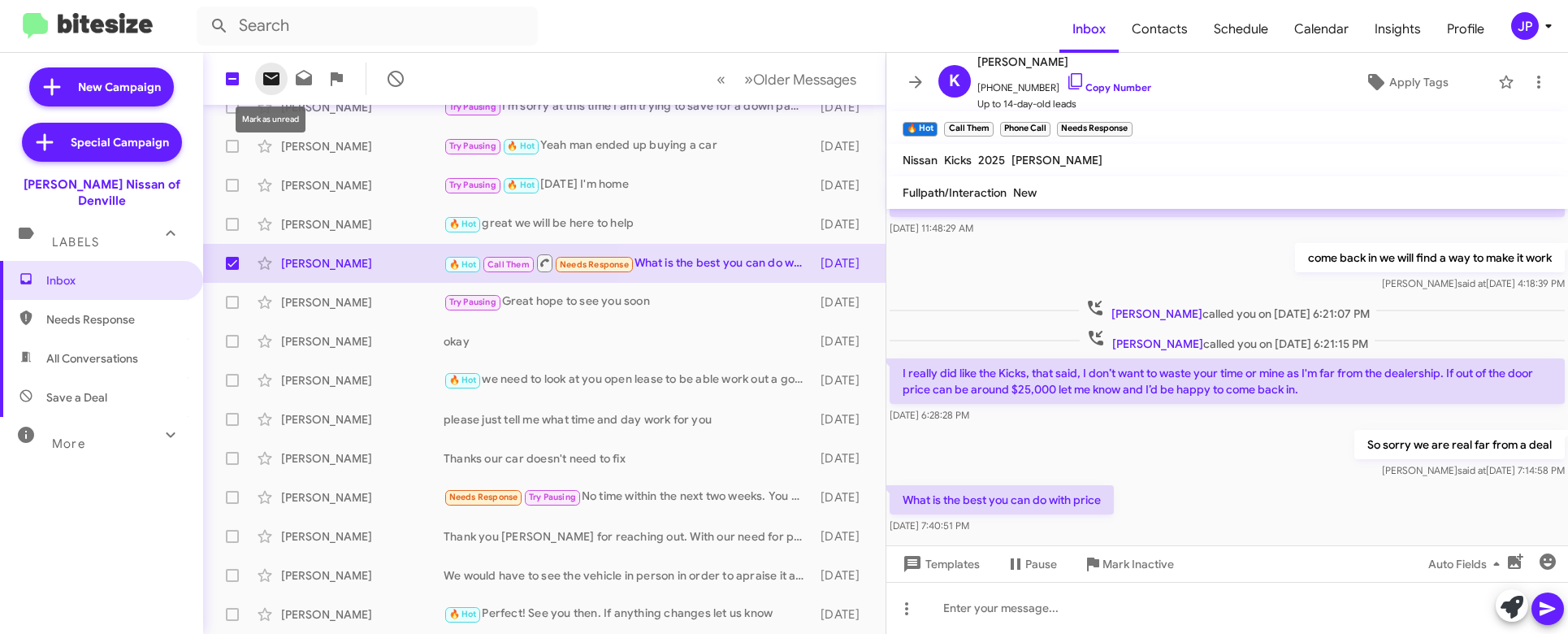
click at [274, 69] on icon at bounding box center [271, 78] width 19 height 19
click at [915, 90] on icon at bounding box center [915, 82] width 19 height 19
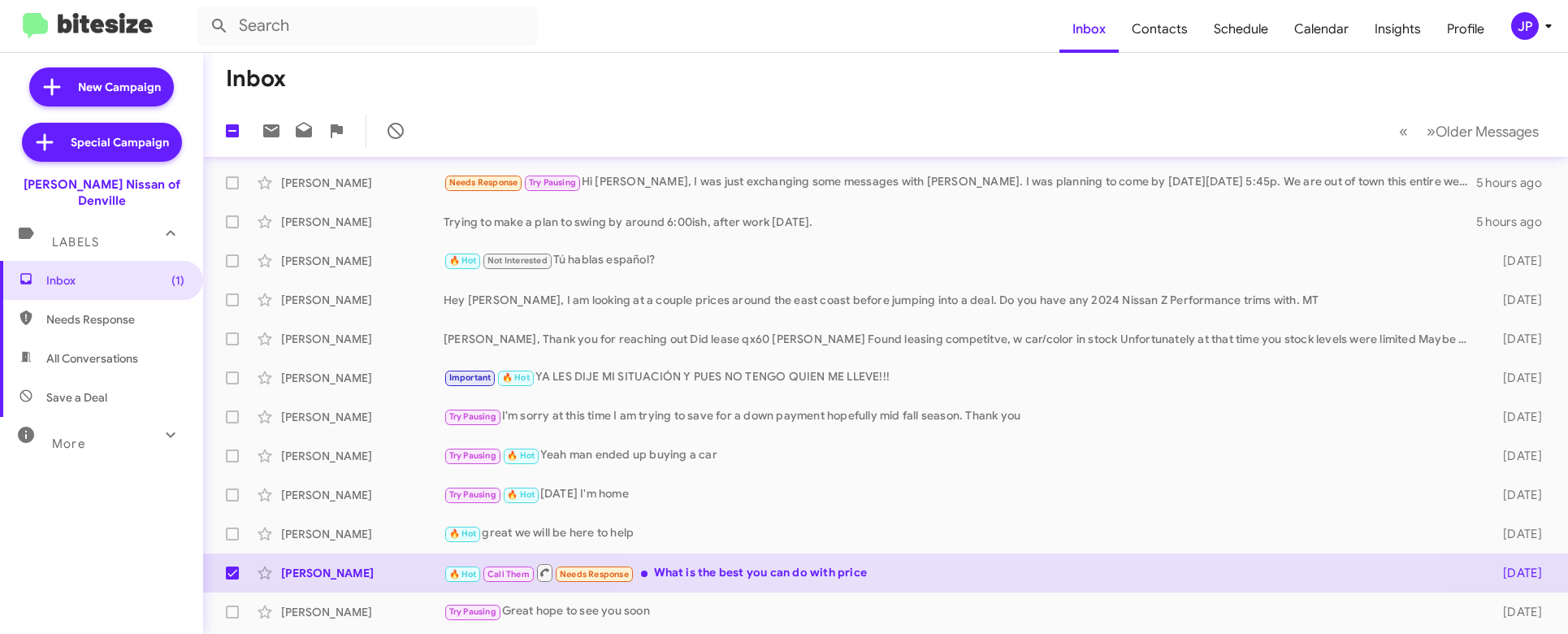
scroll to position [310, 0]
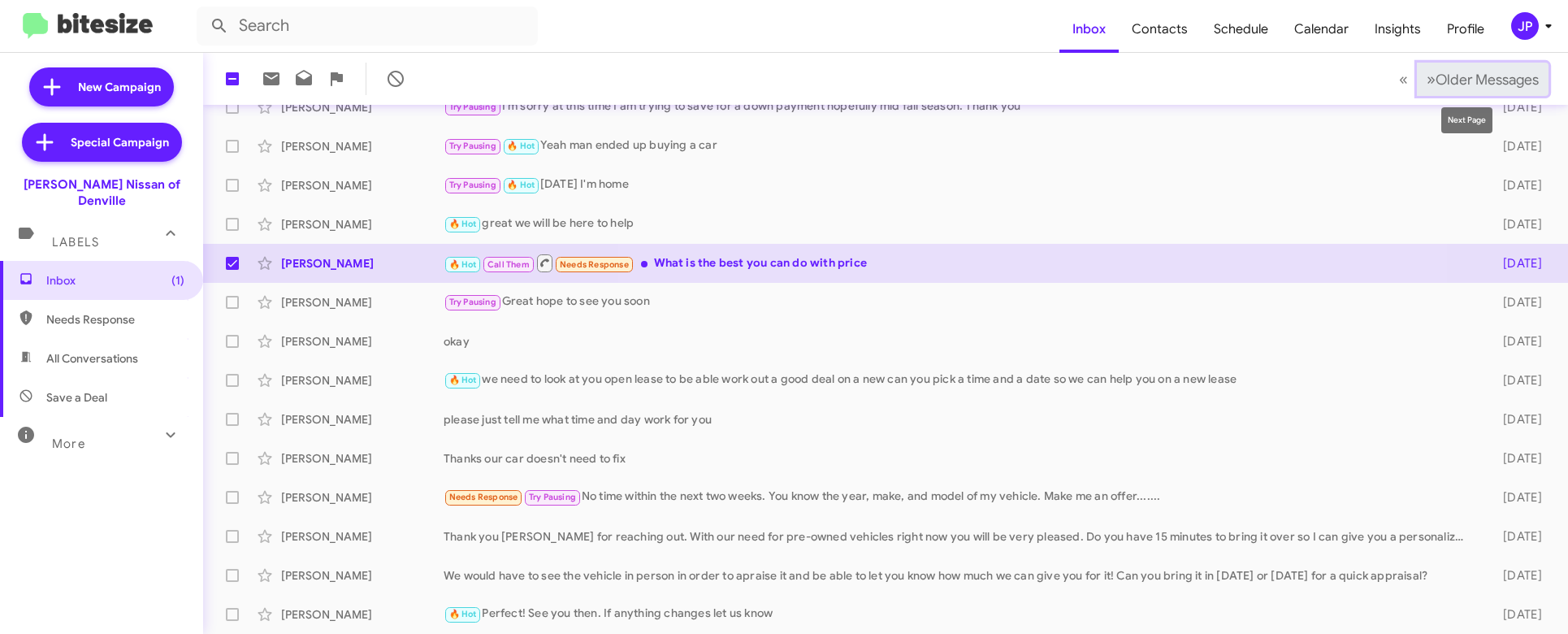
click at [1471, 65] on button "» Next Older Messages" at bounding box center [1482, 79] width 131 height 33
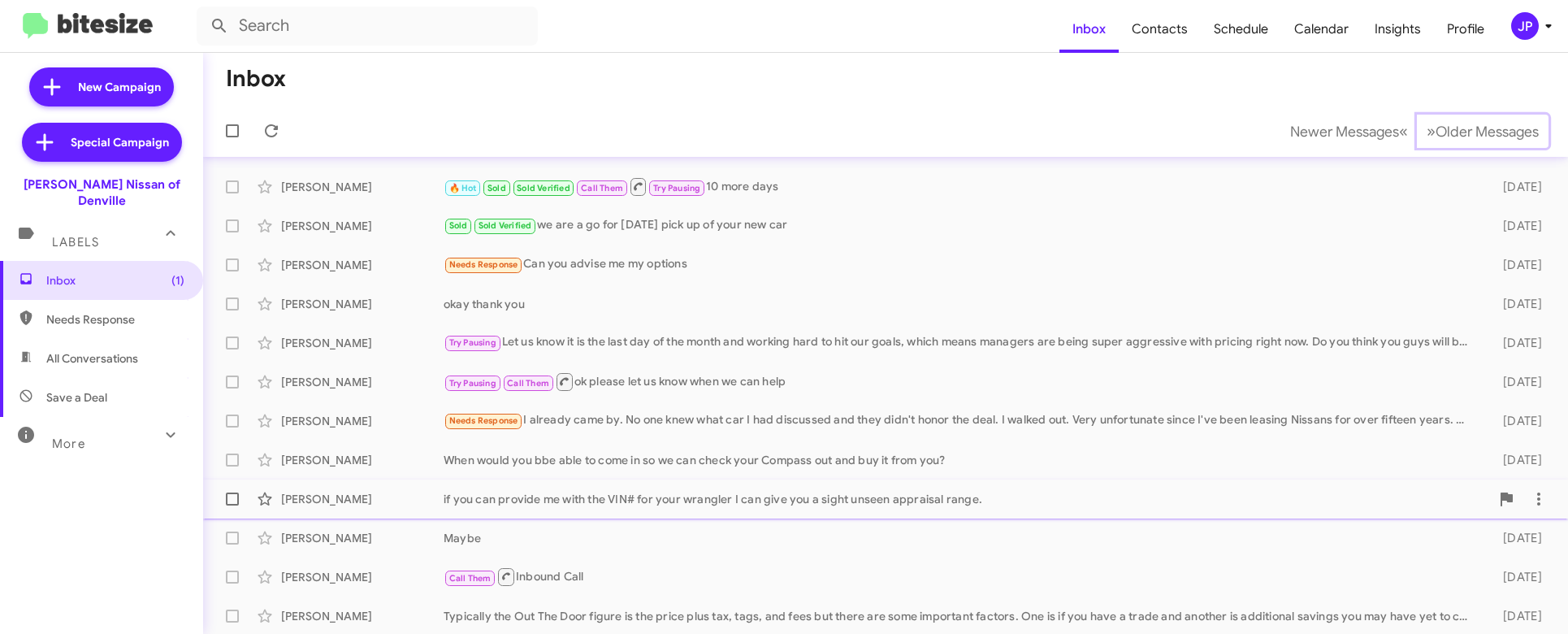
scroll to position [189, 0]
click at [639, 280] on div "Kayla Vanhooker Needs Response Can you advise me my options 11 days ago" at bounding box center [885, 267] width 1339 height 32
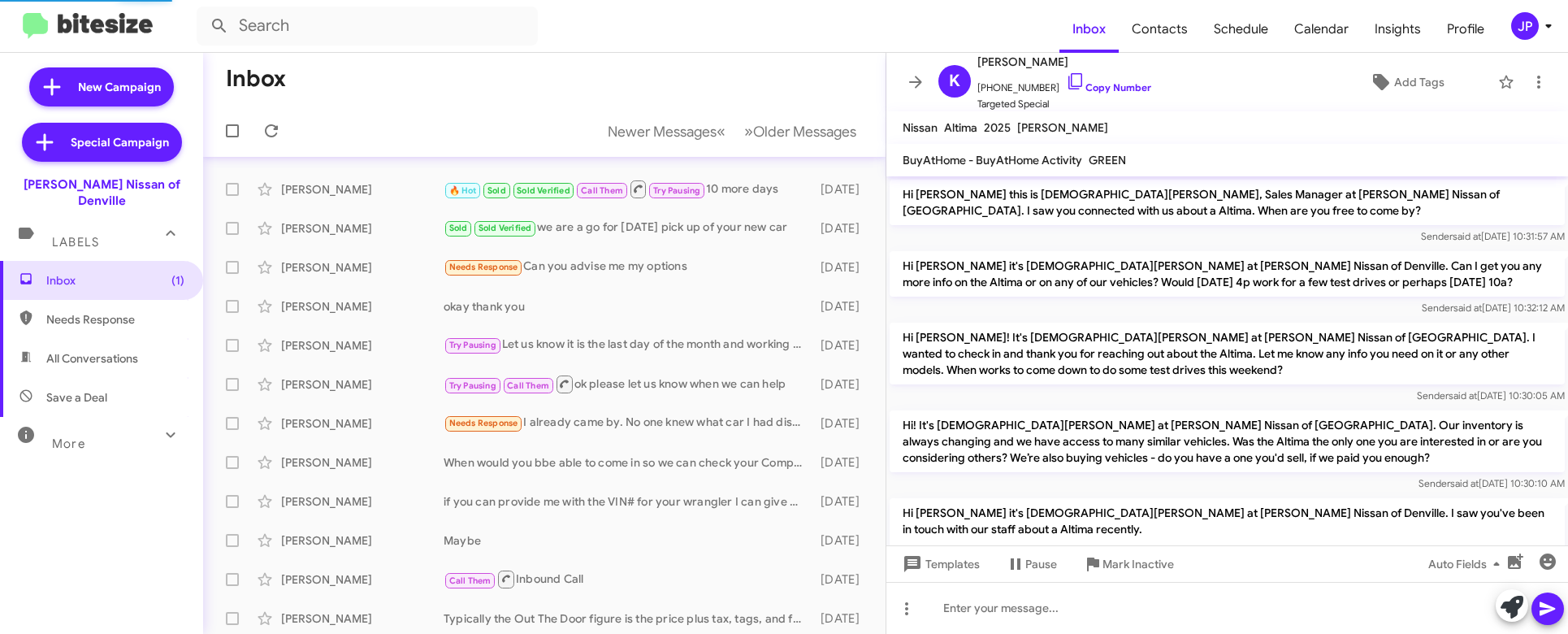
scroll to position [1080, 0]
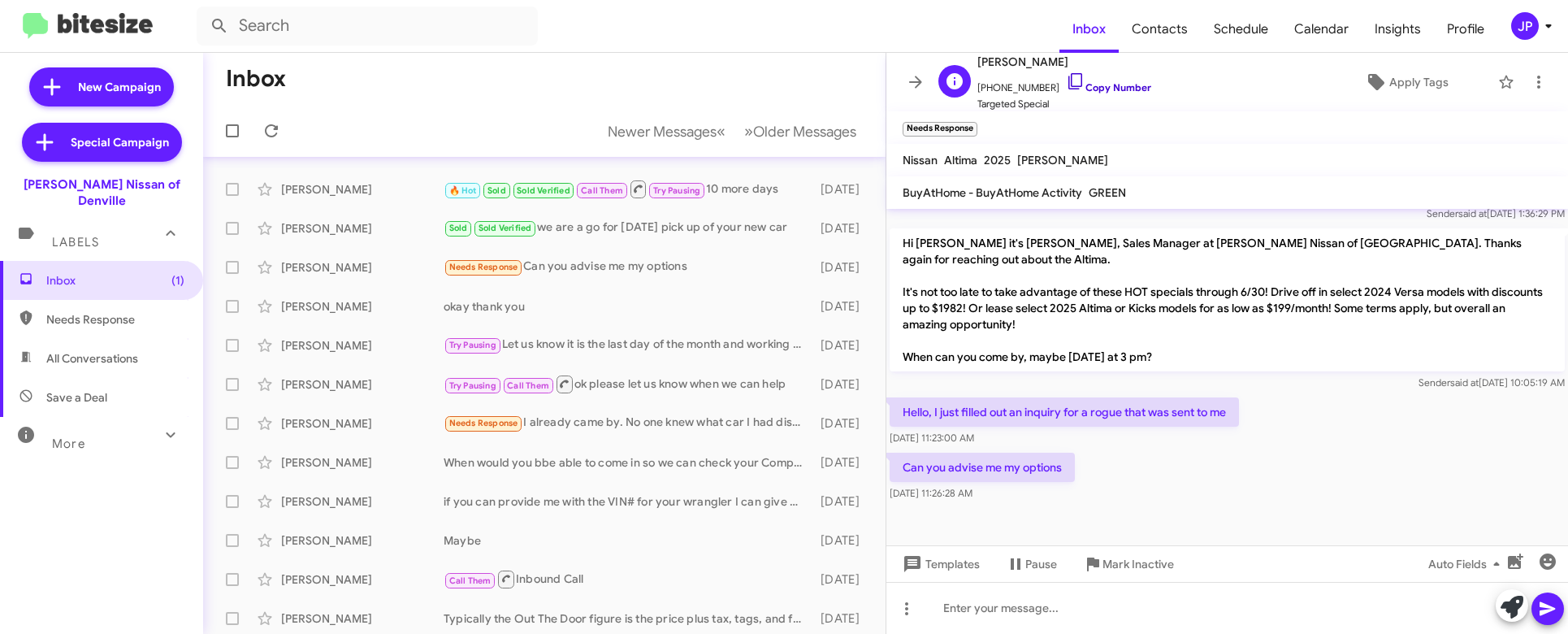
click at [1084, 89] on link "Copy Number" at bounding box center [1108, 87] width 86 height 12
click at [1412, 81] on span "Apply Tags" at bounding box center [1418, 82] width 59 height 29
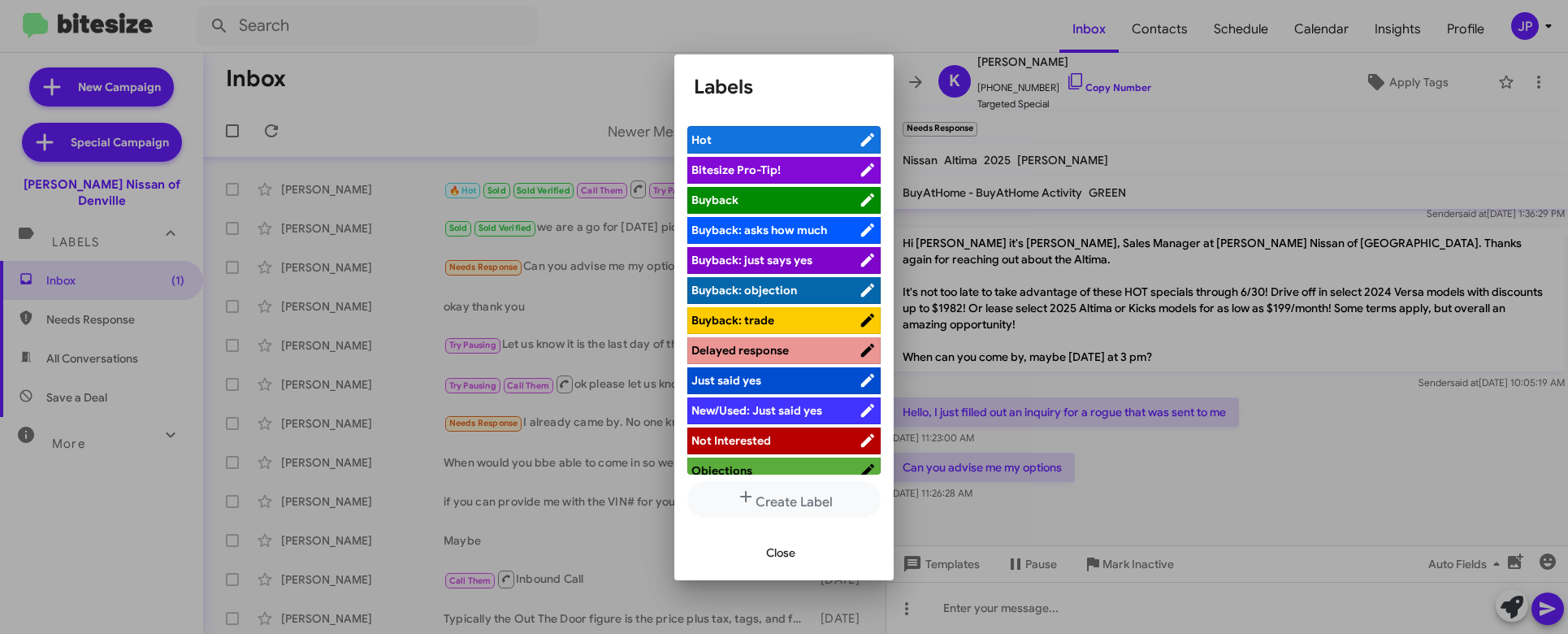
click at [760, 176] on span "Bitesize Pro-Tip!" at bounding box center [736, 170] width 89 height 15
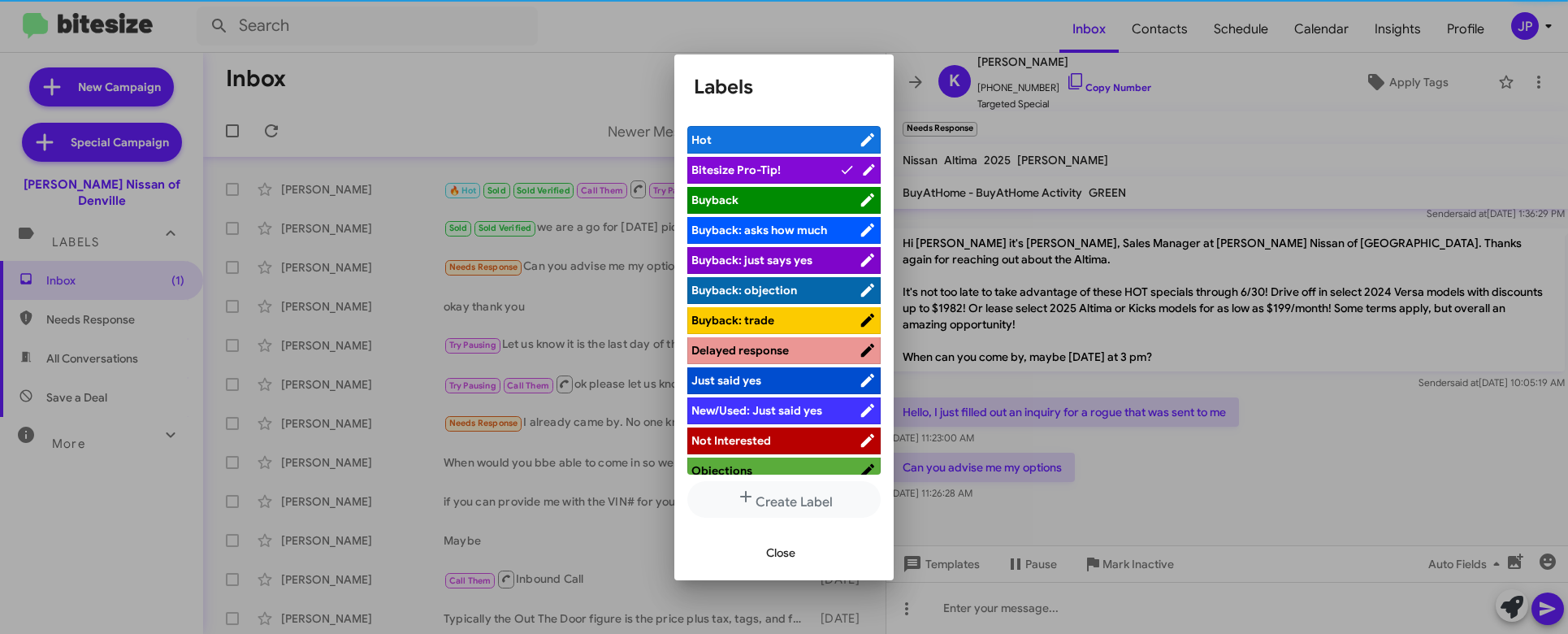
click at [1205, 319] on div at bounding box center [784, 317] width 1568 height 634
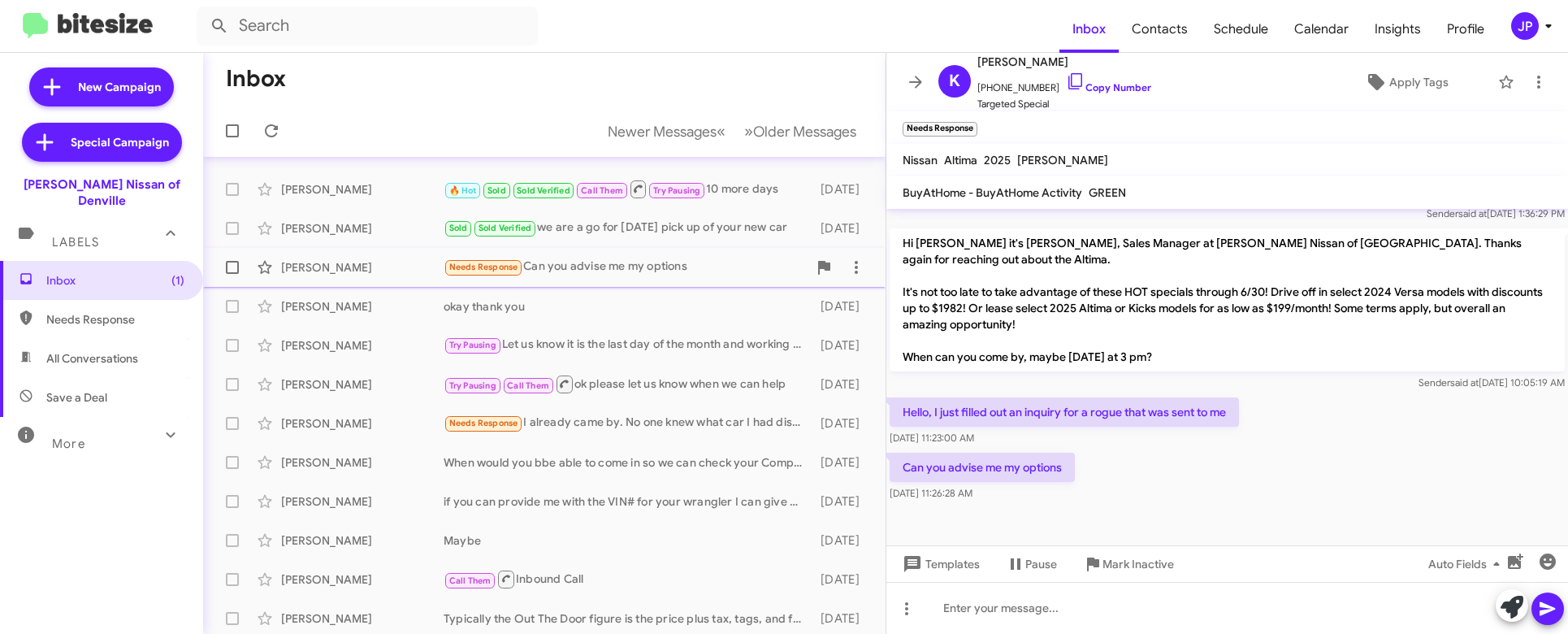
click at [228, 265] on span at bounding box center [233, 268] width 13 height 13
click at [231, 274] on input "checkbox" at bounding box center [231, 274] width 1 height 1
checkbox input "true"
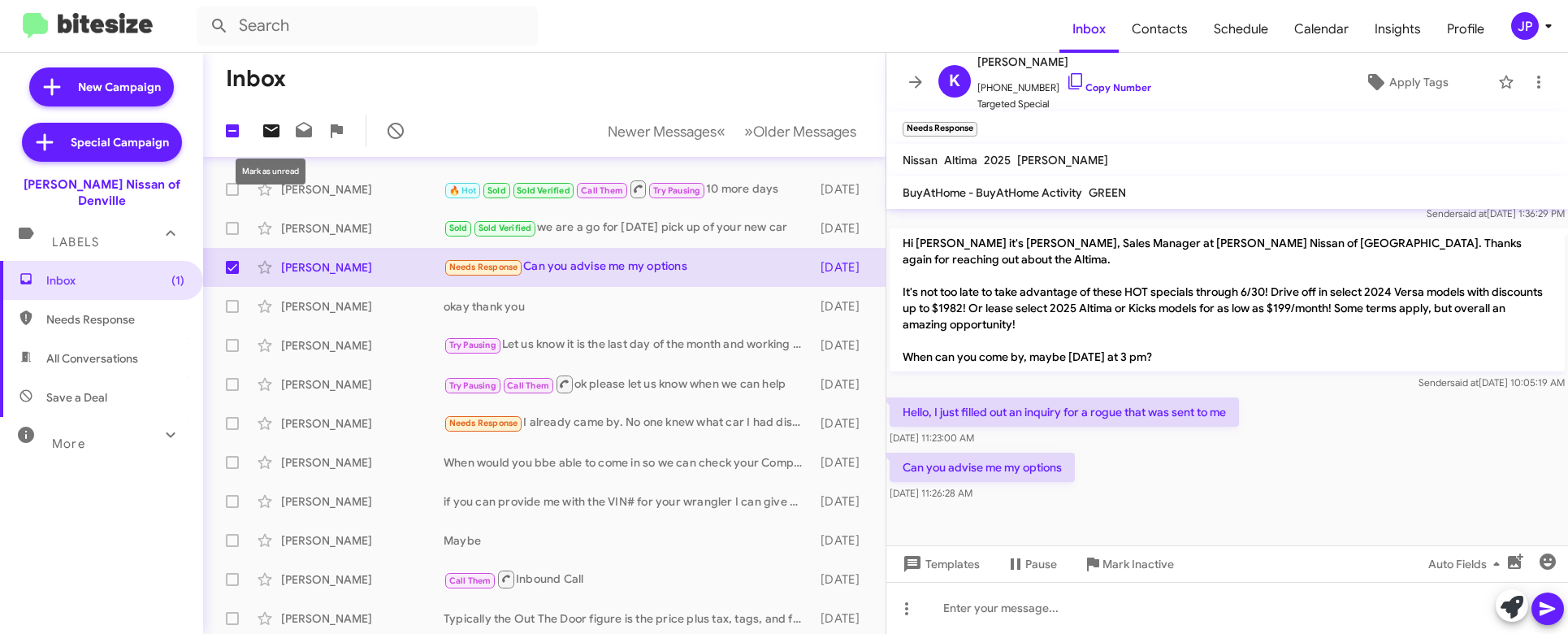
click at [280, 125] on icon at bounding box center [271, 131] width 19 height 19
click at [659, 423] on div "Needs Response I already came by. No one knew what car I had discussed and they…" at bounding box center [626, 423] width 364 height 18
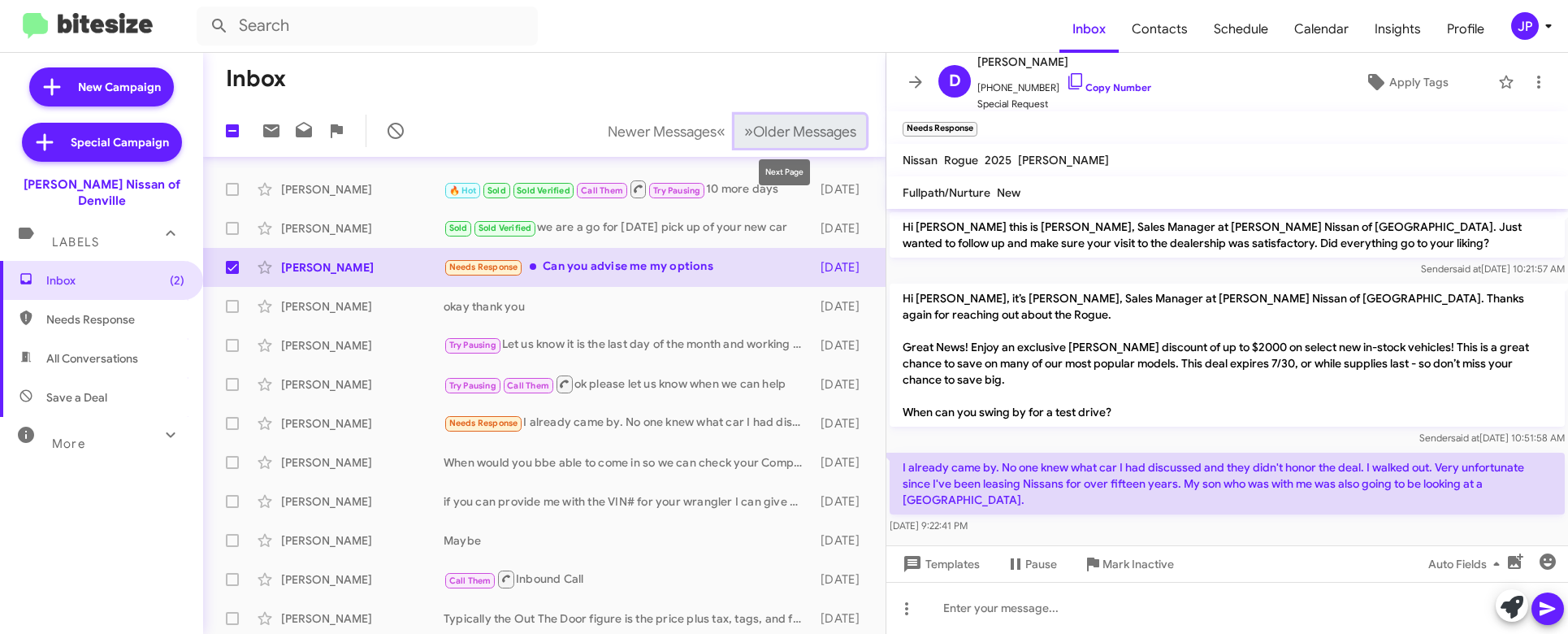
click at [765, 118] on button "» Next Older Messages" at bounding box center [800, 131] width 131 height 33
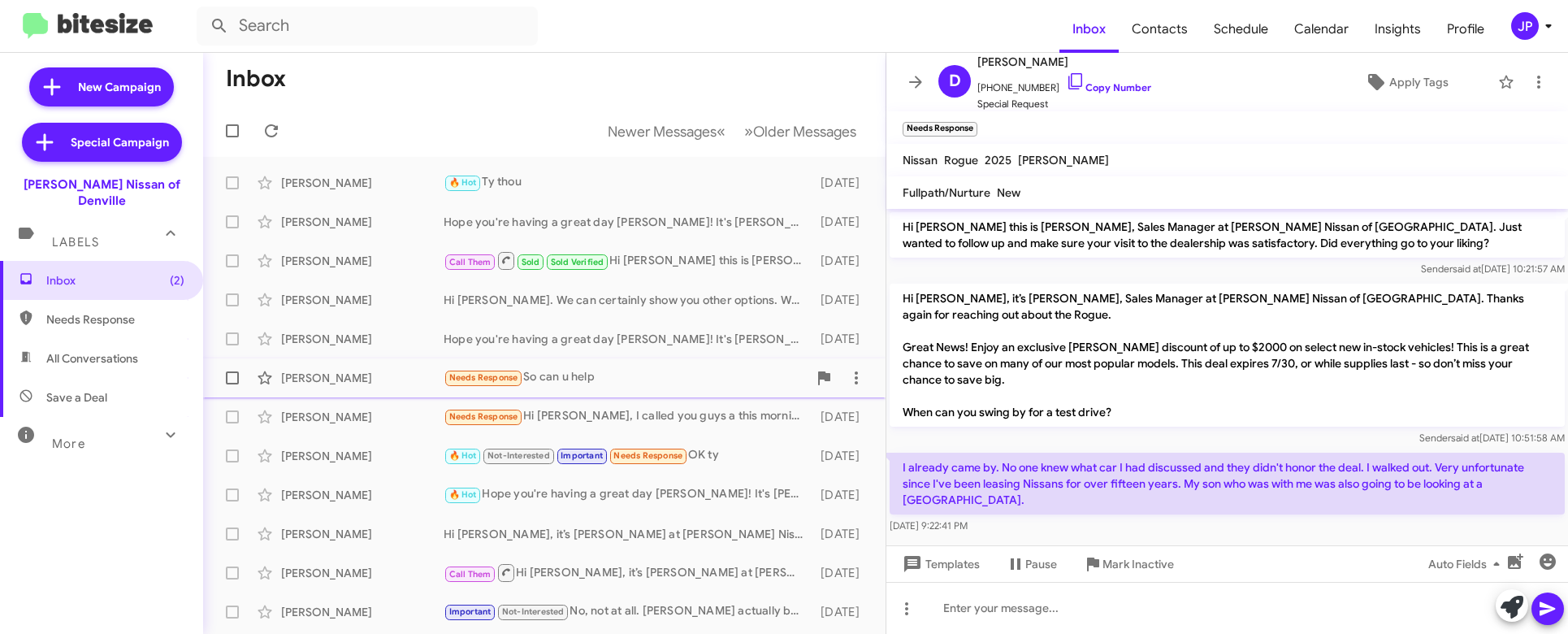
click at [600, 384] on div "Needs Response So can u help" at bounding box center [626, 378] width 364 height 18
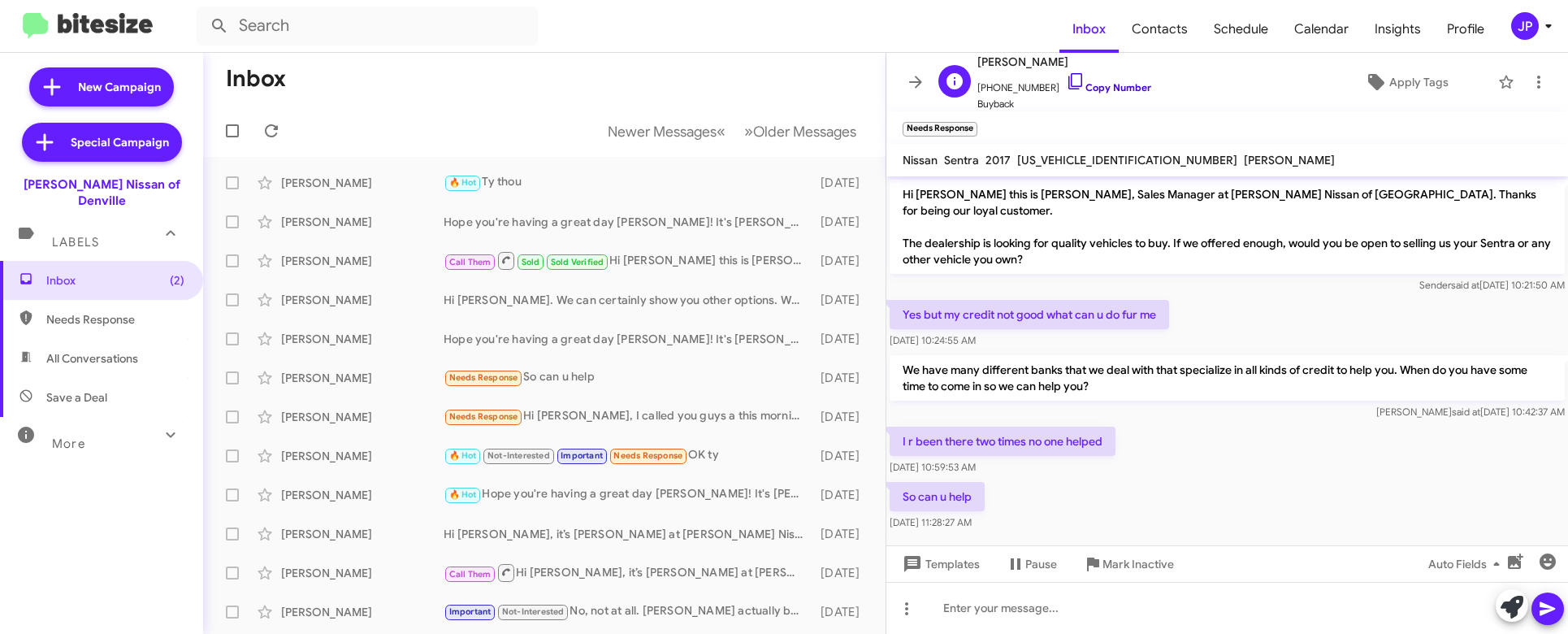
click at [1097, 86] on link "Copy Number" at bounding box center [1108, 87] width 86 height 12
click at [1418, 85] on span "Apply Tags" at bounding box center [1418, 82] width 59 height 29
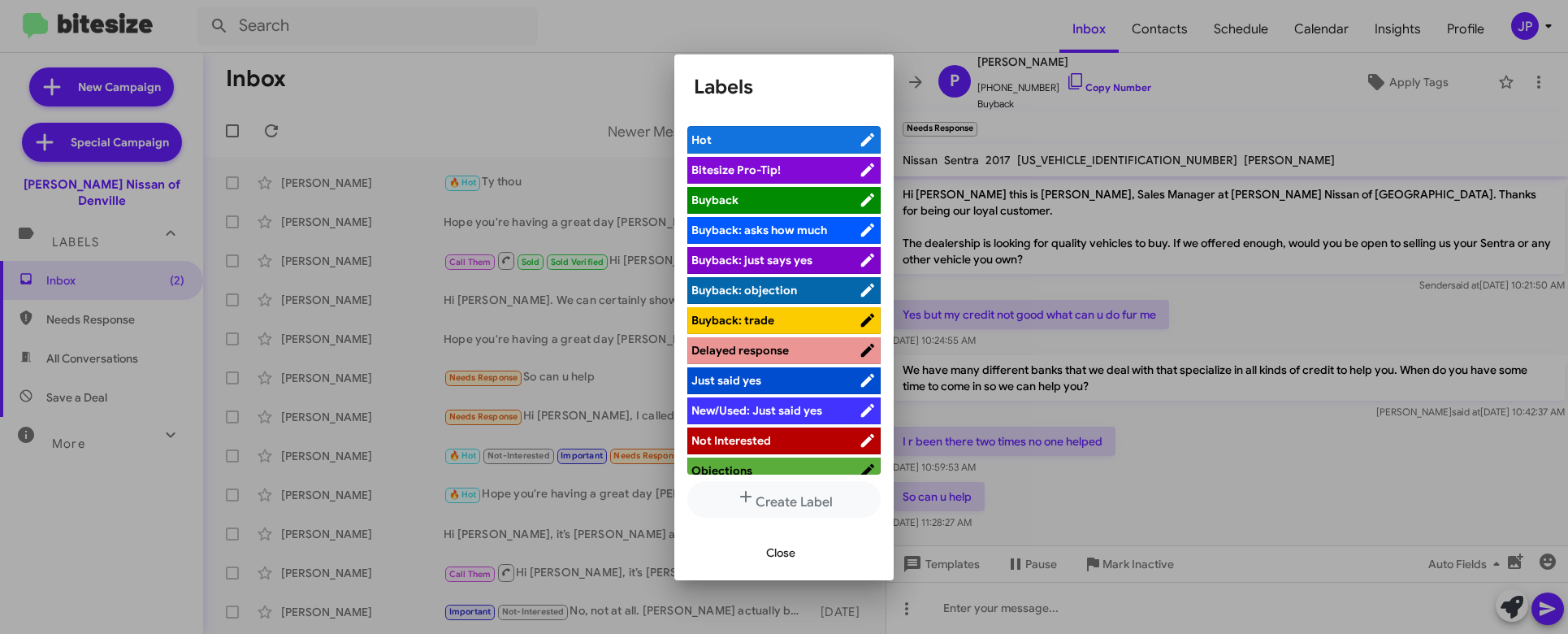
click at [794, 166] on span "Bitesize Pro-Tip!" at bounding box center [775, 170] width 167 height 17
click at [1193, 390] on div at bounding box center [784, 317] width 1568 height 634
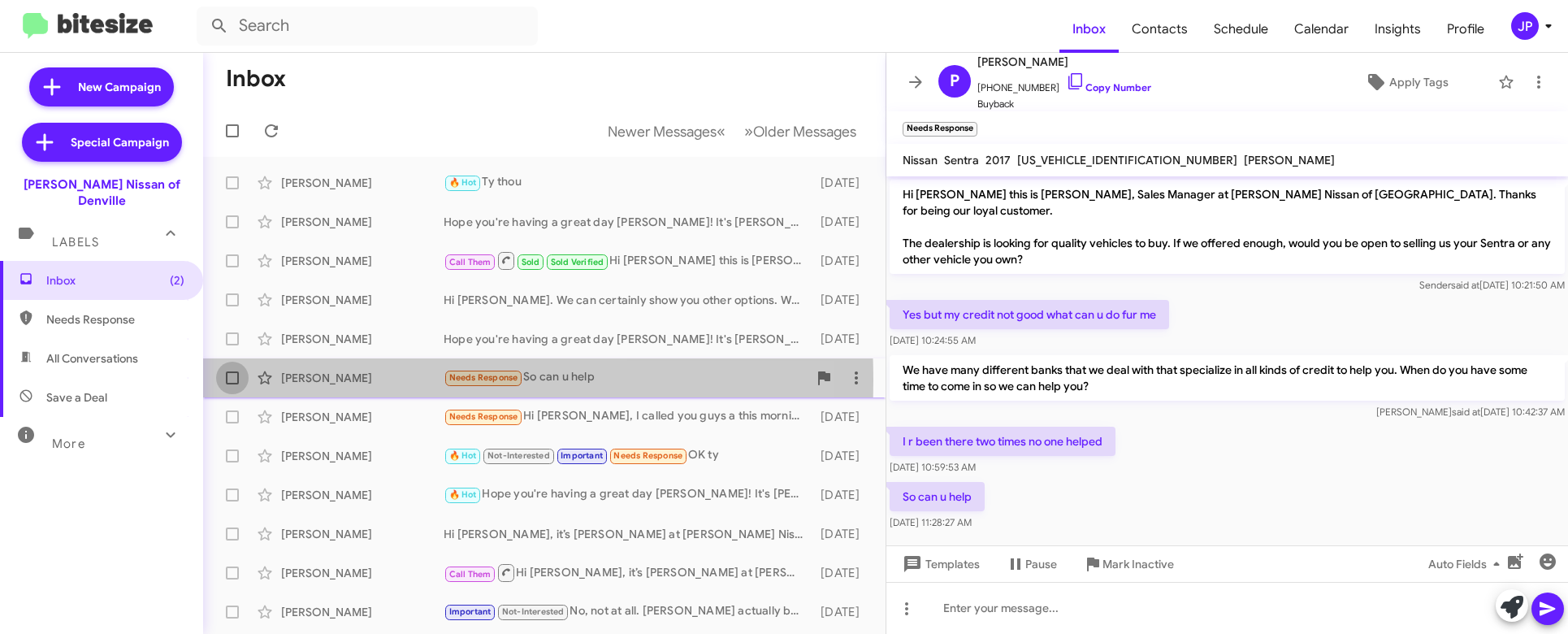
click at [234, 380] on span at bounding box center [233, 379] width 13 height 13
click at [232, 384] on input "checkbox" at bounding box center [231, 384] width 1 height 1
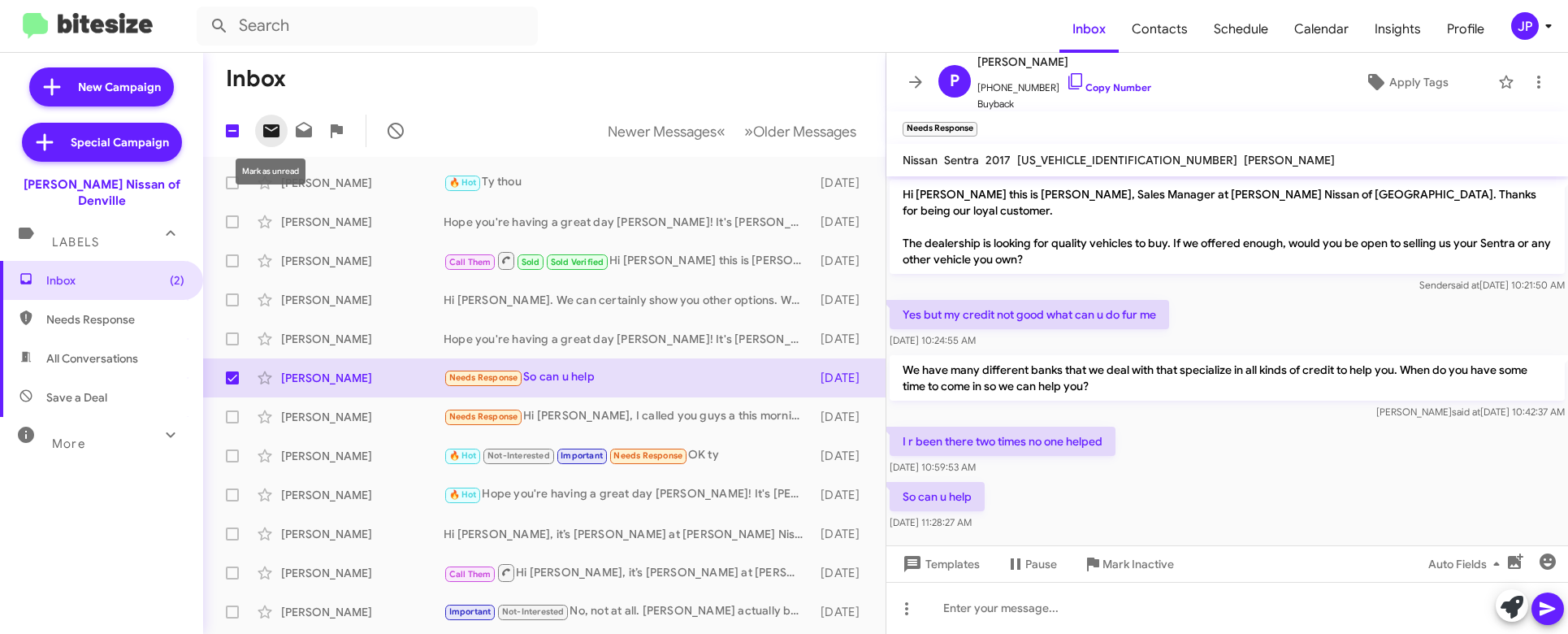
click at [274, 131] on icon at bounding box center [272, 131] width 17 height 13
click at [76, 272] on span "Inbox (3)" at bounding box center [116, 280] width 138 height 17
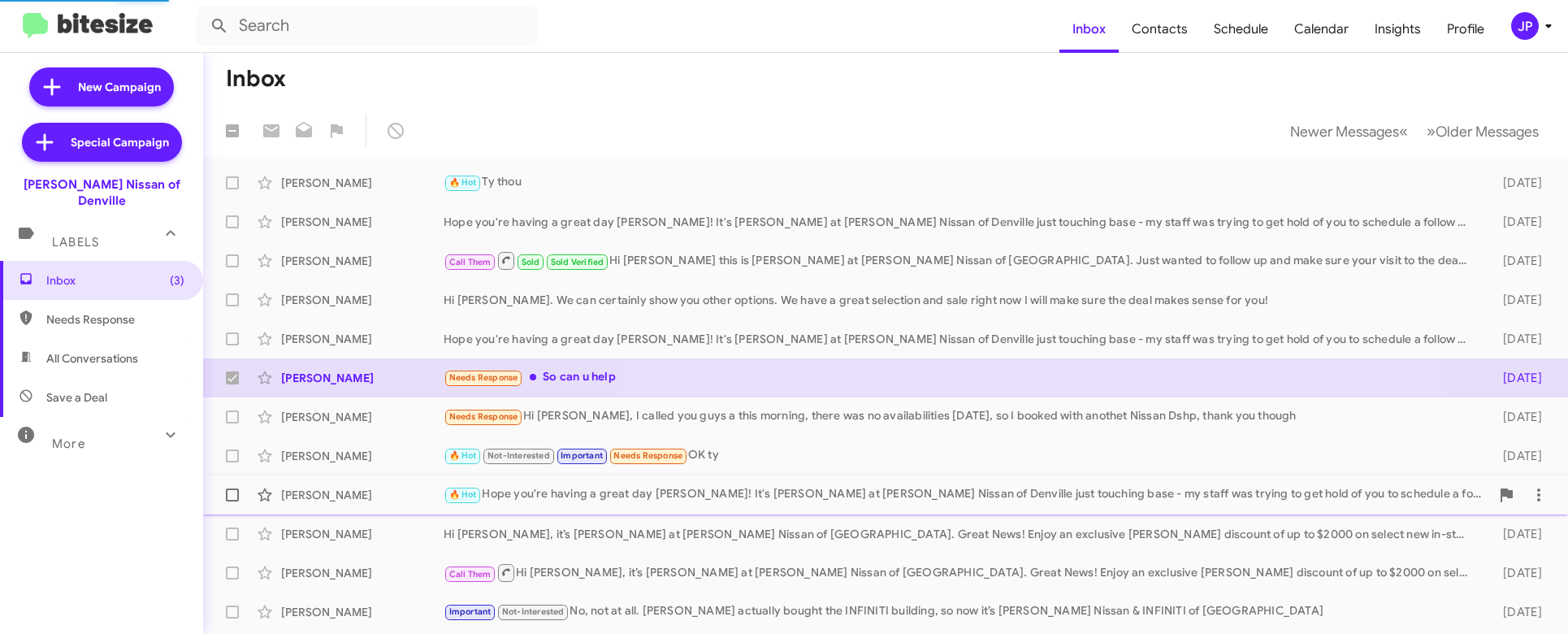
checkbox input "false"
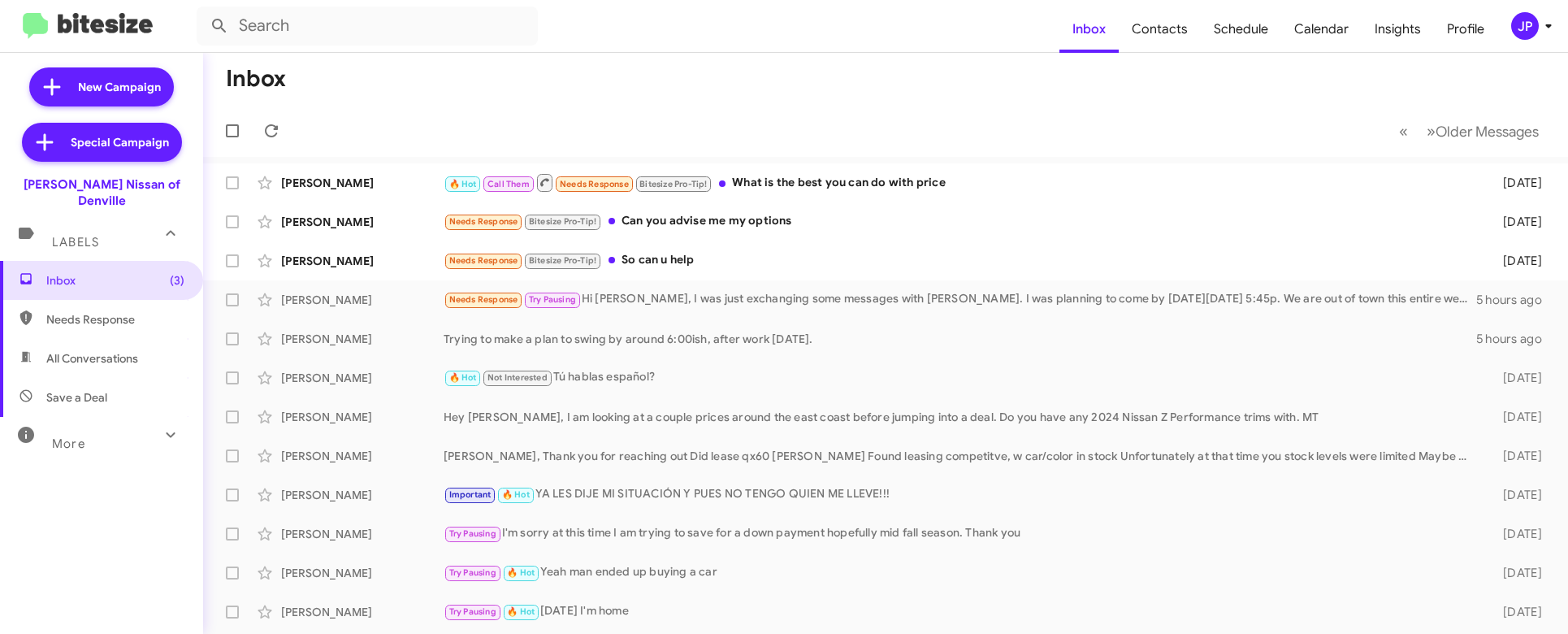
click at [1529, 34] on div "JP" at bounding box center [1525, 26] width 27 height 27
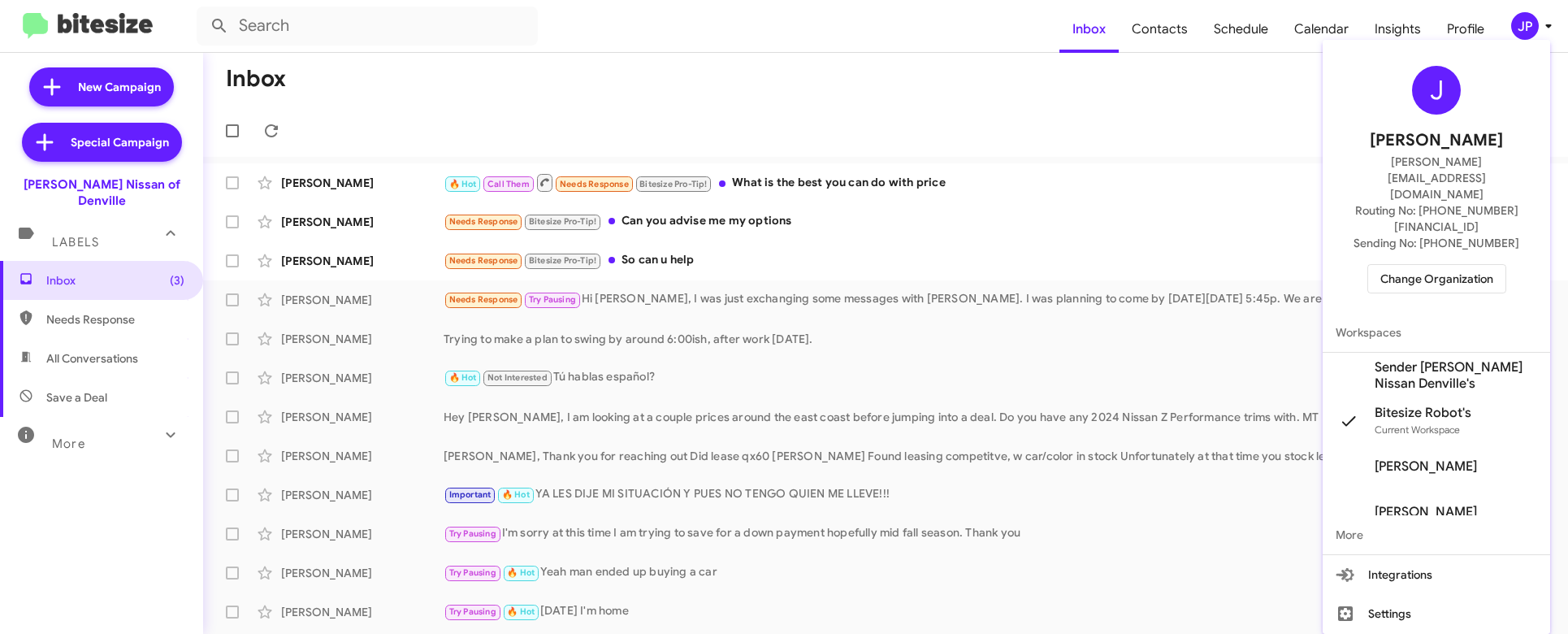
click at [1457, 265] on span "Change Organization" at bounding box center [1437, 279] width 113 height 27
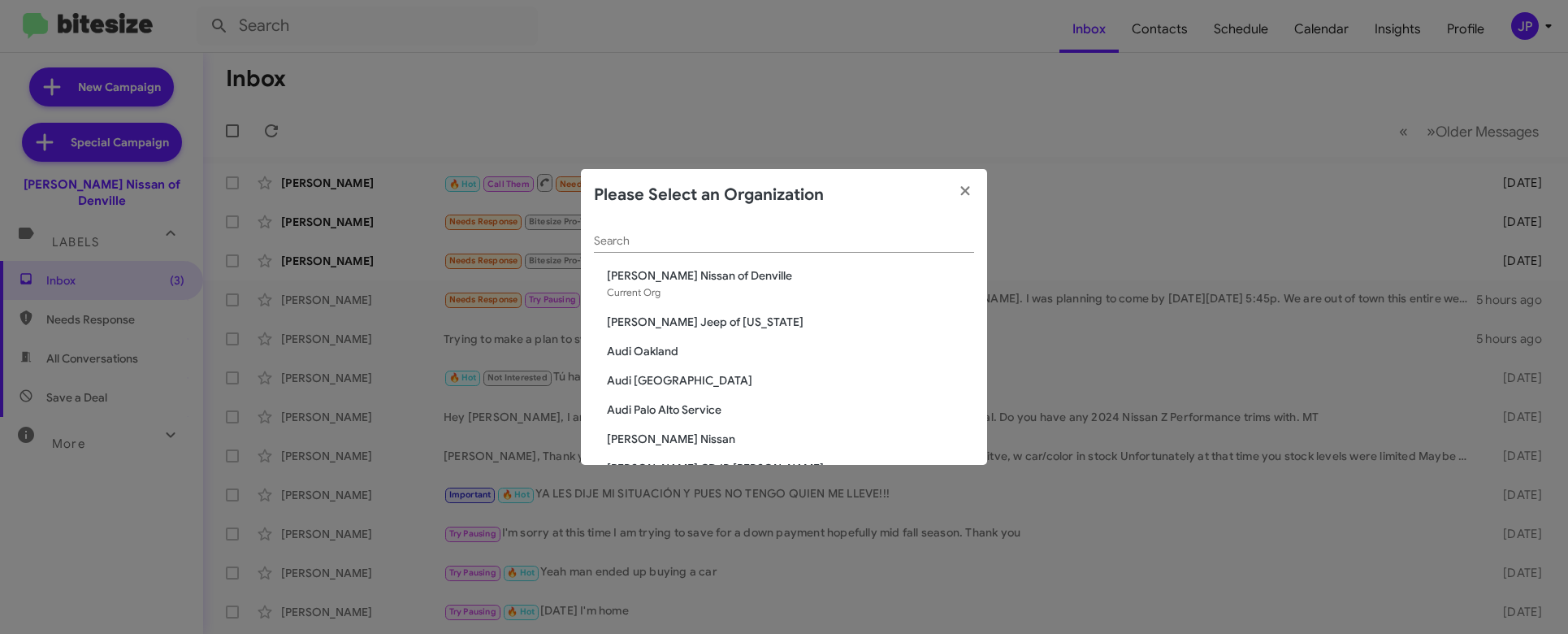
click at [737, 235] on input "Search" at bounding box center [783, 241] width 380 height 13
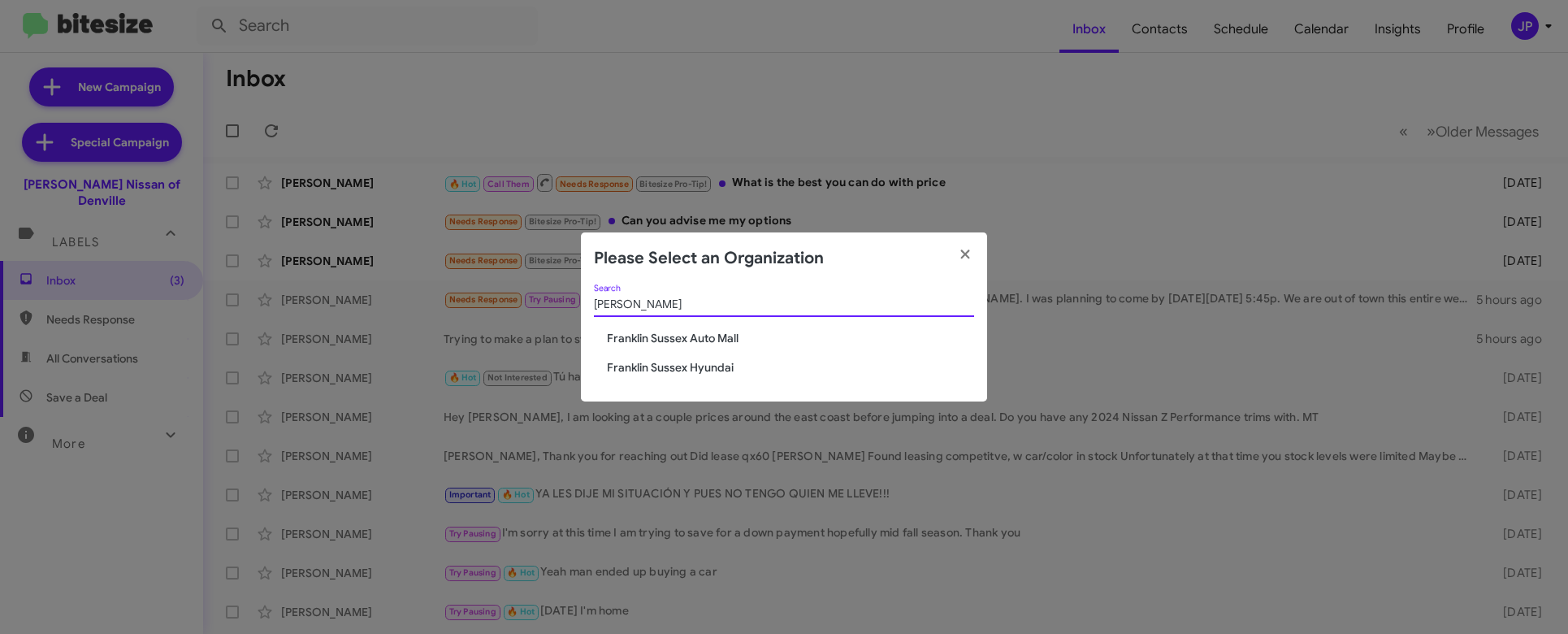
type input "franklin"
click at [665, 338] on span "Franklin Sussex Auto Mall" at bounding box center [791, 339] width 367 height 17
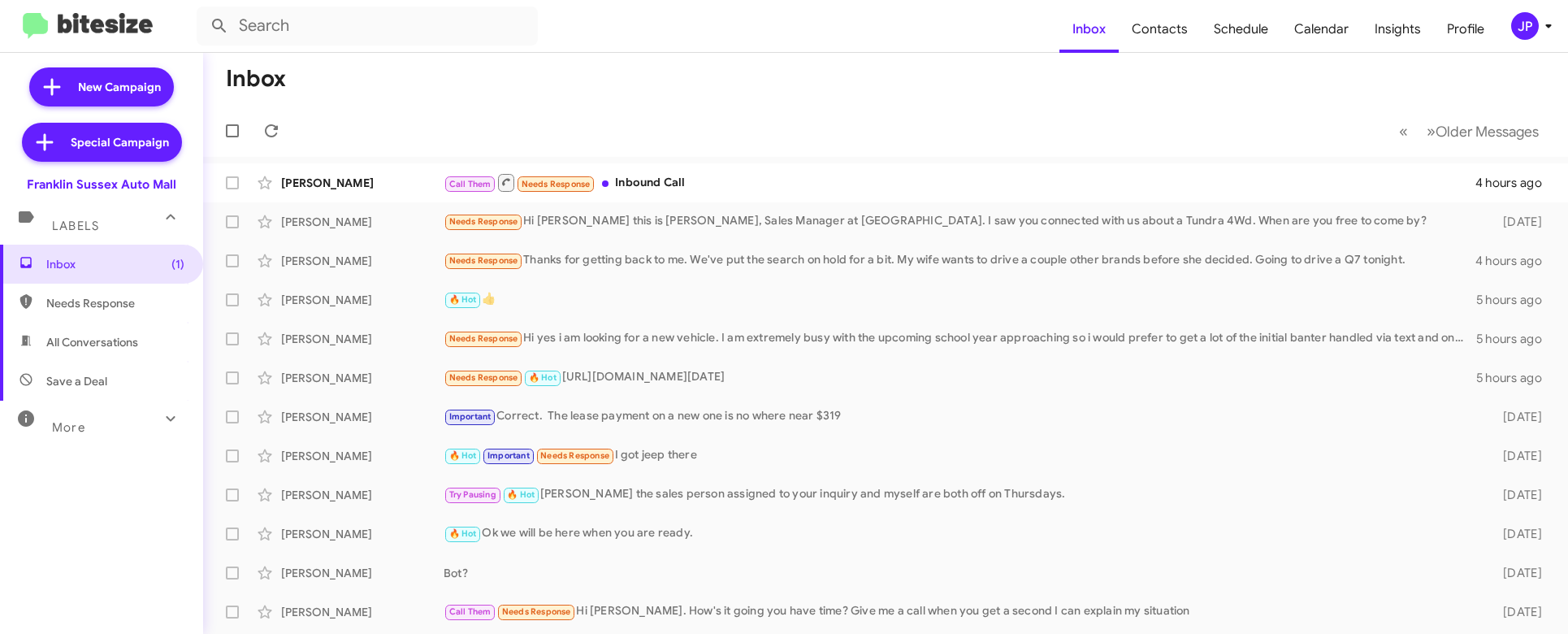
drag, startPoint x: 745, startPoint y: 85, endPoint x: 738, endPoint y: 94, distance: 11.4
click at [742, 96] on mat-toolbar-row "Inbox" at bounding box center [885, 79] width 1365 height 52
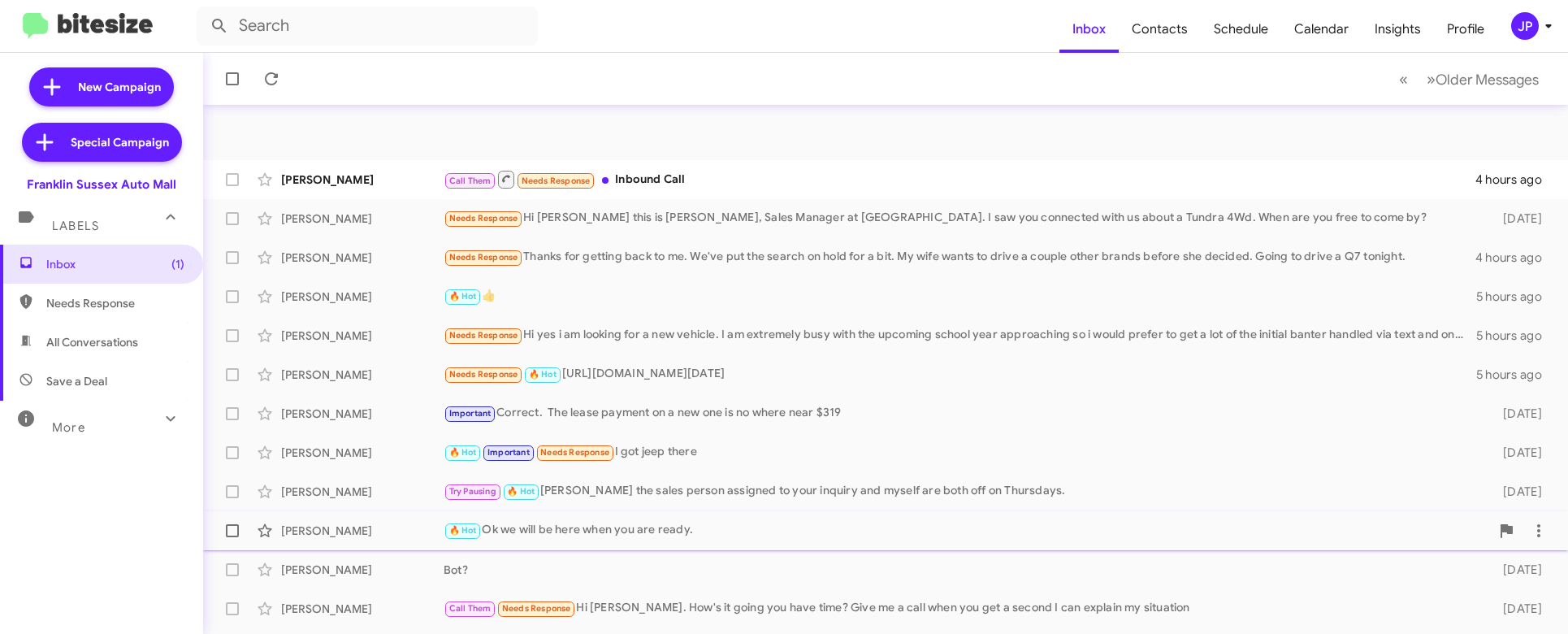
scroll to position [310, 0]
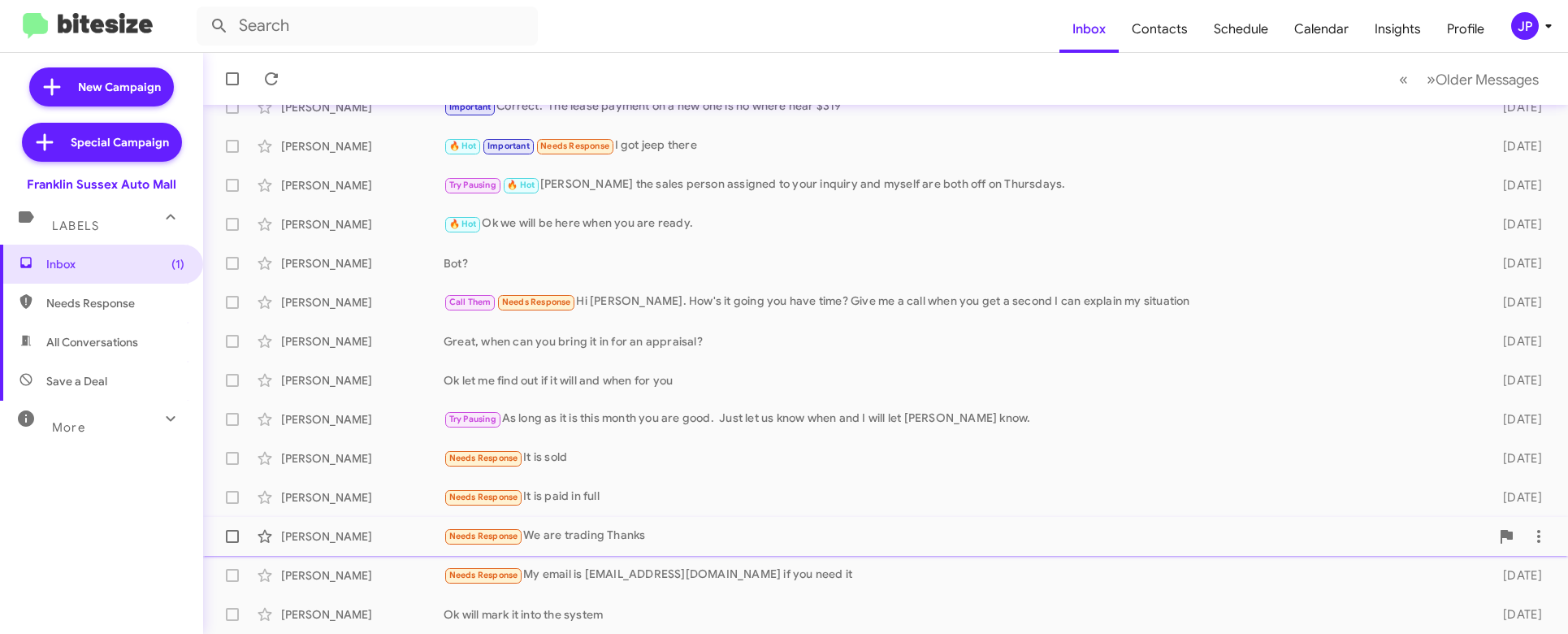
click at [655, 534] on div "Needs Response We are trading Thanks" at bounding box center [967, 536] width 1047 height 18
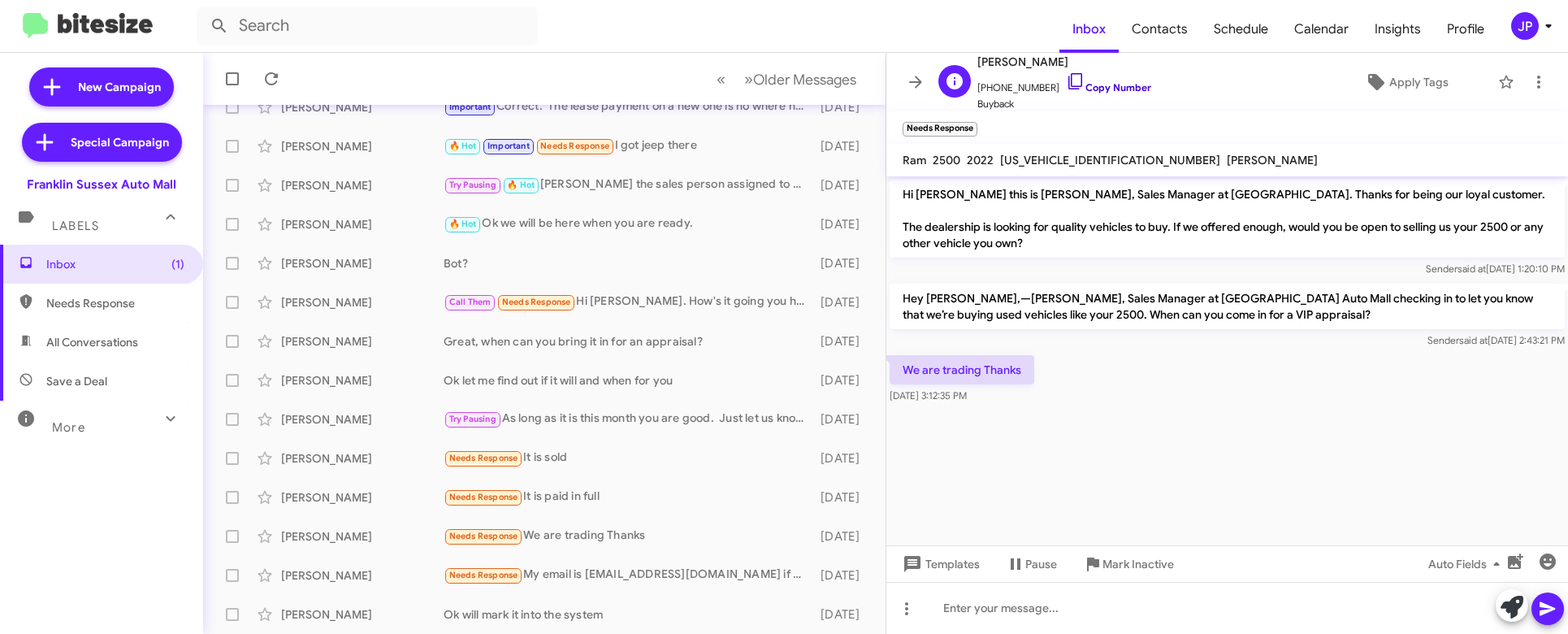
click at [1115, 88] on link "Copy Number" at bounding box center [1108, 87] width 86 height 12
click at [1404, 76] on span "Apply Tags" at bounding box center [1418, 82] width 59 height 29
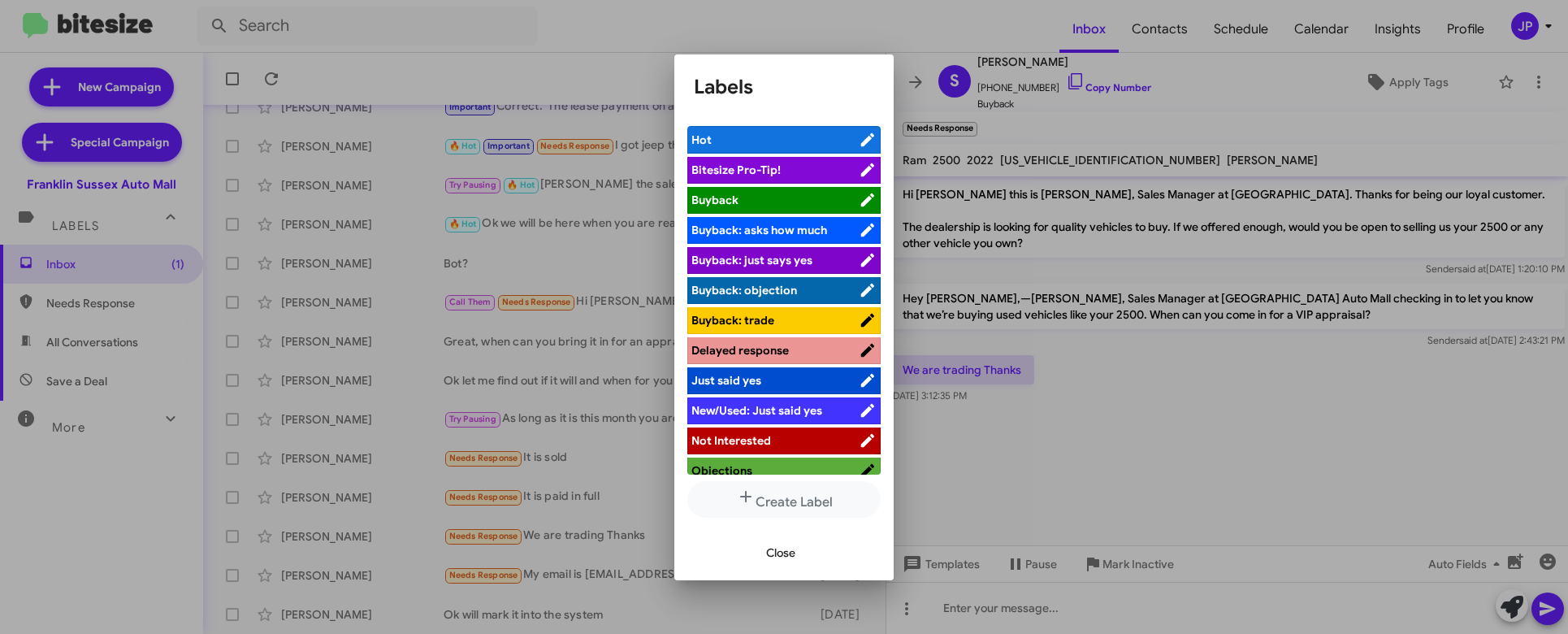
click at [761, 169] on span "Bitesize Pro-Tip!" at bounding box center [736, 170] width 89 height 15
click at [1283, 437] on div at bounding box center [784, 317] width 1568 height 634
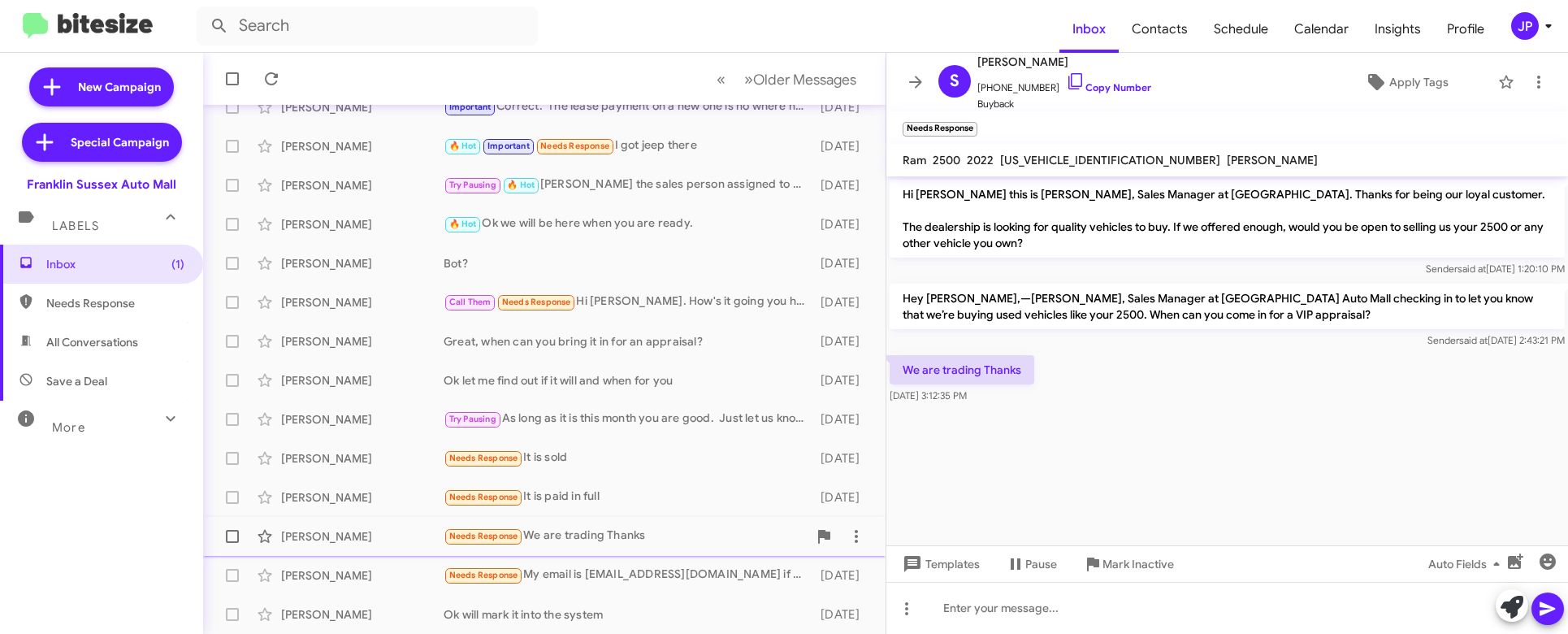
click at [231, 541] on span at bounding box center [233, 537] width 13 height 13
click at [231, 543] on input "checkbox" at bounding box center [231, 543] width 1 height 1
checkbox input "true"
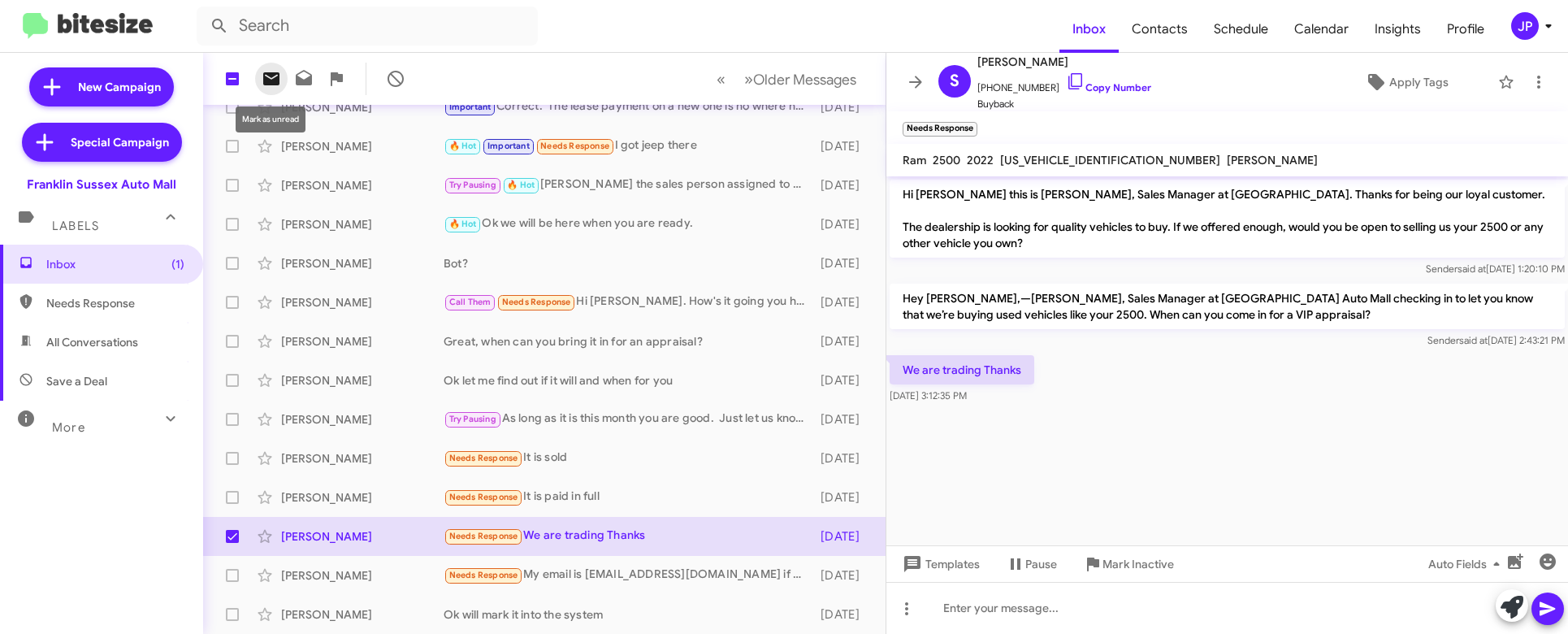
click at [268, 83] on icon at bounding box center [272, 79] width 17 height 13
click at [918, 85] on icon at bounding box center [915, 82] width 13 height 12
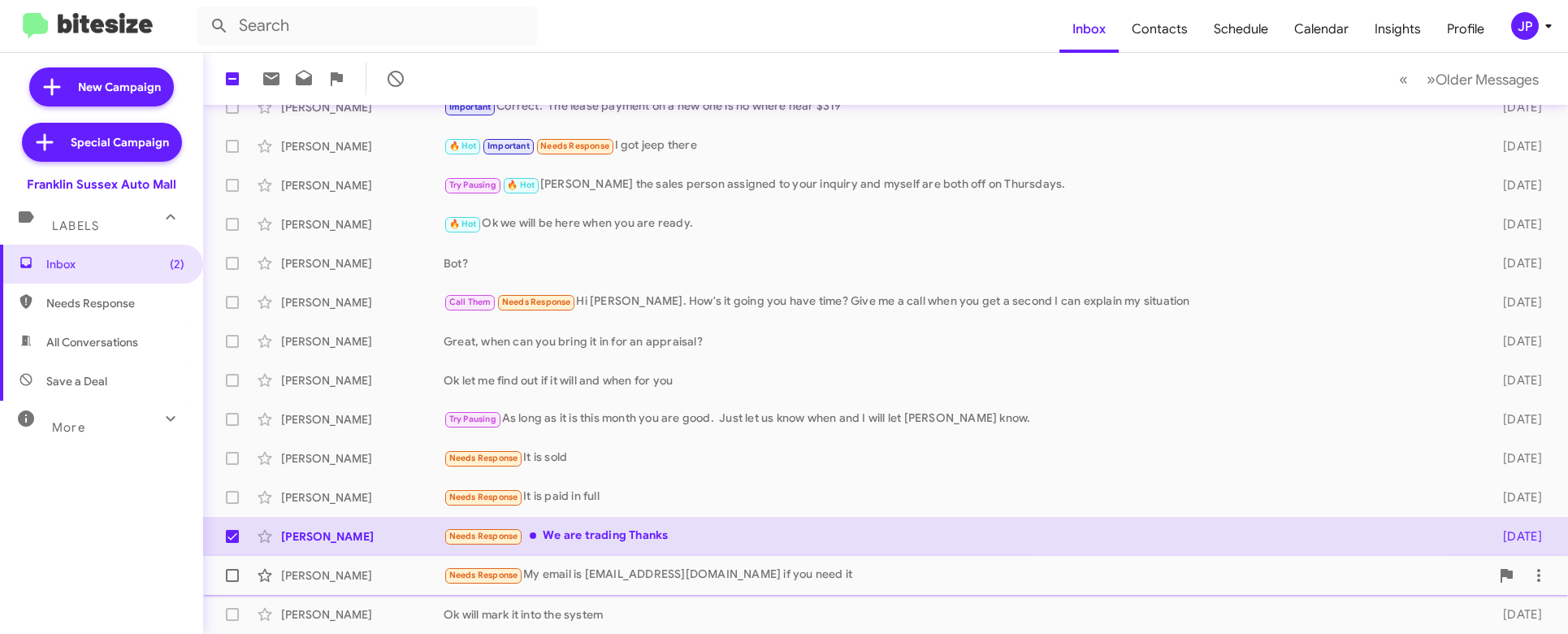
click at [732, 588] on div "[PERSON_NAME] Needs Response My email is [EMAIL_ADDRESS][DOMAIN_NAME] if you ne…" at bounding box center [885, 575] width 1339 height 32
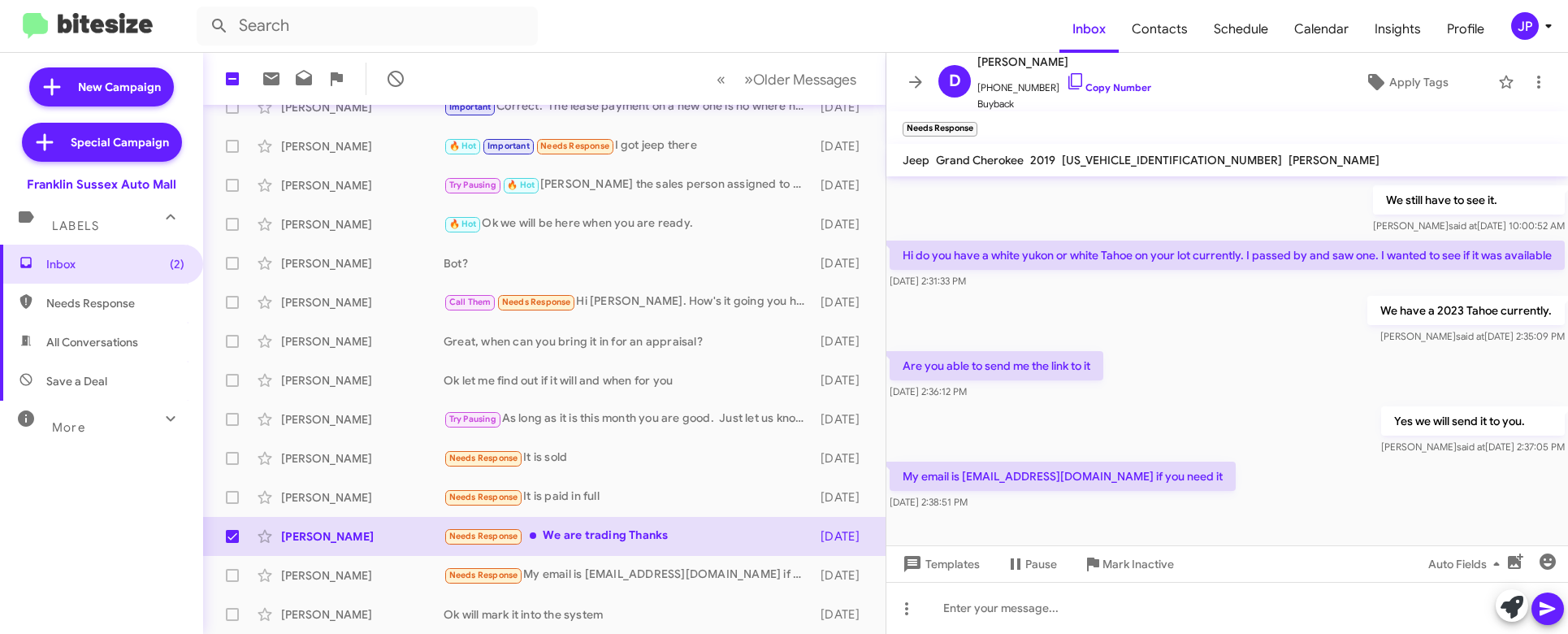
scroll to position [290, 0]
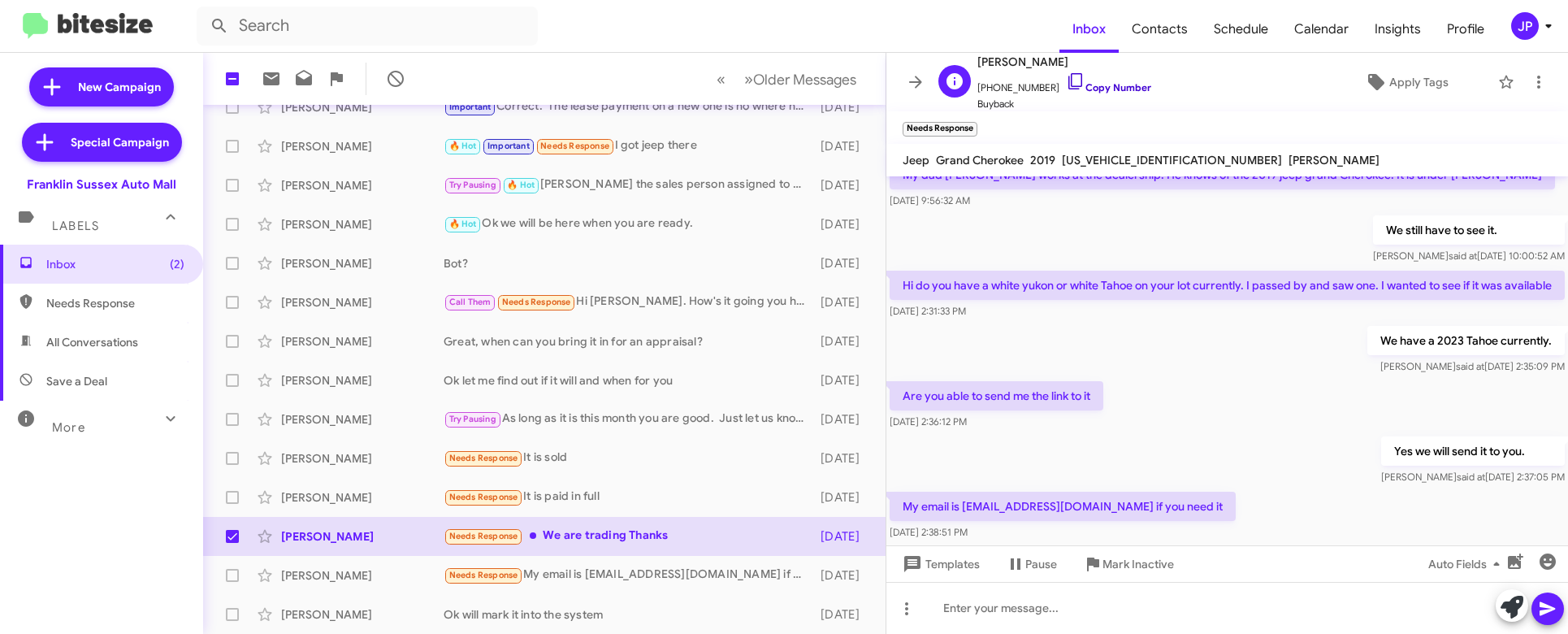
click at [1097, 89] on link "Copy Number" at bounding box center [1108, 87] width 86 height 12
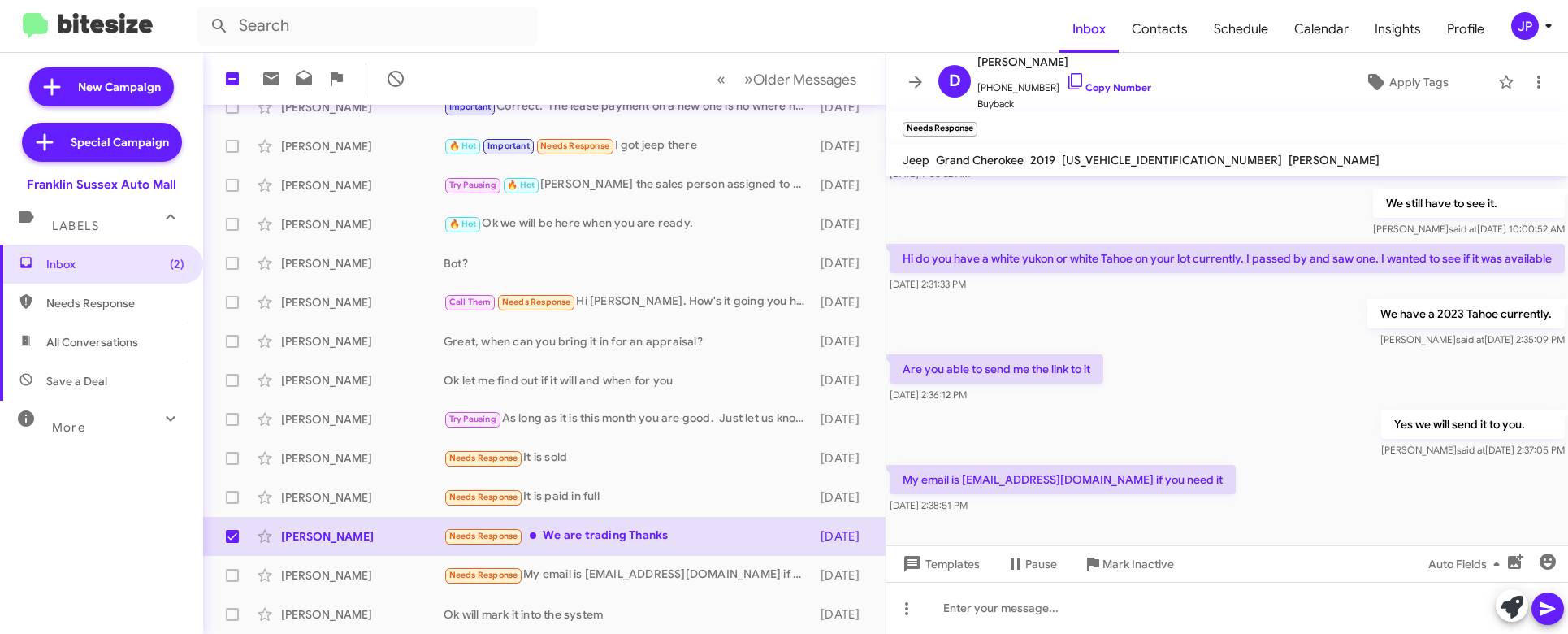
scroll to position [349, 0]
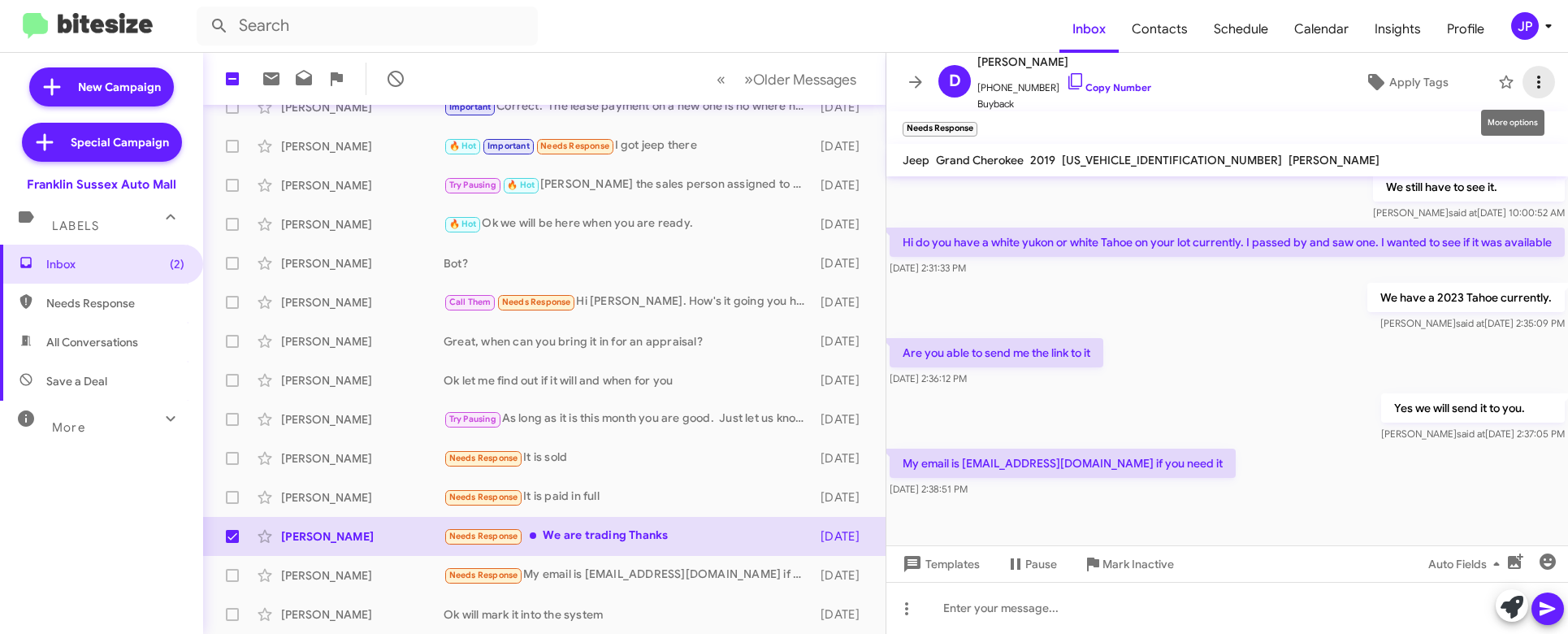
click at [1538, 85] on span at bounding box center [1538, 82] width 32 height 19
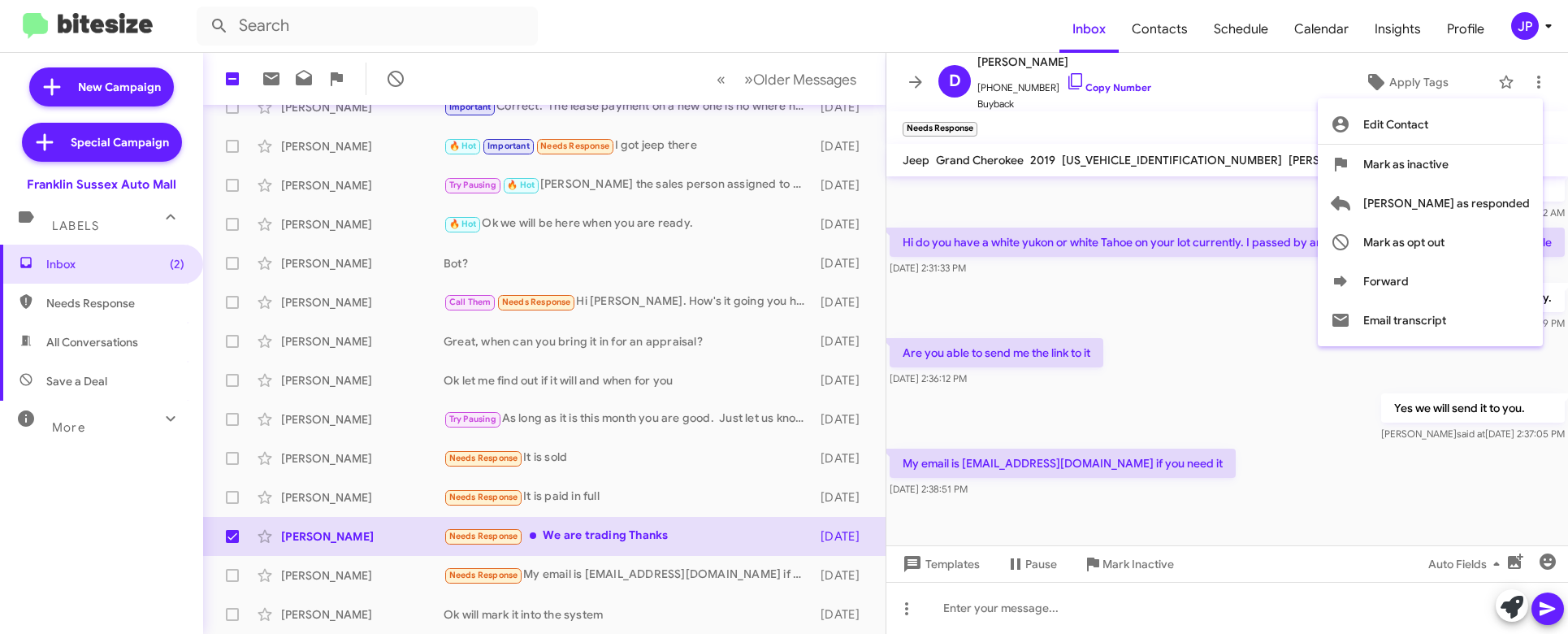
click at [1164, 329] on div at bounding box center [784, 317] width 1568 height 634
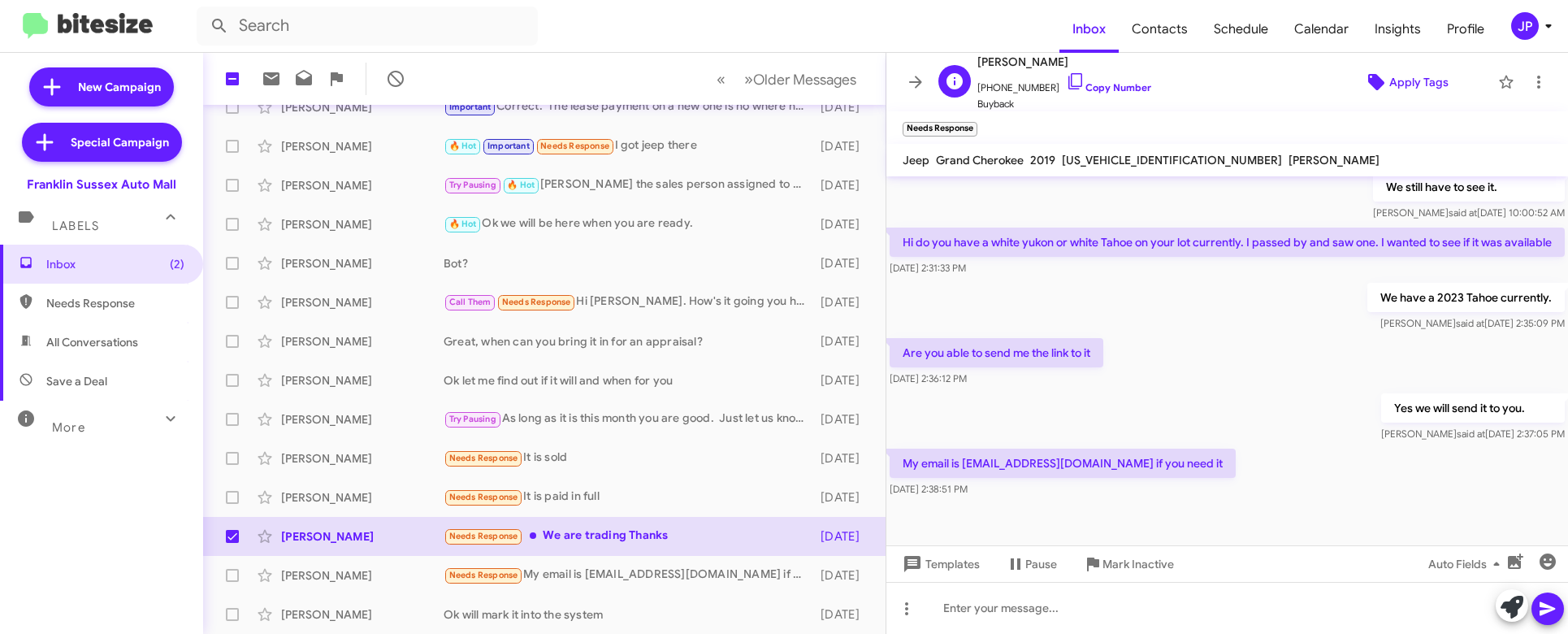
click at [1354, 77] on span "Apply Tags" at bounding box center [1406, 82] width 141 height 29
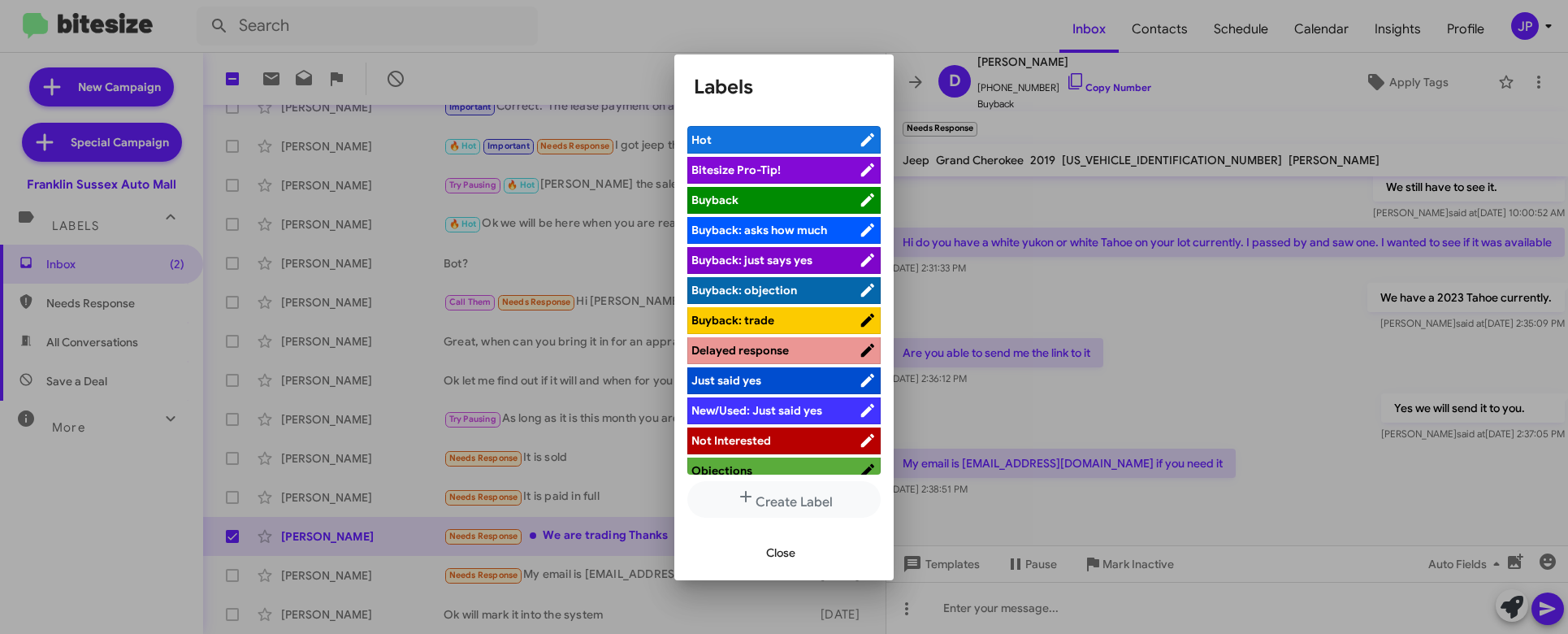
click at [790, 167] on span "Bitesize Pro-Tip!" at bounding box center [775, 170] width 167 height 17
click at [1205, 371] on div at bounding box center [784, 317] width 1568 height 634
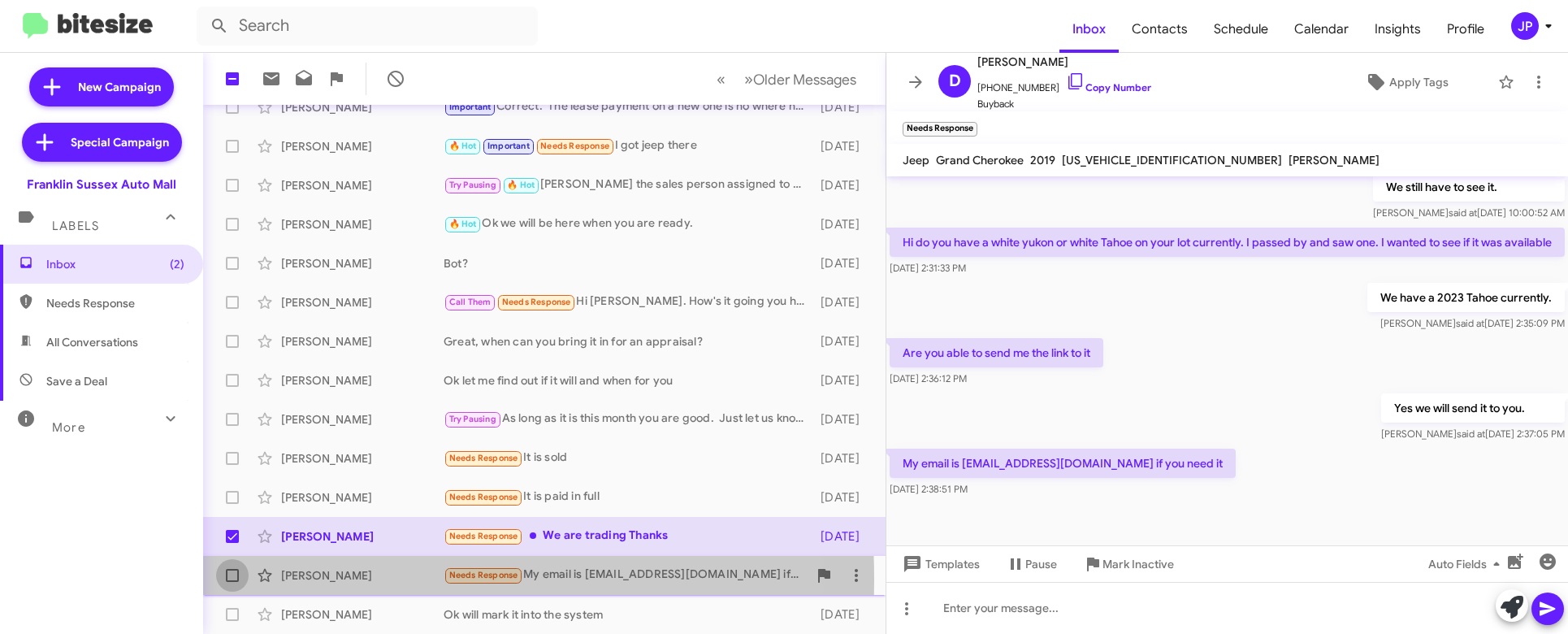
click at [229, 580] on span at bounding box center [233, 576] width 13 height 13
click at [231, 582] on input "checkbox" at bounding box center [231, 582] width 1 height 1
checkbox input "true"
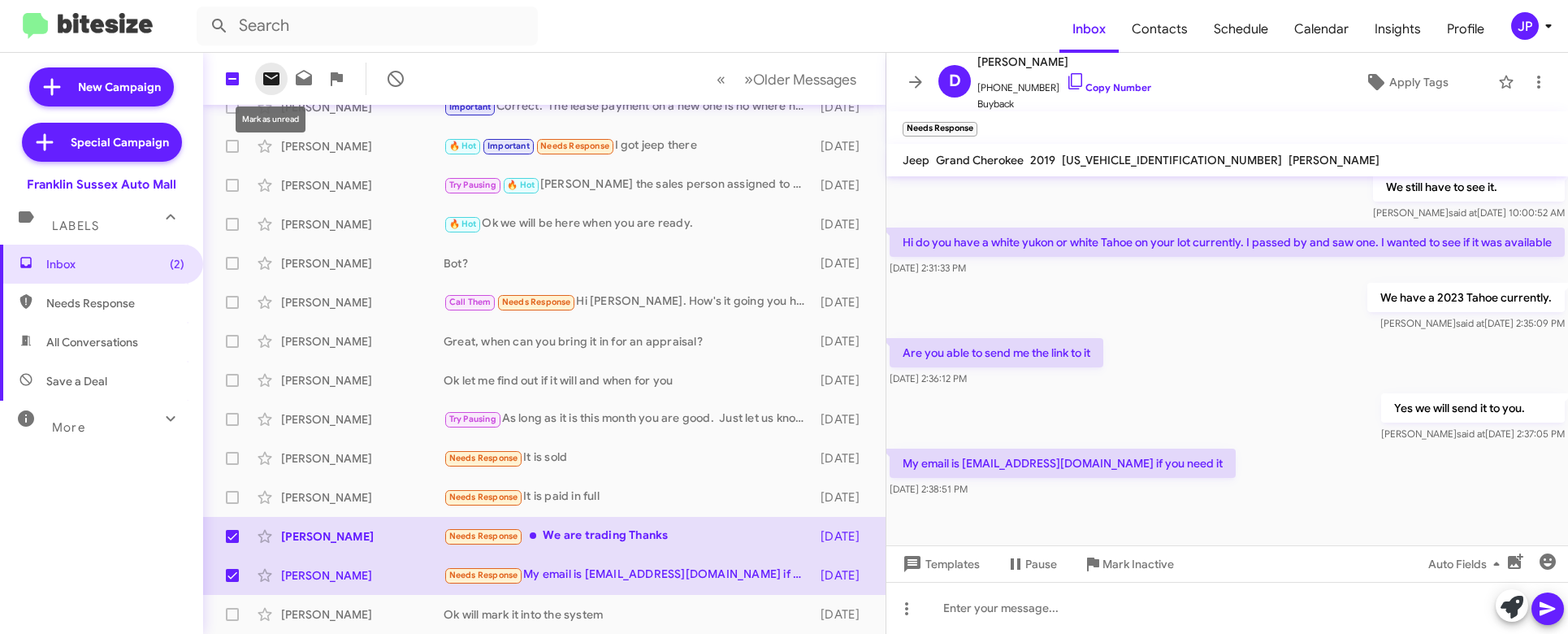
click at [271, 86] on icon at bounding box center [271, 78] width 19 height 19
click at [912, 81] on icon at bounding box center [915, 82] width 19 height 19
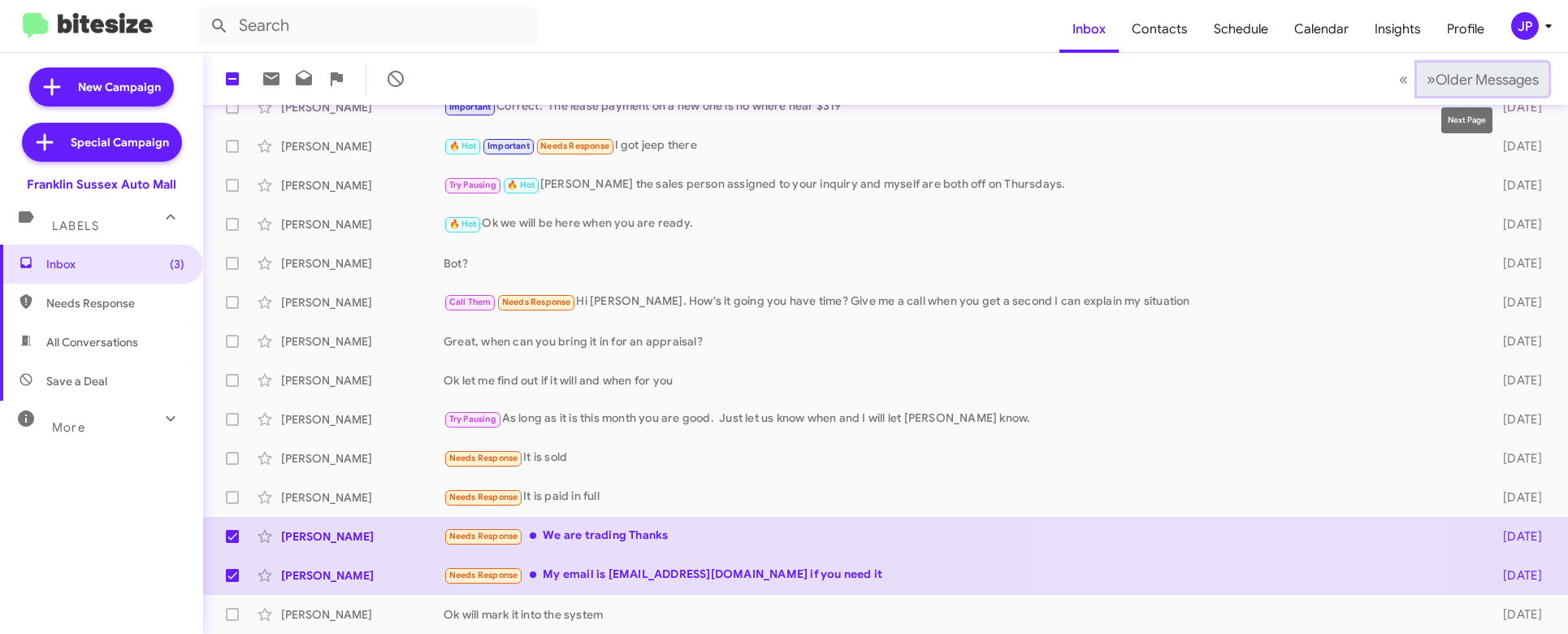
click at [1447, 89] on button "» Next Older Messages" at bounding box center [1482, 79] width 131 height 33
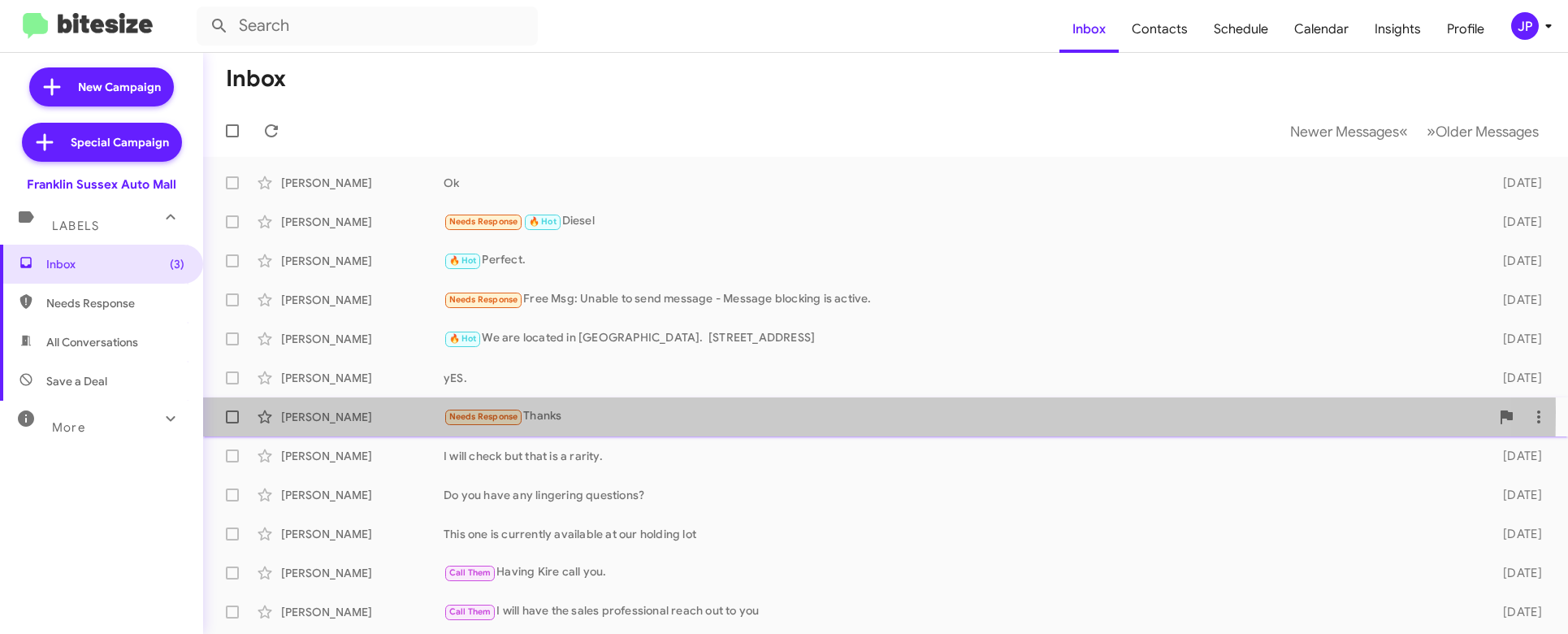
click at [604, 412] on div "Needs Response Thanks" at bounding box center [967, 417] width 1047 height 18
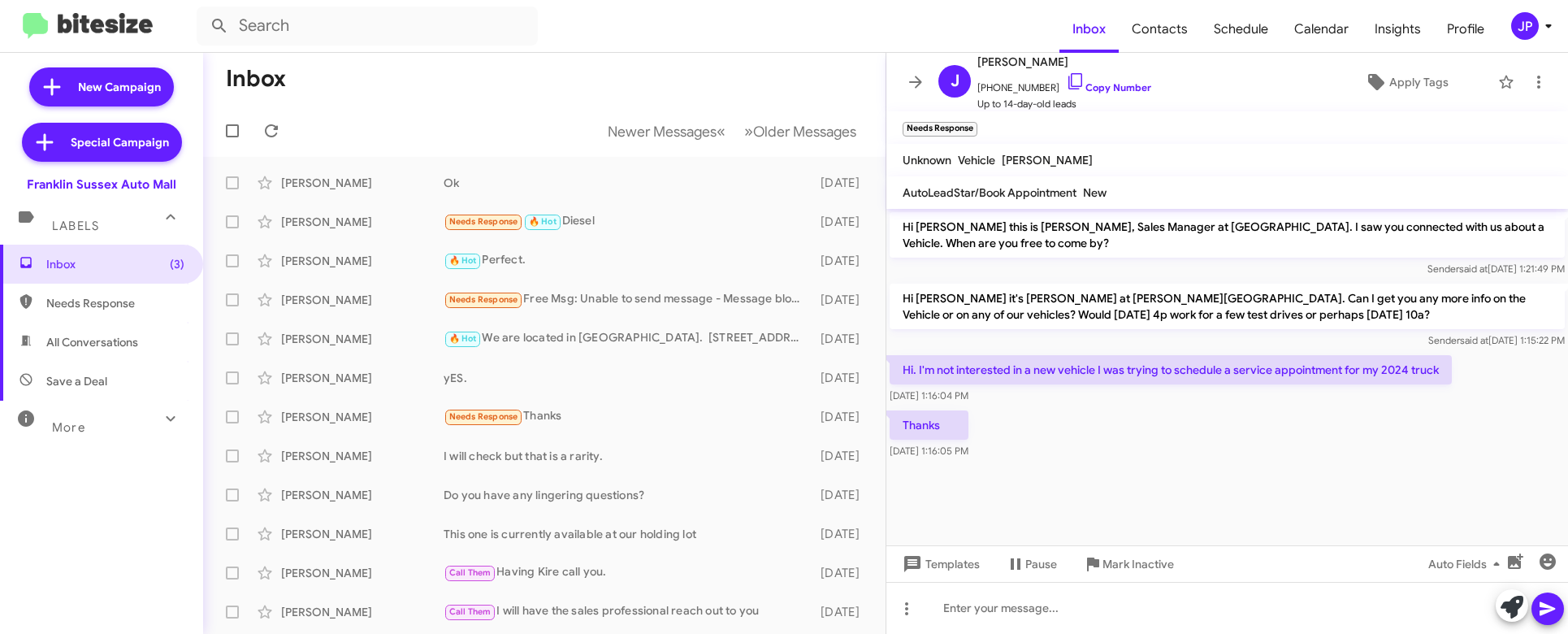
click at [1233, 462] on div "Thanks [DATE] 1:16:05 PM" at bounding box center [1227, 435] width 682 height 55
click at [1240, 456] on div "Thanks [DATE] 1:16:05 PM" at bounding box center [1227, 435] width 682 height 55
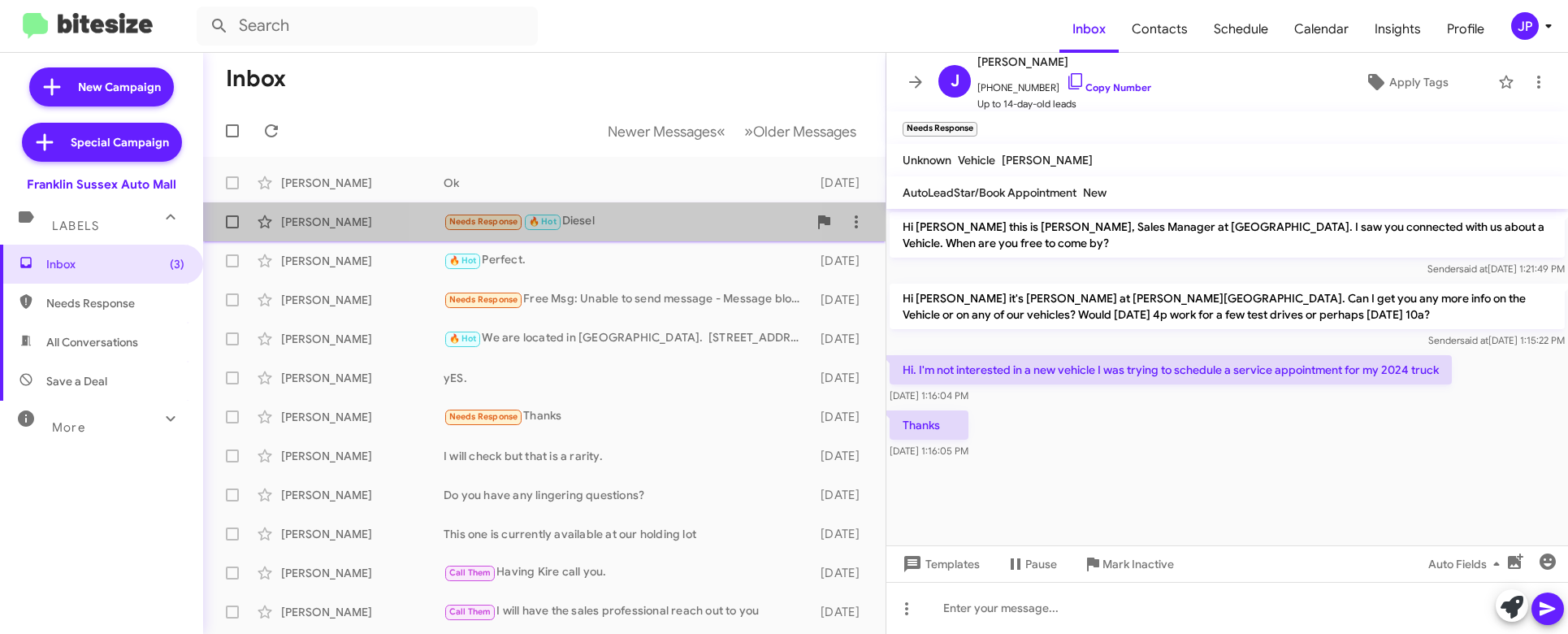
click at [589, 226] on div "Needs Response 🔥 Hot Diesel" at bounding box center [626, 221] width 364 height 18
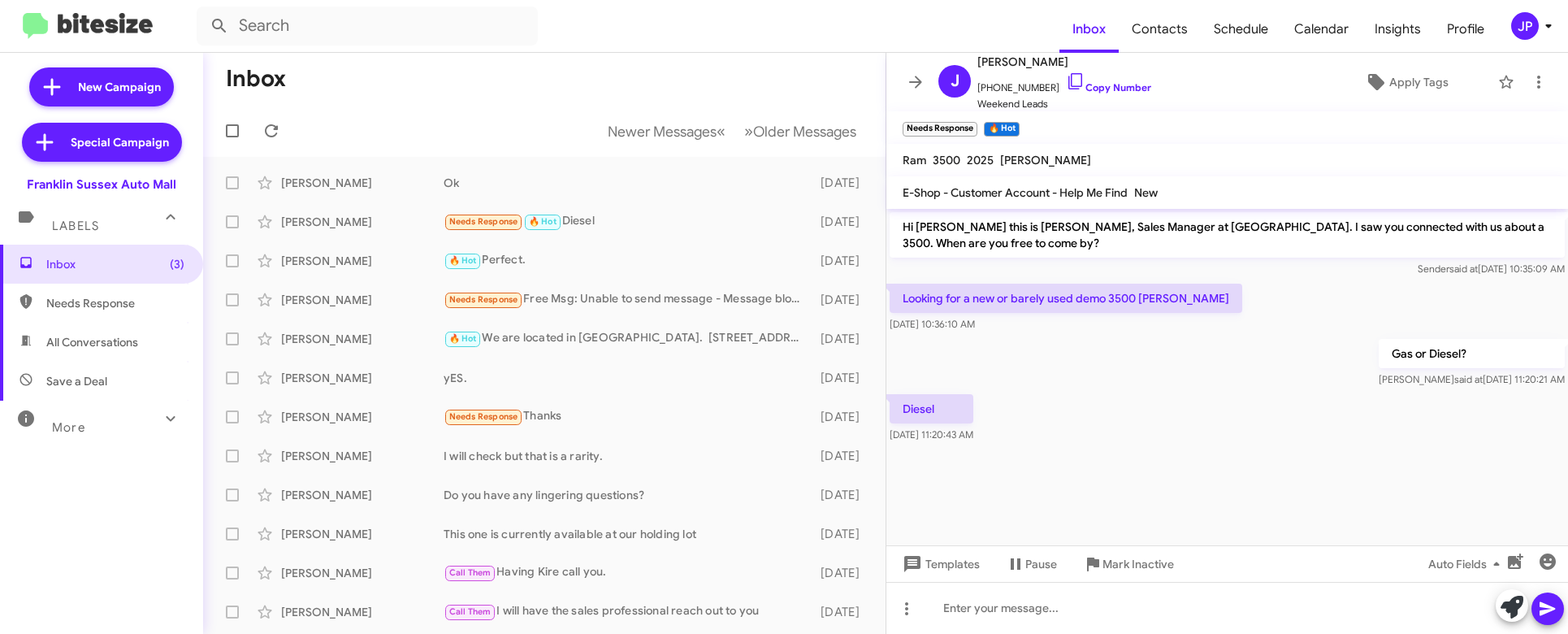
click at [1208, 478] on cdk-virtual-scroll-viewport "Hi [PERSON_NAME] this is [PERSON_NAME], Sales Manager at [GEOGRAPHIC_DATA]. I s…" at bounding box center [1227, 377] width 682 height 337
click at [1077, 89] on link "Copy Number" at bounding box center [1108, 87] width 86 height 12
click at [1402, 82] on span "Apply Tags" at bounding box center [1418, 82] width 59 height 29
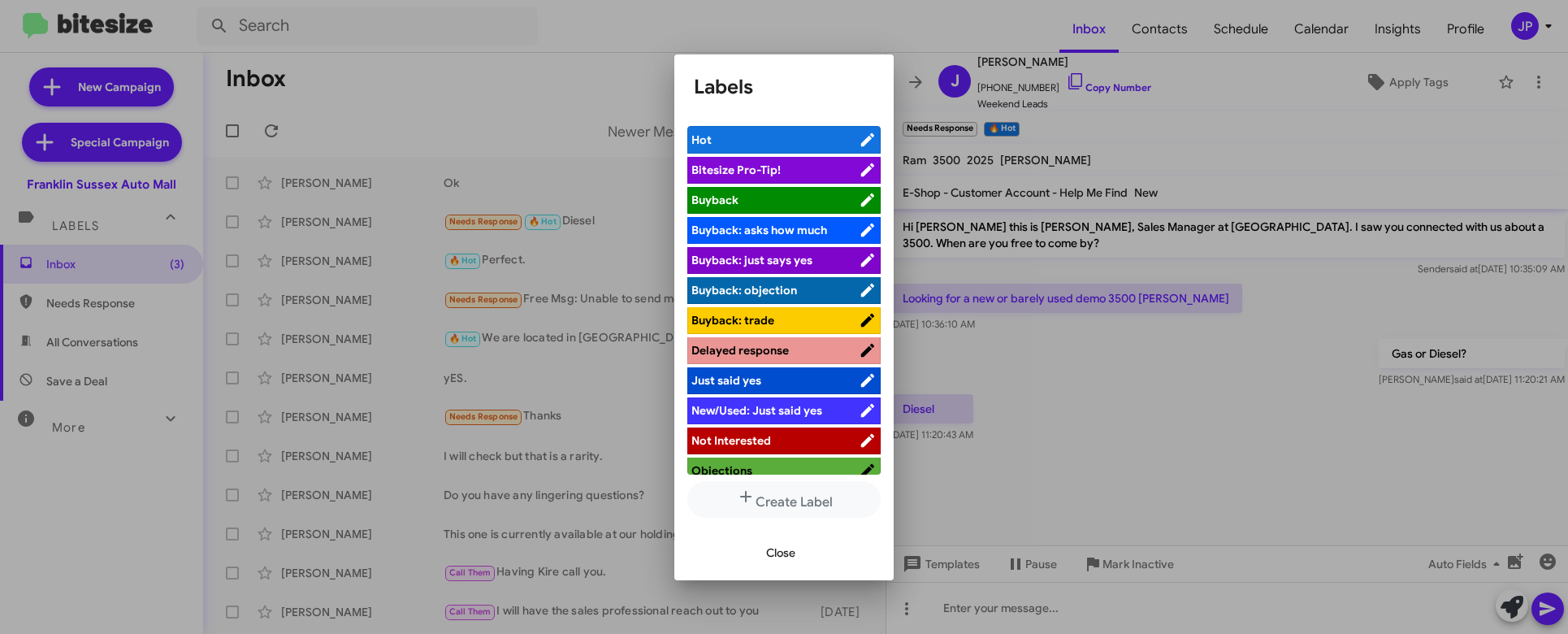
click at [823, 175] on span "Bitesize Pro-Tip!" at bounding box center [775, 170] width 167 height 17
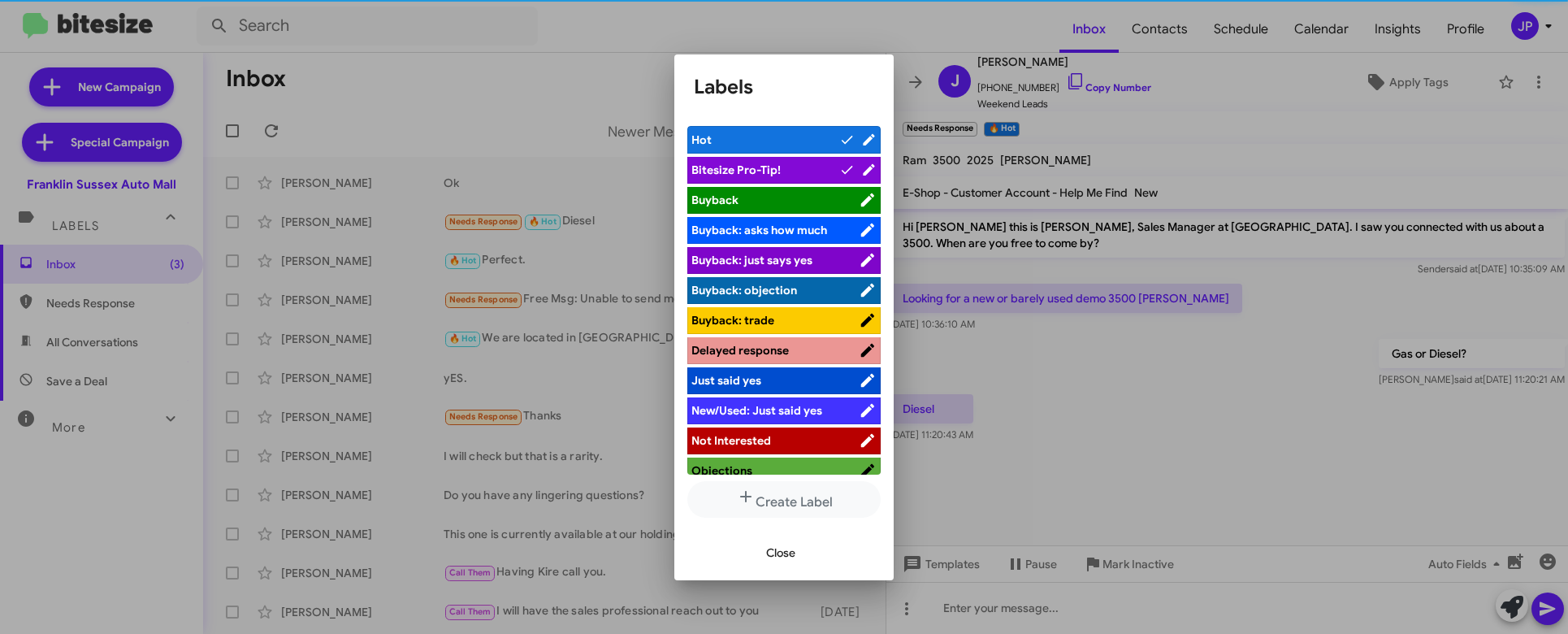
click at [1163, 424] on div at bounding box center [784, 317] width 1568 height 634
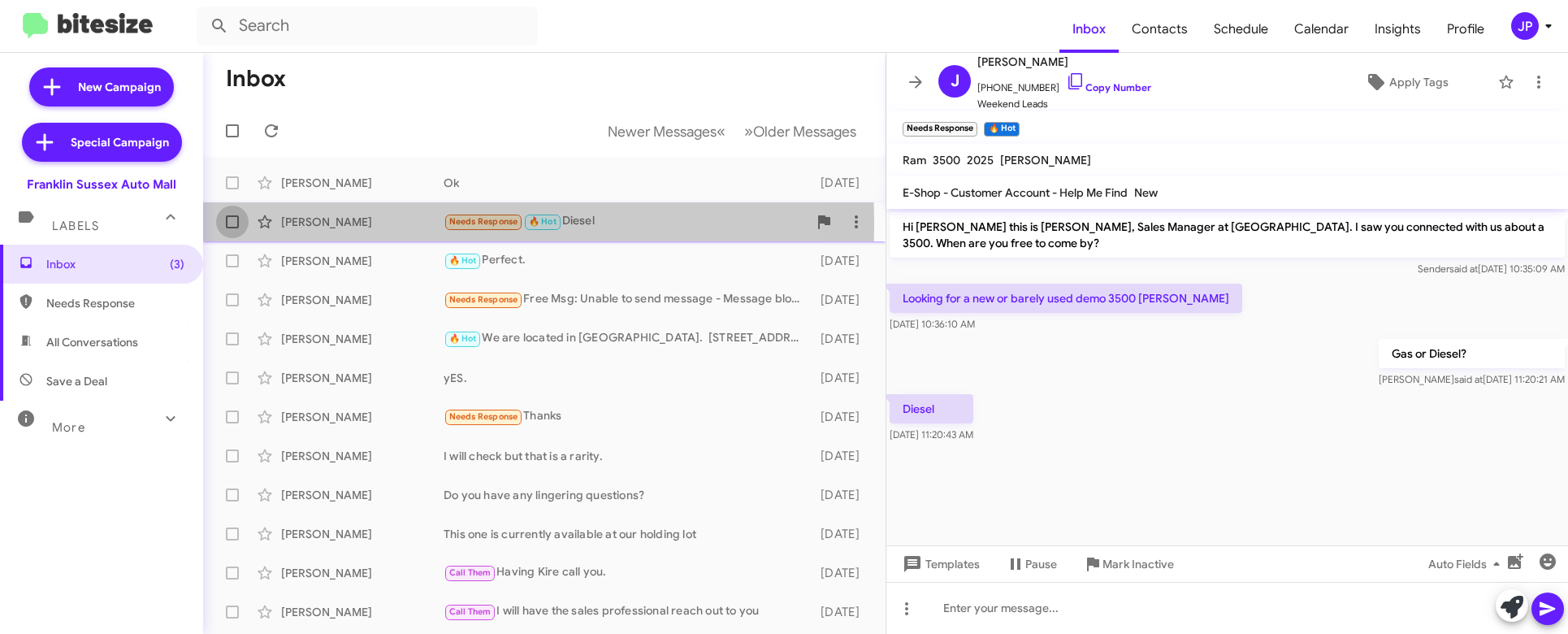
click at [229, 225] on span at bounding box center [233, 222] width 13 height 13
click at [231, 229] on input "checkbox" at bounding box center [231, 229] width 1 height 1
checkbox input "true"
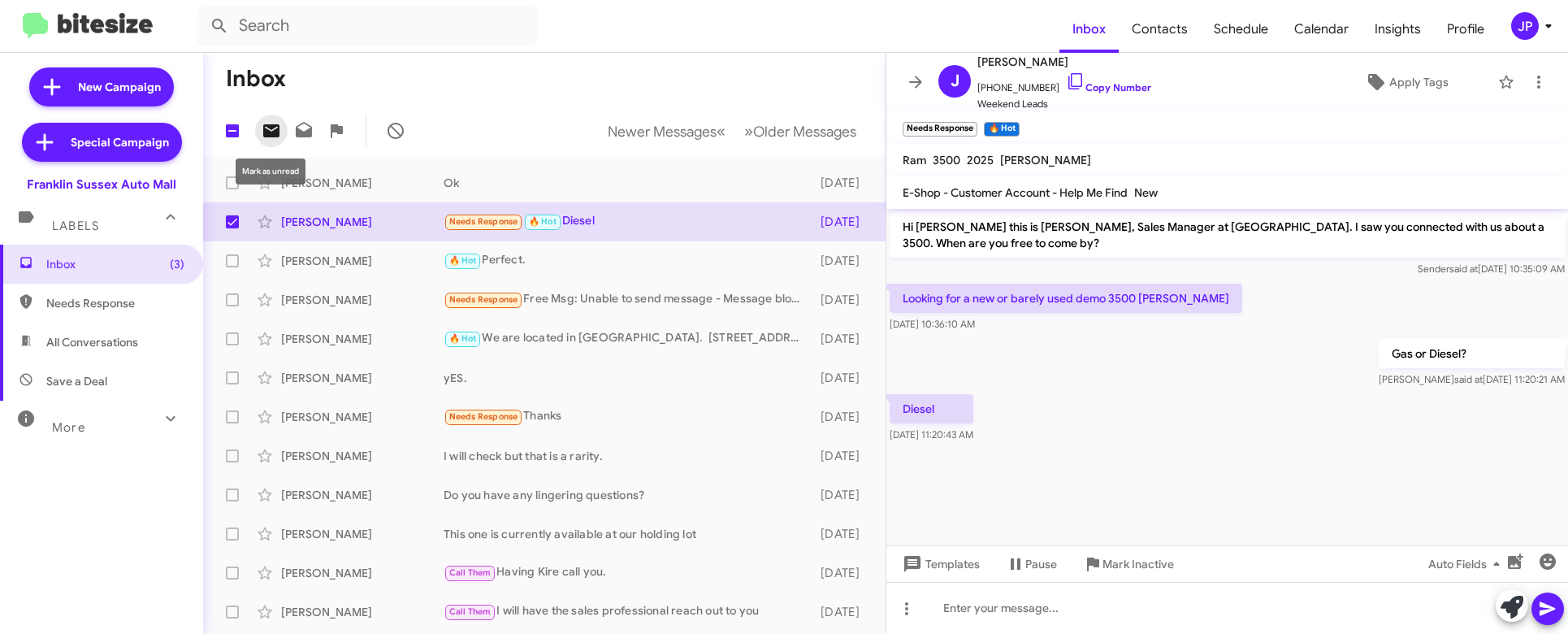
click at [274, 133] on icon at bounding box center [272, 131] width 17 height 13
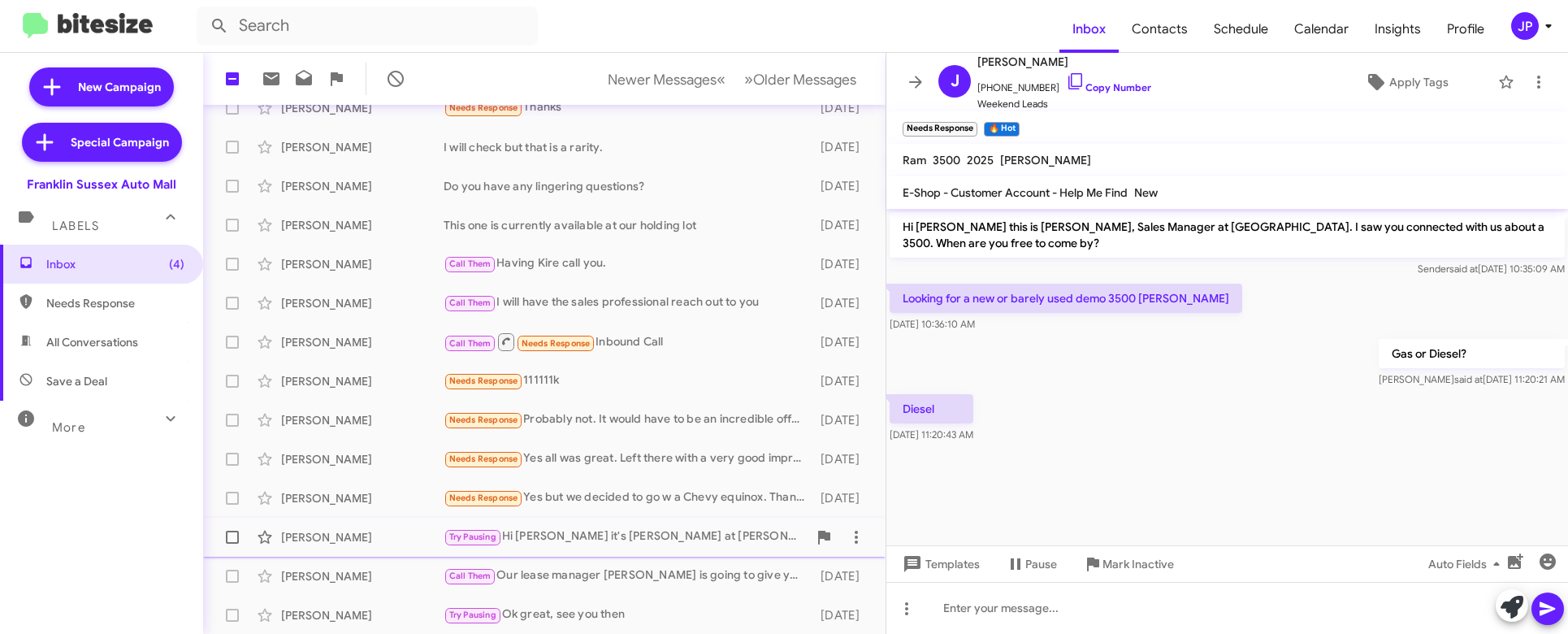
scroll to position [310, 0]
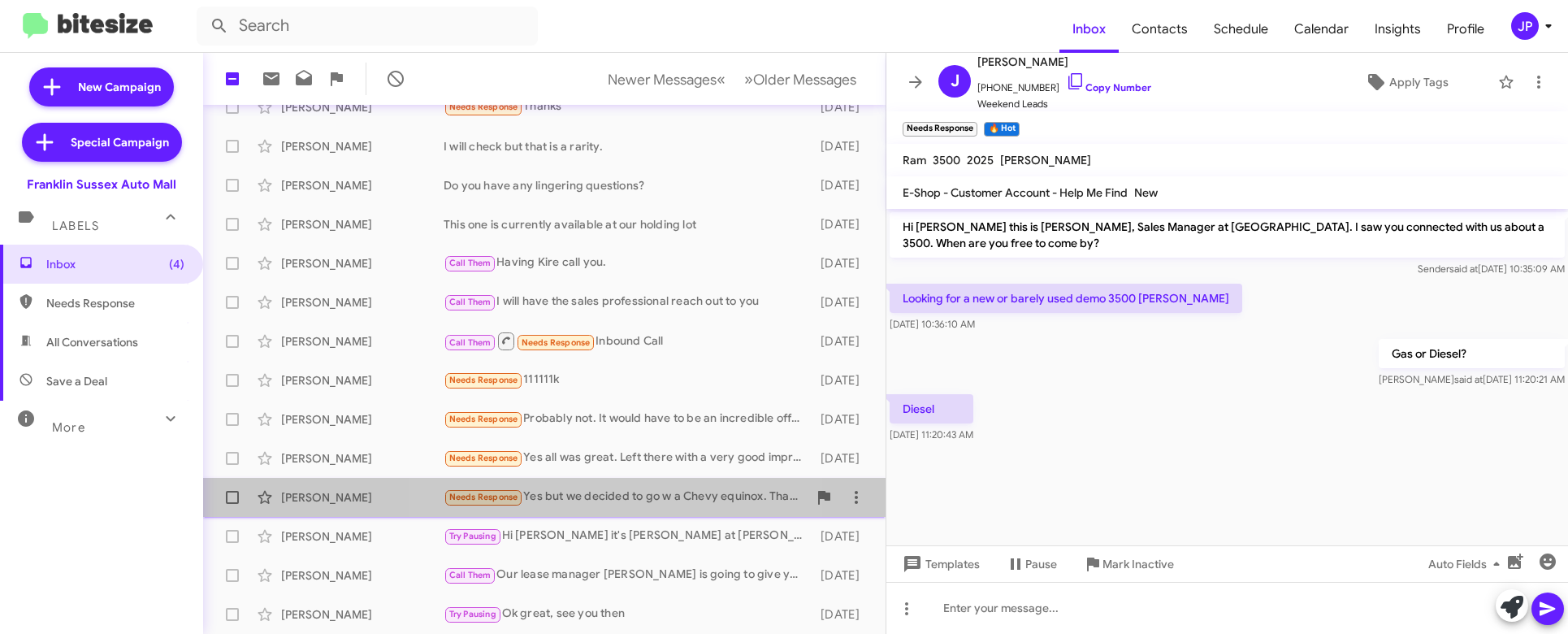
click at [597, 494] on div "Needs Response Yes but we decided to go w a Chevy equinox. Thank you" at bounding box center [626, 497] width 364 height 18
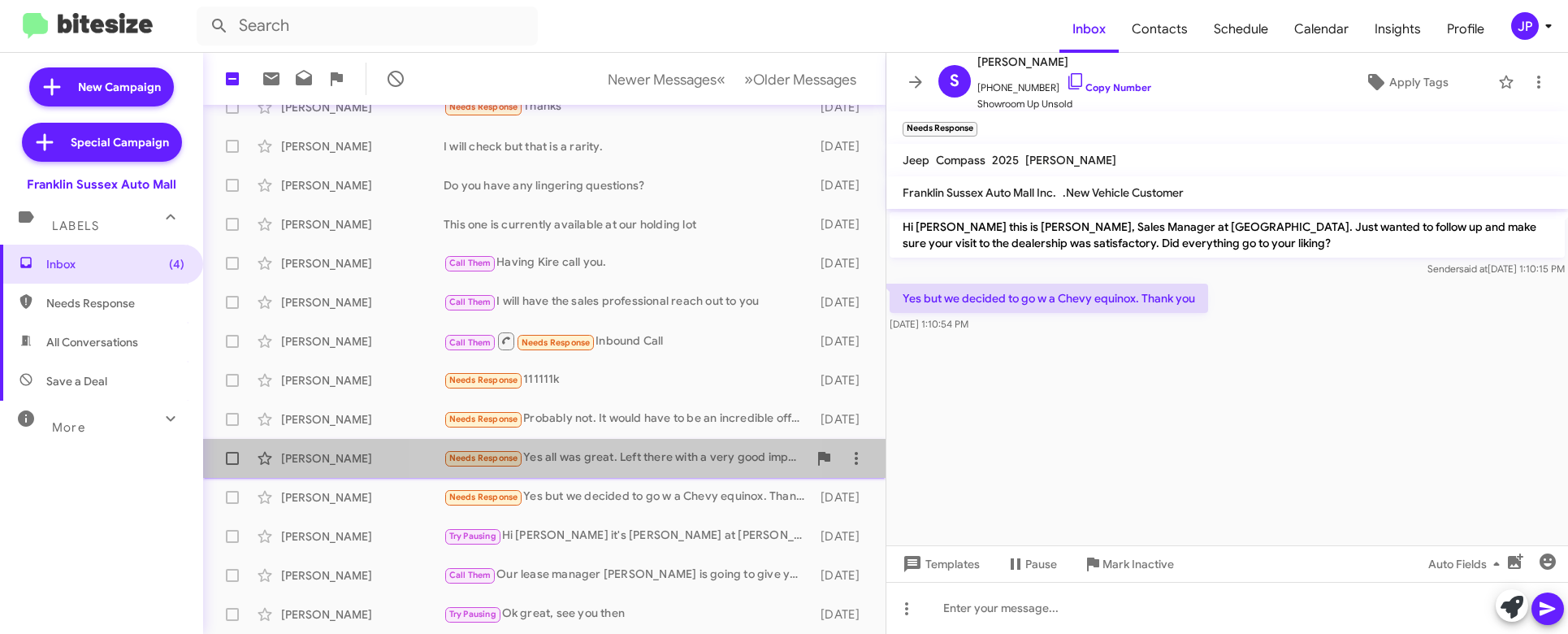
click at [604, 462] on div "Needs Response Yes all was great. Left there with a very good impression. After…" at bounding box center [626, 458] width 364 height 18
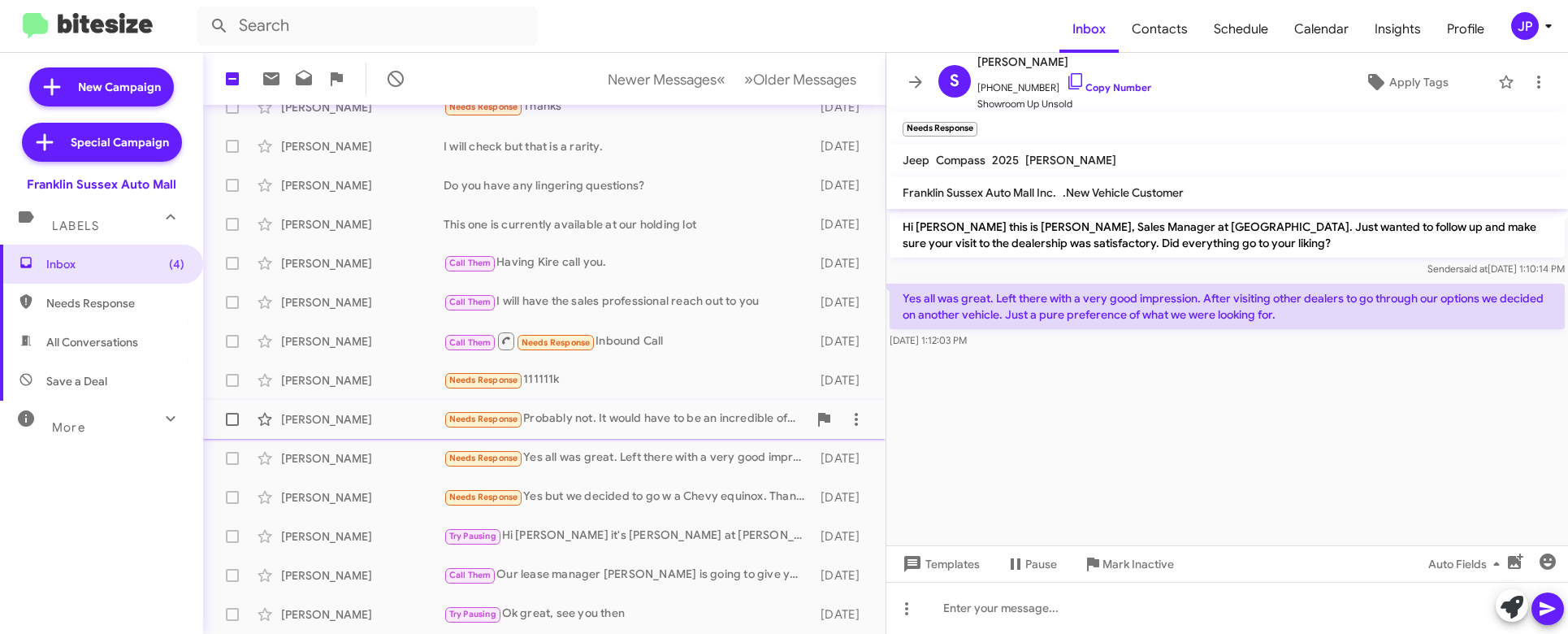
click at [571, 413] on div "Needs Response Probably not. It would have to be an incredible offer." at bounding box center [626, 419] width 364 height 18
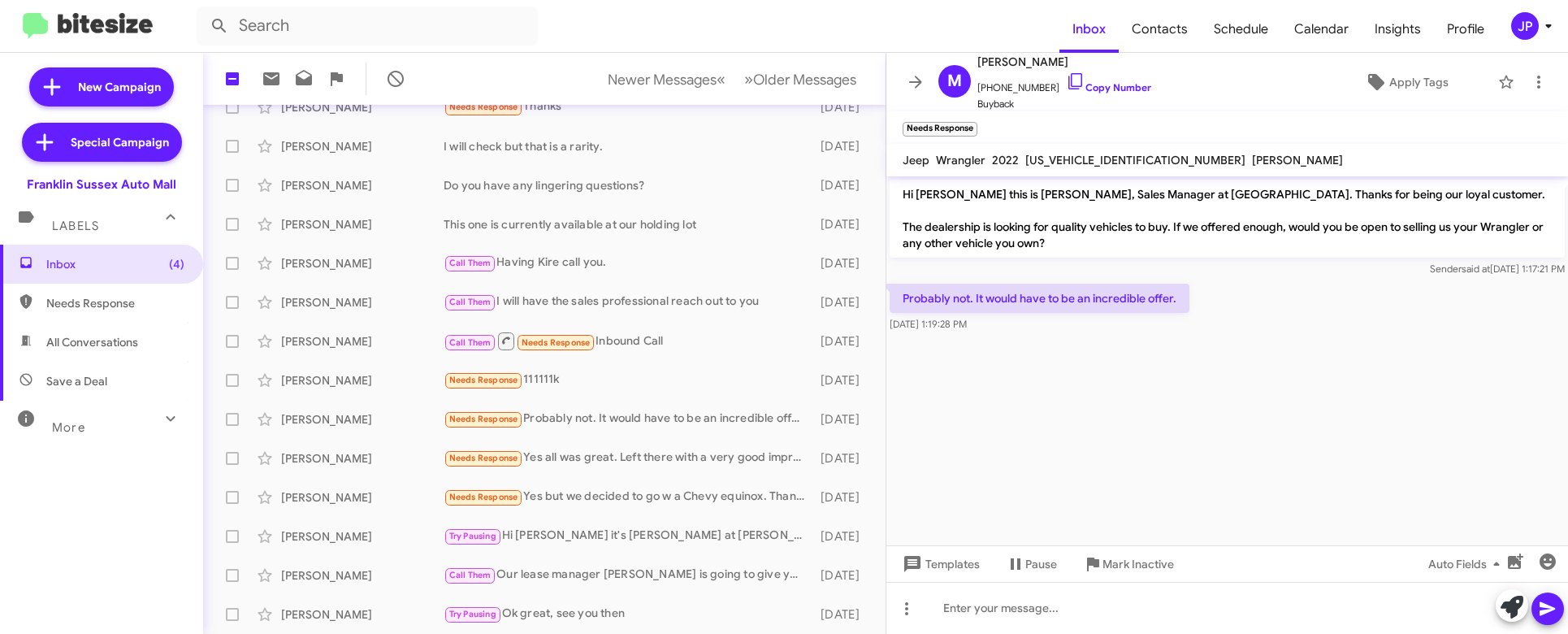
click at [1186, 373] on cdk-virtual-scroll-viewport "Hi Michael this is Steve Rudnick, Sales Manager at Franklin Sussex Auto Mall. T…" at bounding box center [1227, 361] width 682 height 369
click at [614, 590] on div "Alison Adler Call Them Our lease manager Jimmy is going to give you a call. 18 …" at bounding box center [545, 575] width 657 height 32
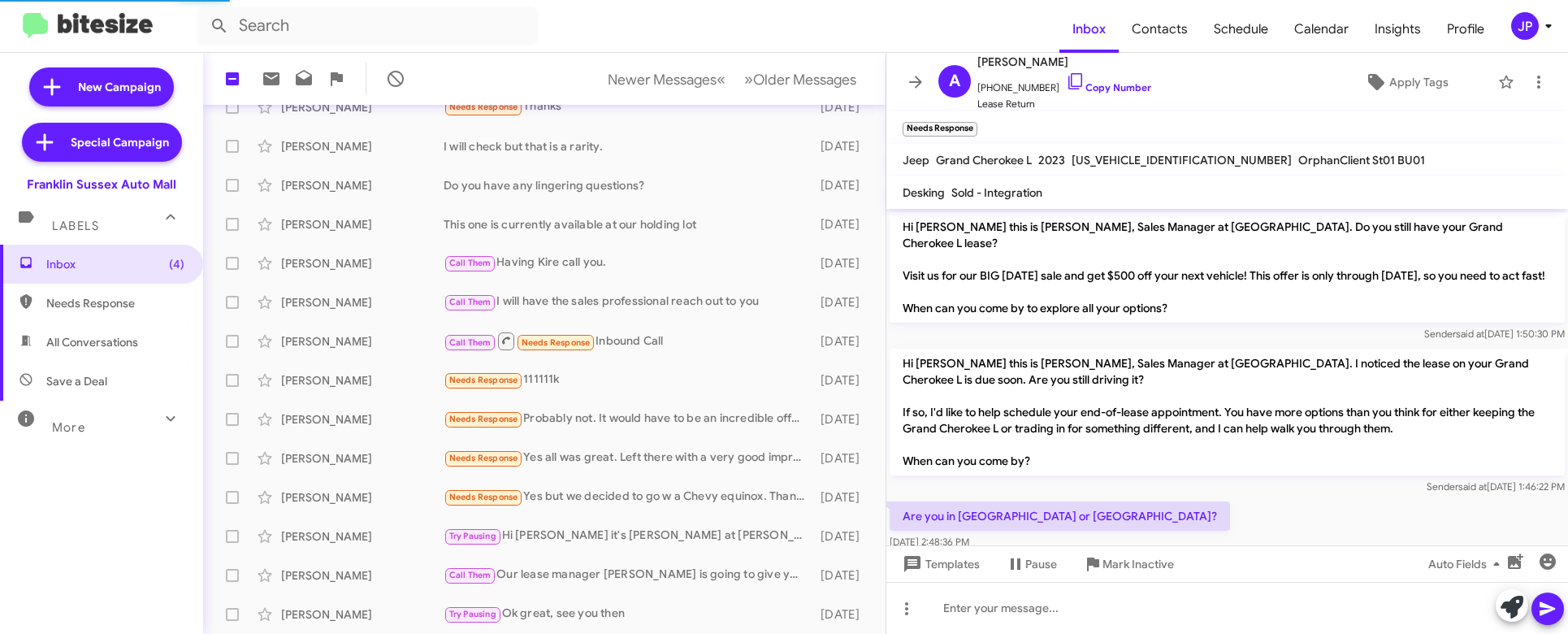
scroll to position [198, 0]
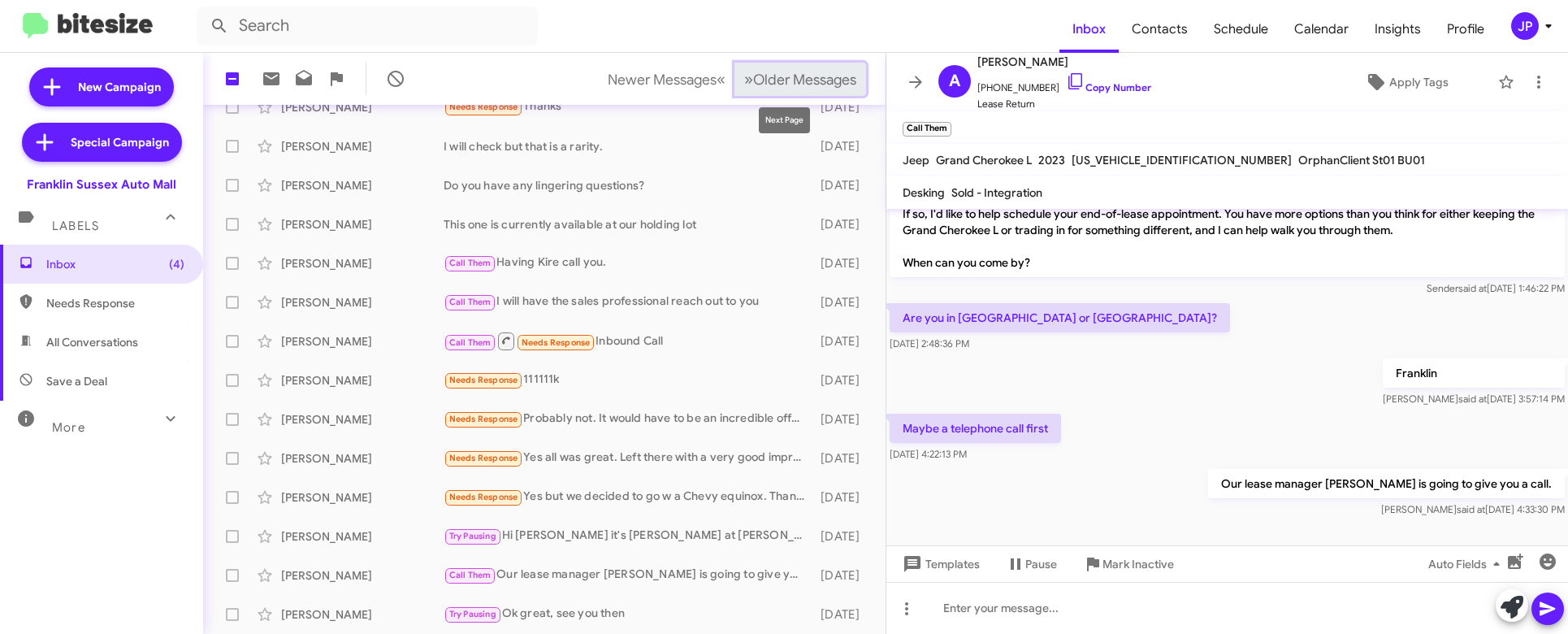
click at [811, 92] on button "» Next Older Messages" at bounding box center [800, 79] width 131 height 33
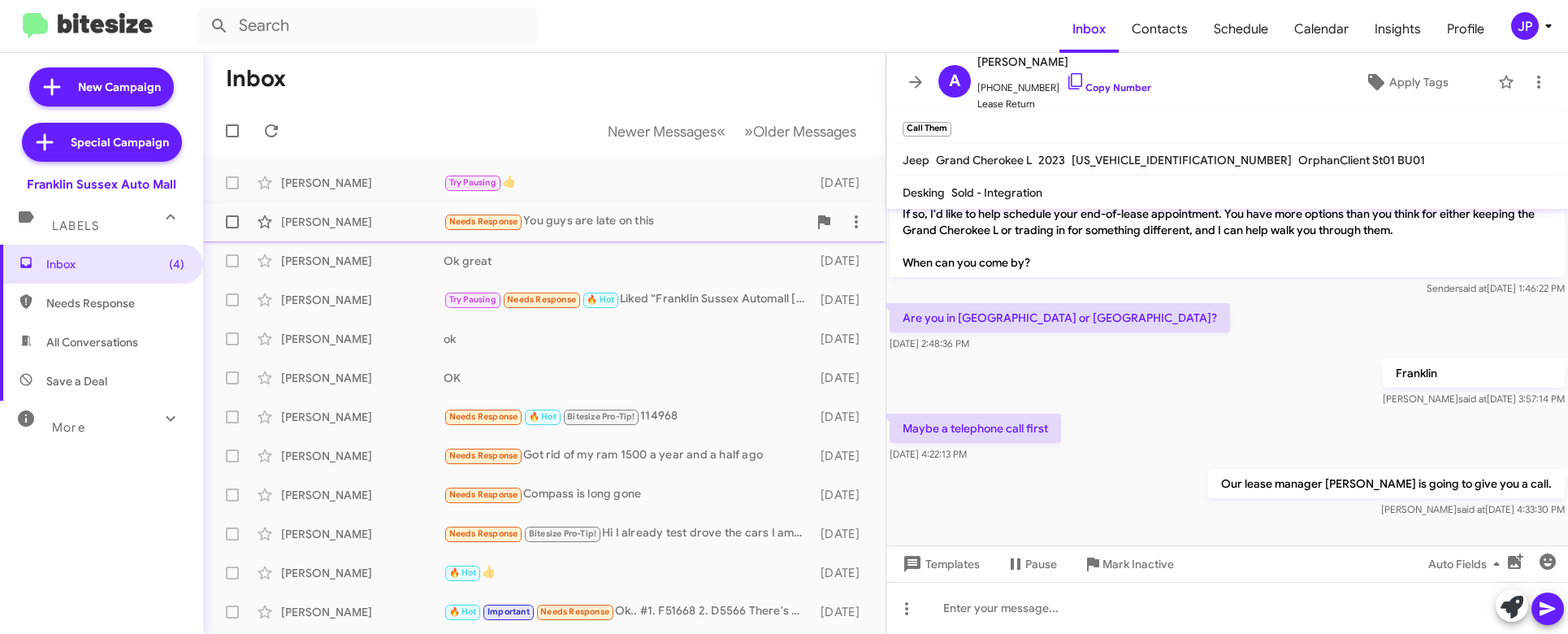
click at [616, 222] on div "Needs Response You guys are late on this" at bounding box center [626, 221] width 364 height 18
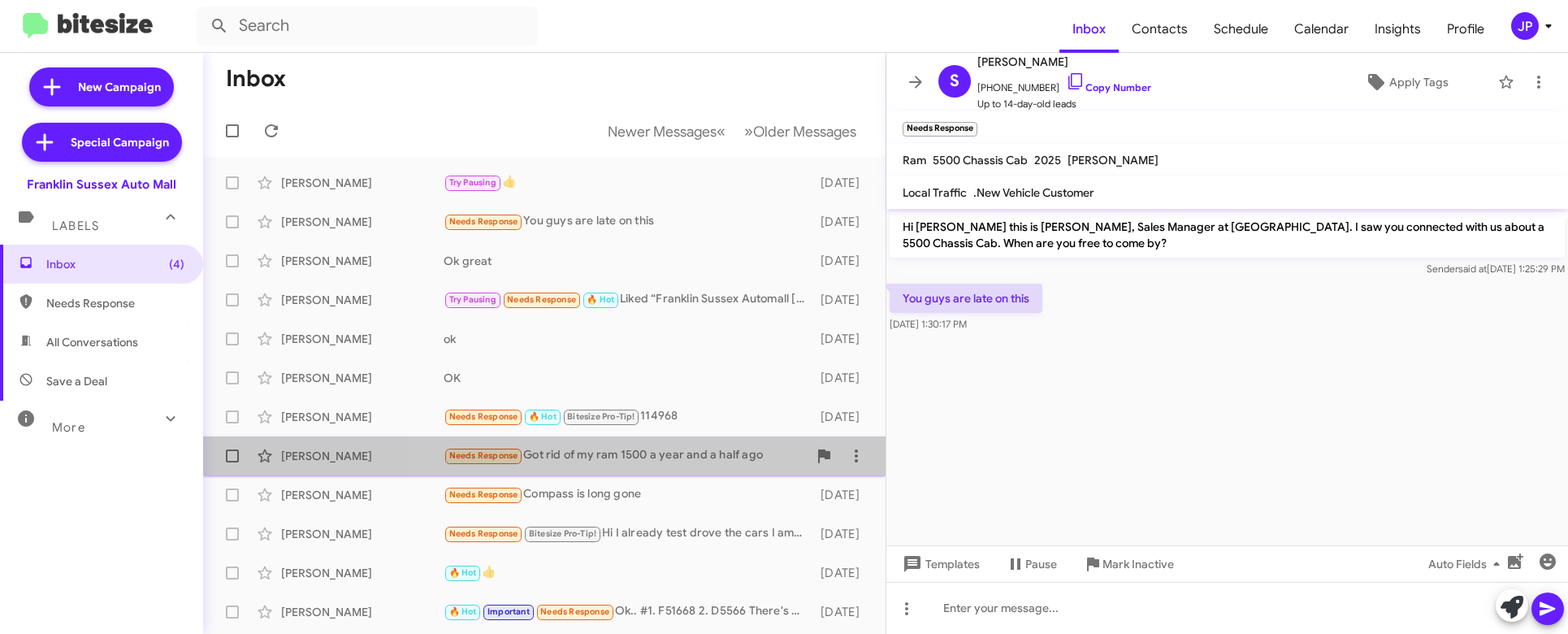
click at [709, 461] on div "Needs Response Got rid of my ram 1500 a year and a half ago" at bounding box center [626, 455] width 364 height 18
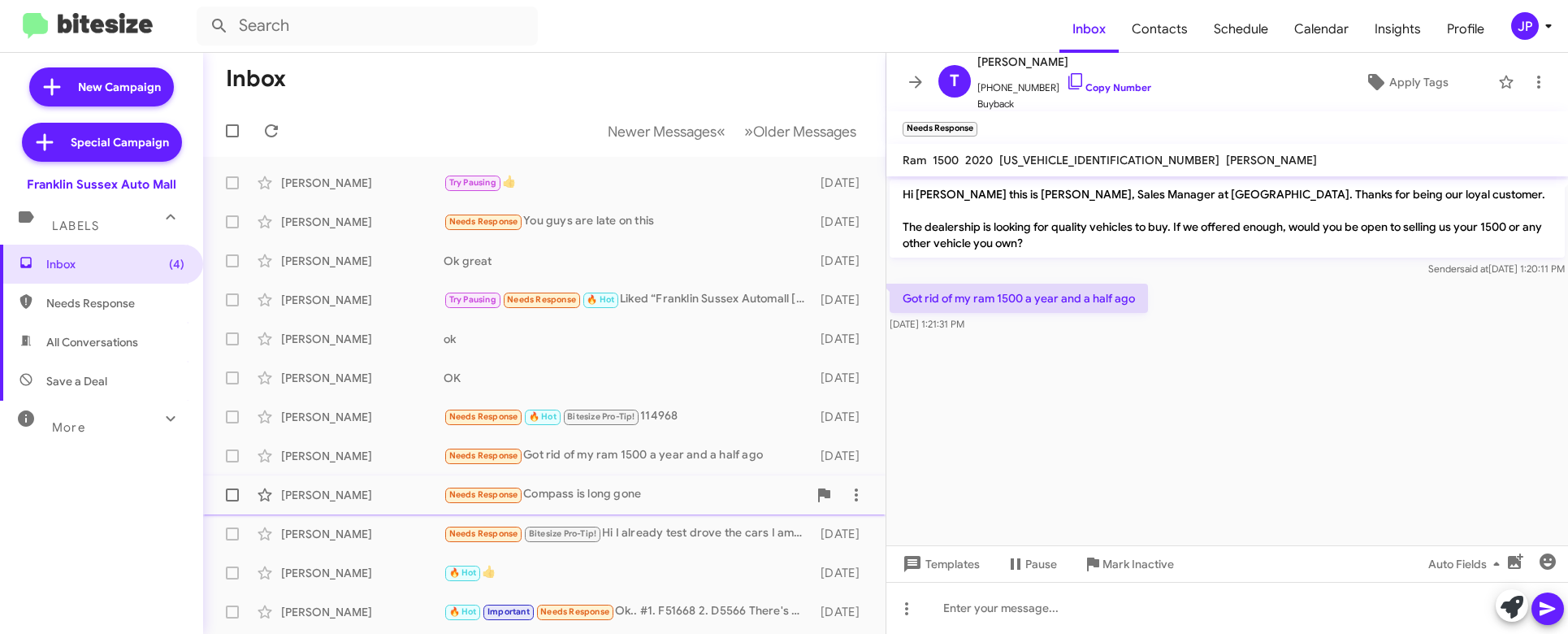
click at [594, 487] on div "Needs Response Compass is long gone" at bounding box center [626, 494] width 364 height 18
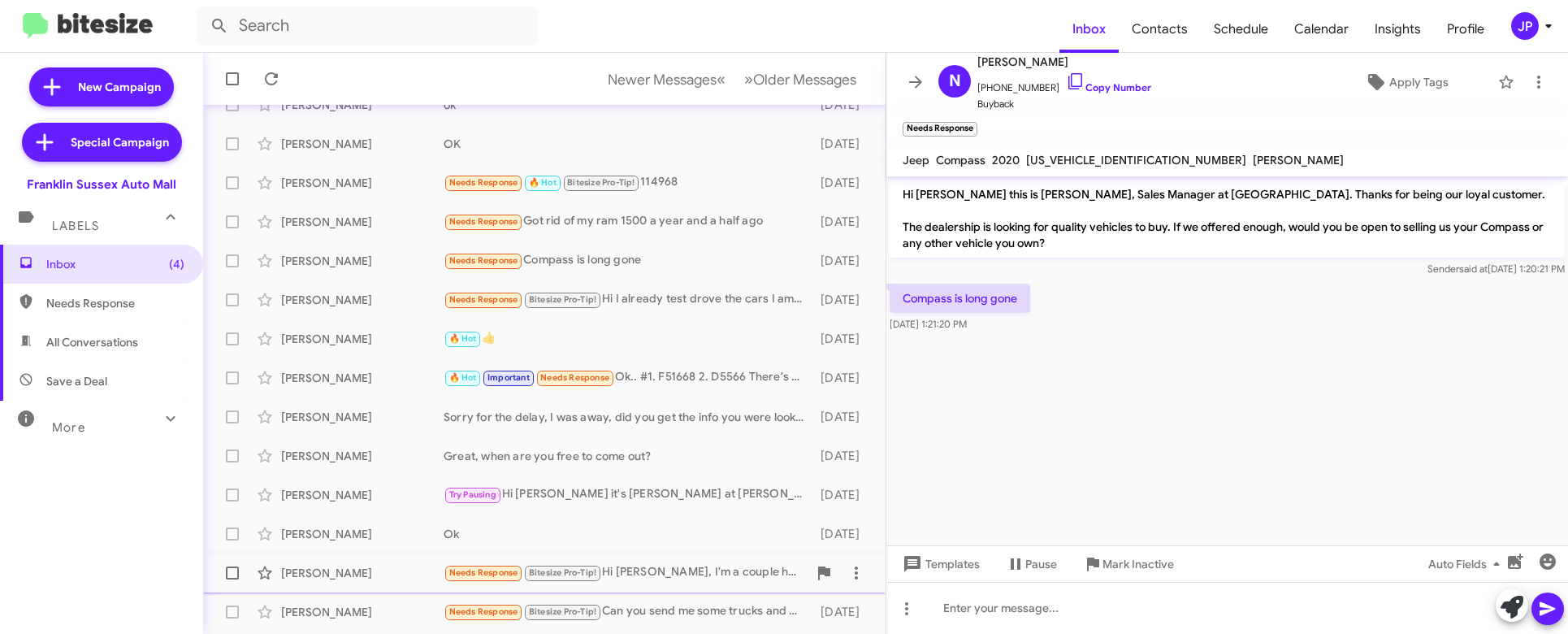
scroll to position [310, 0]
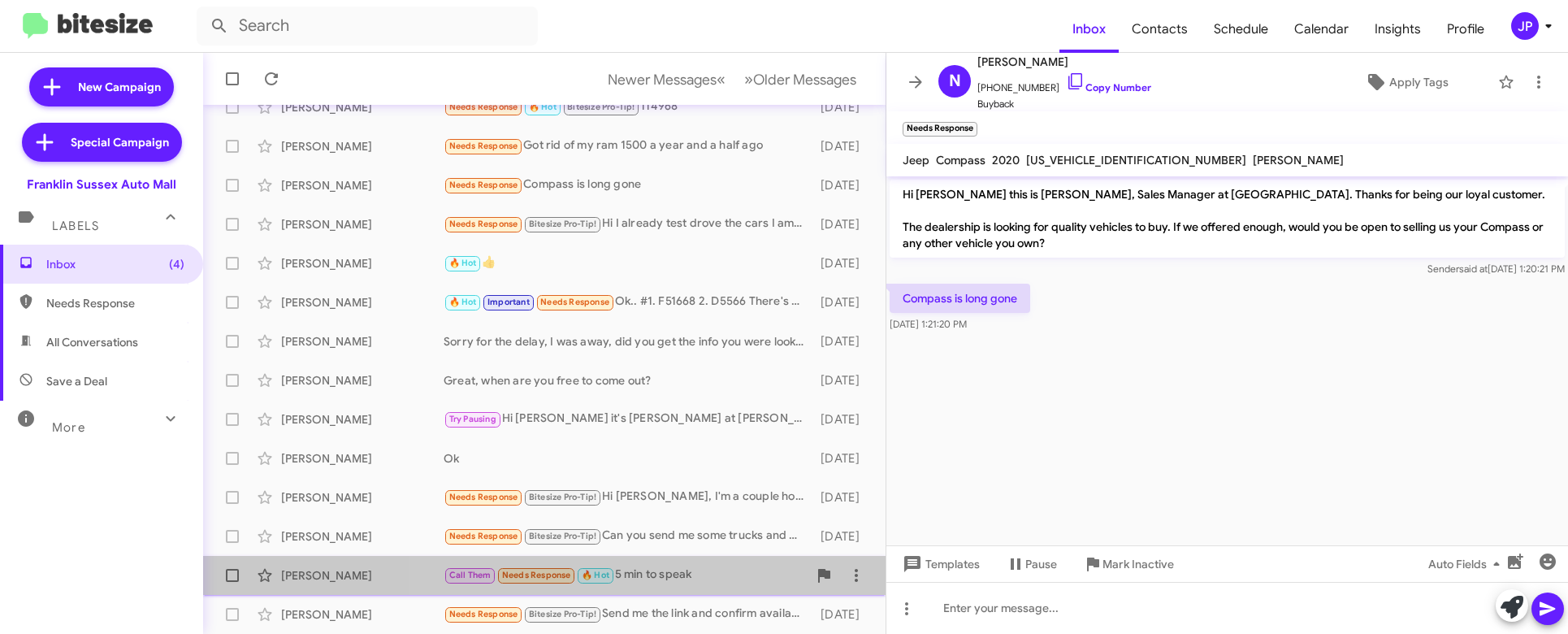
click at [688, 573] on div "Call Them Needs Response 🔥 Hot 5 min to speak" at bounding box center [626, 575] width 364 height 18
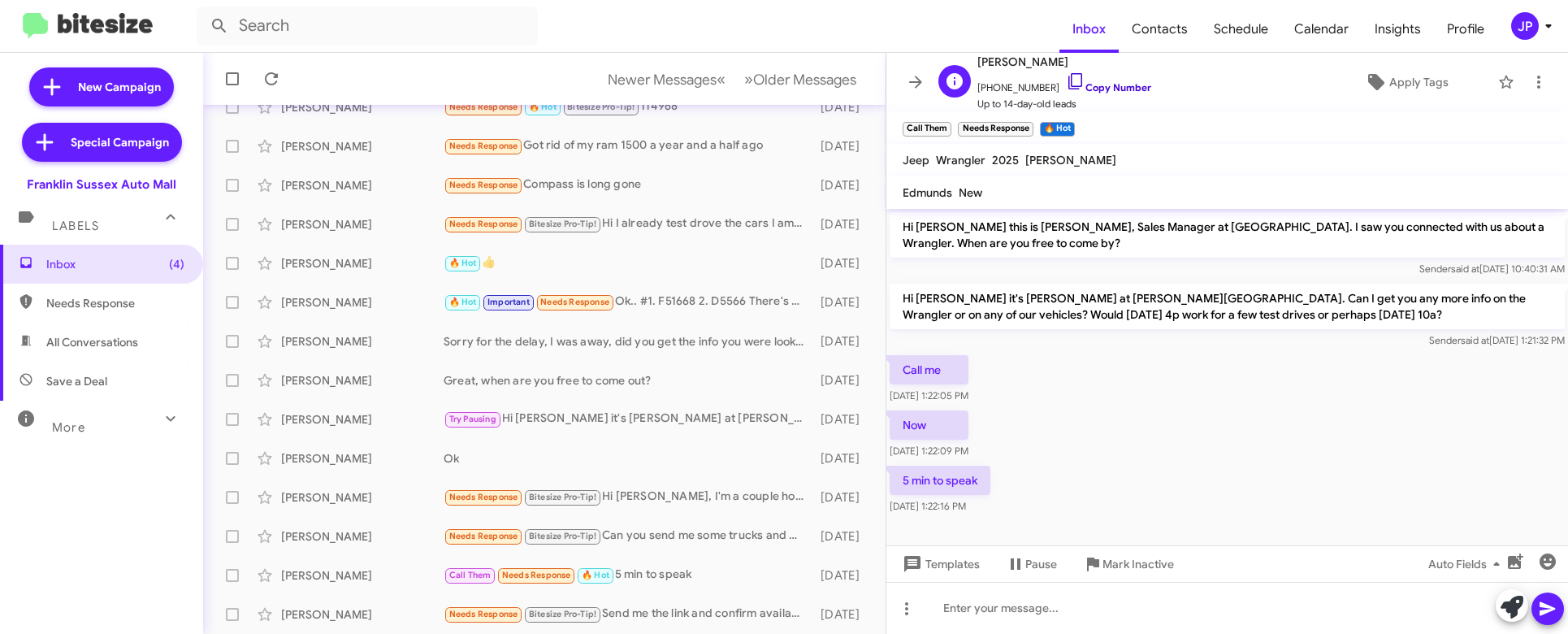
click at [1066, 84] on link "Copy Number" at bounding box center [1108, 87] width 86 height 12
click at [1465, 374] on div "Call me Jul 17, 2025, 1:22:05 PM" at bounding box center [1227, 379] width 682 height 55
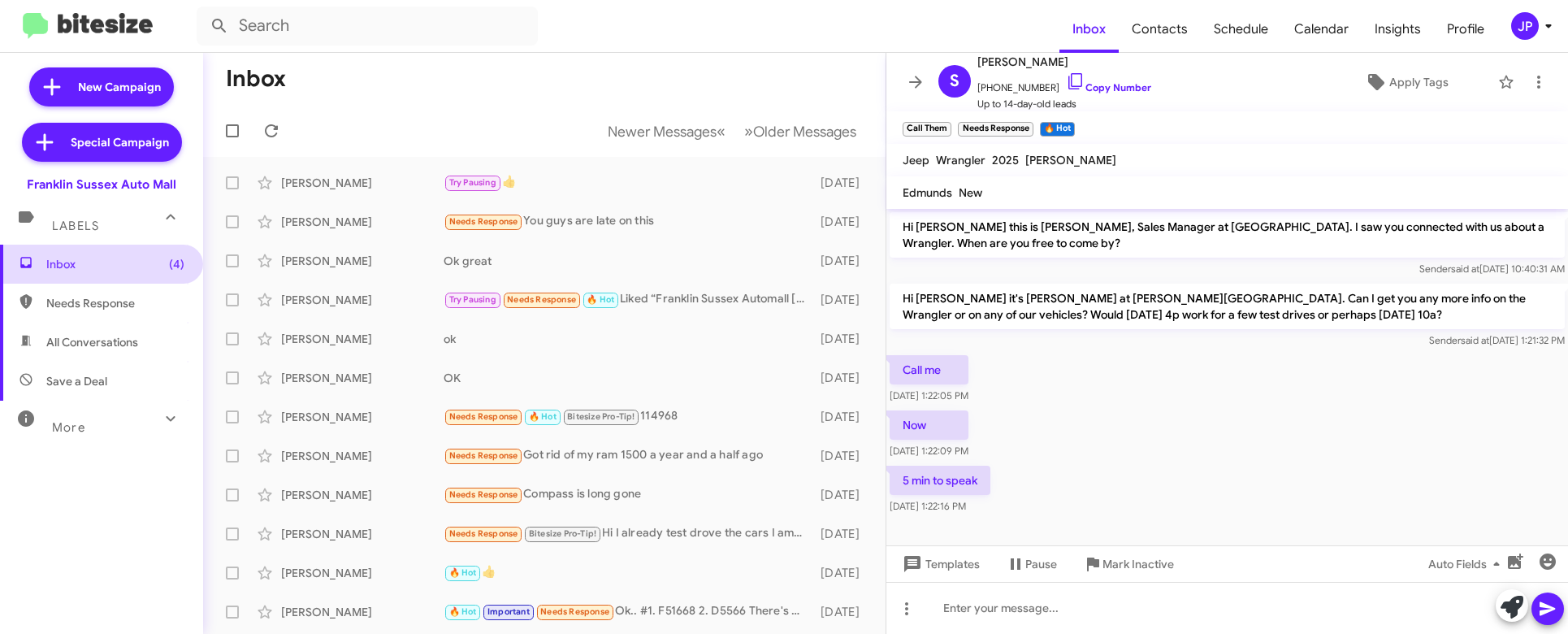
click at [115, 252] on span "Inbox (4)" at bounding box center [101, 264] width 203 height 39
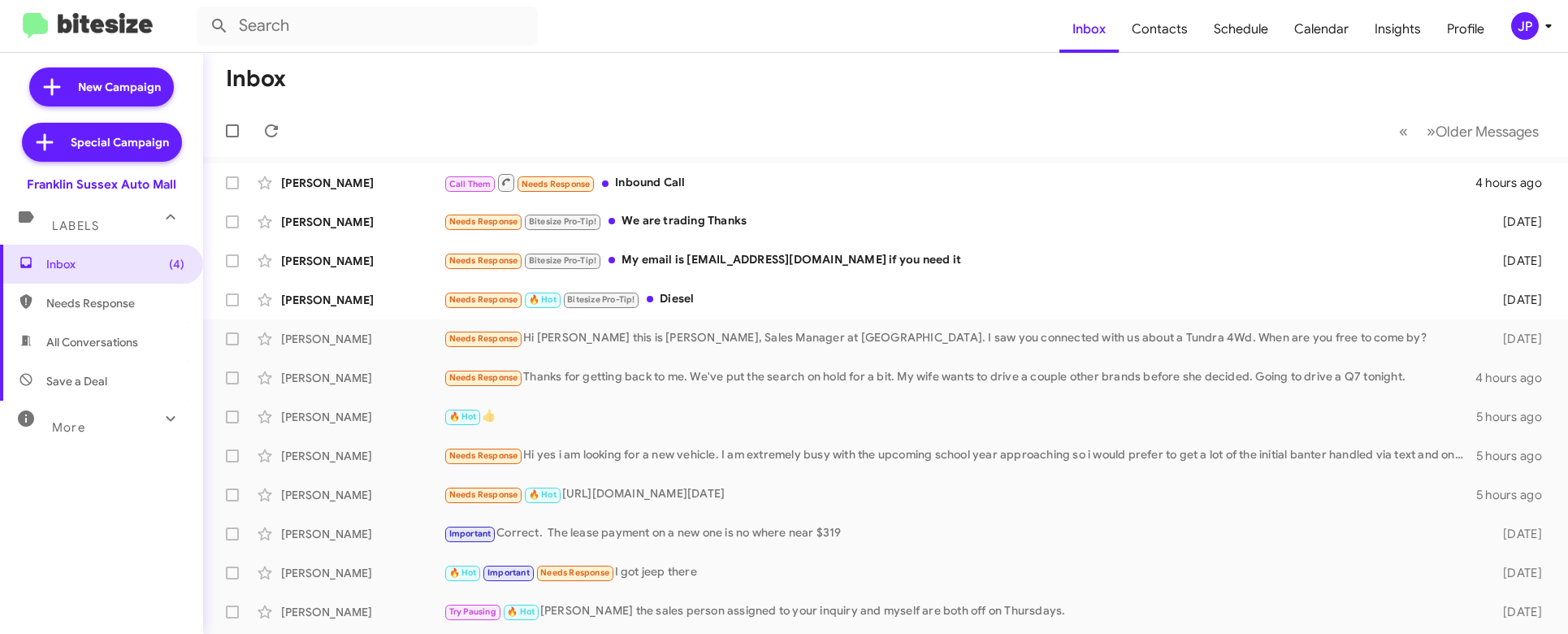
click at [1529, 36] on div "JP" at bounding box center [1525, 26] width 27 height 27
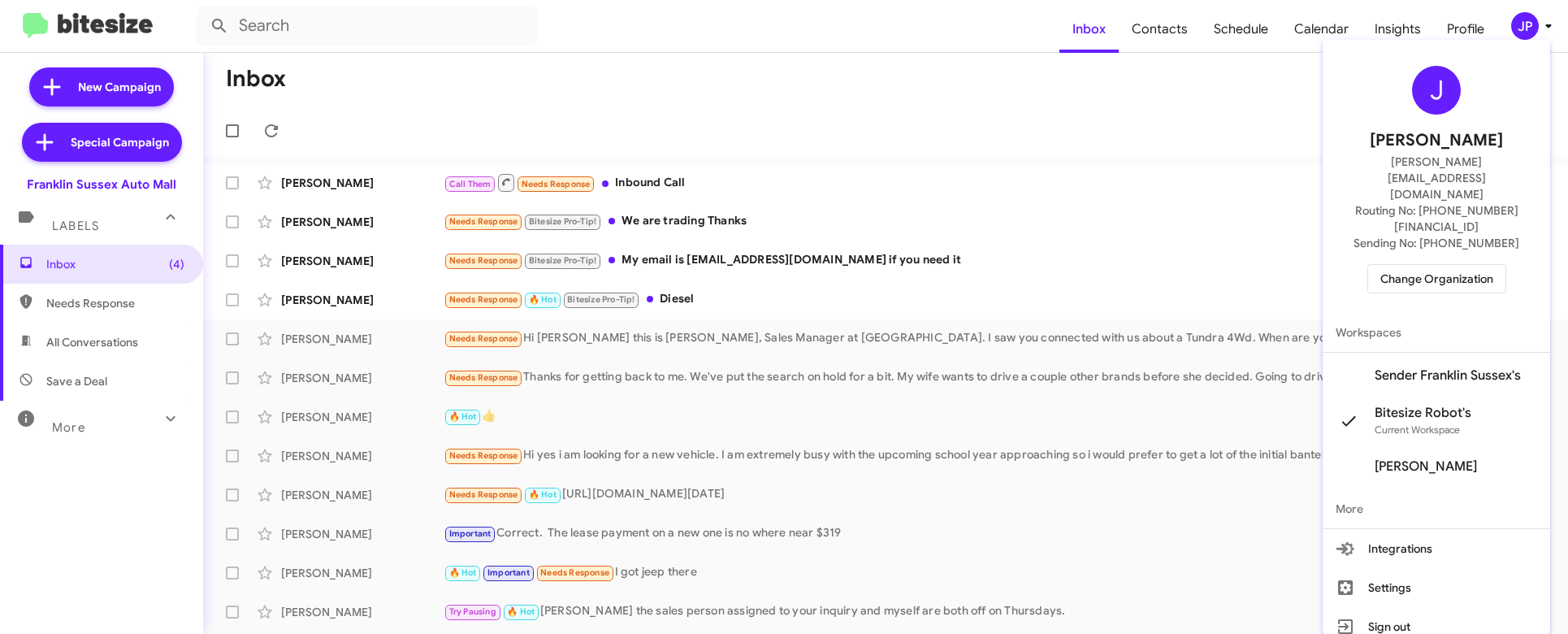
click at [1478, 265] on span "Change Organization" at bounding box center [1437, 279] width 113 height 27
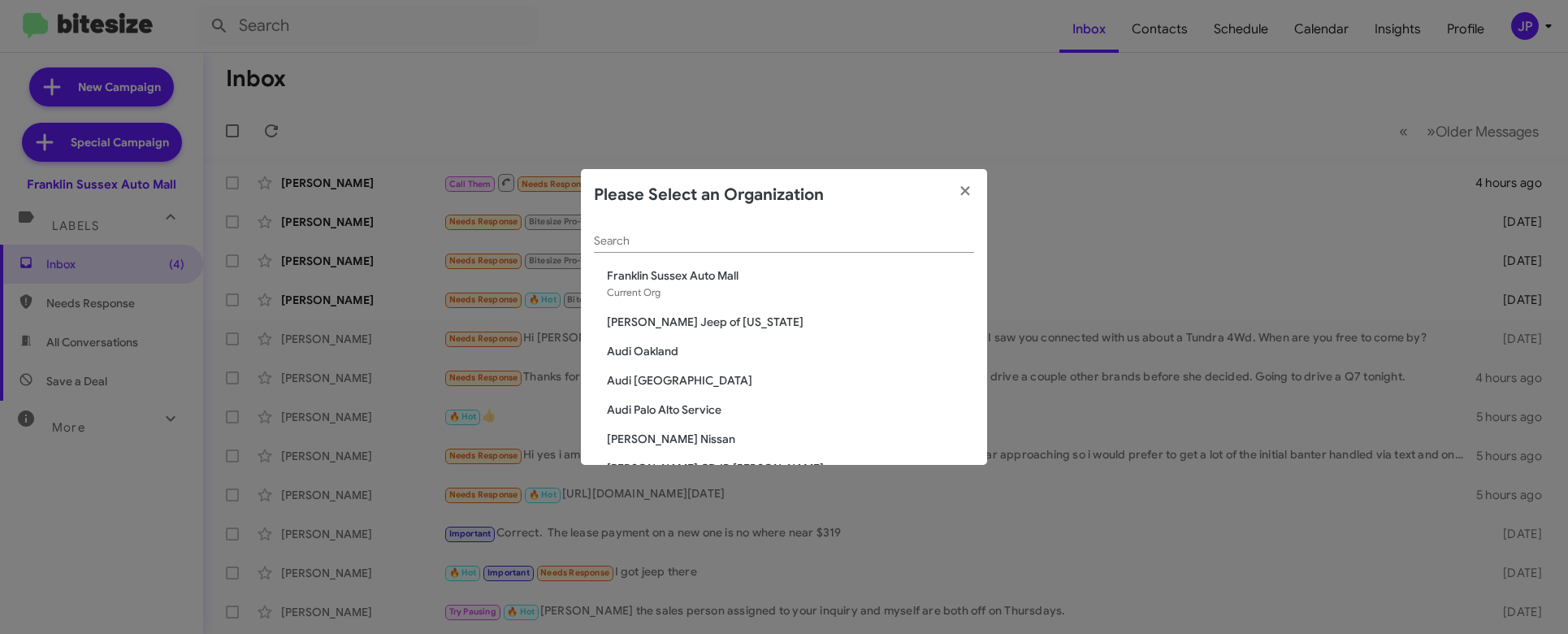
click at [806, 215] on div "Please Select an Organization" at bounding box center [784, 195] width 407 height 52
click at [813, 230] on div "Search" at bounding box center [783, 237] width 380 height 32
click at [810, 243] on input "Search" at bounding box center [783, 241] width 380 height 13
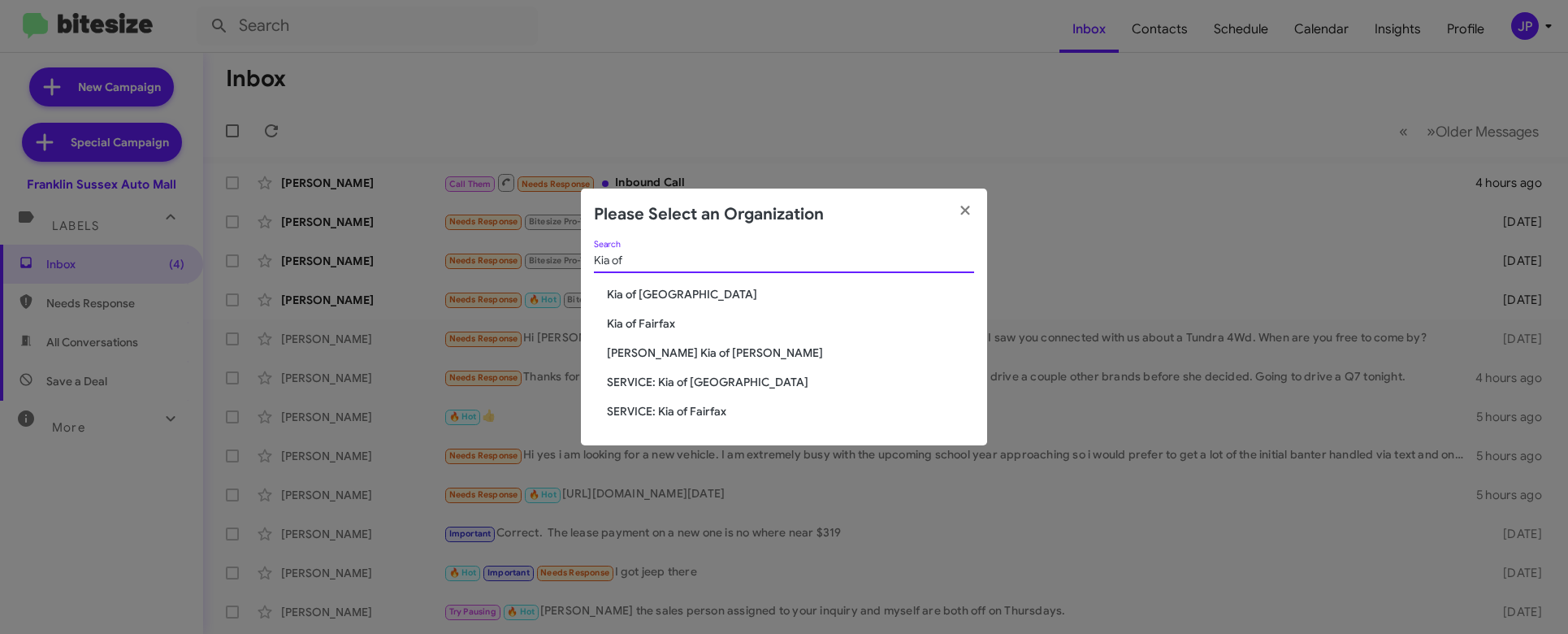
type input "Kia of"
click at [657, 319] on span "Kia of Fairfax" at bounding box center [791, 324] width 367 height 17
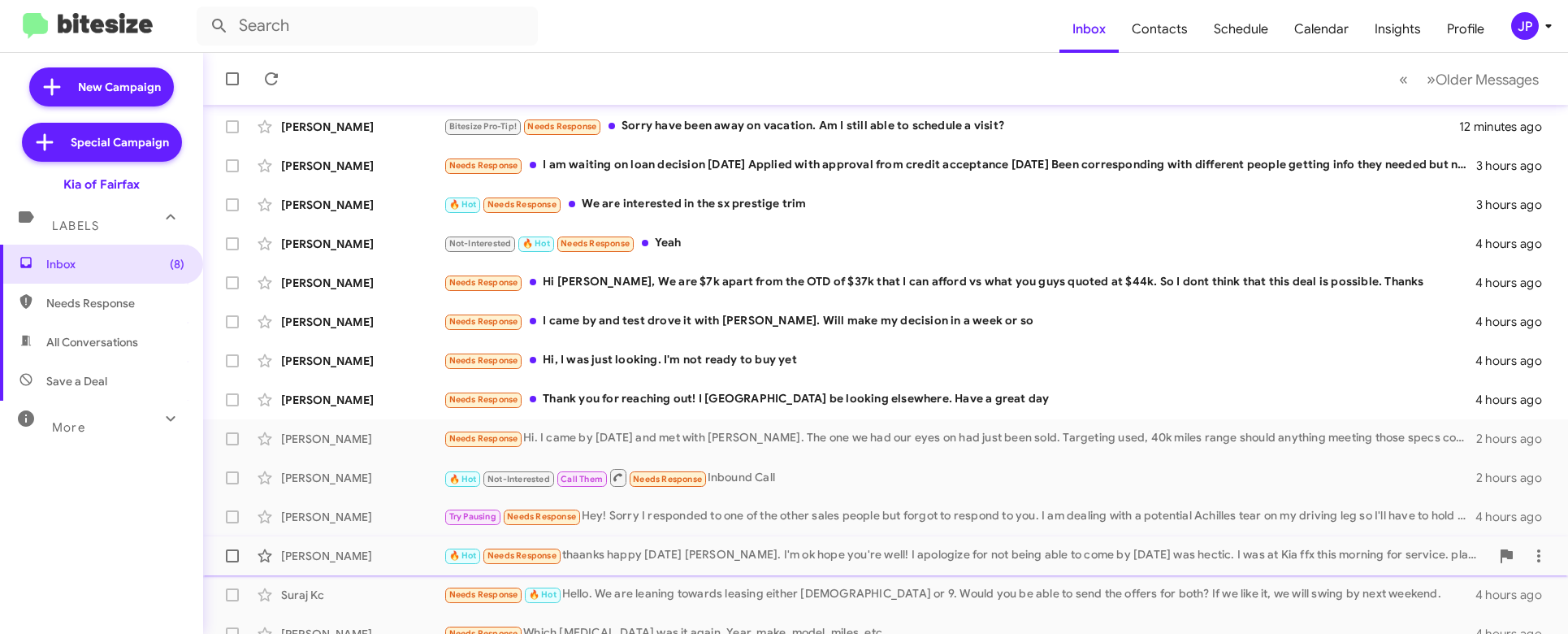
scroll to position [310, 0]
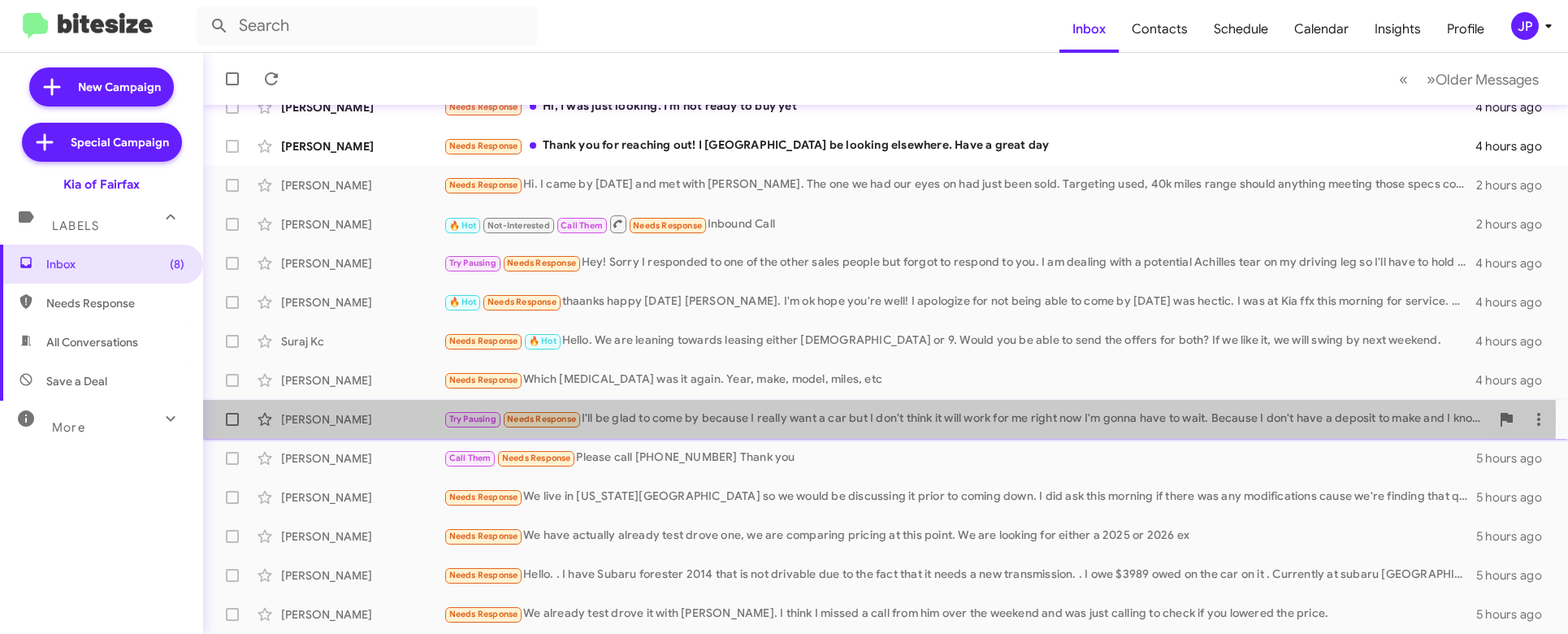
click at [699, 419] on div "Try Pausing Needs Response I'll be glad to come by because I really want a car …" at bounding box center [967, 419] width 1047 height 18
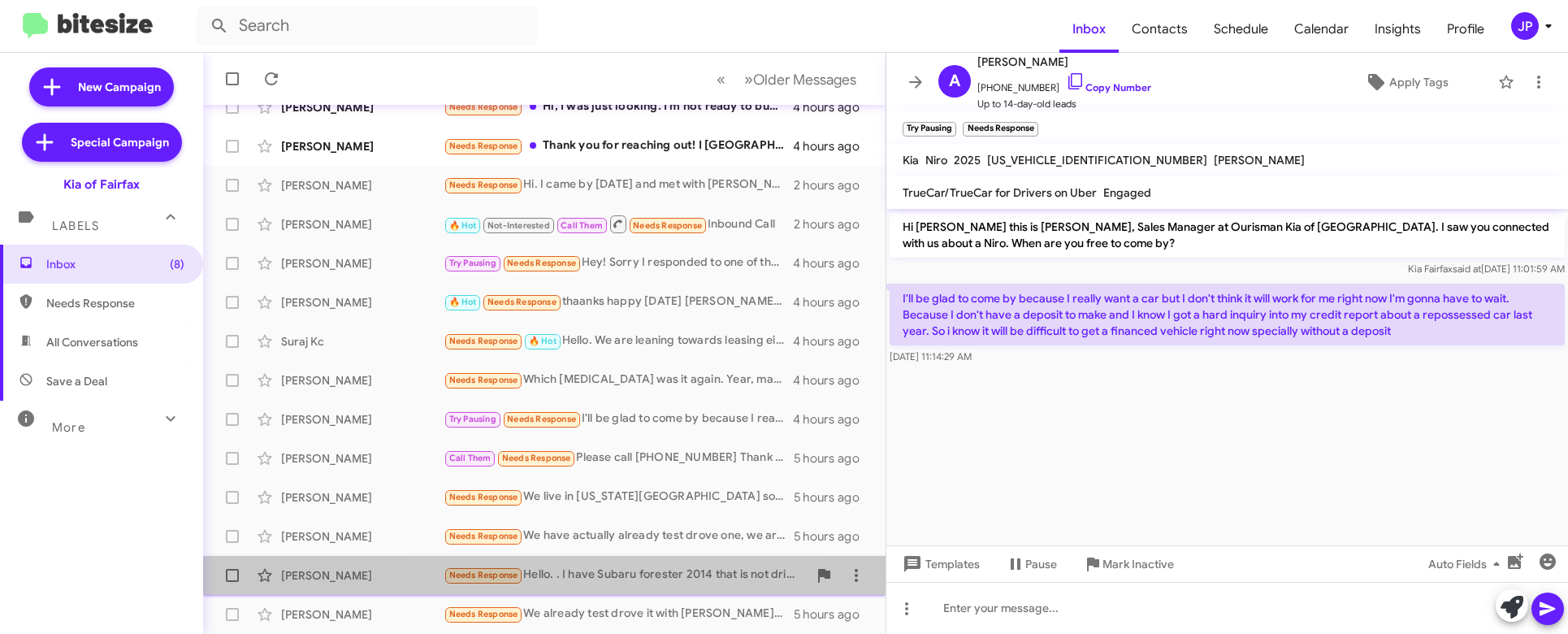
click at [622, 592] on span "[PERSON_NAME] Needs Response Hello. . I have Subaru forester 2014 that is not d…" at bounding box center [544, 575] width 683 height 39
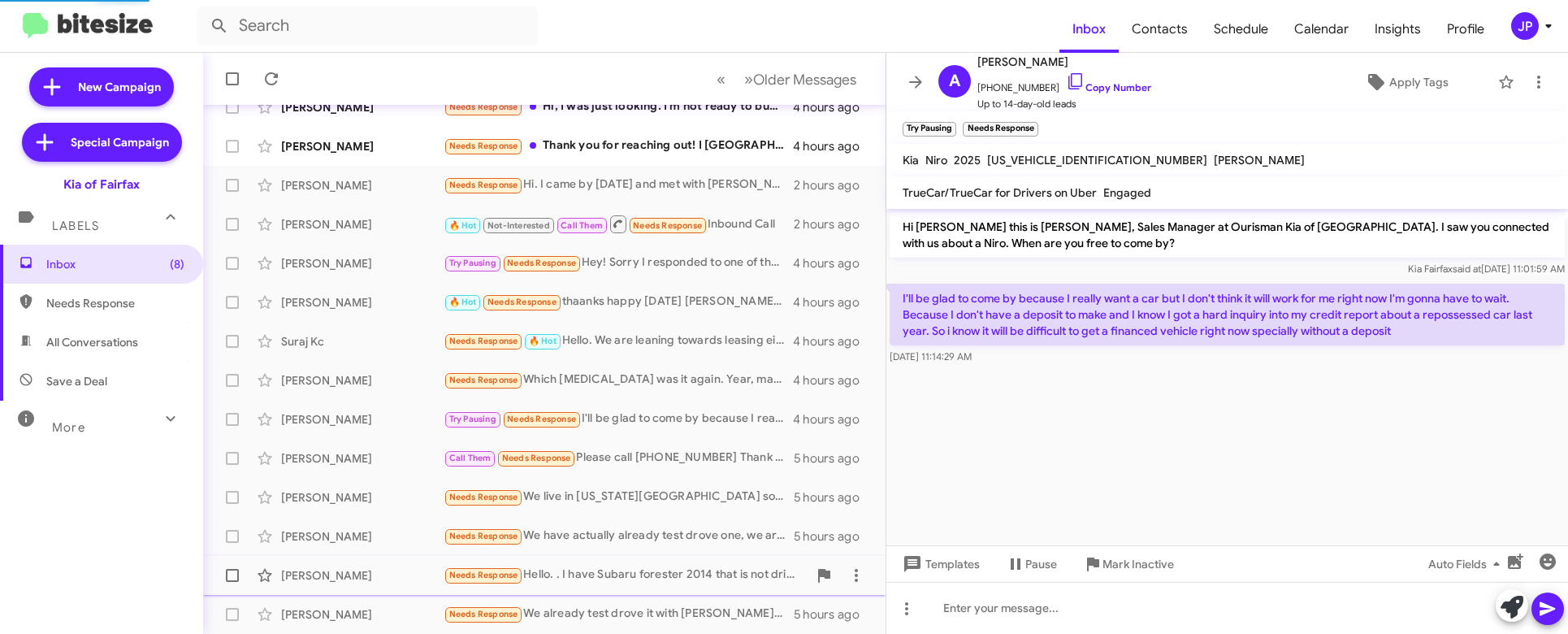
scroll to position [166, 0]
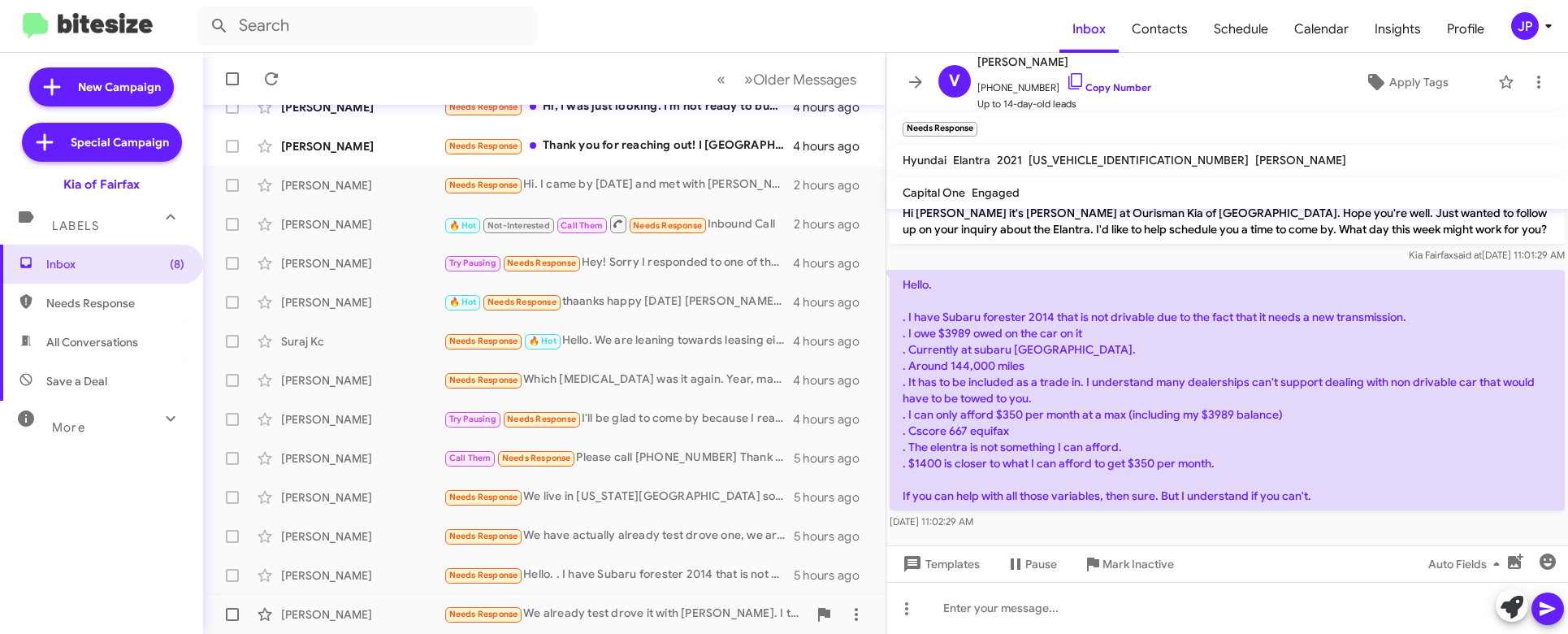
click at [630, 617] on div "Needs Response We already test drove it with [PERSON_NAME]. I think I missed a …" at bounding box center [626, 614] width 364 height 18
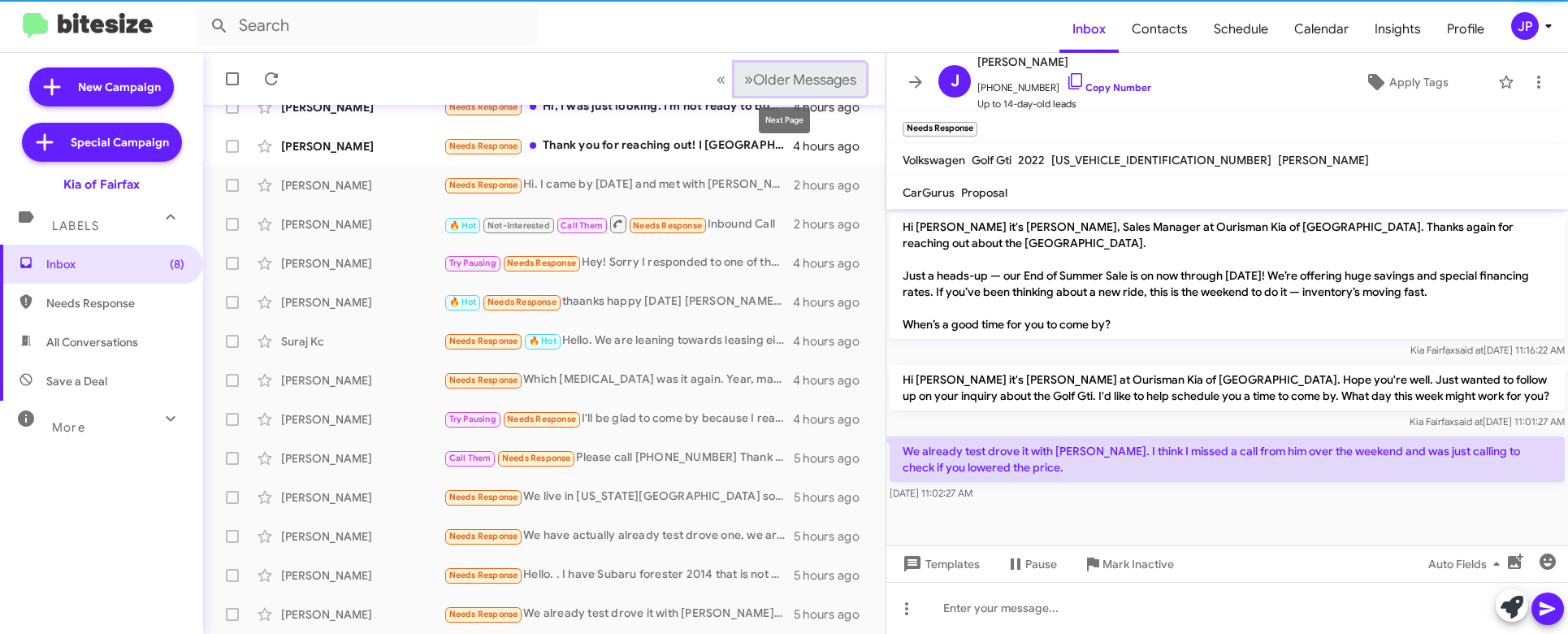
click at [836, 75] on span "Older Messages" at bounding box center [805, 79] width 103 height 17
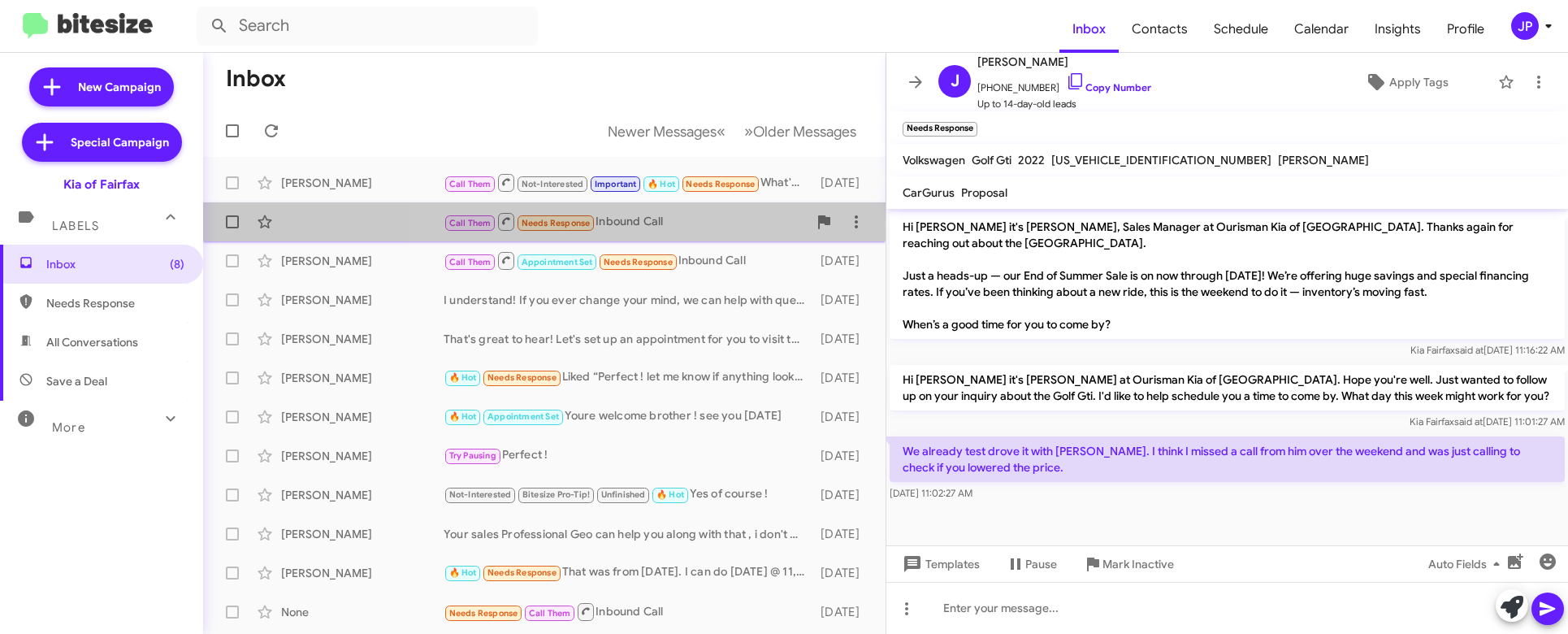
click at [646, 220] on div "Call Them Needs Response Inbound Call" at bounding box center [626, 221] width 364 height 20
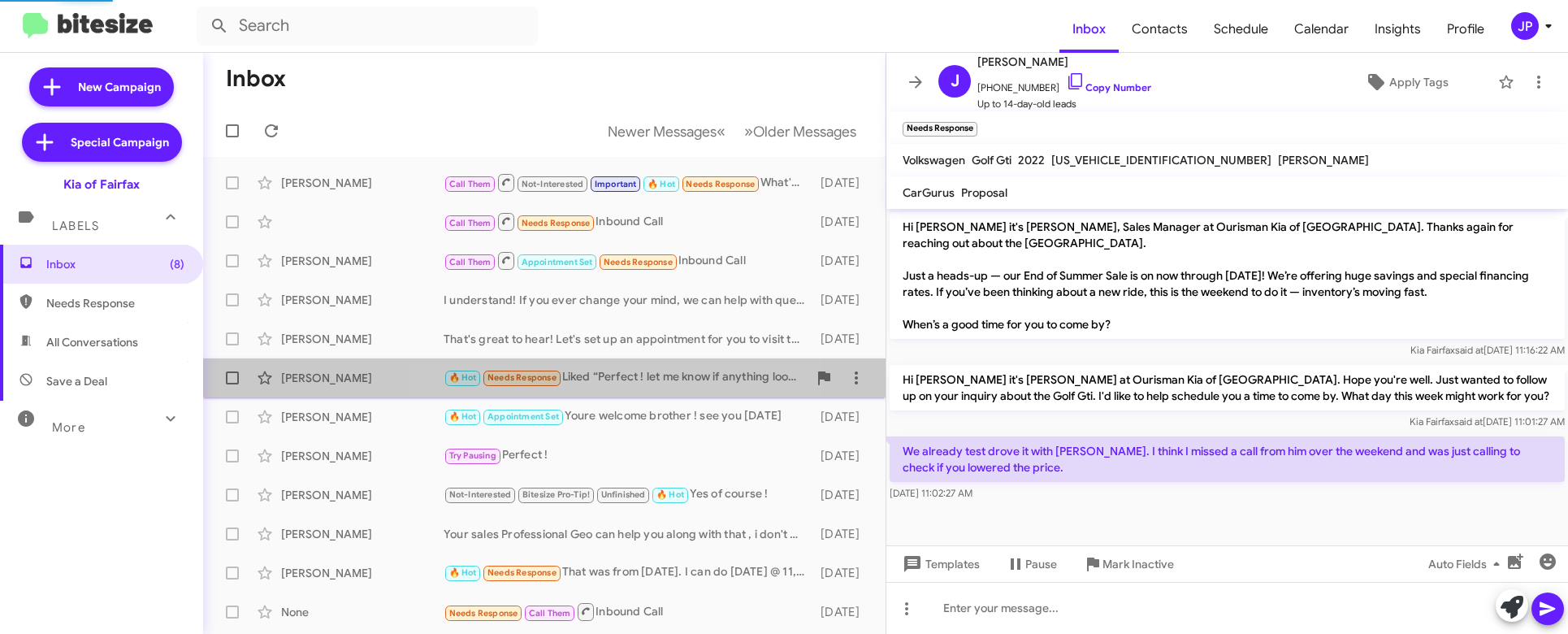
click at [624, 385] on div "🔥 Hot Needs Response Liked “Perfect ! let me know if anything looks good ! and …" at bounding box center [626, 378] width 364 height 18
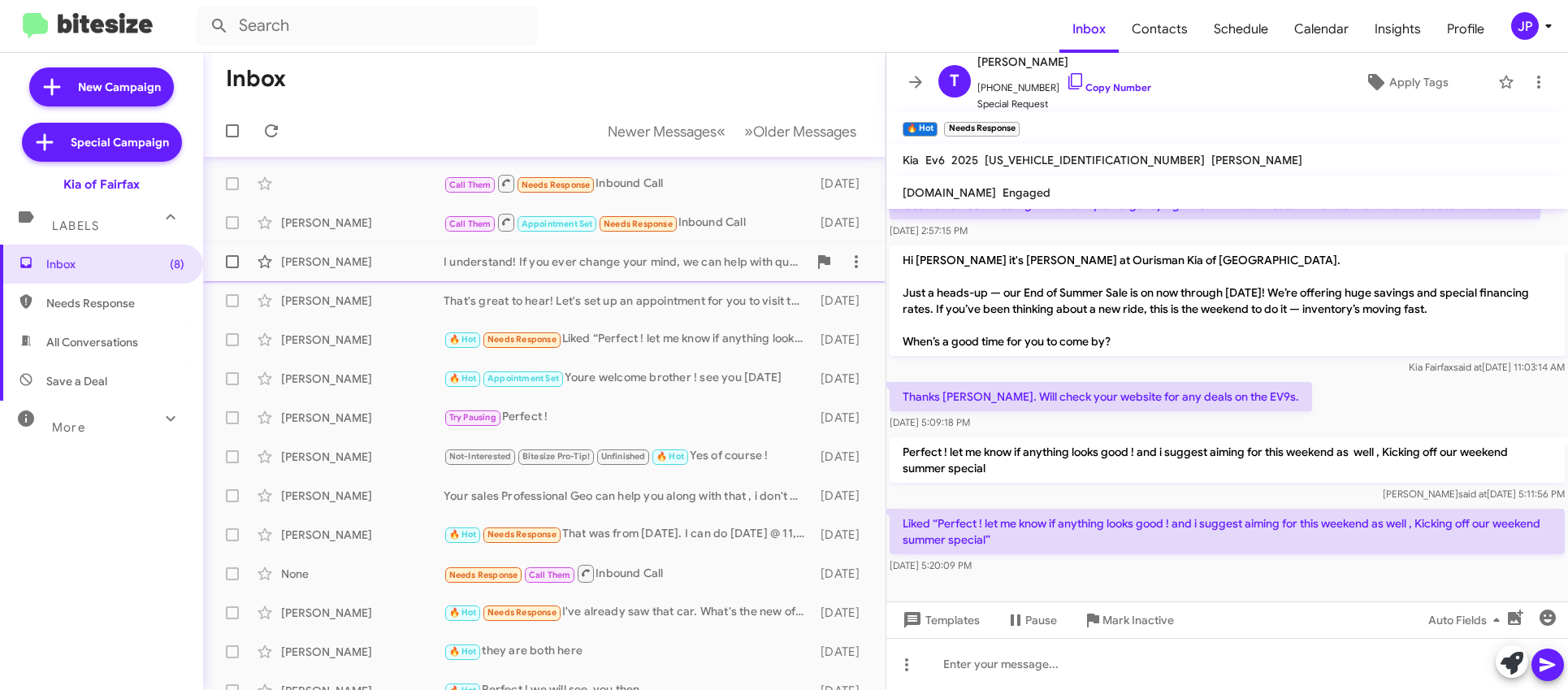
scroll to position [55, 0]
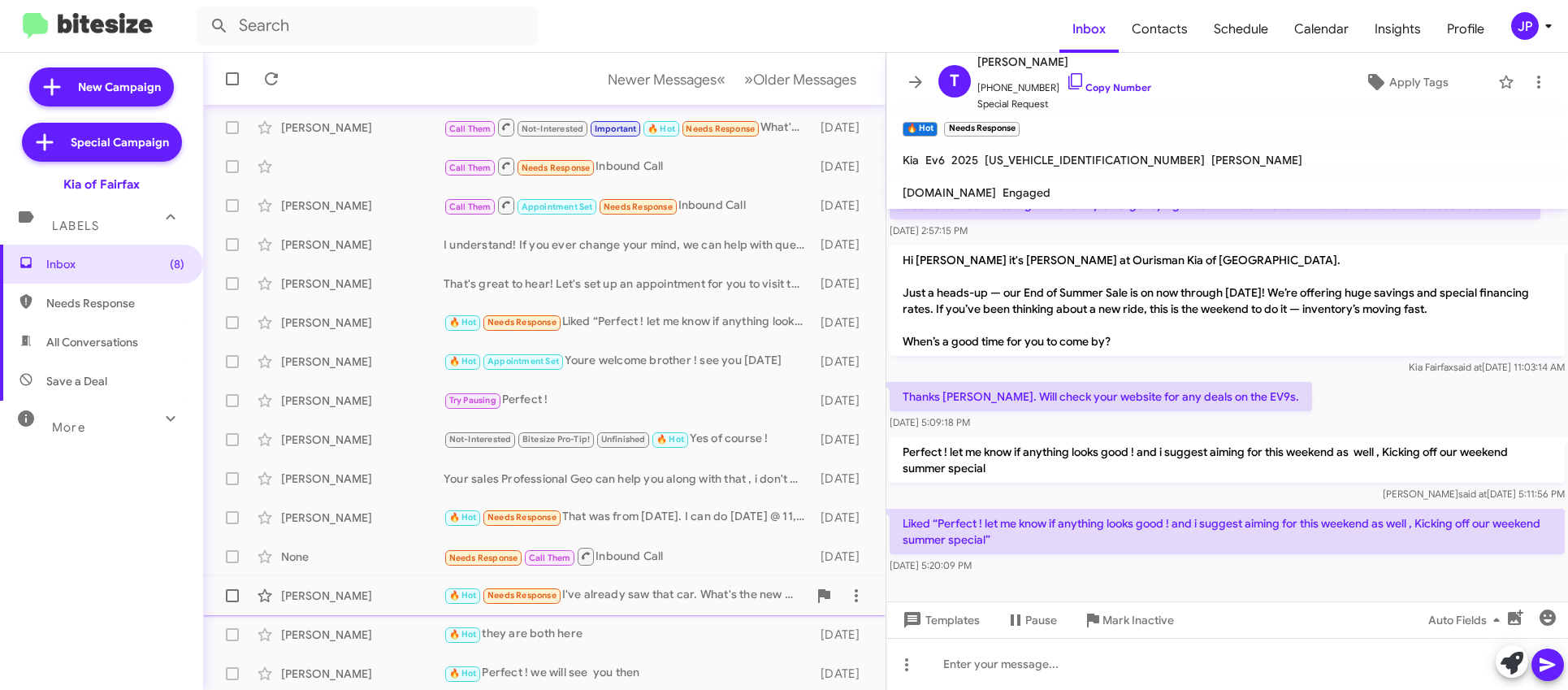
click at [646, 593] on div "🔥 Hot Needs Response I've already saw that car. What's the new offer?" at bounding box center [626, 595] width 364 height 18
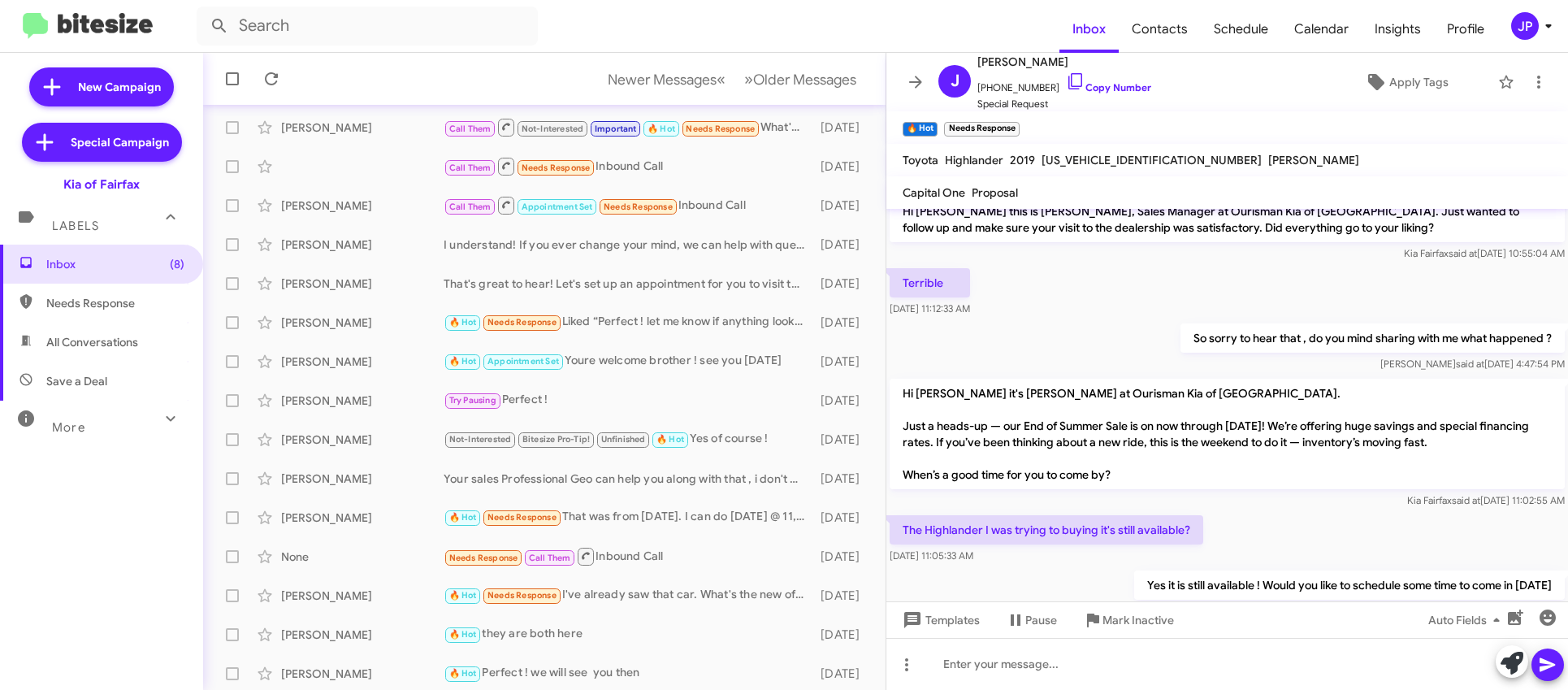
scroll to position [17, 0]
click at [1526, 25] on div "JP" at bounding box center [1525, 26] width 27 height 27
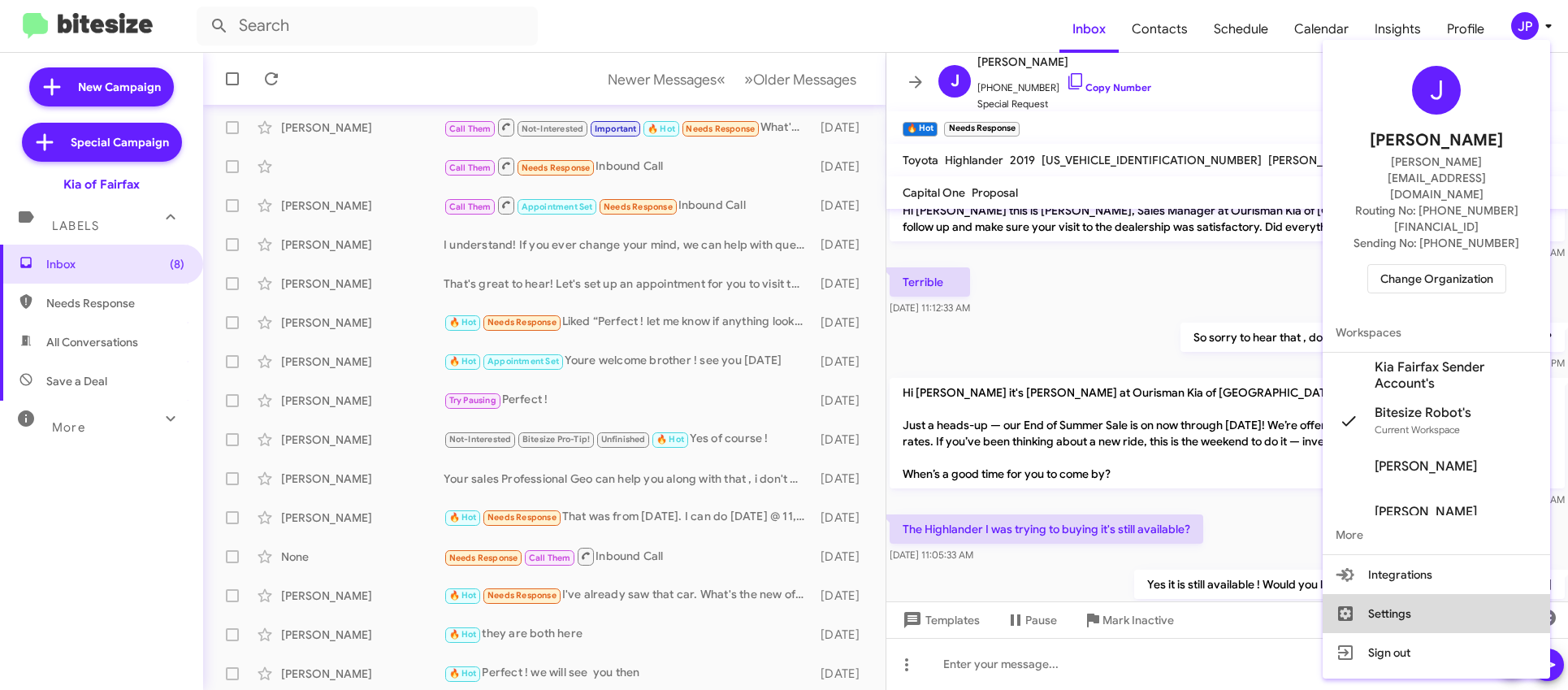
click at [1443, 594] on button "Settings" at bounding box center [1437, 613] width 228 height 39
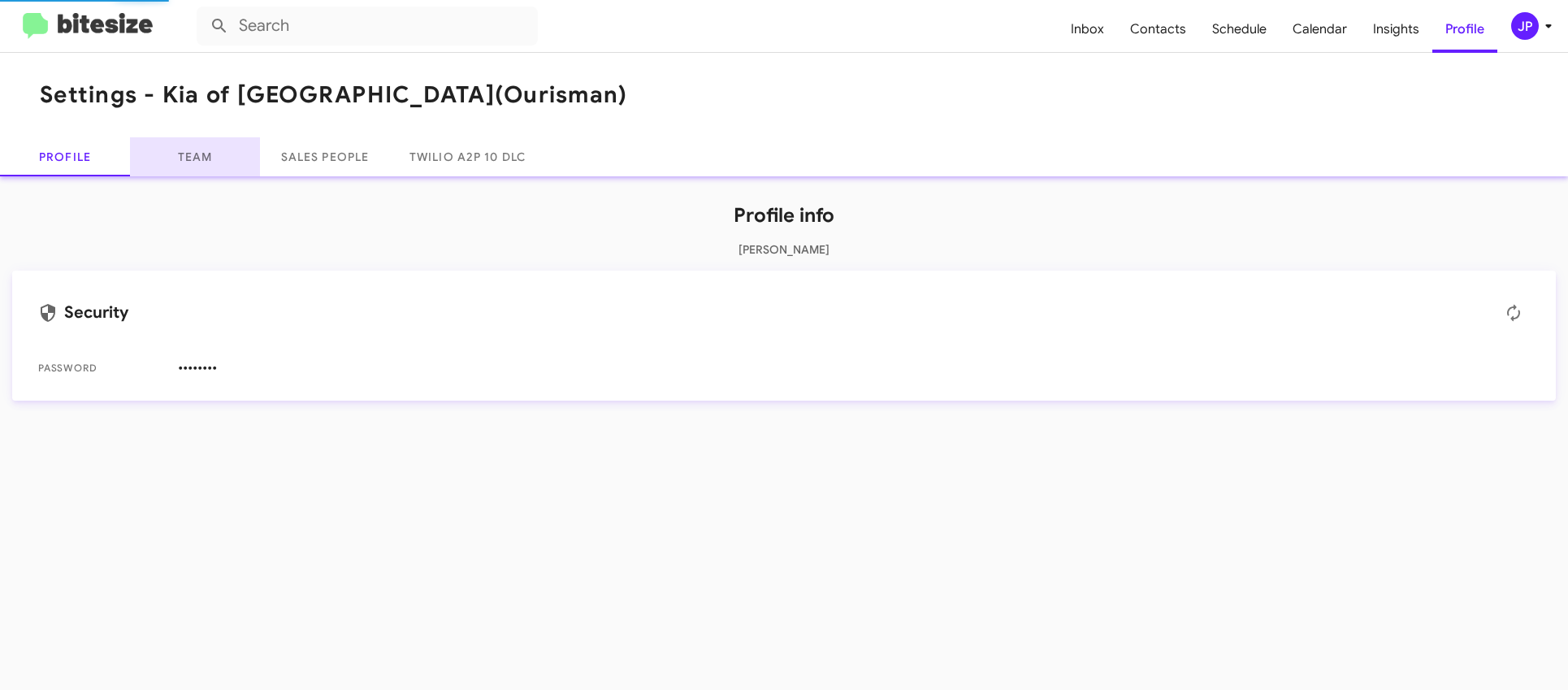
click at [213, 167] on link "Team" at bounding box center [195, 156] width 130 height 39
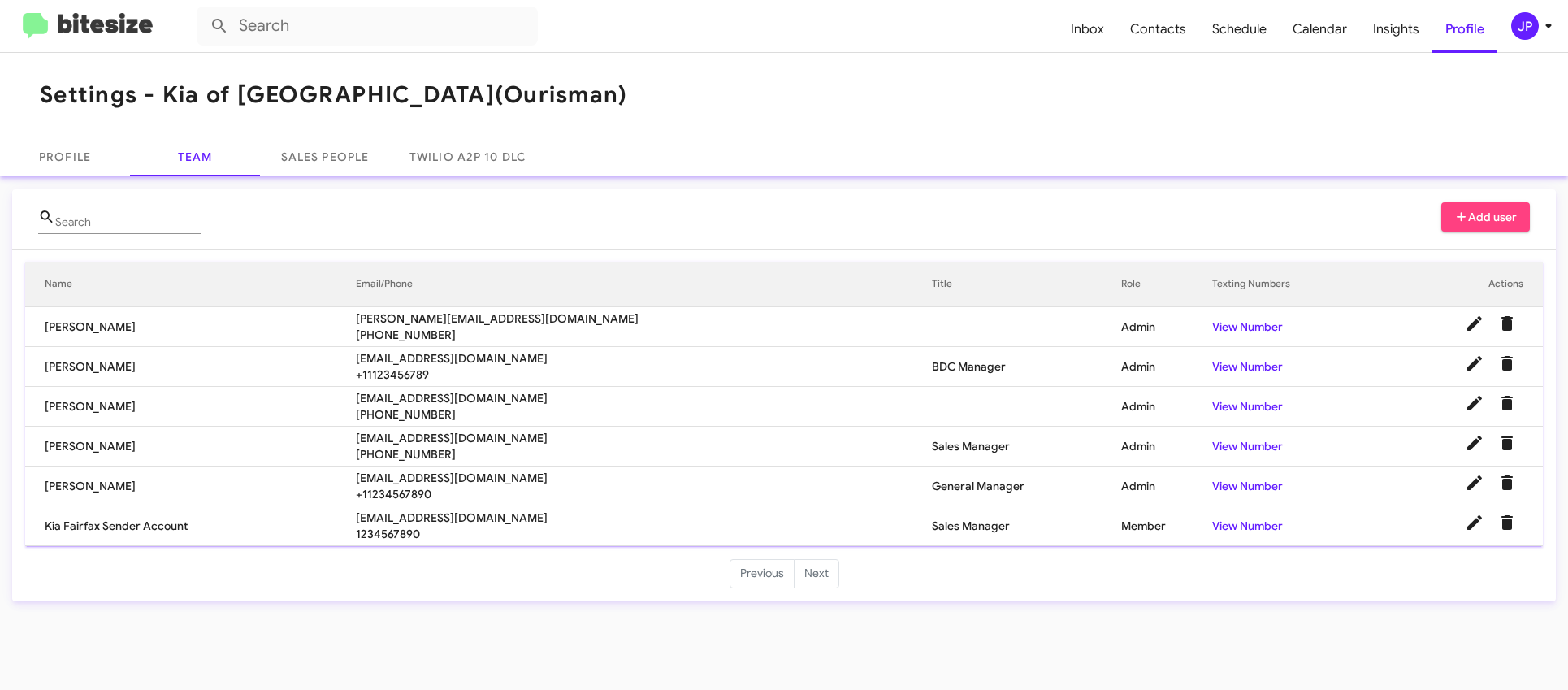
click at [81, 8] on mat-toolbar "Inbox Contacts Schedule Calendar Insights Profile JP" at bounding box center [784, 26] width 1568 height 52
click at [91, 13] on img at bounding box center [87, 27] width 130 height 27
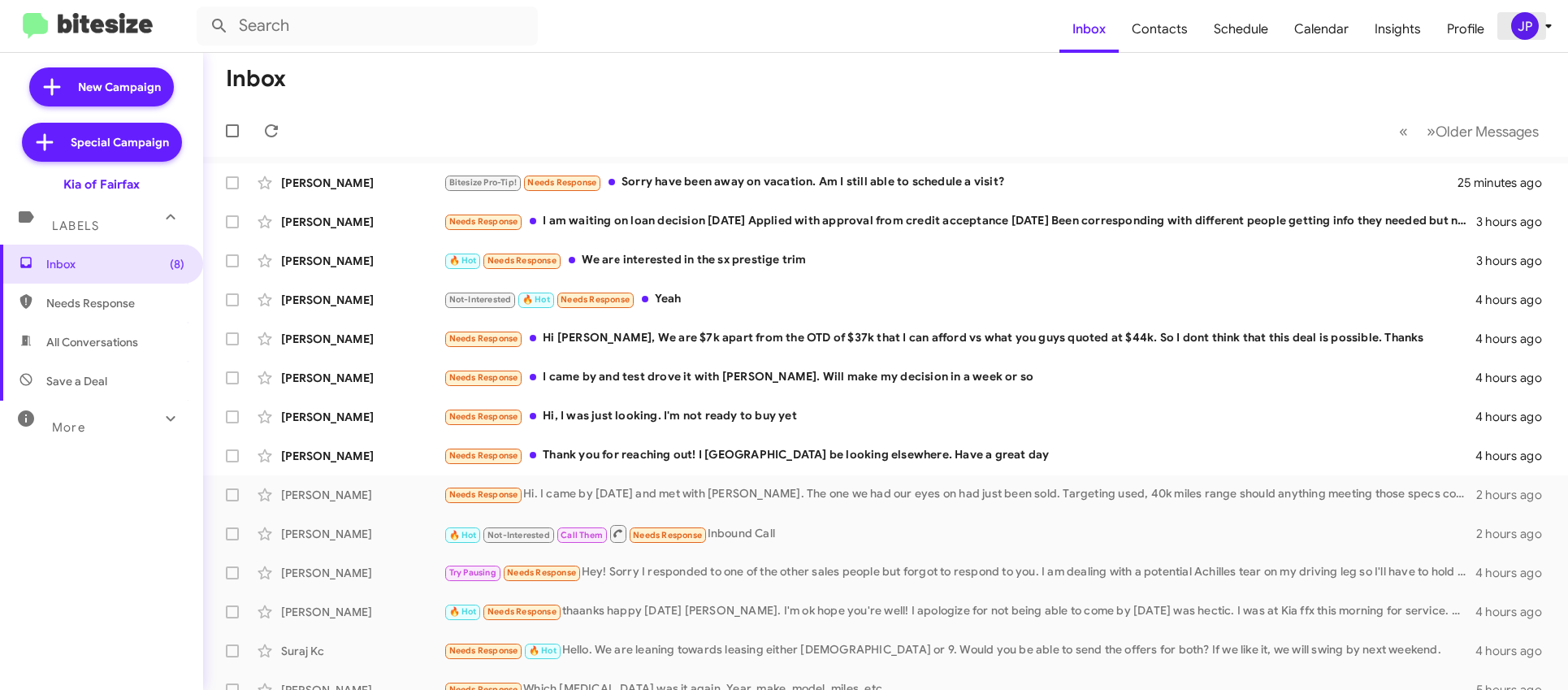
click at [1536, 34] on span "JP" at bounding box center [1535, 26] width 49 height 27
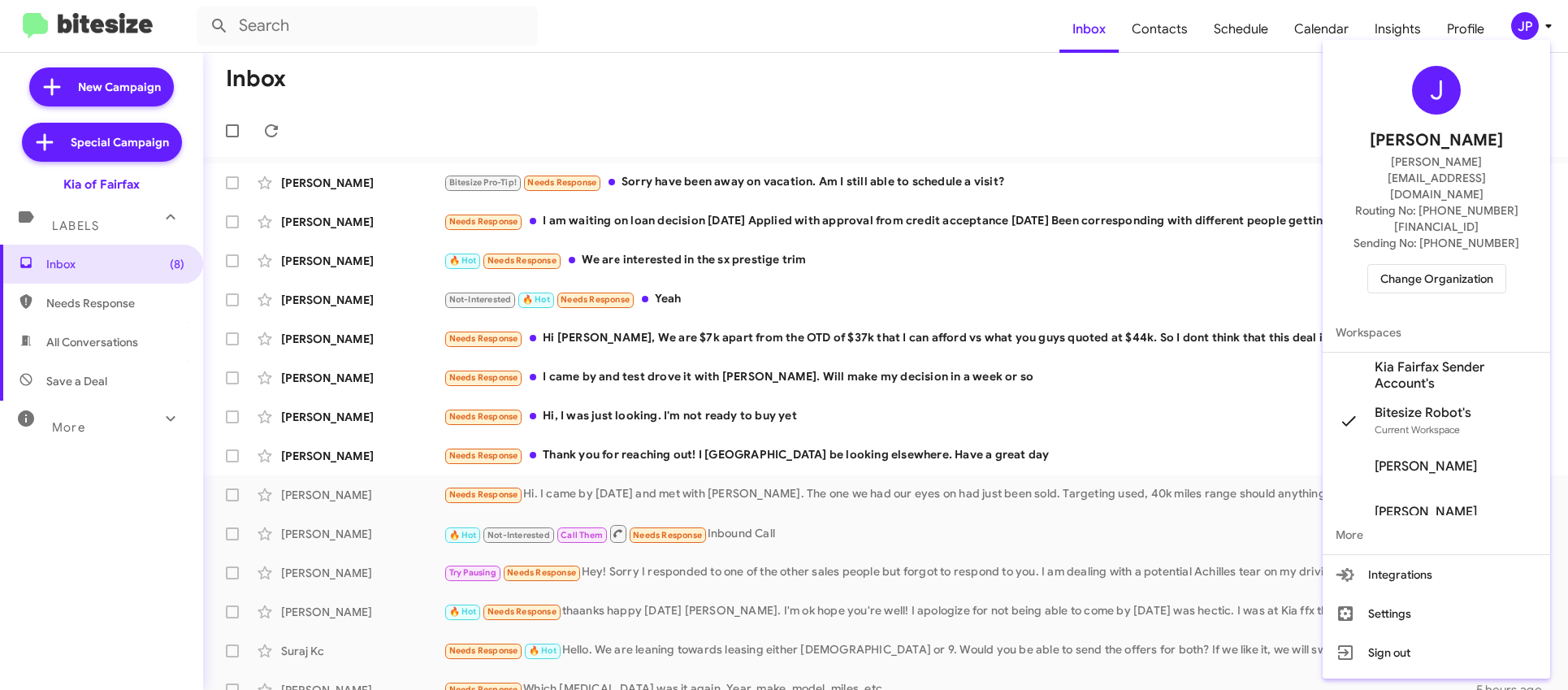
click at [1427, 265] on span "Change Organization" at bounding box center [1437, 278] width 113 height 27
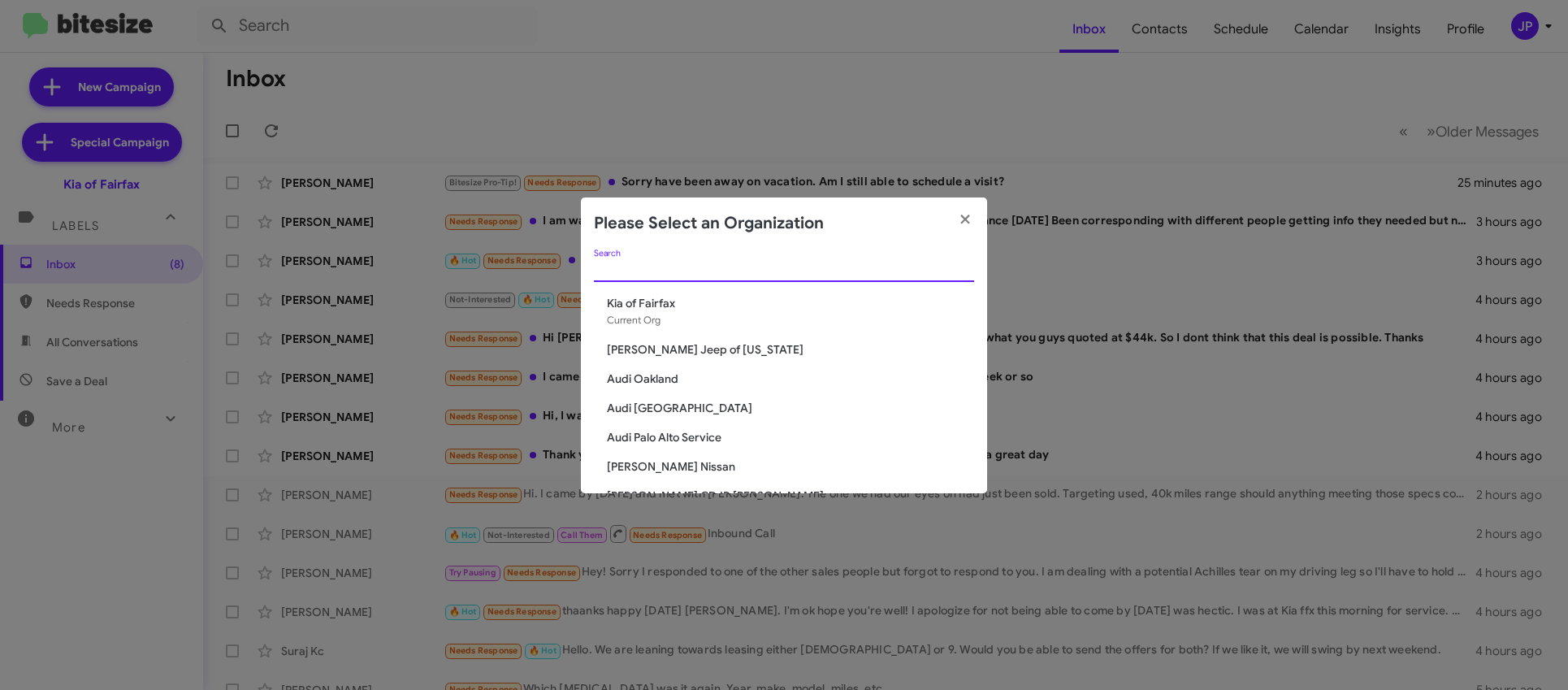
click at [632, 272] on input "Search" at bounding box center [783, 270] width 380 height 13
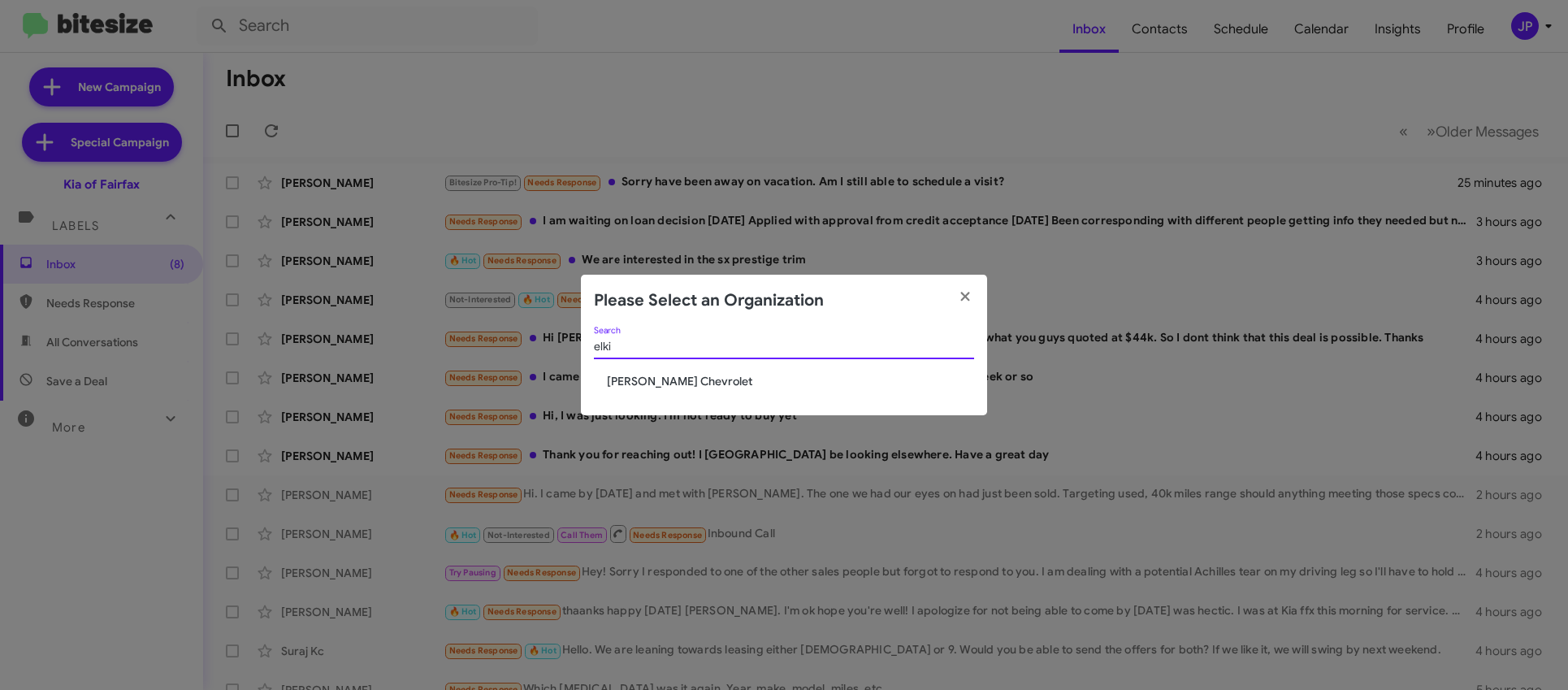
type input "elki"
click at [653, 382] on span "[PERSON_NAME] Chevrolet" at bounding box center [791, 382] width 367 height 17
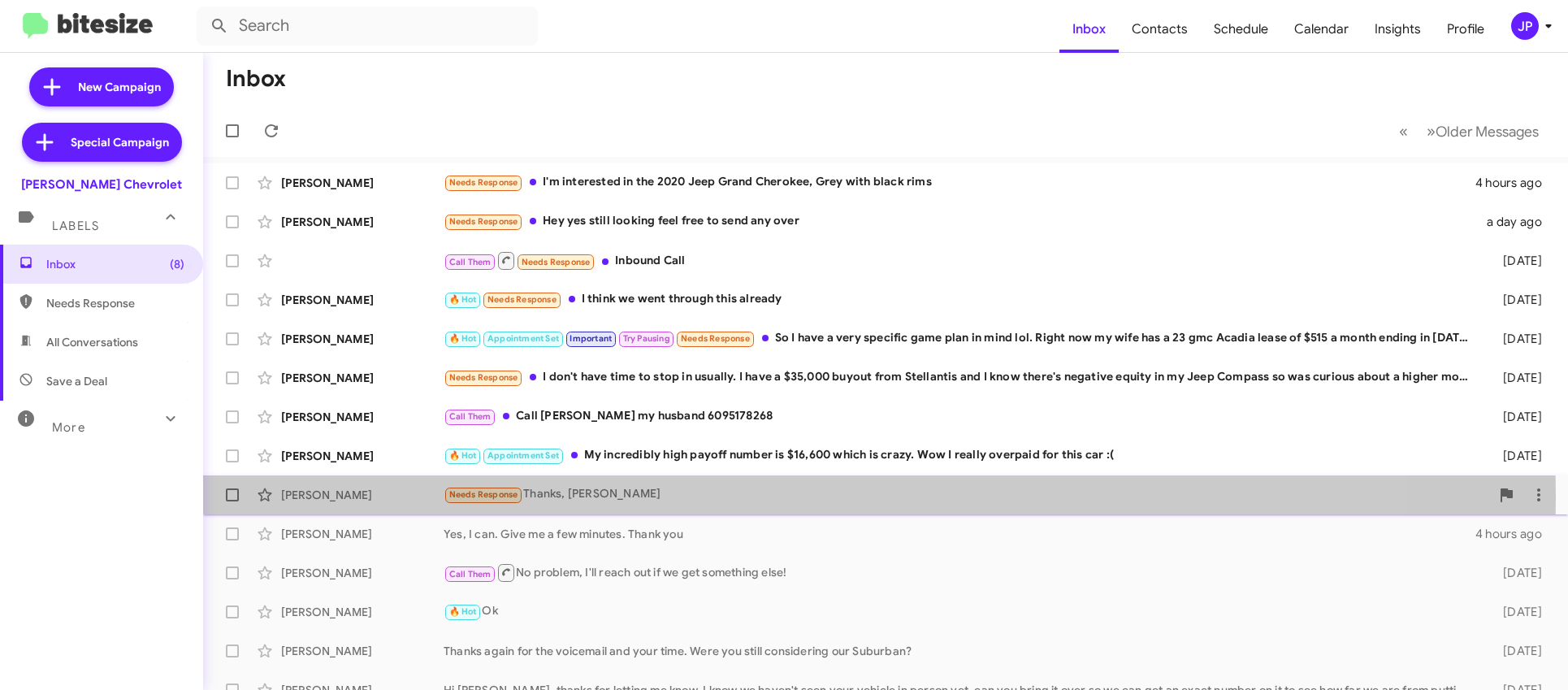
click at [657, 497] on div "Needs Response Thanks, [PERSON_NAME]" at bounding box center [967, 494] width 1047 height 18
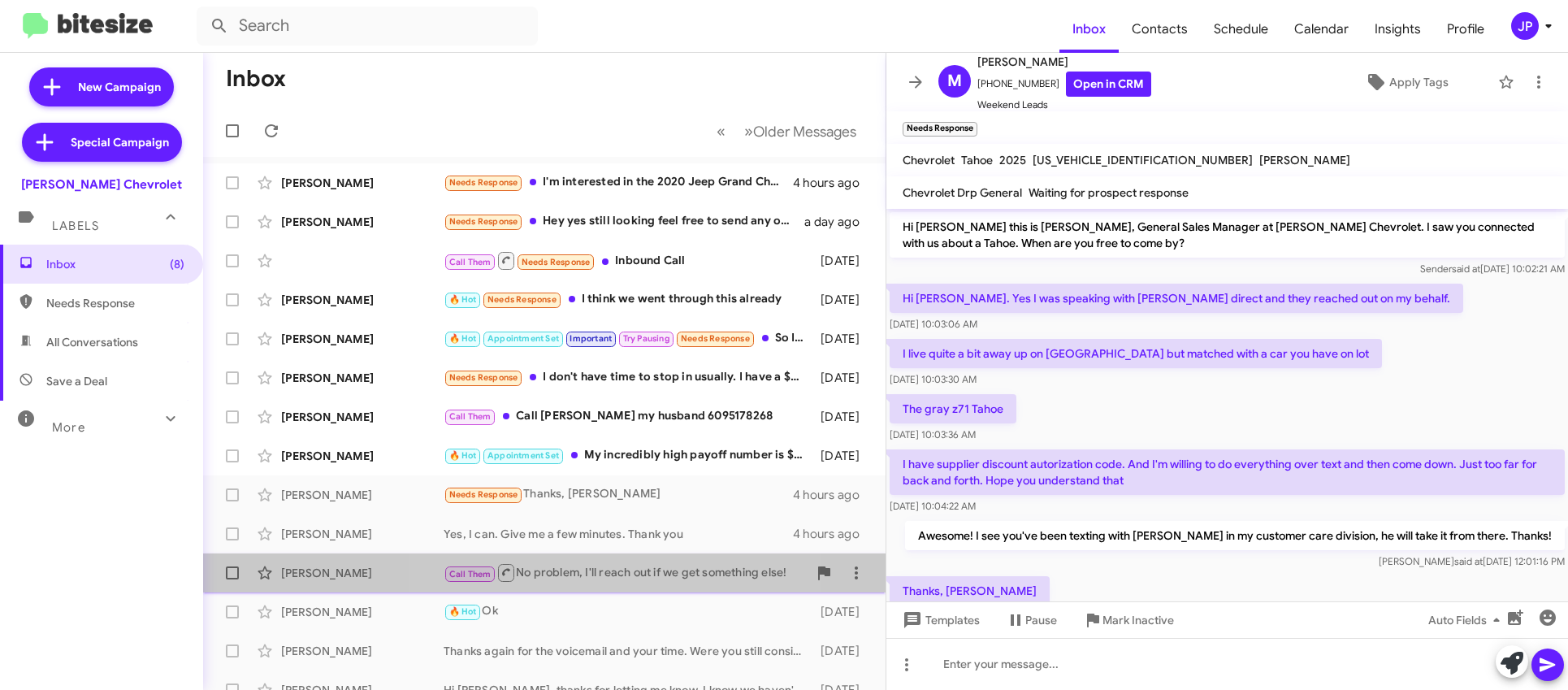
click at [546, 559] on div "[PERSON_NAME] Call Them No problem, I'll reach out if we get something else! [D…" at bounding box center [545, 572] width 657 height 32
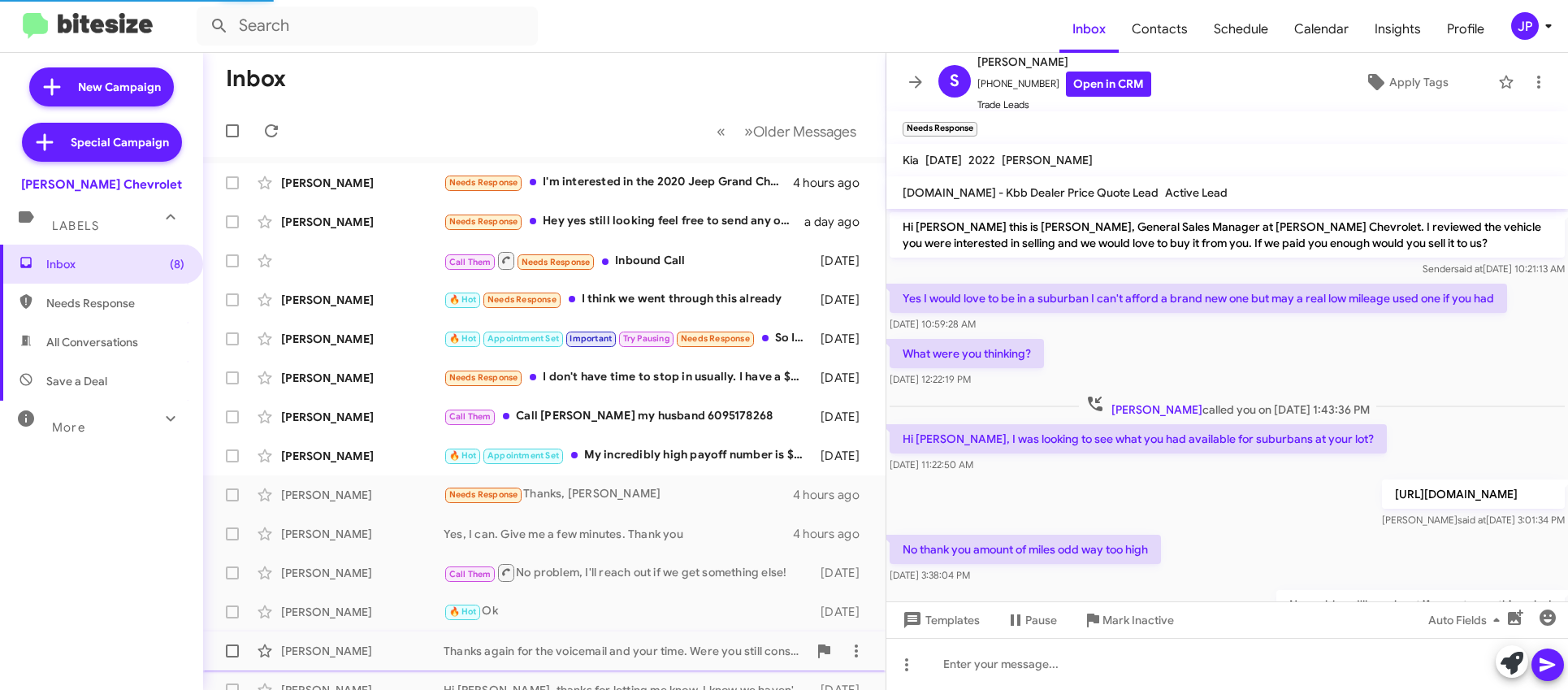
scroll to position [89, 0]
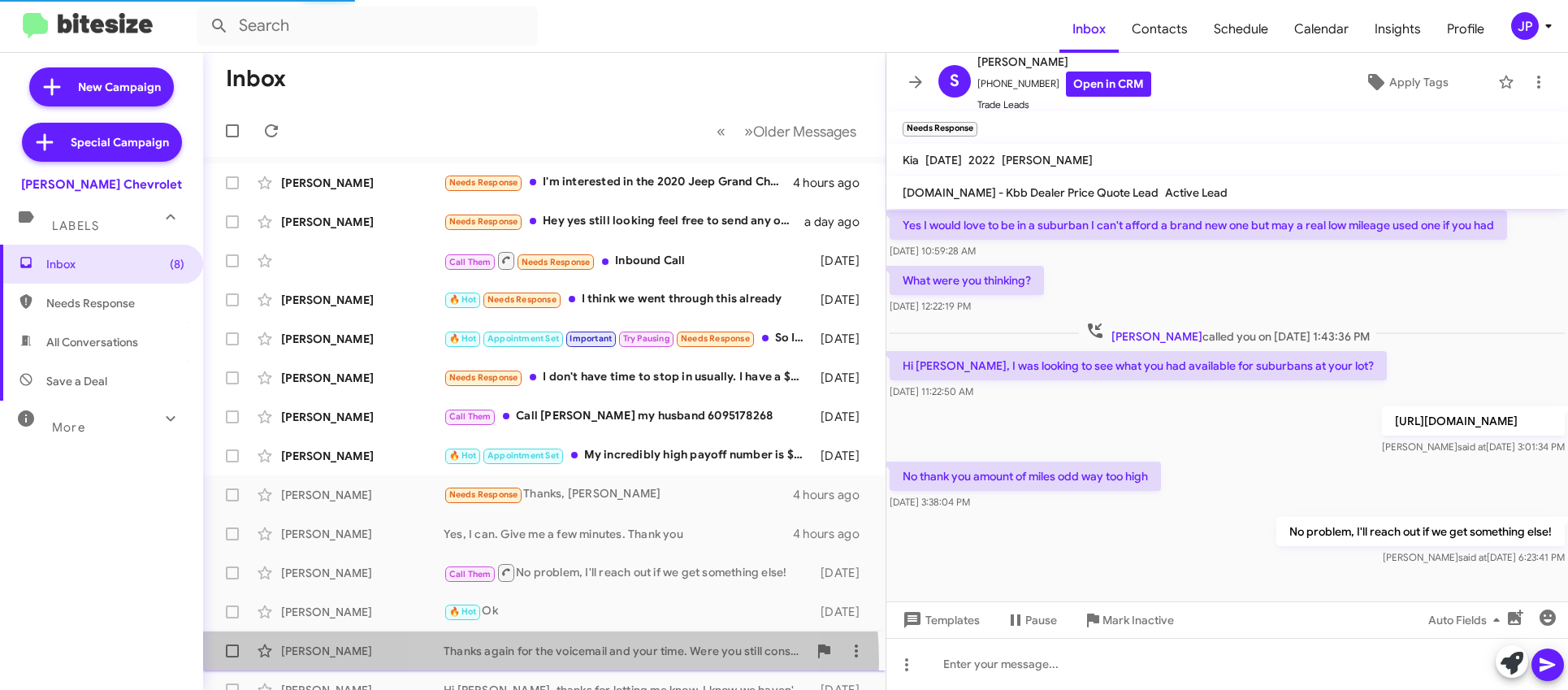
click at [540, 661] on div "[PERSON_NAME] Thanks again for the voicemail and your time. Were you still cons…" at bounding box center [545, 650] width 657 height 32
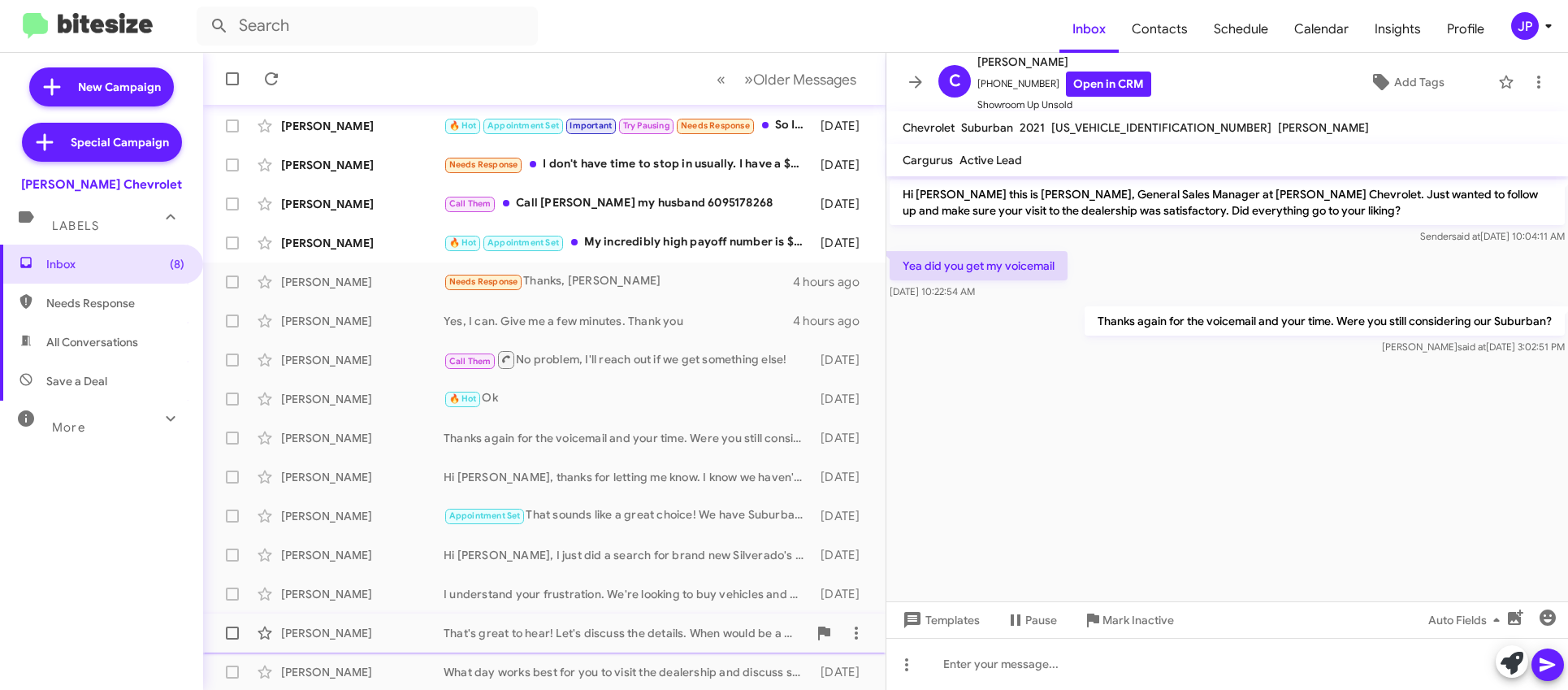
scroll to position [218, 0]
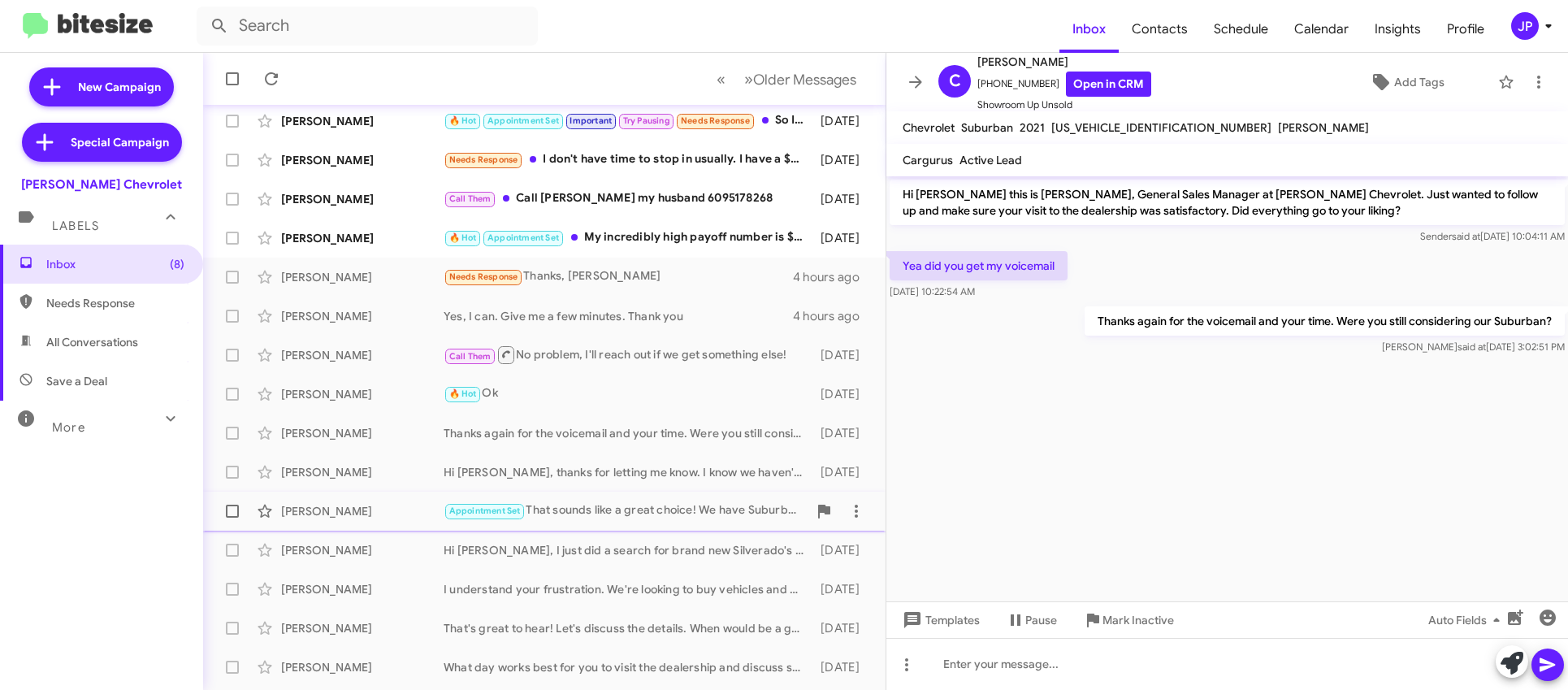
click at [617, 496] on div "Ilker Sainovski Appointment Set That sounds like a great choice! We have Suburb…" at bounding box center [545, 510] width 657 height 32
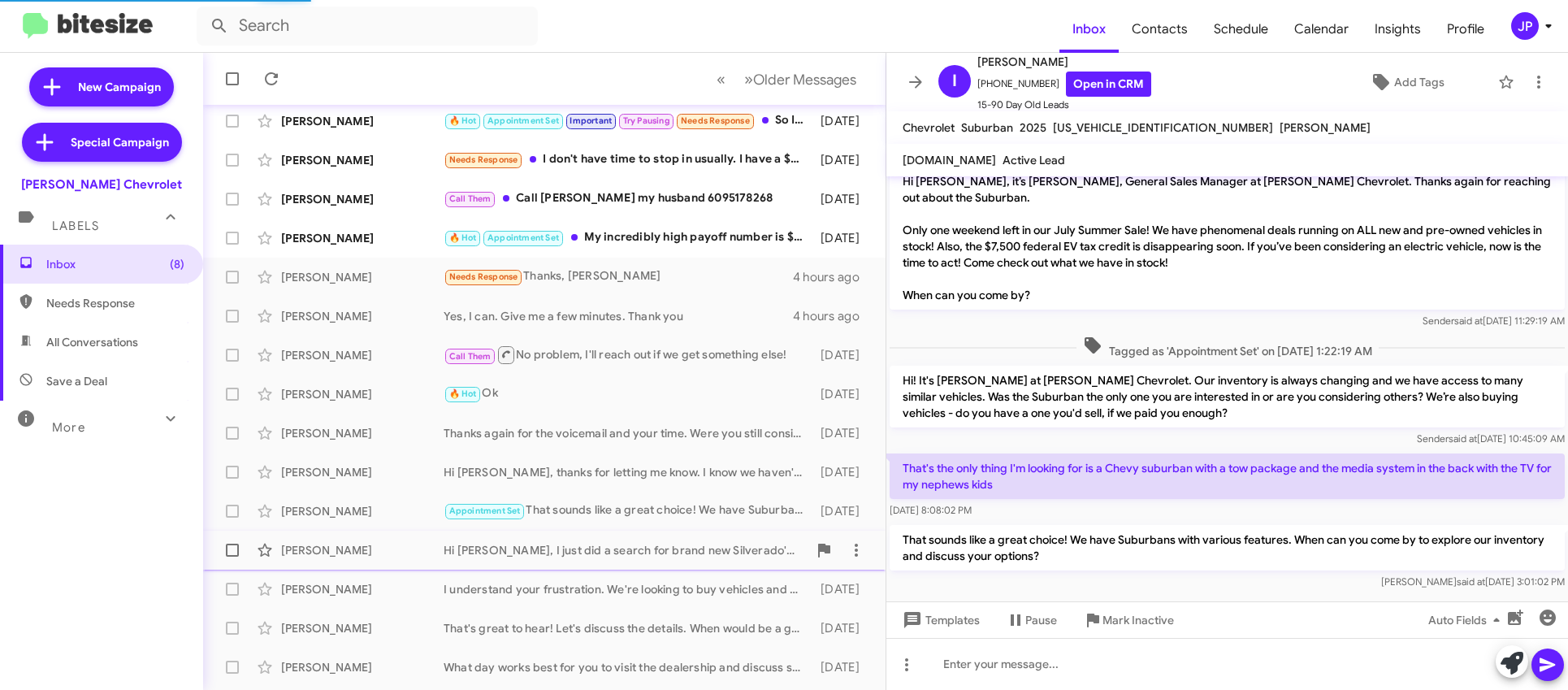
click at [614, 560] on div "Andrew Martinez Hi Andrew, I just did a search for brand new Silverado's and th…" at bounding box center [545, 550] width 657 height 32
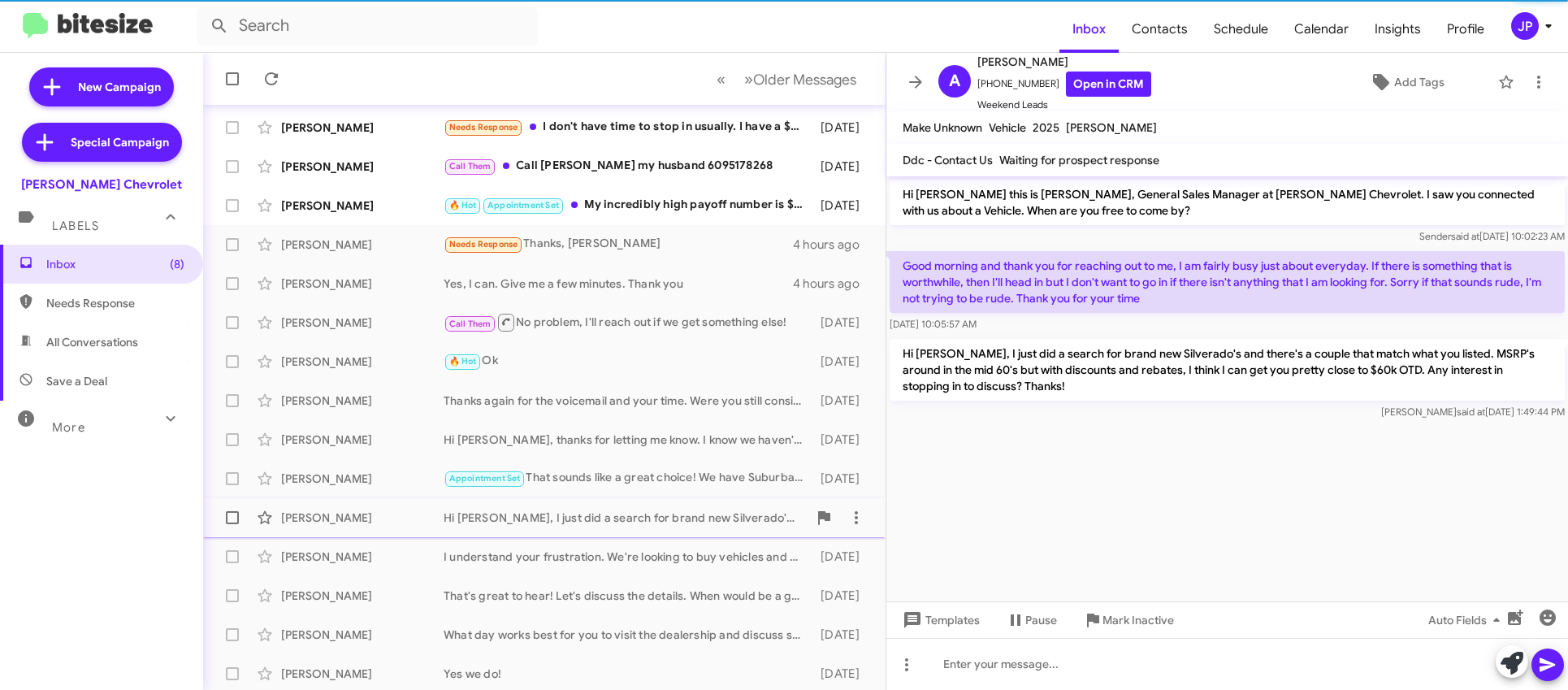
scroll to position [254, 0]
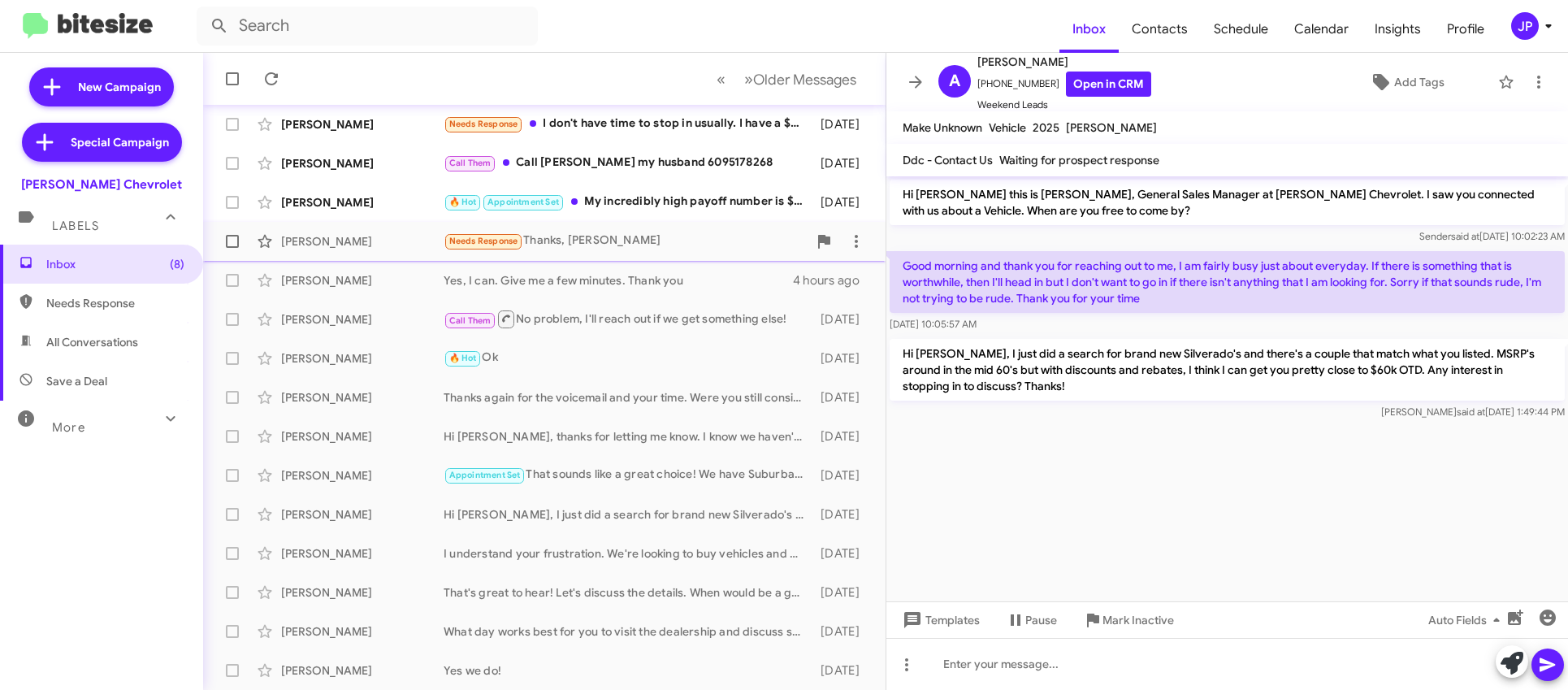
click at [616, 254] on div "Matt Lilien Needs Response Thanks, Adam 4 hours ago" at bounding box center [545, 241] width 657 height 32
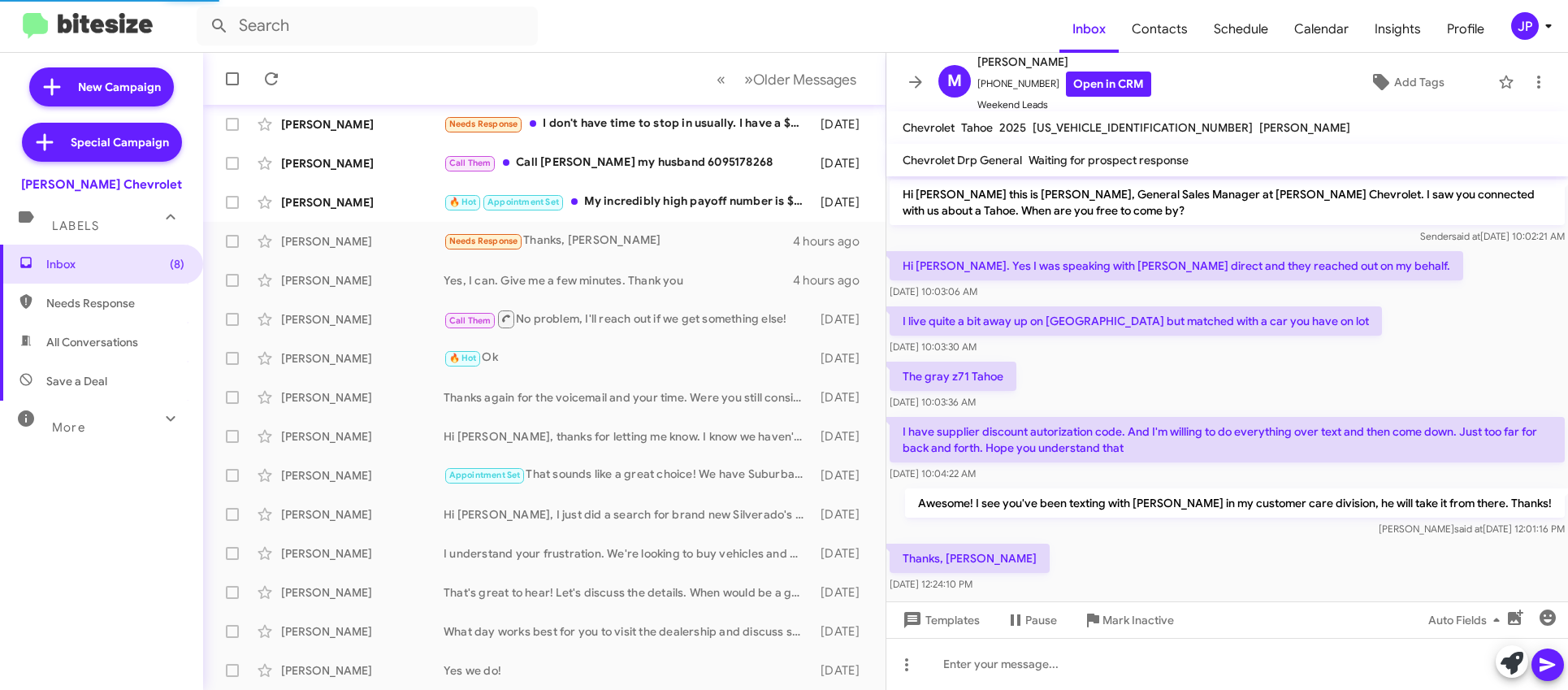
scroll to position [22, 0]
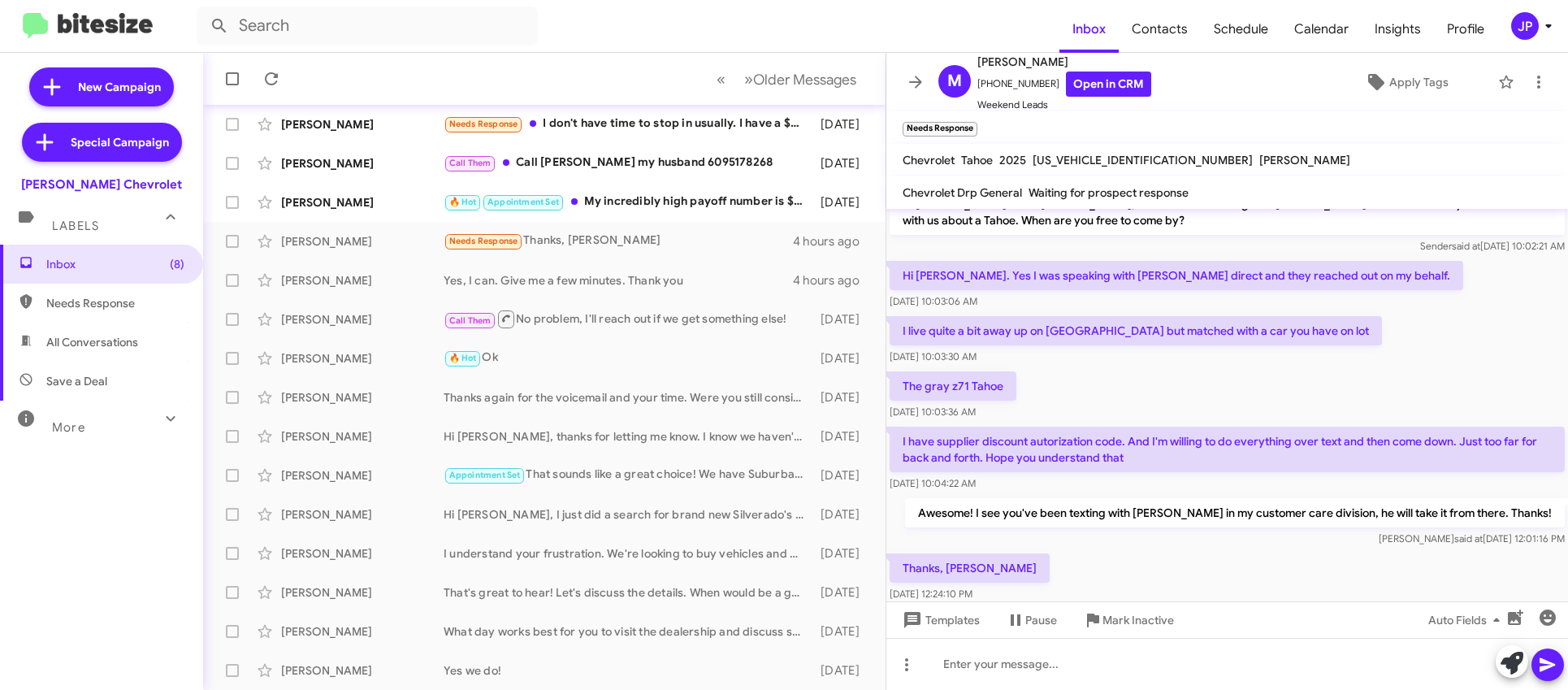
click at [1506, 27] on button "JP" at bounding box center [1524, 26] width 53 height 27
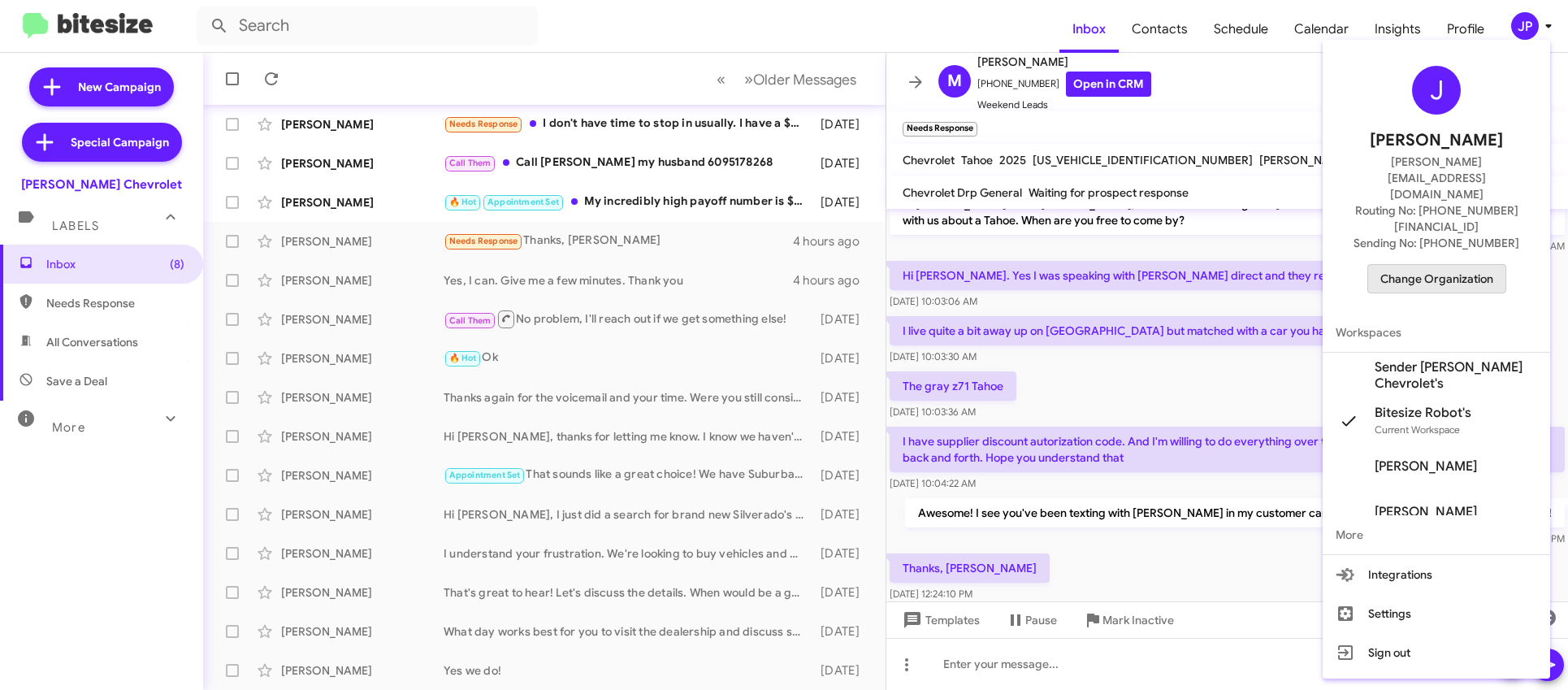
click at [1429, 265] on span "Change Organization" at bounding box center [1437, 278] width 113 height 27
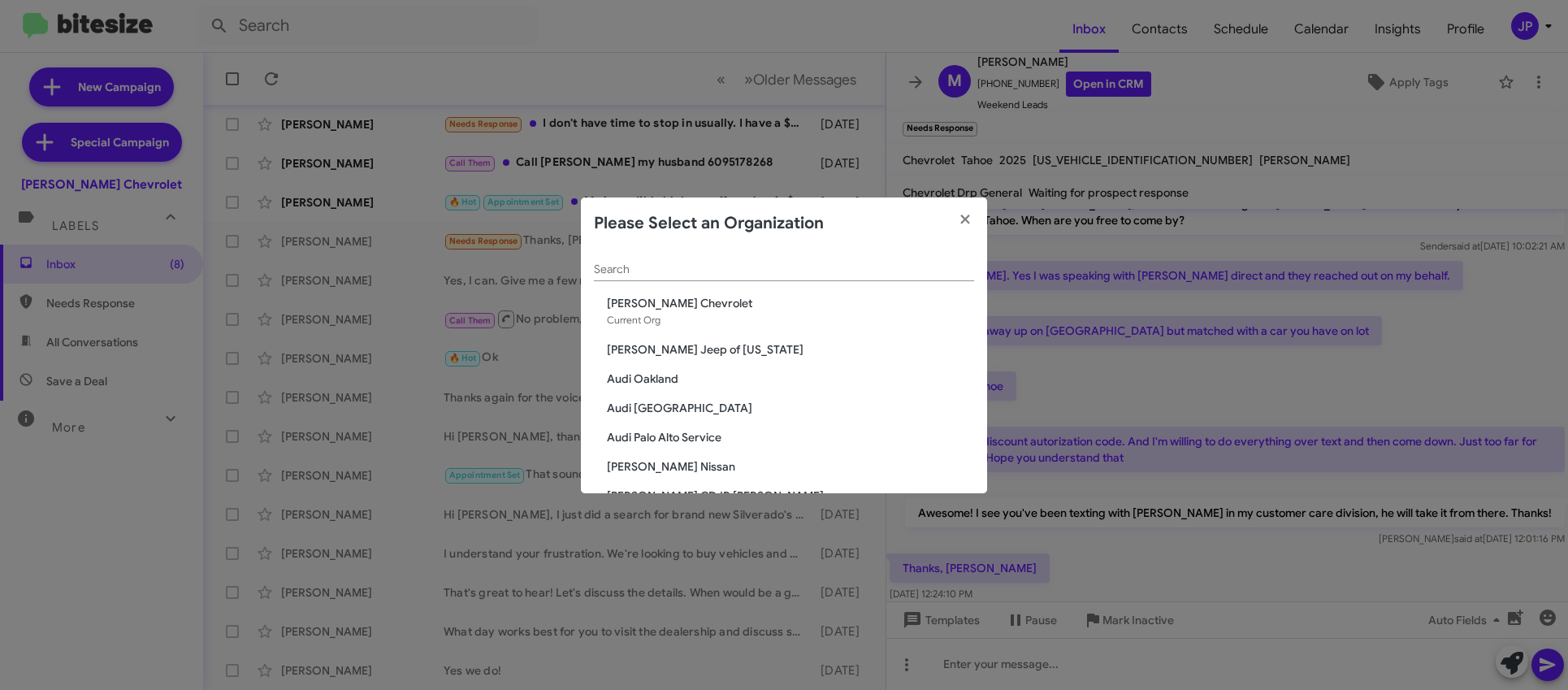
click at [664, 270] on input "Search" at bounding box center [783, 270] width 380 height 13
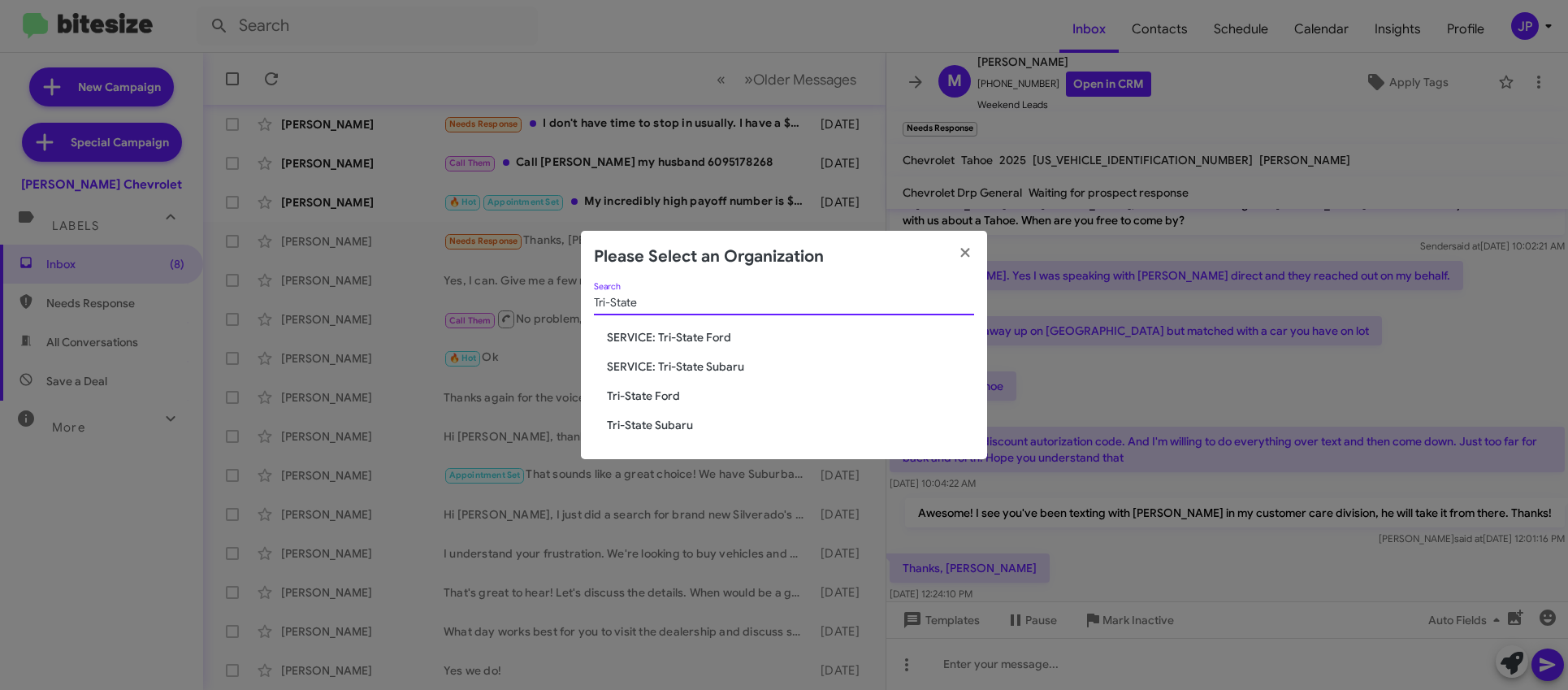
type input "Tri-State"
click at [625, 334] on span "SERVICE: Tri-State Ford" at bounding box center [791, 338] width 367 height 17
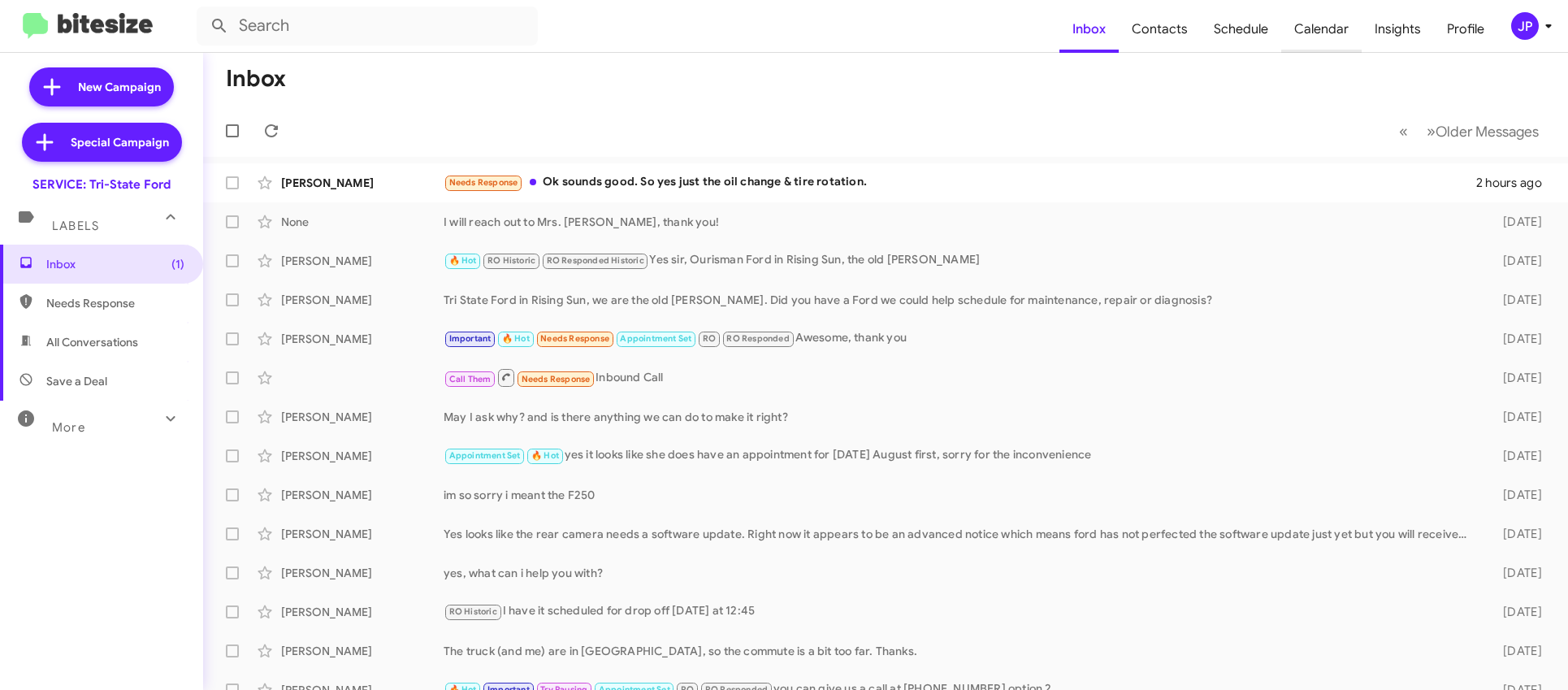
click at [1304, 23] on span "Calendar" at bounding box center [1321, 29] width 81 height 47
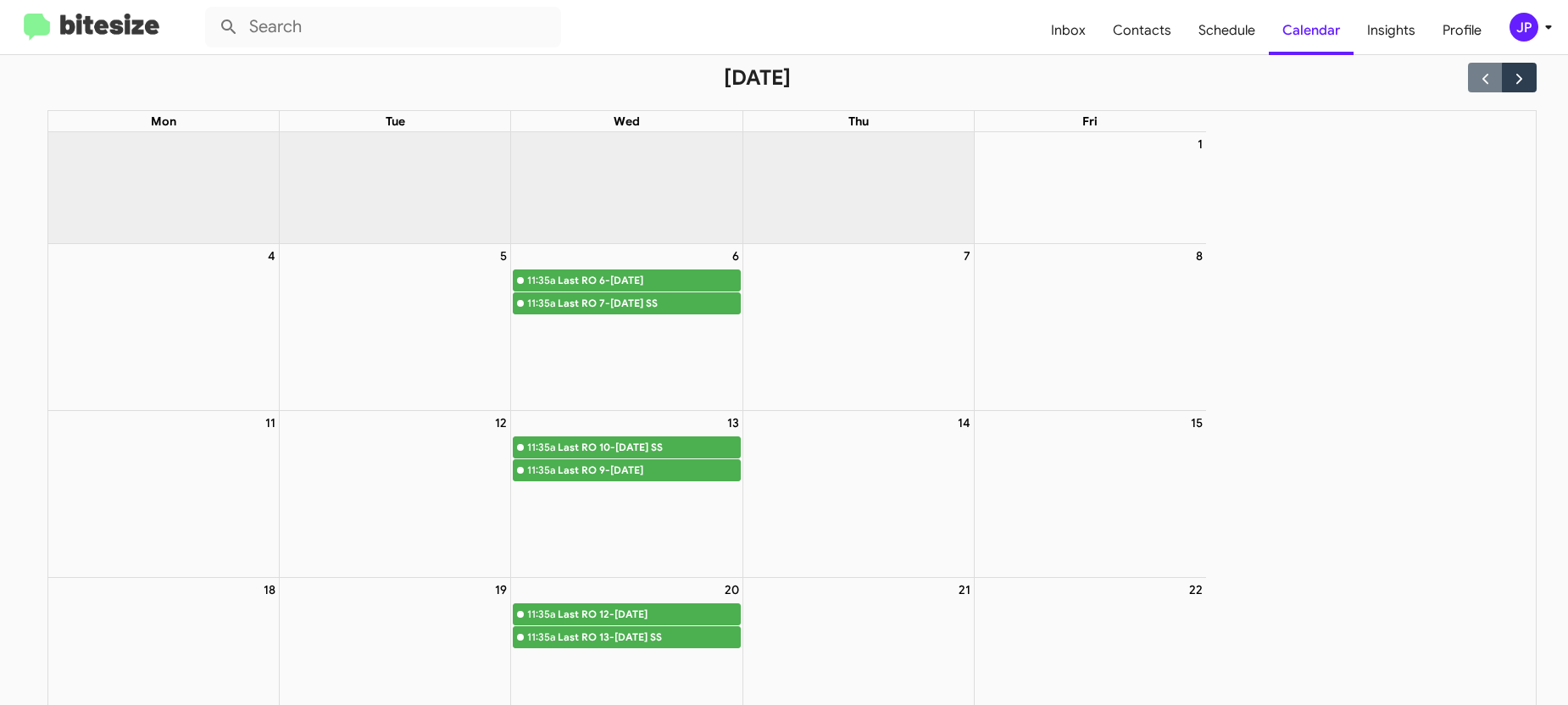
scroll to position [24, 0]
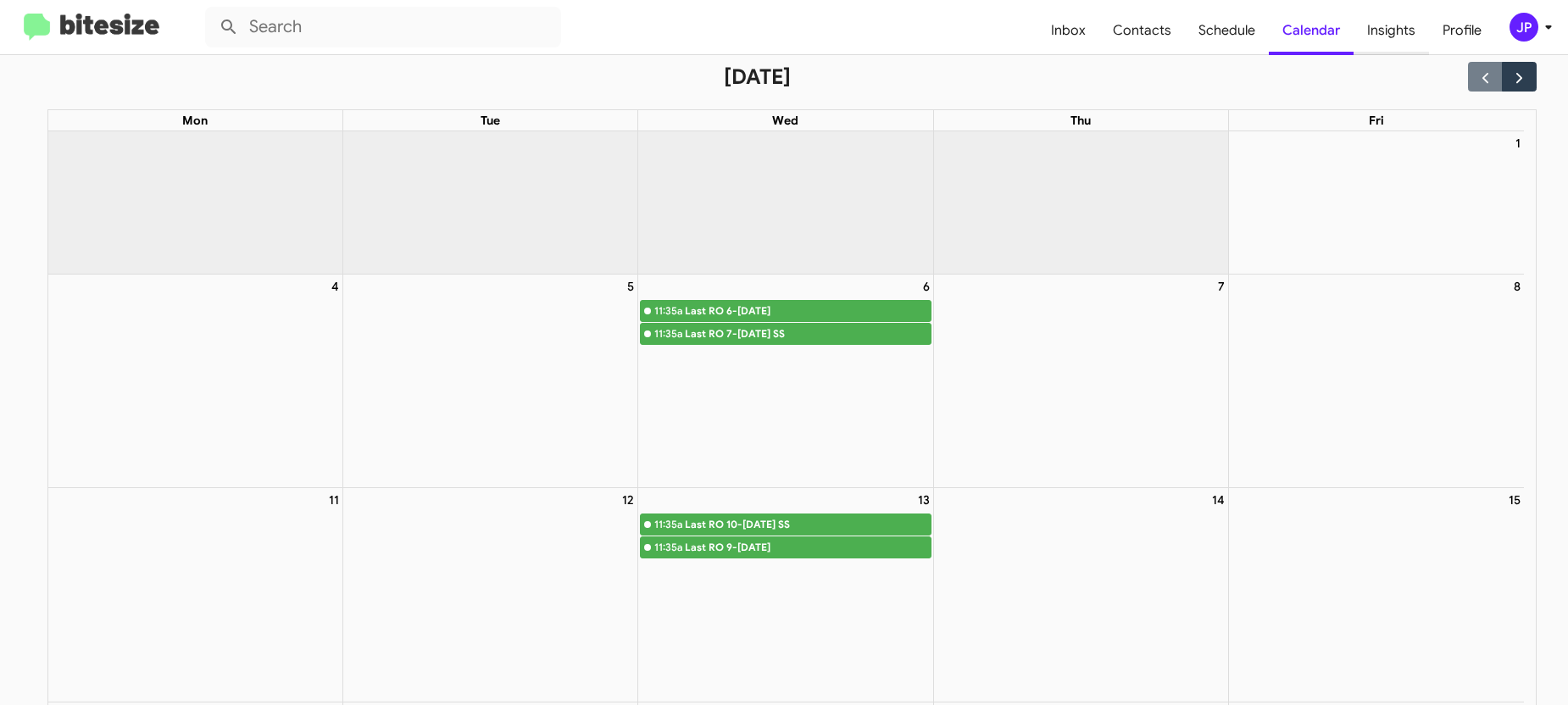
click at [1408, 32] on span "Insights" at bounding box center [1391, 30] width 75 height 49
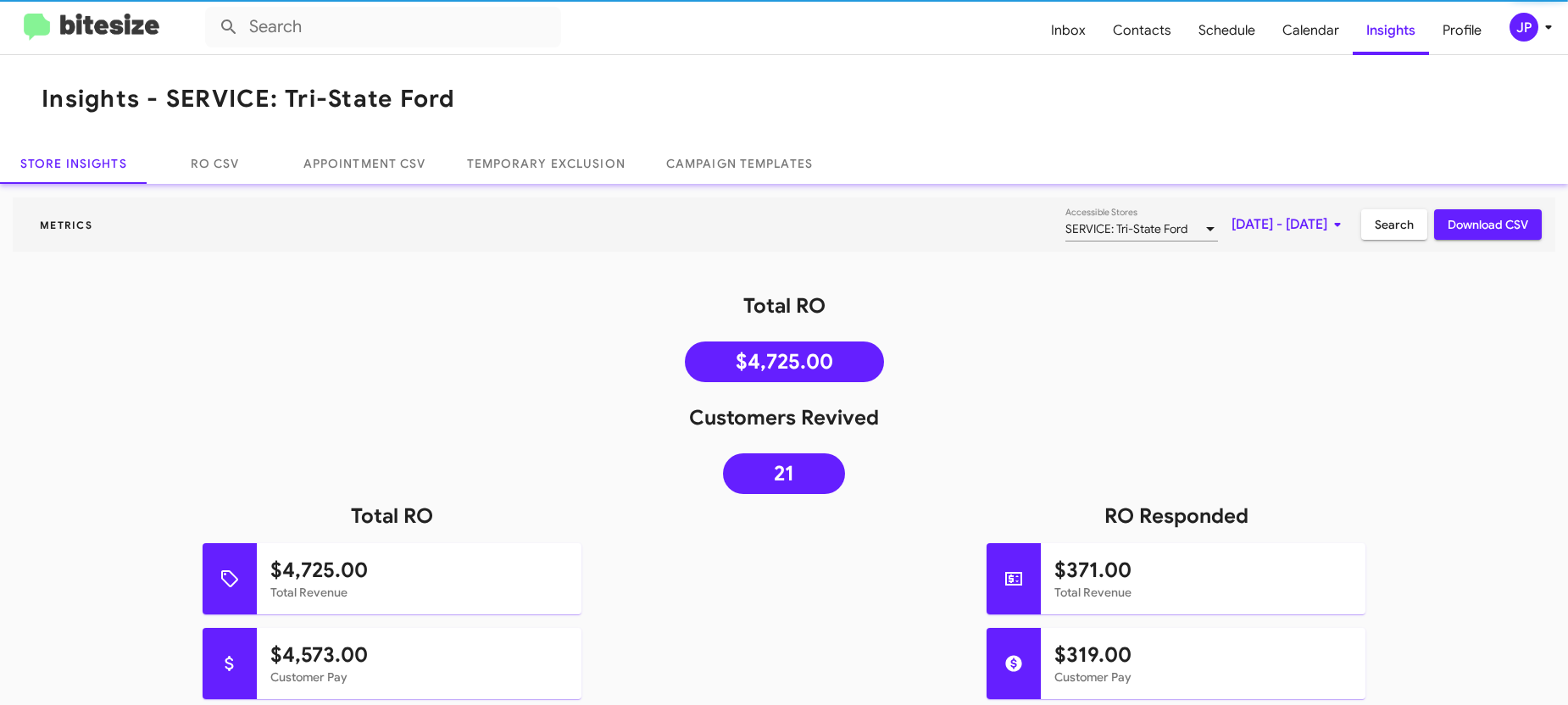
click at [1232, 222] on span "[DATE] - [DATE]" at bounding box center [1290, 224] width 116 height 30
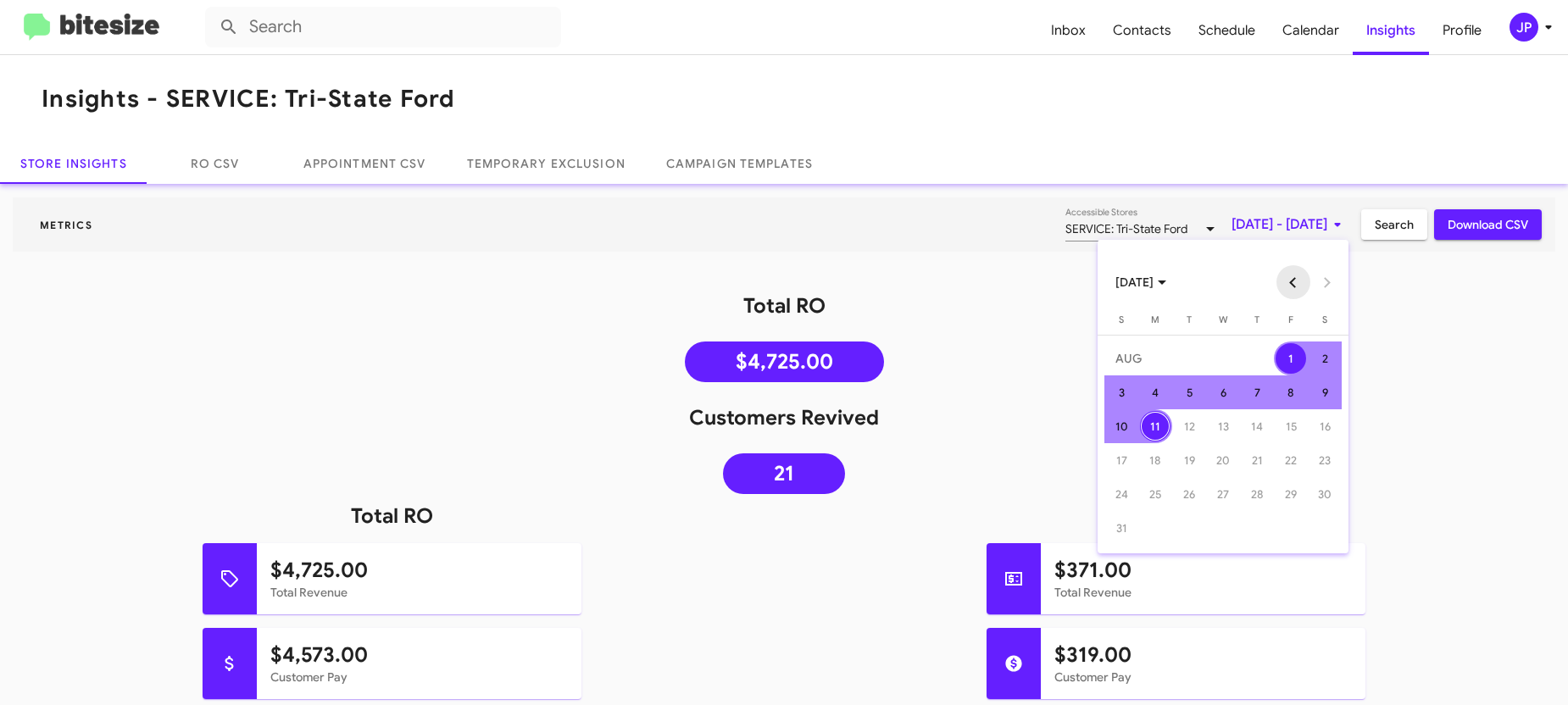
click at [1298, 283] on button "Previous month" at bounding box center [1293, 282] width 34 height 34
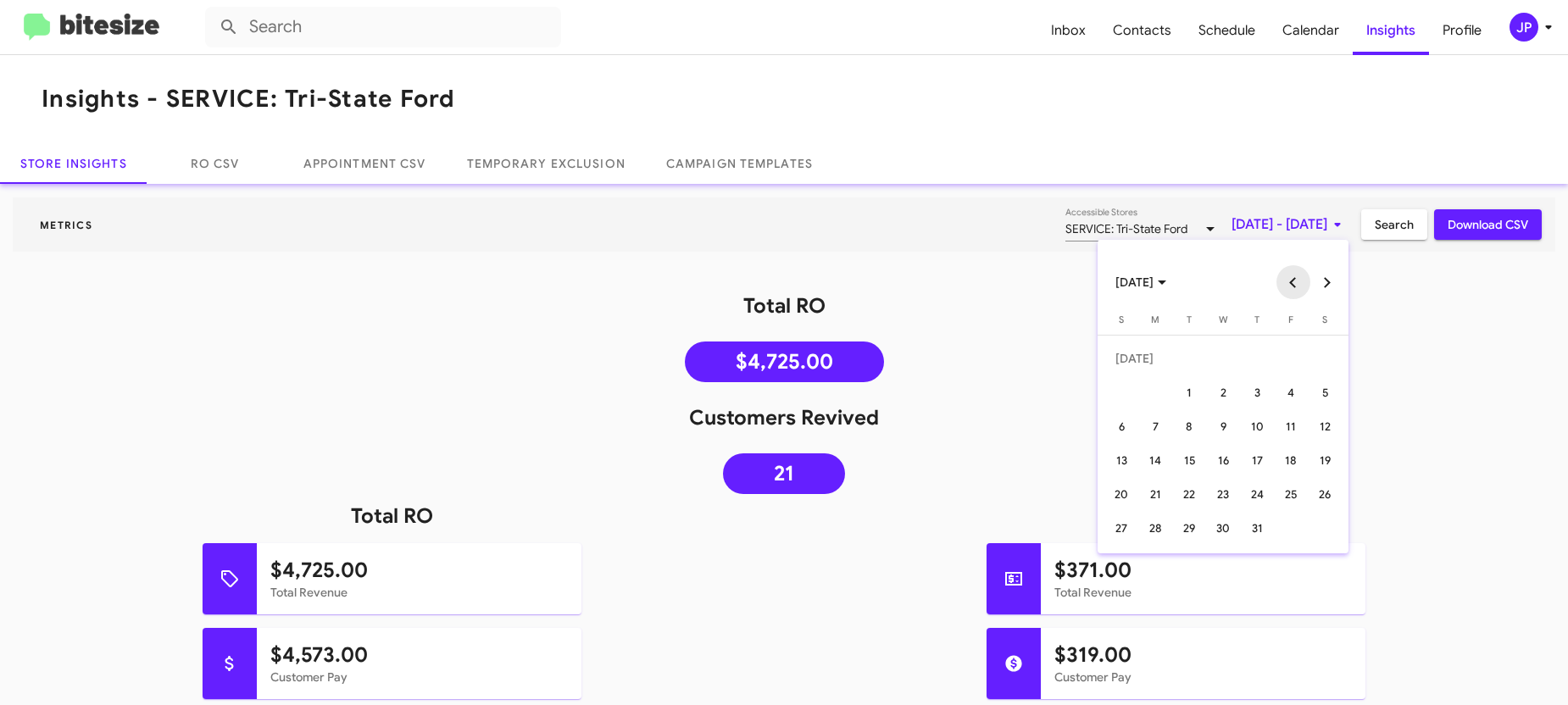
click at [1296, 284] on button "Previous month" at bounding box center [1293, 282] width 34 height 34
click at [1316, 278] on button "Next month" at bounding box center [1327, 282] width 34 height 34
click at [1318, 278] on button "Next month" at bounding box center [1327, 282] width 34 height 34
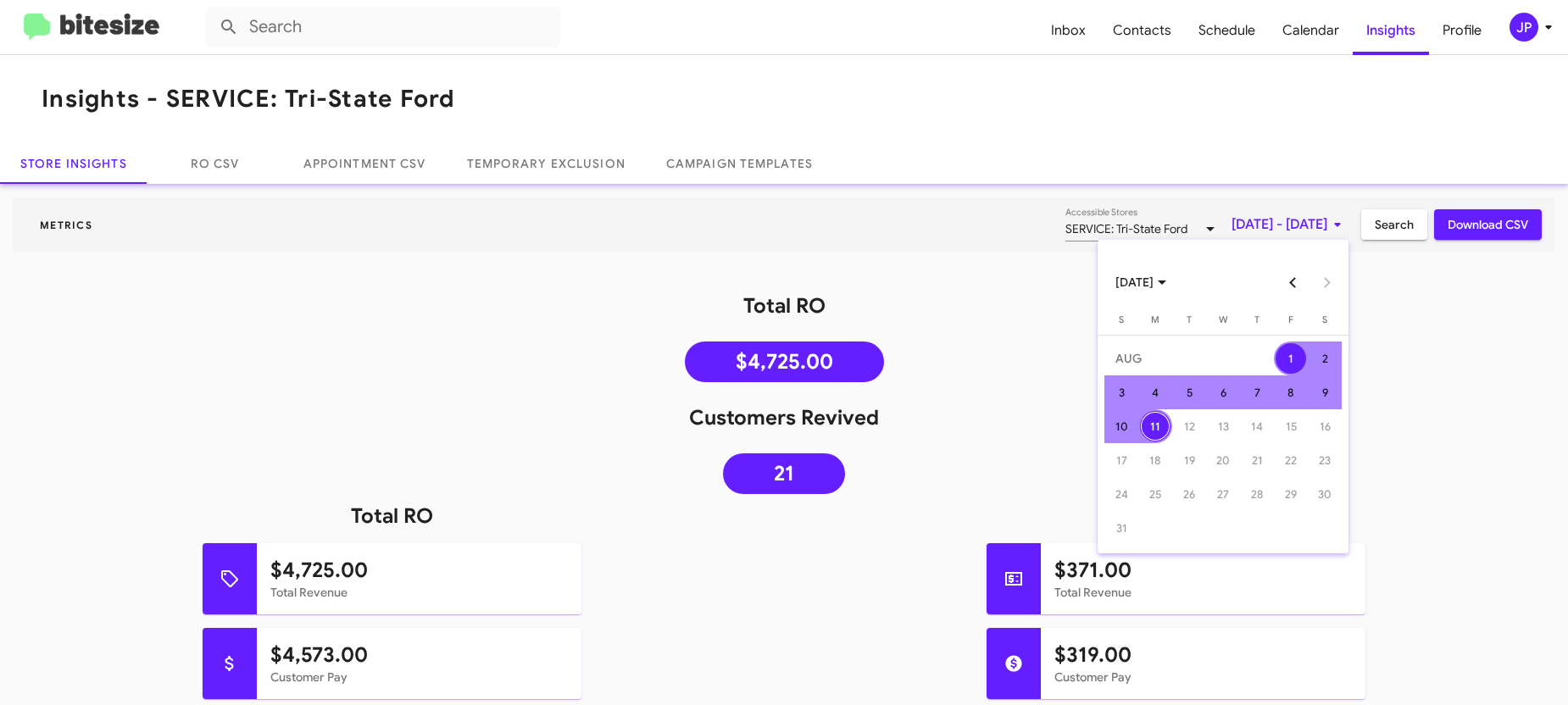
click at [1290, 284] on button "Previous month" at bounding box center [1293, 282] width 34 height 34
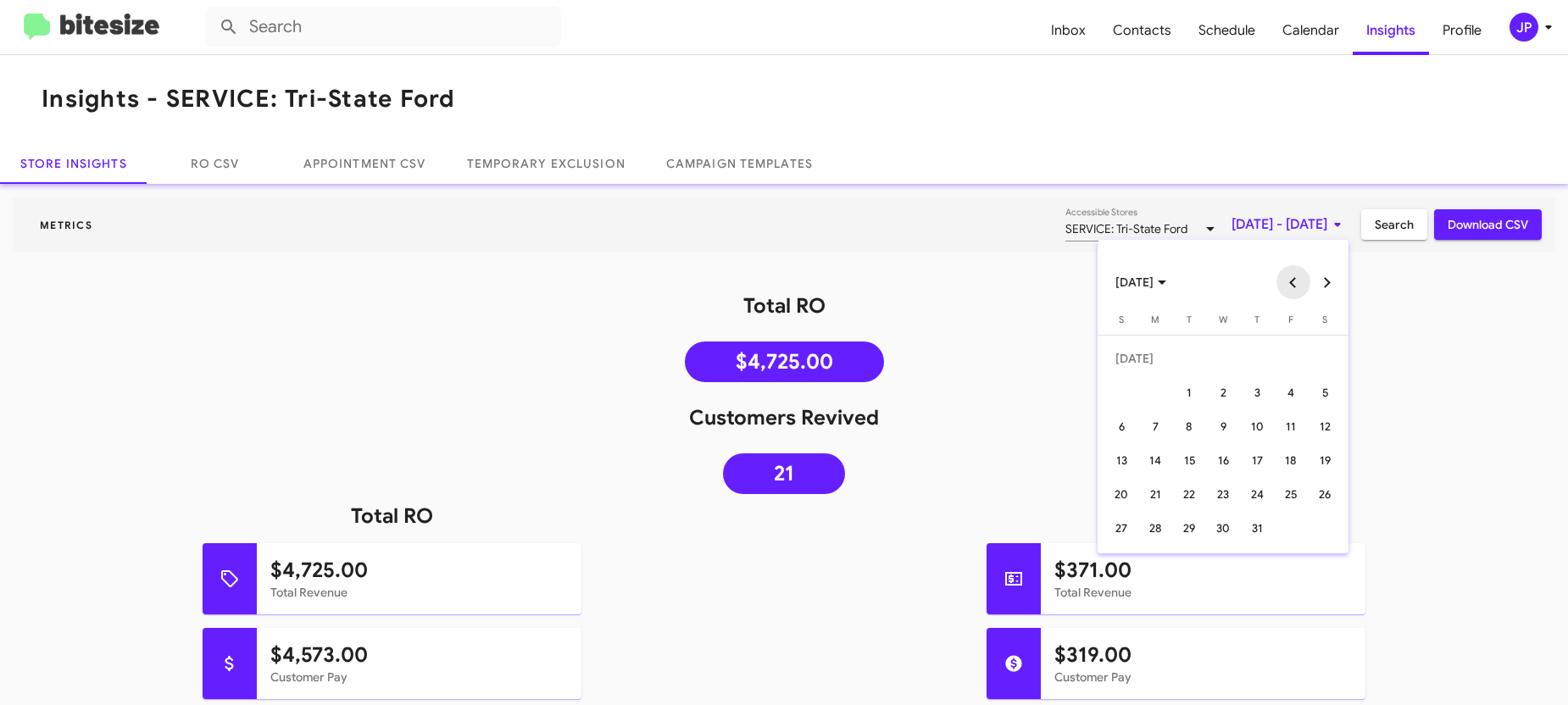
click at [1290, 284] on button "Previous month" at bounding box center [1293, 282] width 34 height 34
click at [1289, 284] on button "Previous month" at bounding box center [1293, 282] width 34 height 34
click at [1114, 427] on div "11" at bounding box center [1120, 426] width 30 height 30
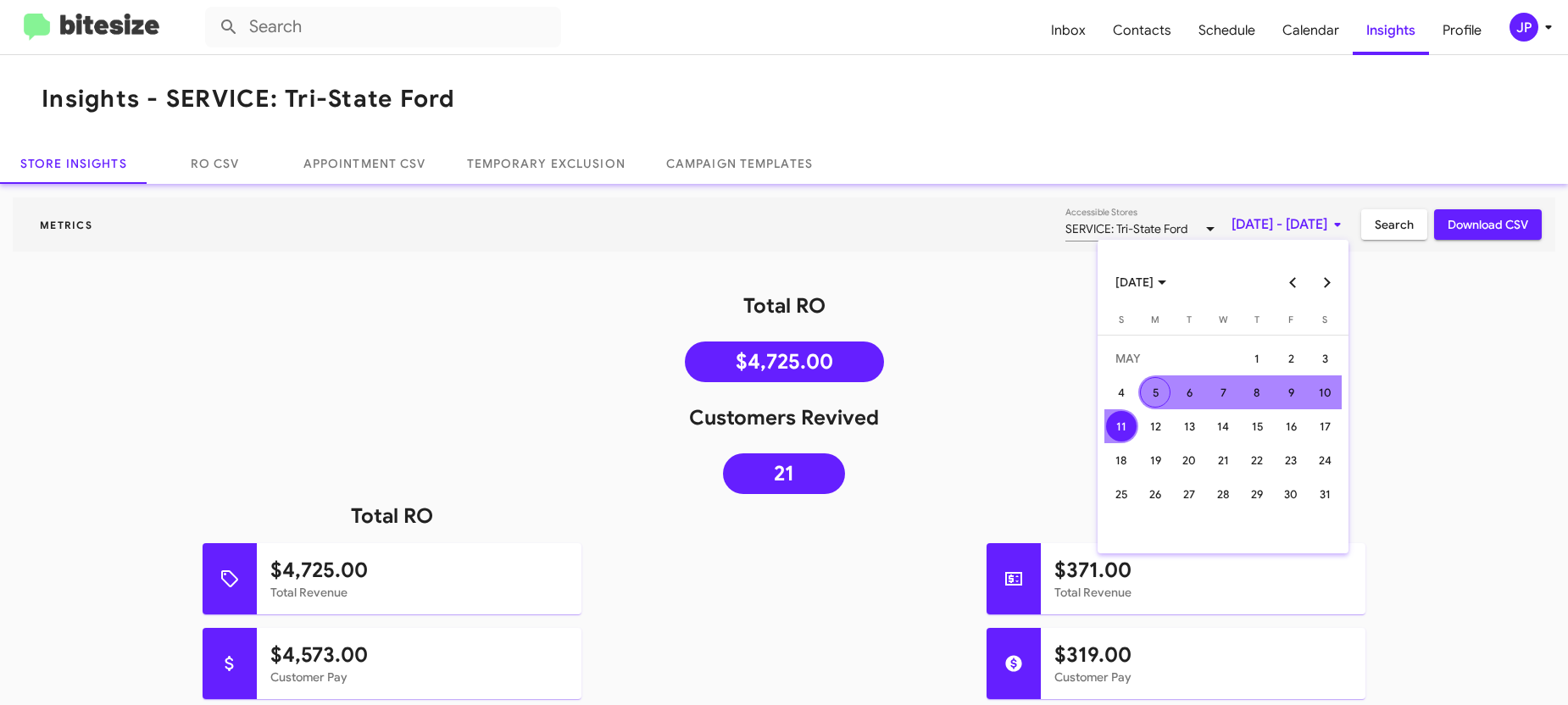
click at [1330, 277] on button "Next month" at bounding box center [1327, 282] width 34 height 34
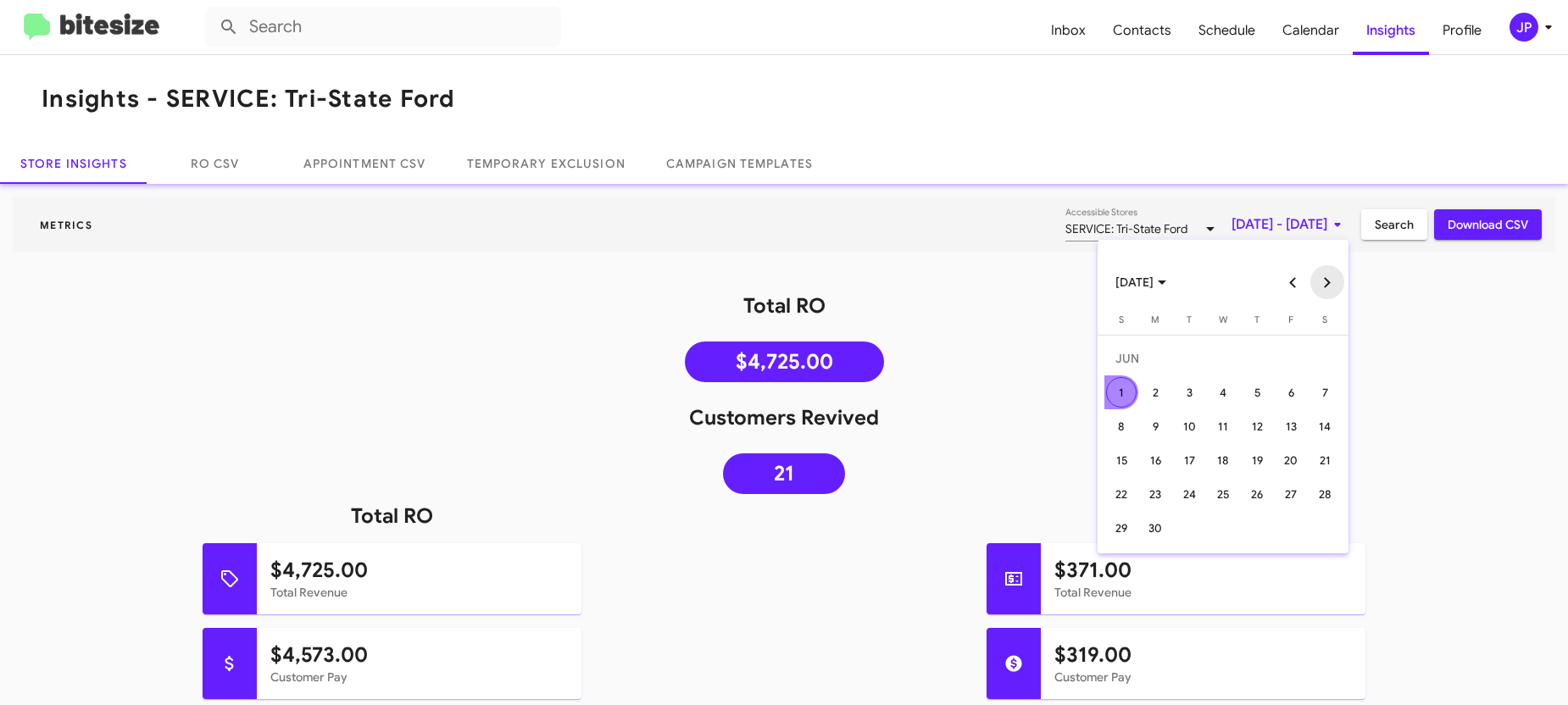
click at [1330, 278] on button "Next month" at bounding box center [1327, 282] width 34 height 34
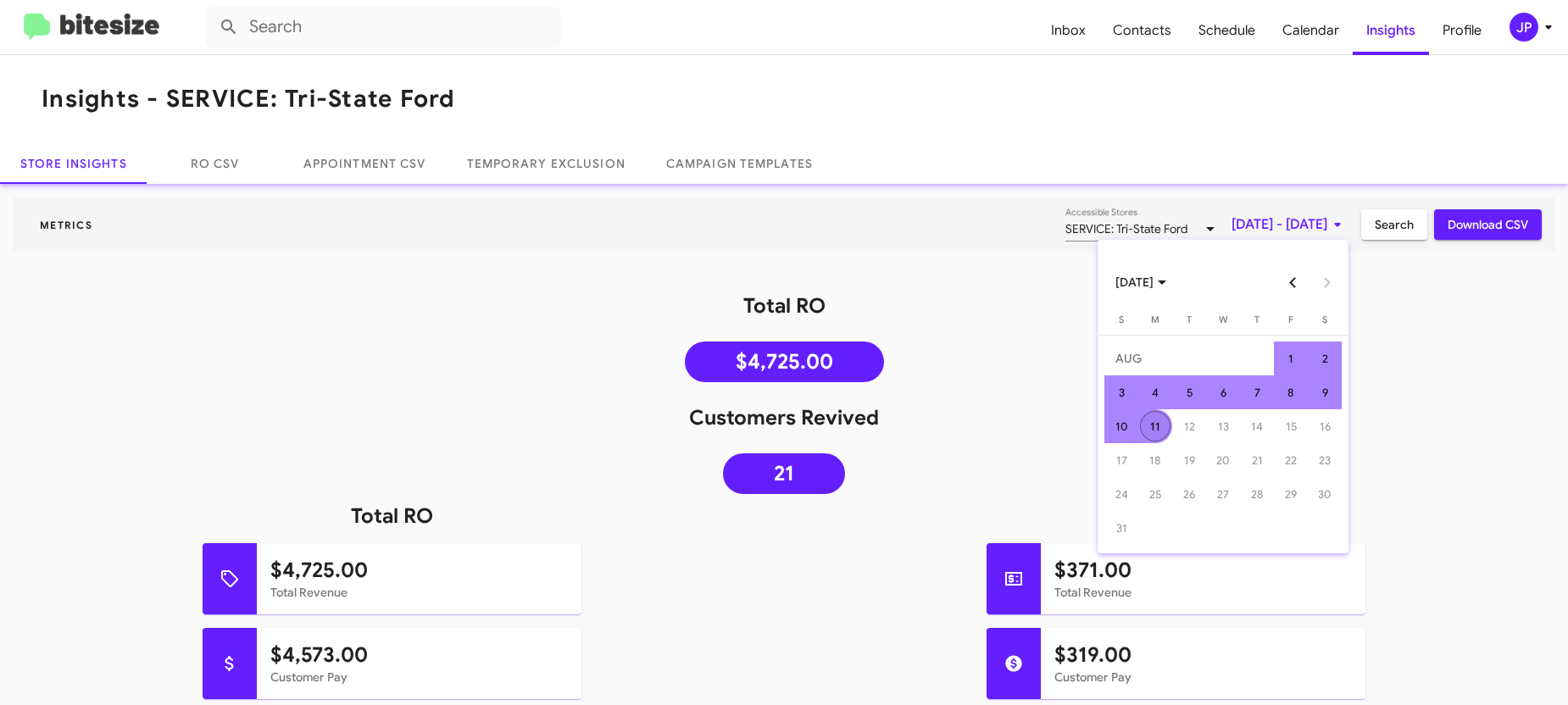
click at [1157, 429] on div "11" at bounding box center [1154, 426] width 30 height 30
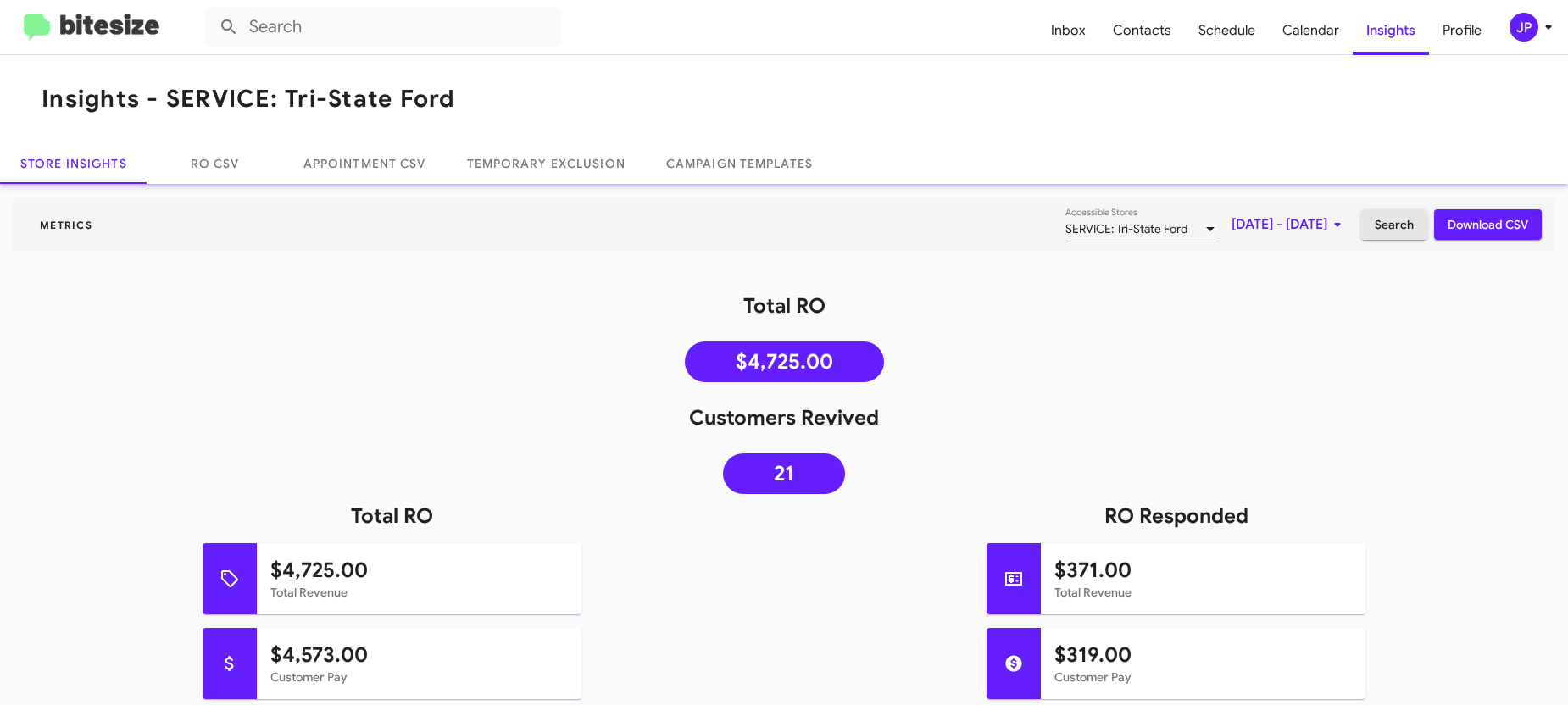
click at [1376, 232] on span "Search" at bounding box center [1394, 224] width 39 height 30
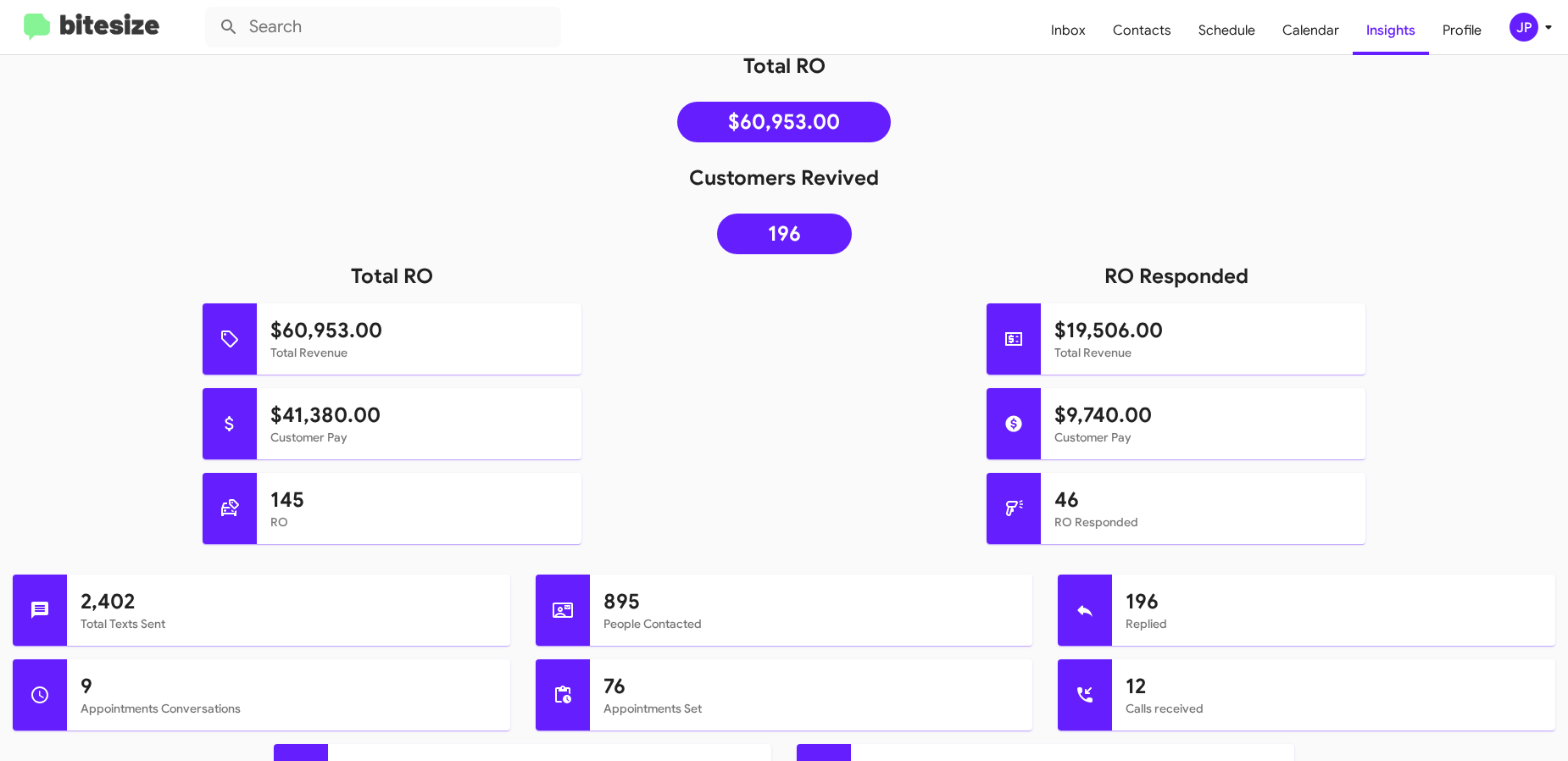
scroll to position [241, 0]
